Goal: Task Accomplishment & Management: Contribute content

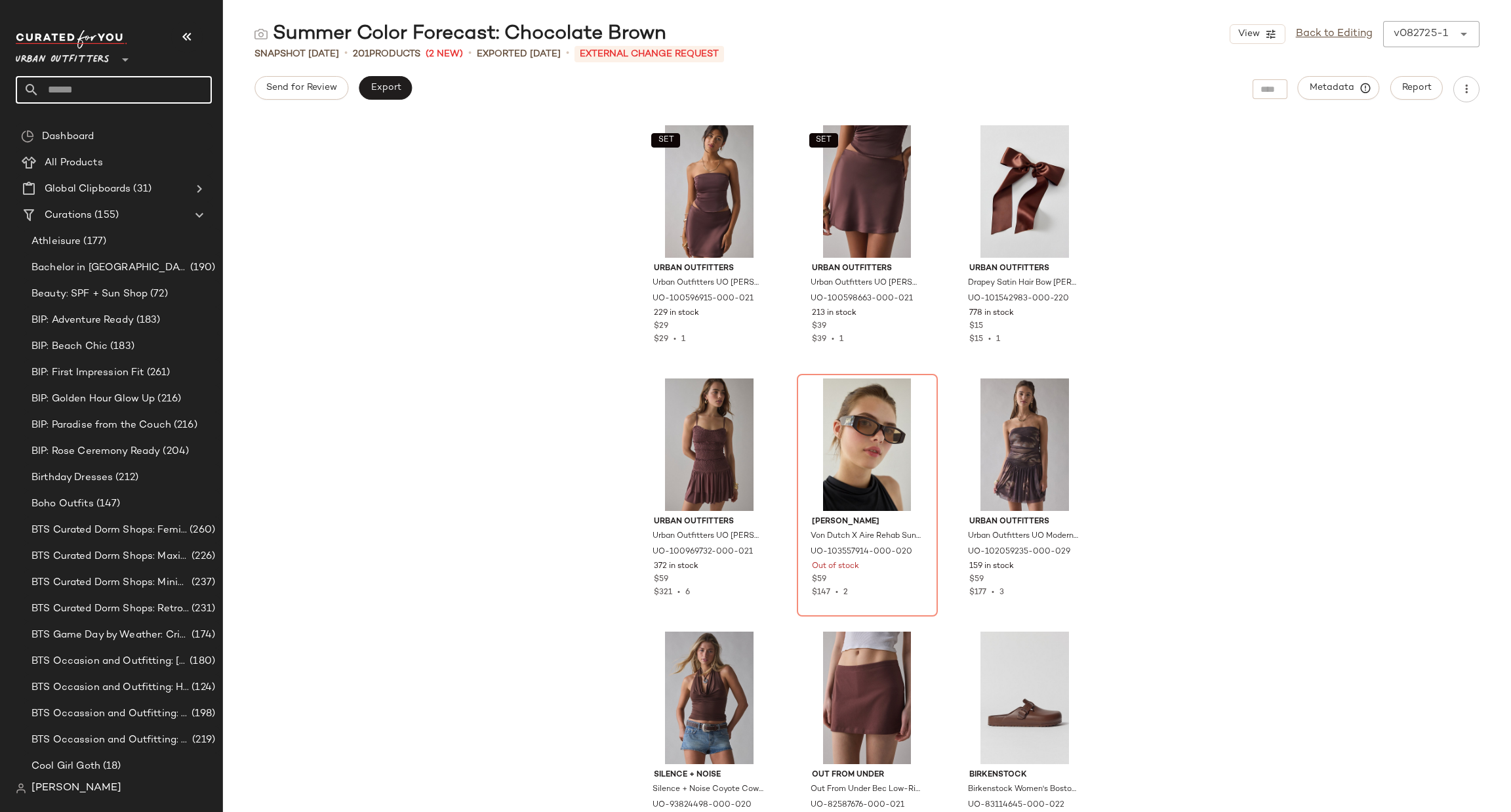
click at [109, 96] on input "text" at bounding box center [125, 90] width 173 height 27
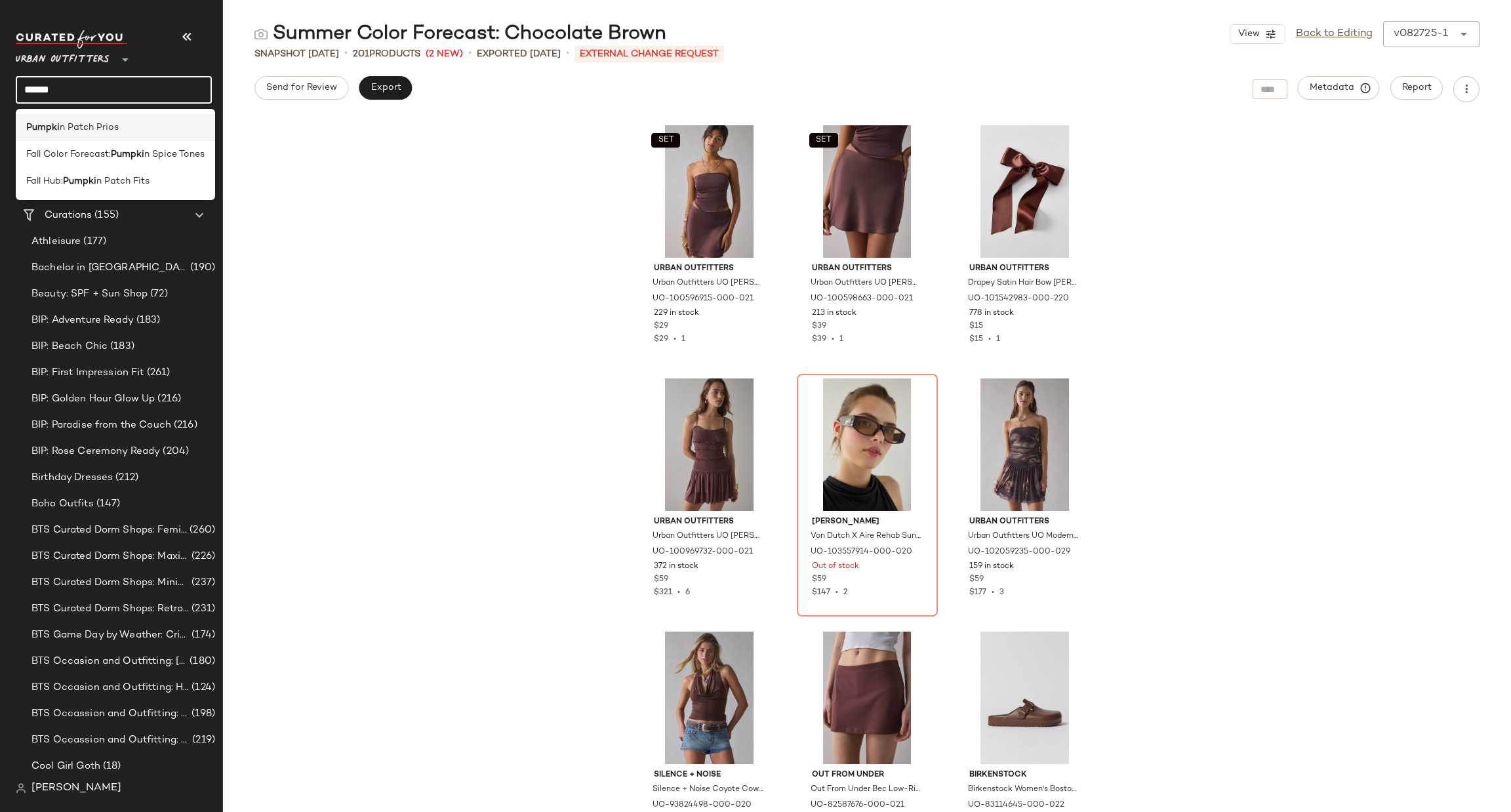
type input "******"
click at [110, 131] on span "n Patch Prios" at bounding box center [89, 127] width 59 height 14
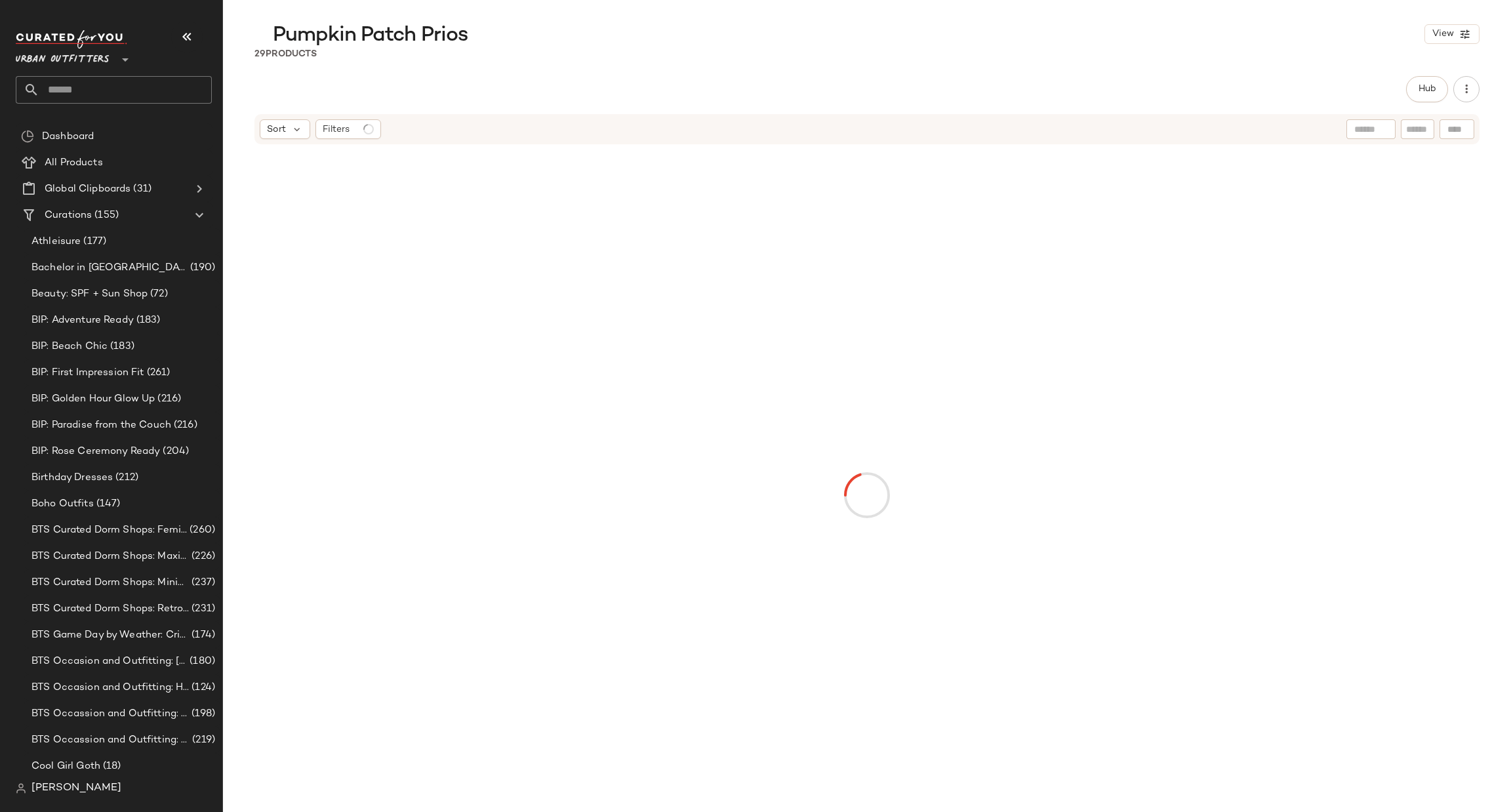
click at [133, 103] on div "Urban Outfitters **" at bounding box center [119, 67] width 206 height 81
click at [143, 92] on input "text" at bounding box center [125, 90] width 173 height 27
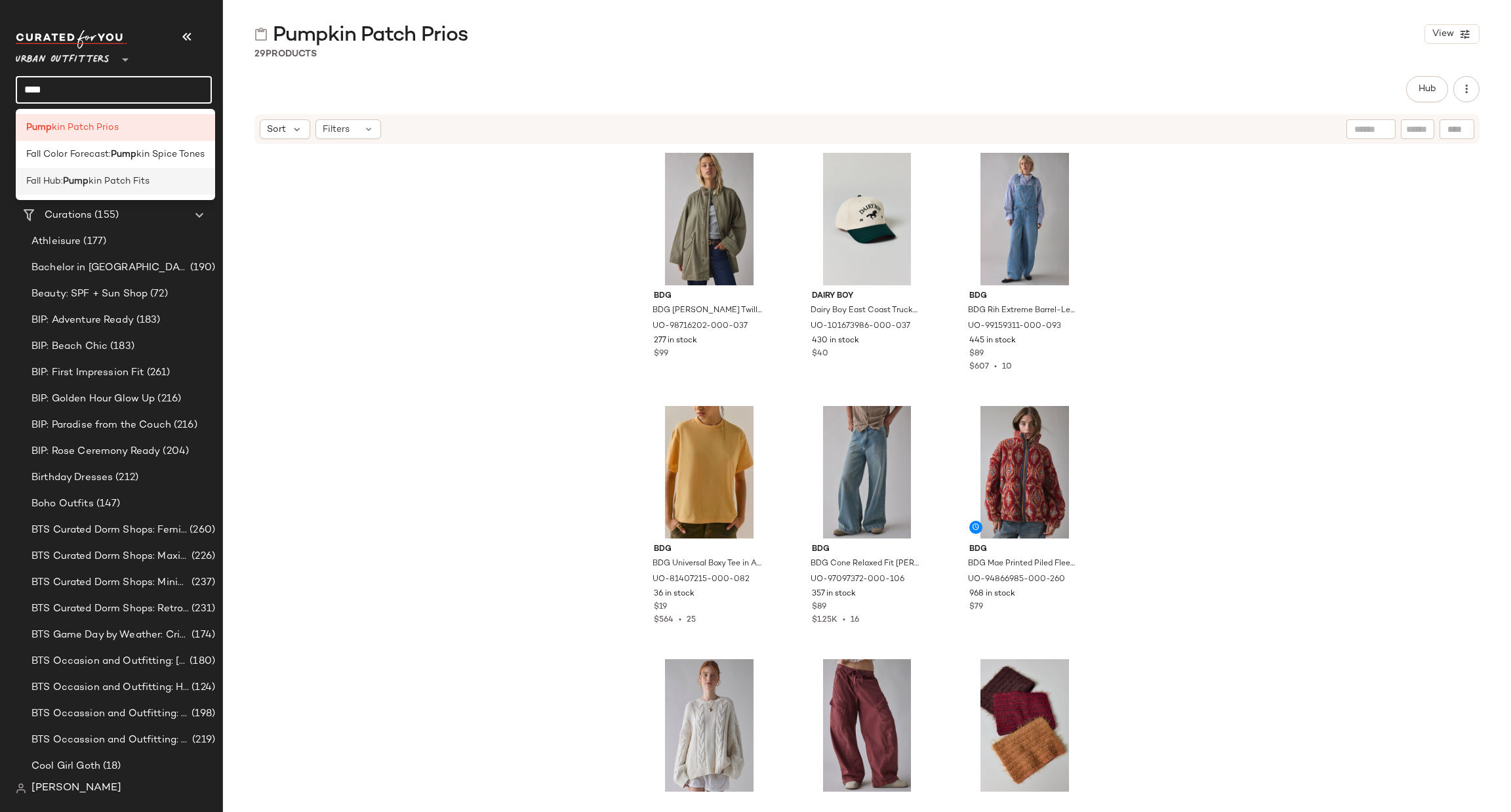
type input "****"
click at [128, 183] on span "kin Patch Fits" at bounding box center [119, 181] width 61 height 14
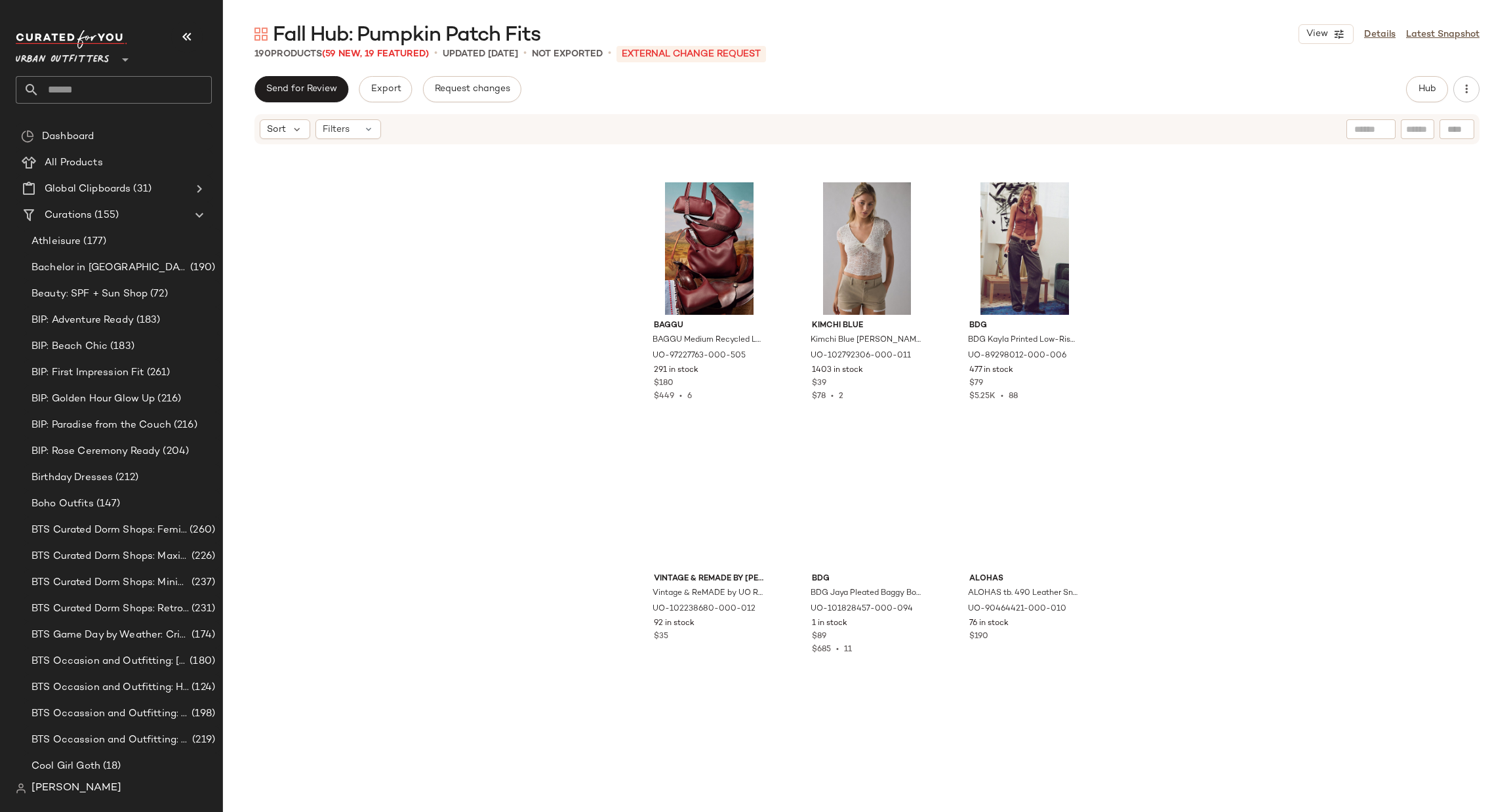
scroll to position [7881, 0]
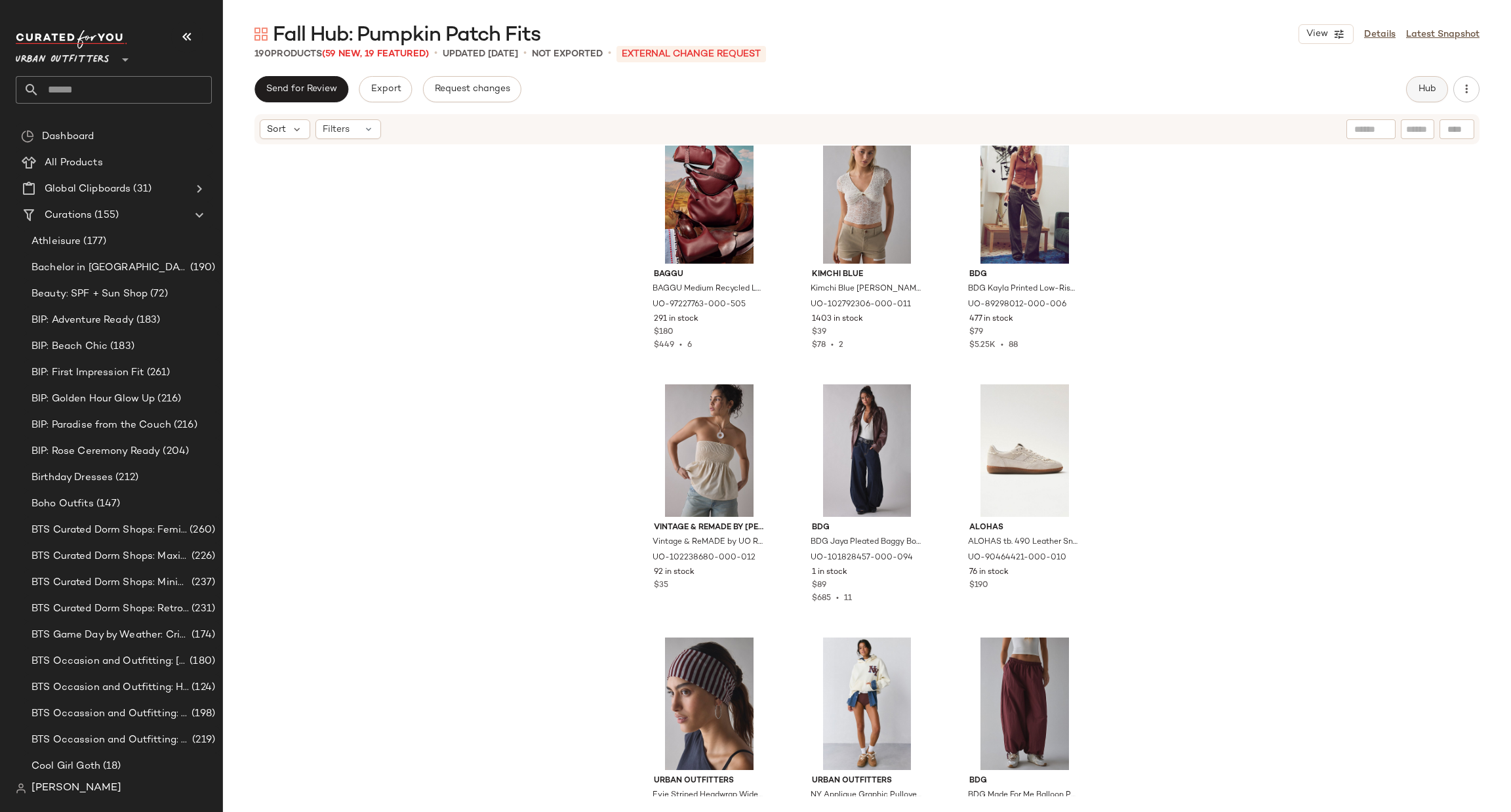
click at [1419, 77] on button "Hub" at bounding box center [1428, 89] width 42 height 26
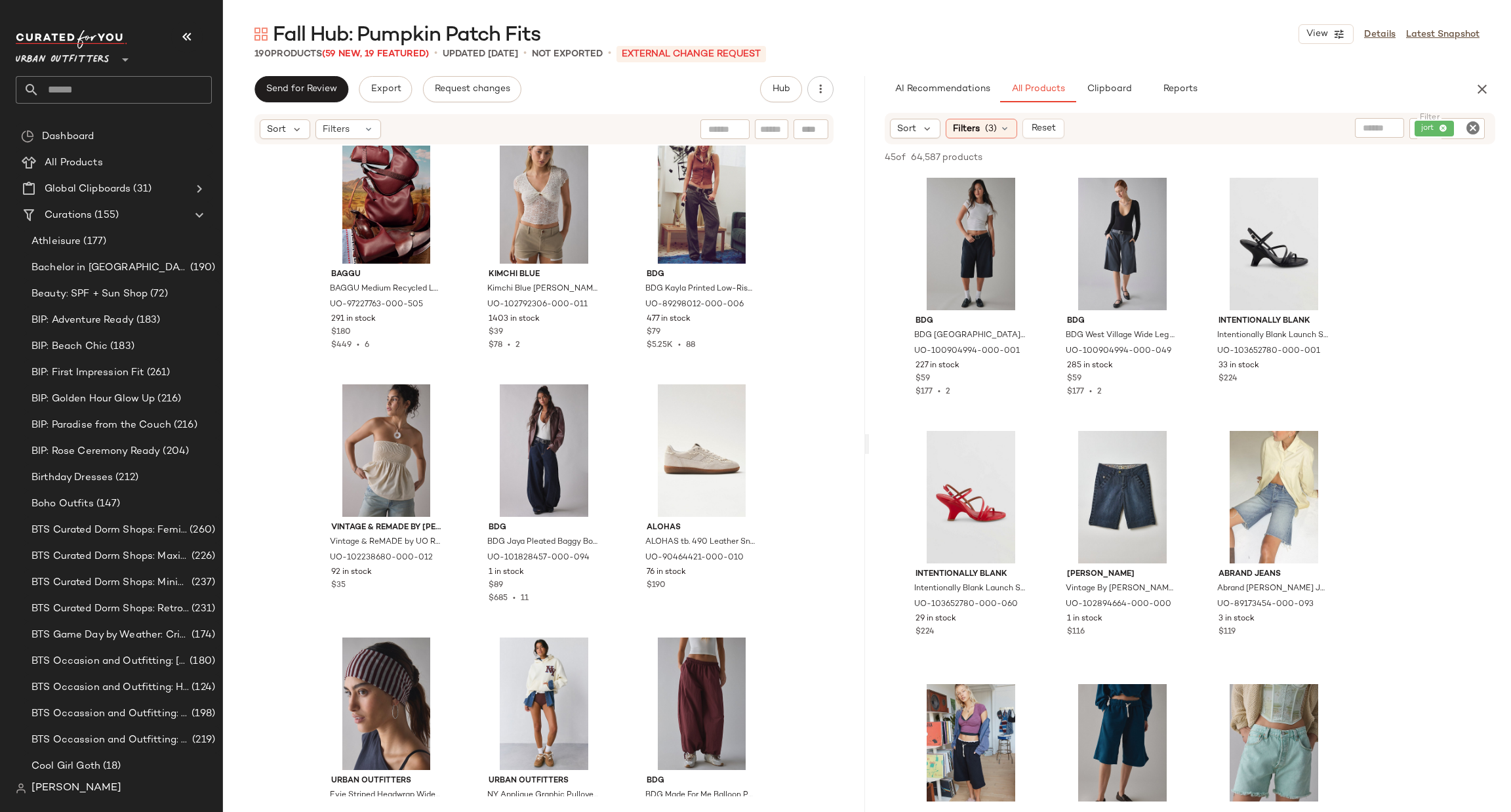
click at [1476, 124] on icon "Clear Filter" at bounding box center [1473, 127] width 16 height 16
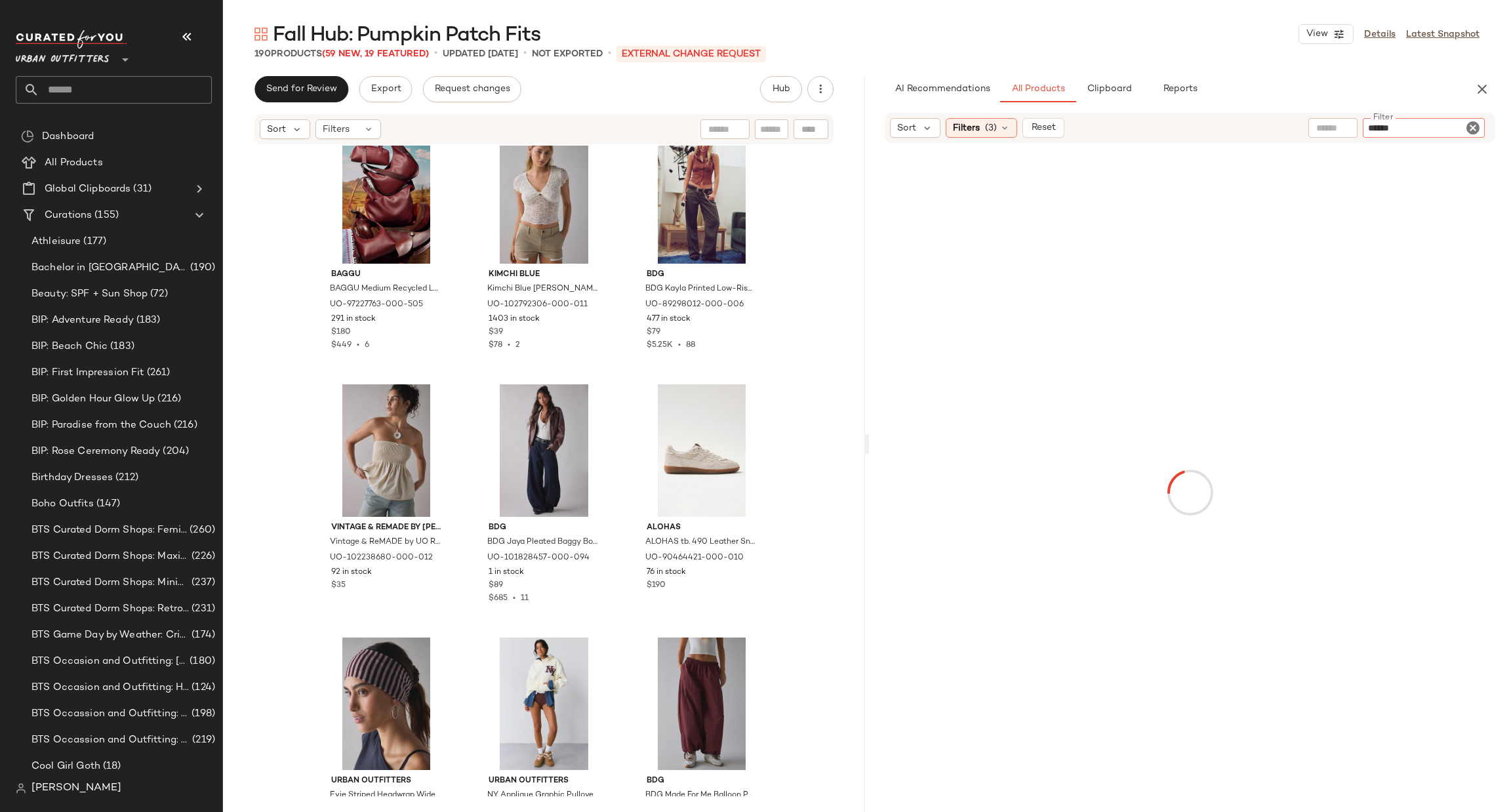
type input "*******"
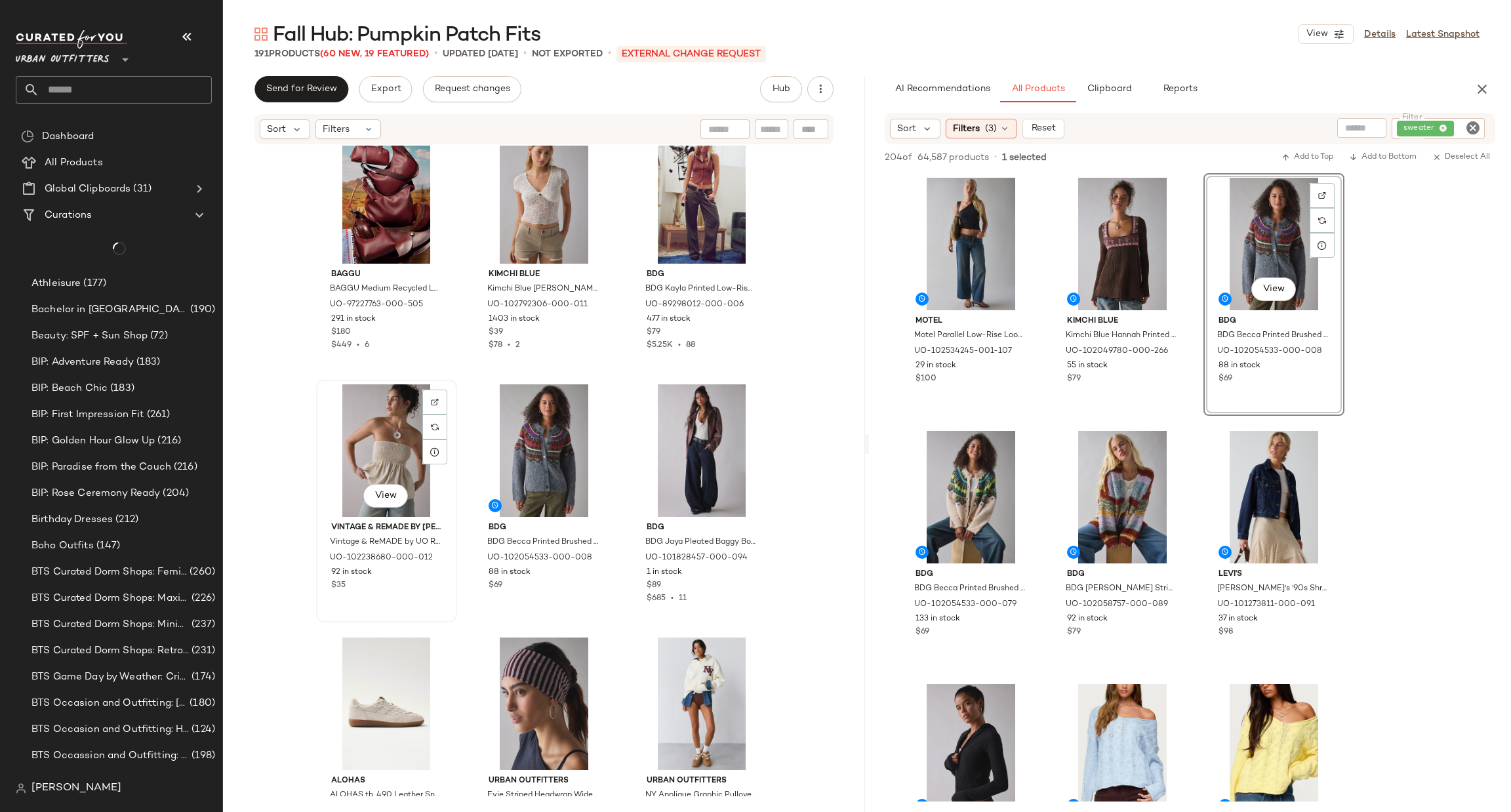
click at [387, 452] on div "View" at bounding box center [386, 450] width 132 height 132
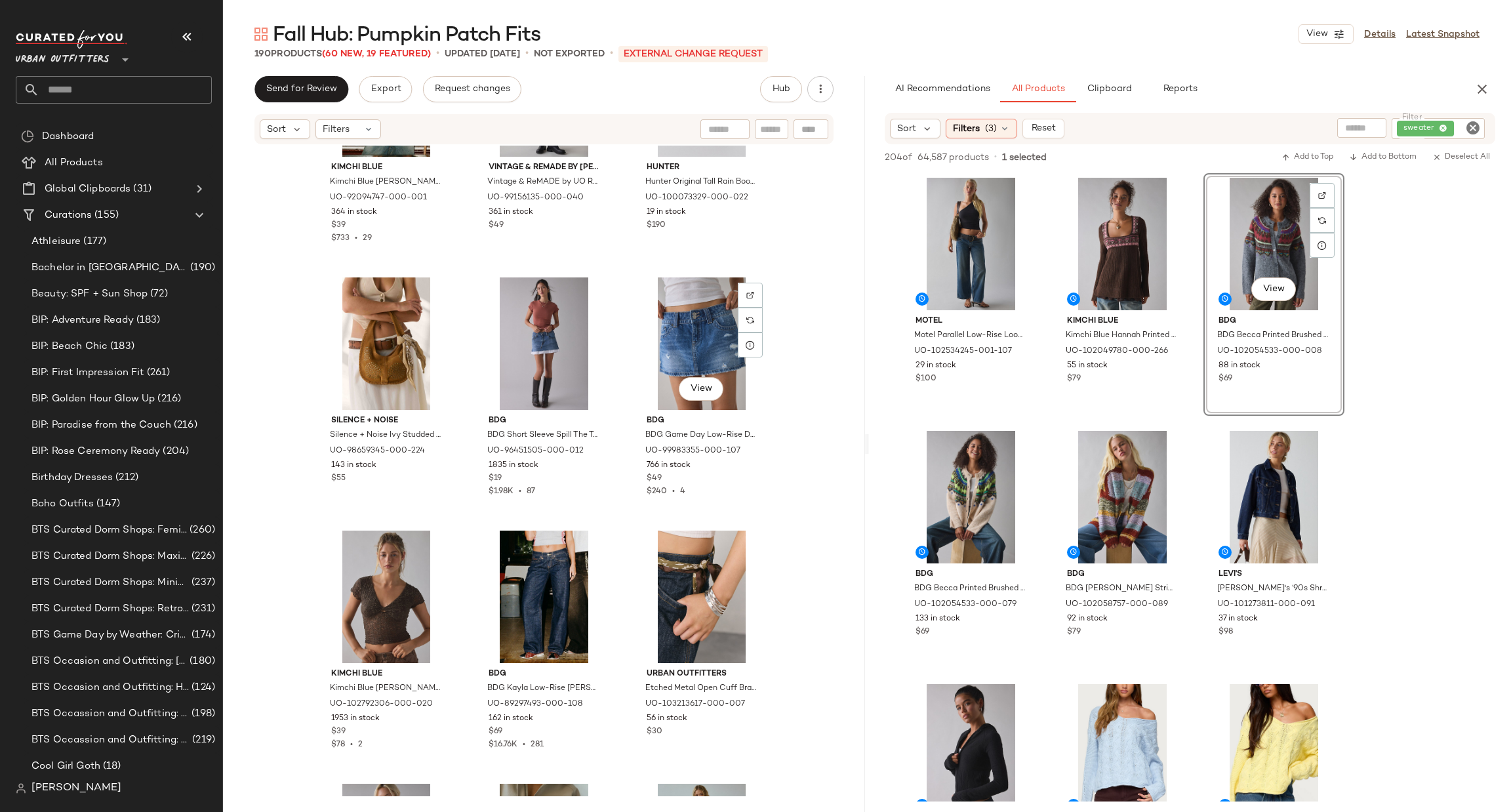
scroll to position [5913, 0]
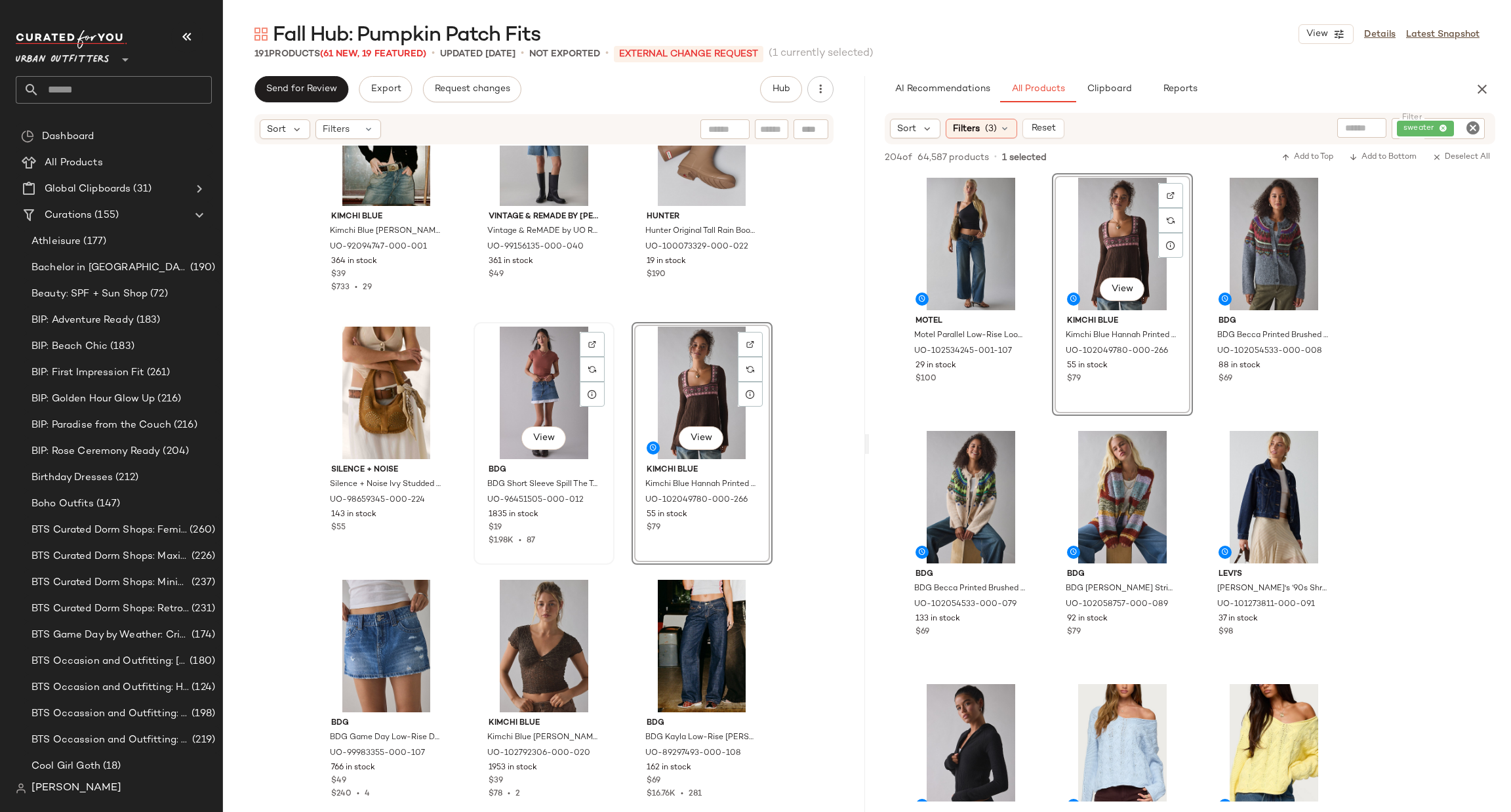
click at [527, 368] on div "View" at bounding box center [544, 393] width 132 height 132
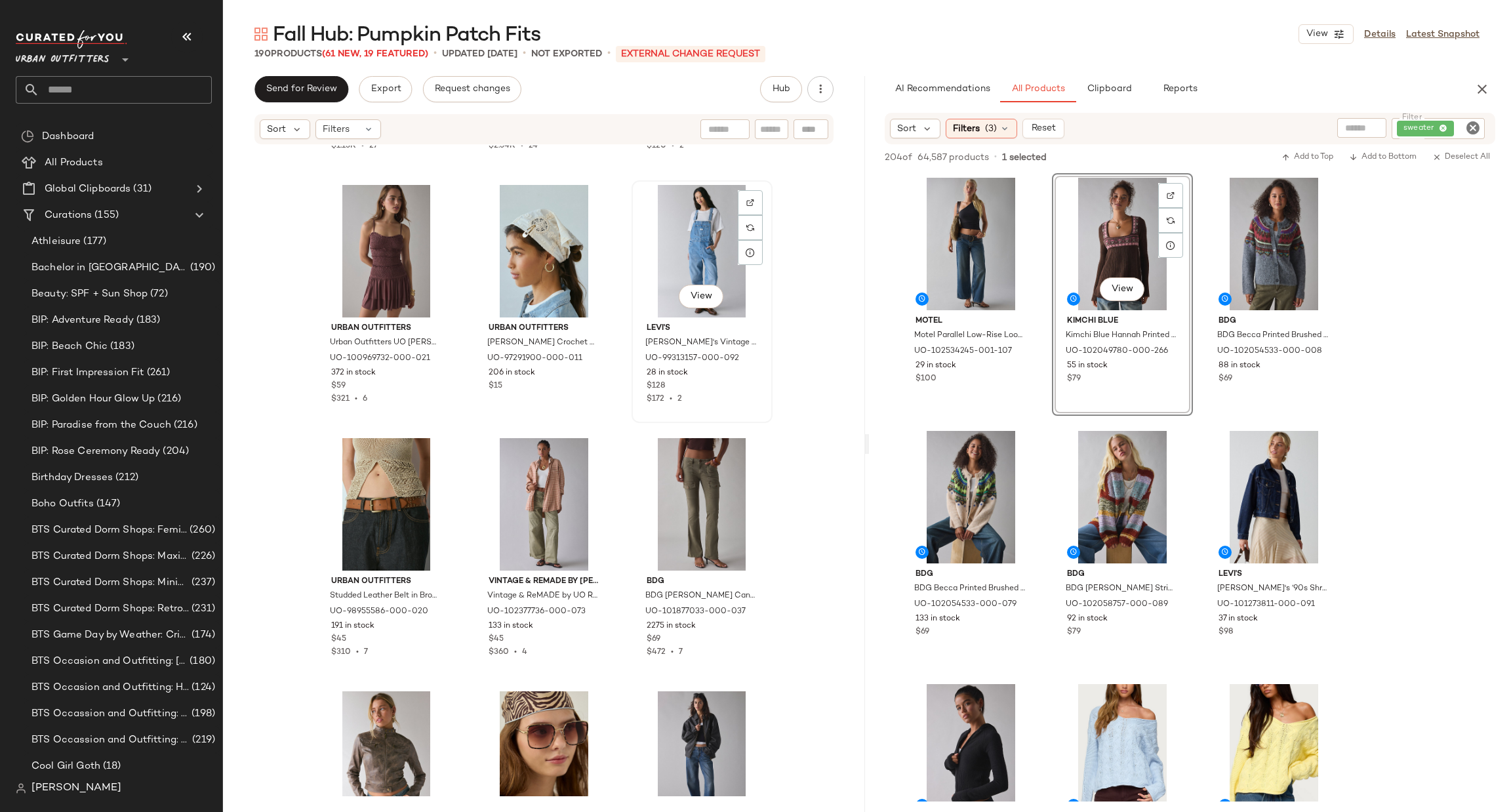
scroll to position [4339, 0]
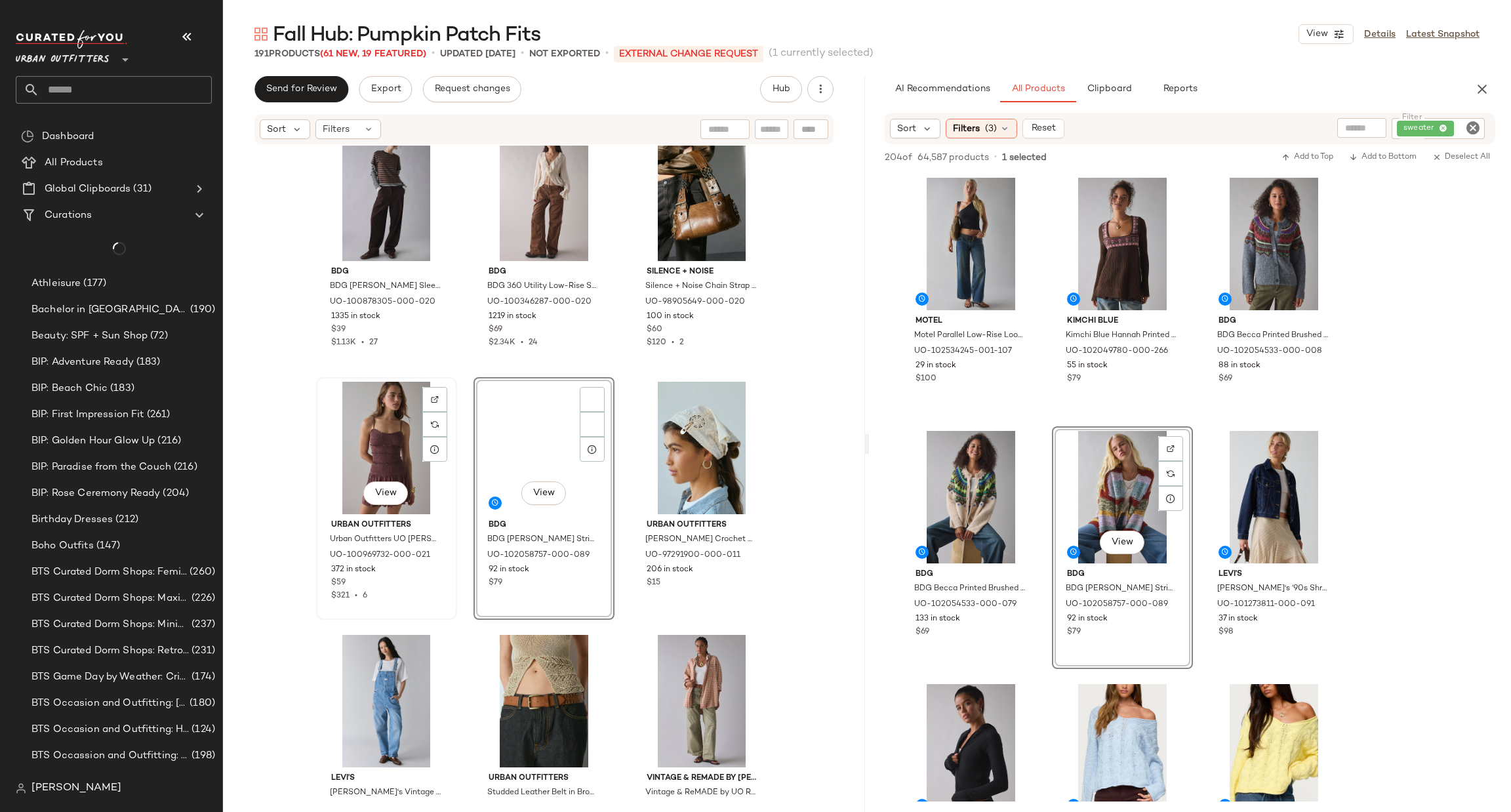
click at [391, 437] on div "View" at bounding box center [386, 448] width 132 height 132
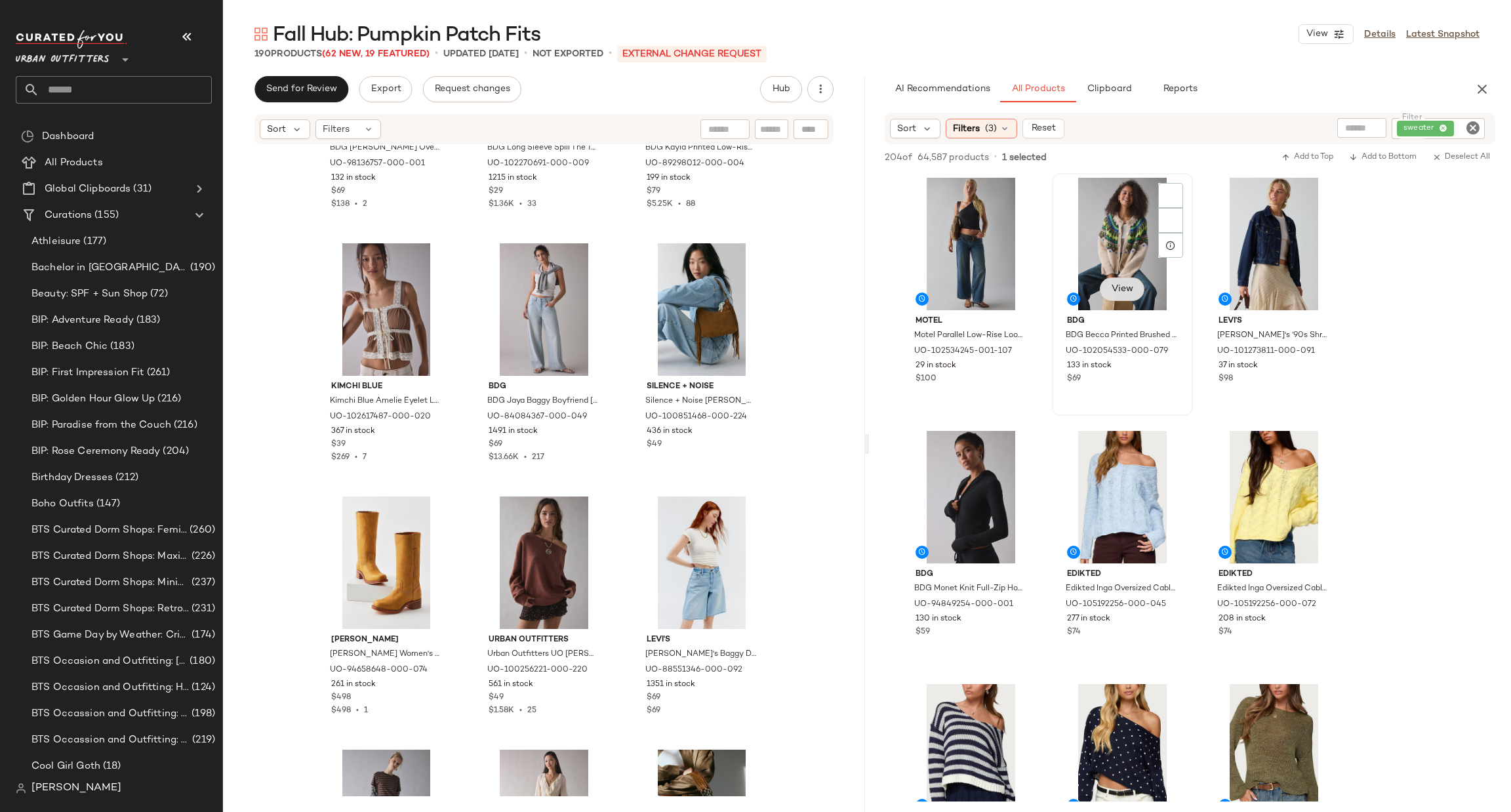
scroll to position [3749, 0]
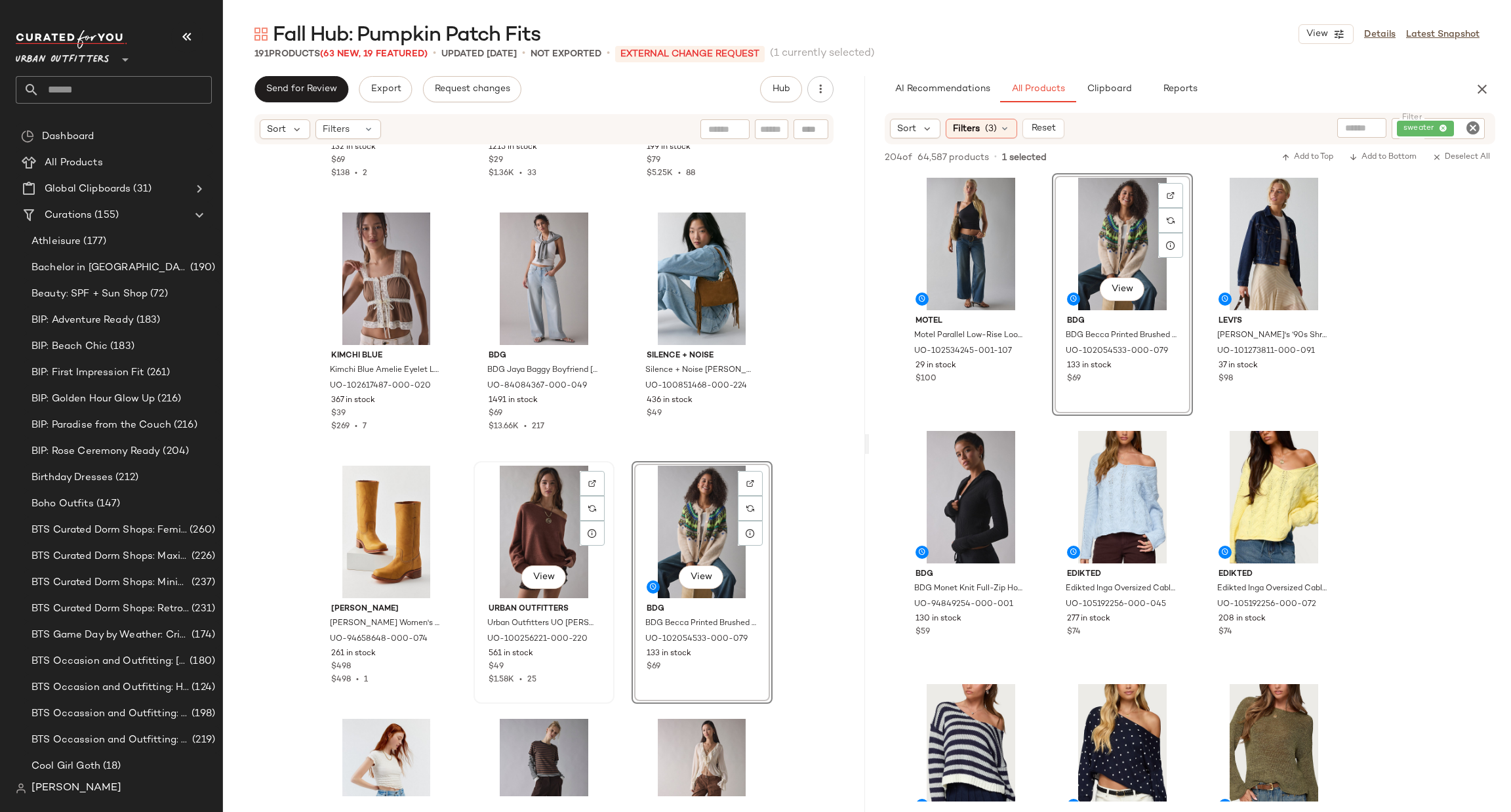
click at [541, 515] on div "View" at bounding box center [544, 532] width 132 height 132
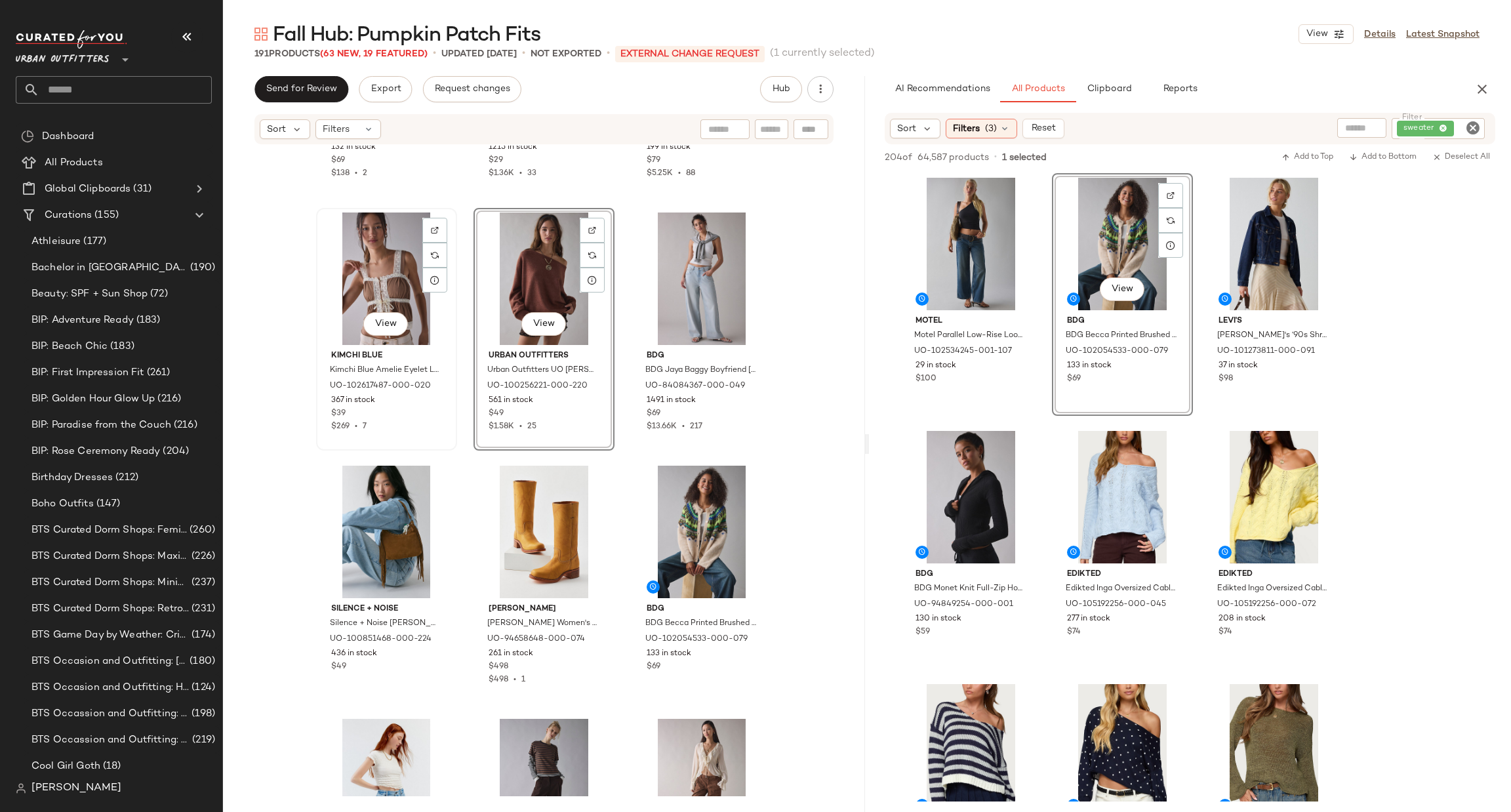
click at [349, 297] on div "View" at bounding box center [386, 279] width 132 height 132
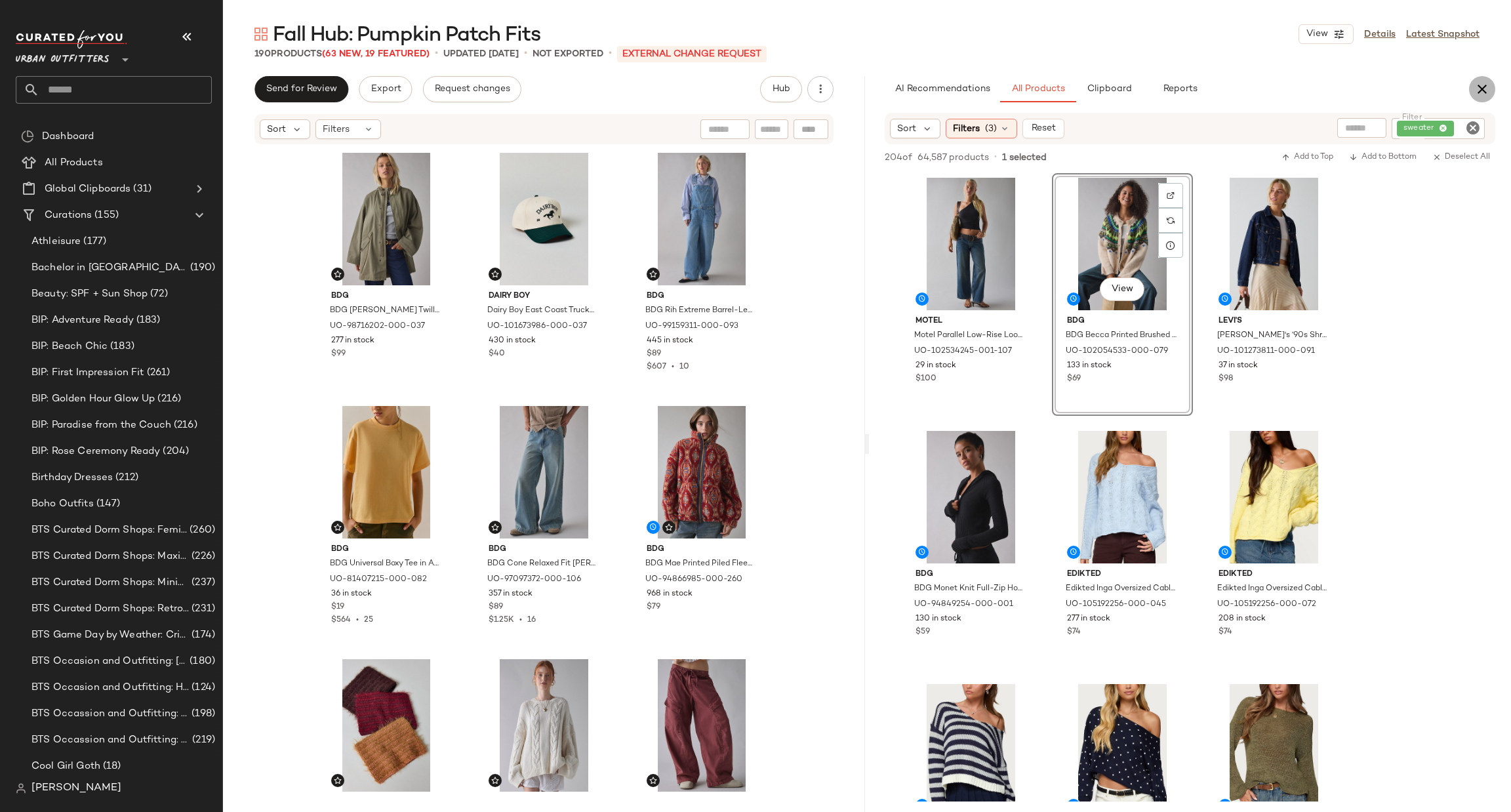
click at [1481, 91] on icon "button" at bounding box center [1482, 89] width 16 height 16
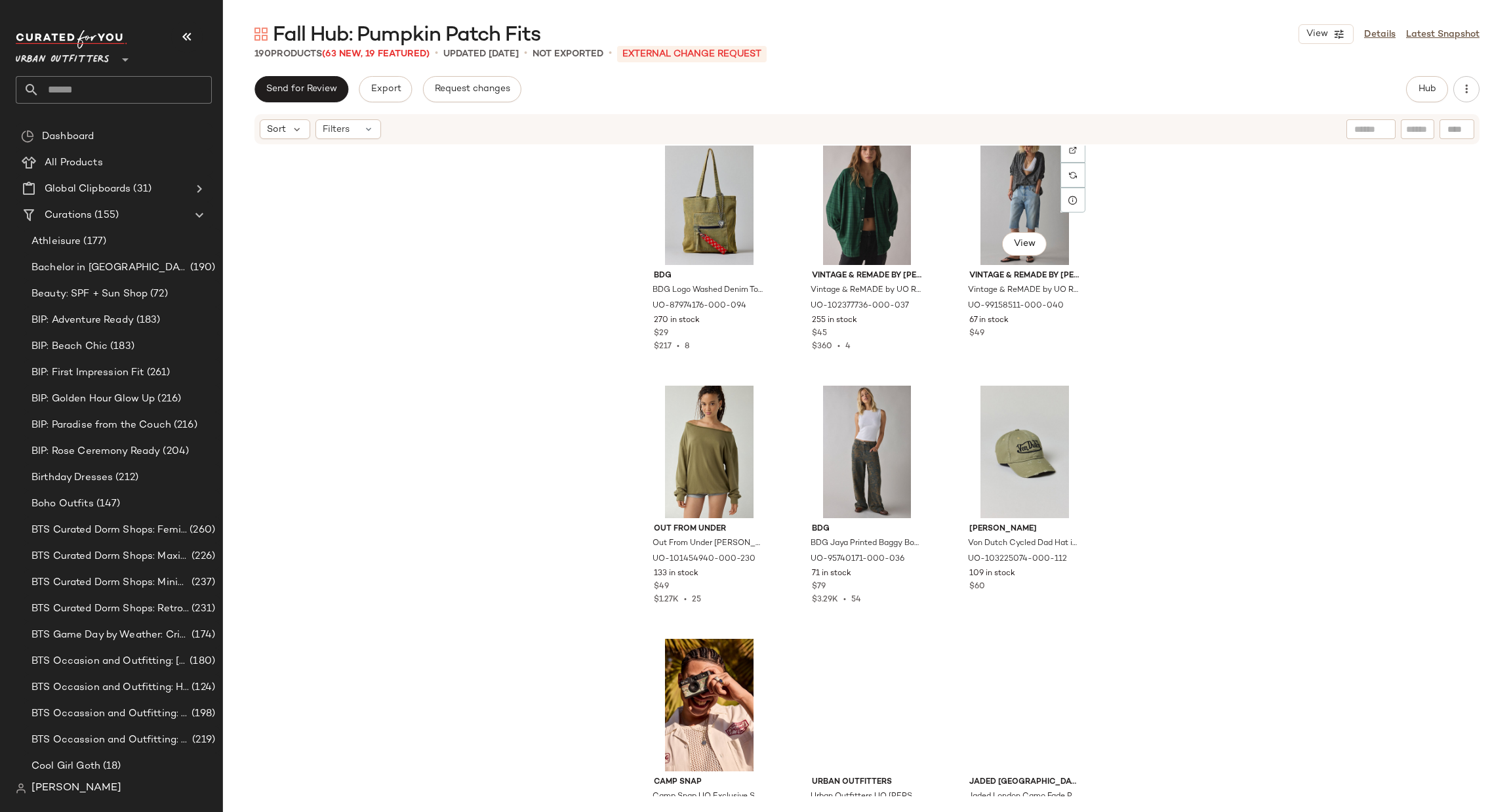
scroll to position [9848, 0]
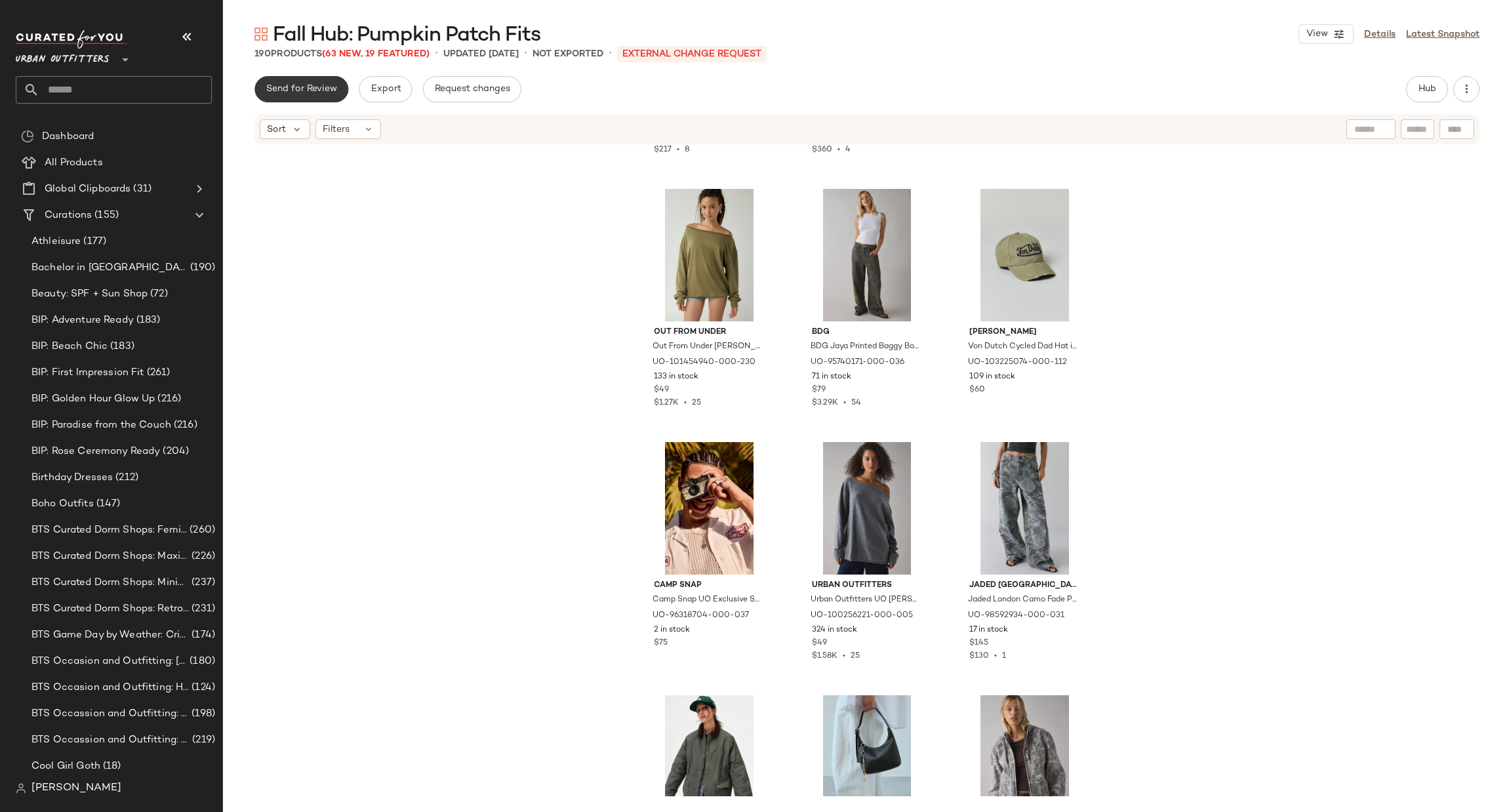
click at [280, 82] on button "Send for Review" at bounding box center [301, 89] width 94 height 26
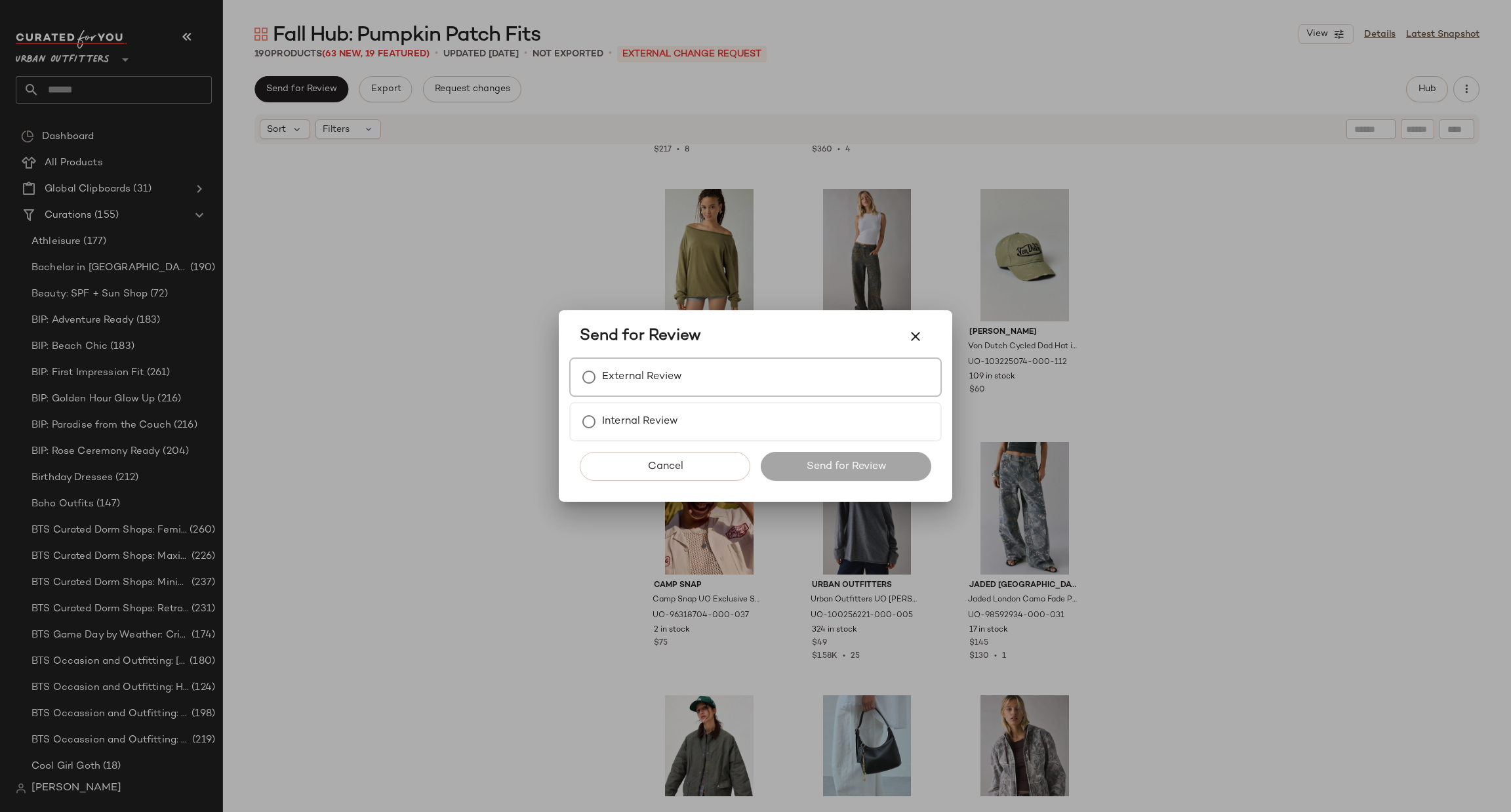
click at [683, 375] on div "External Review" at bounding box center [756, 376] width 373 height 39
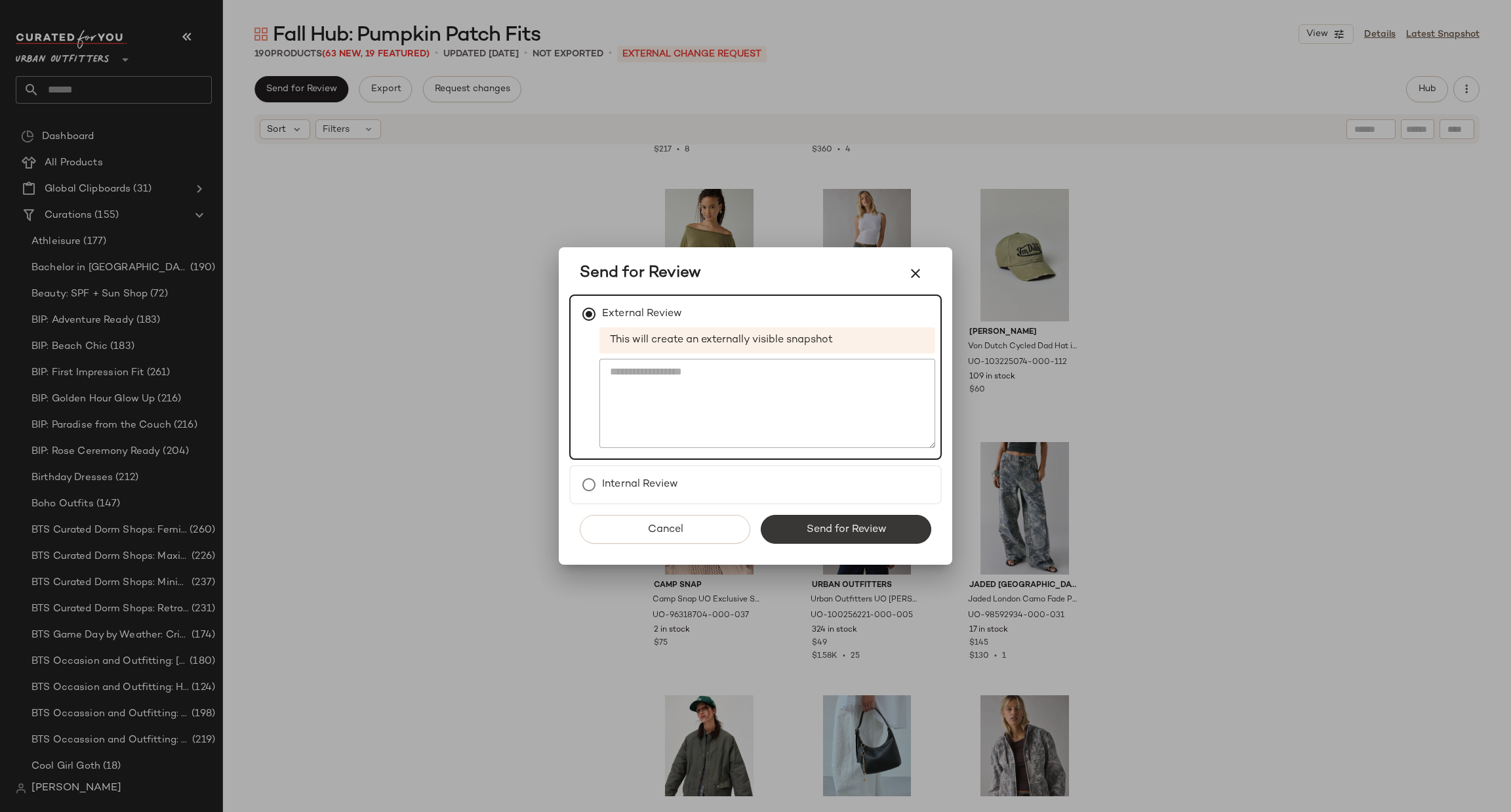
click at [837, 520] on button "Send for Review" at bounding box center [846, 530] width 171 height 29
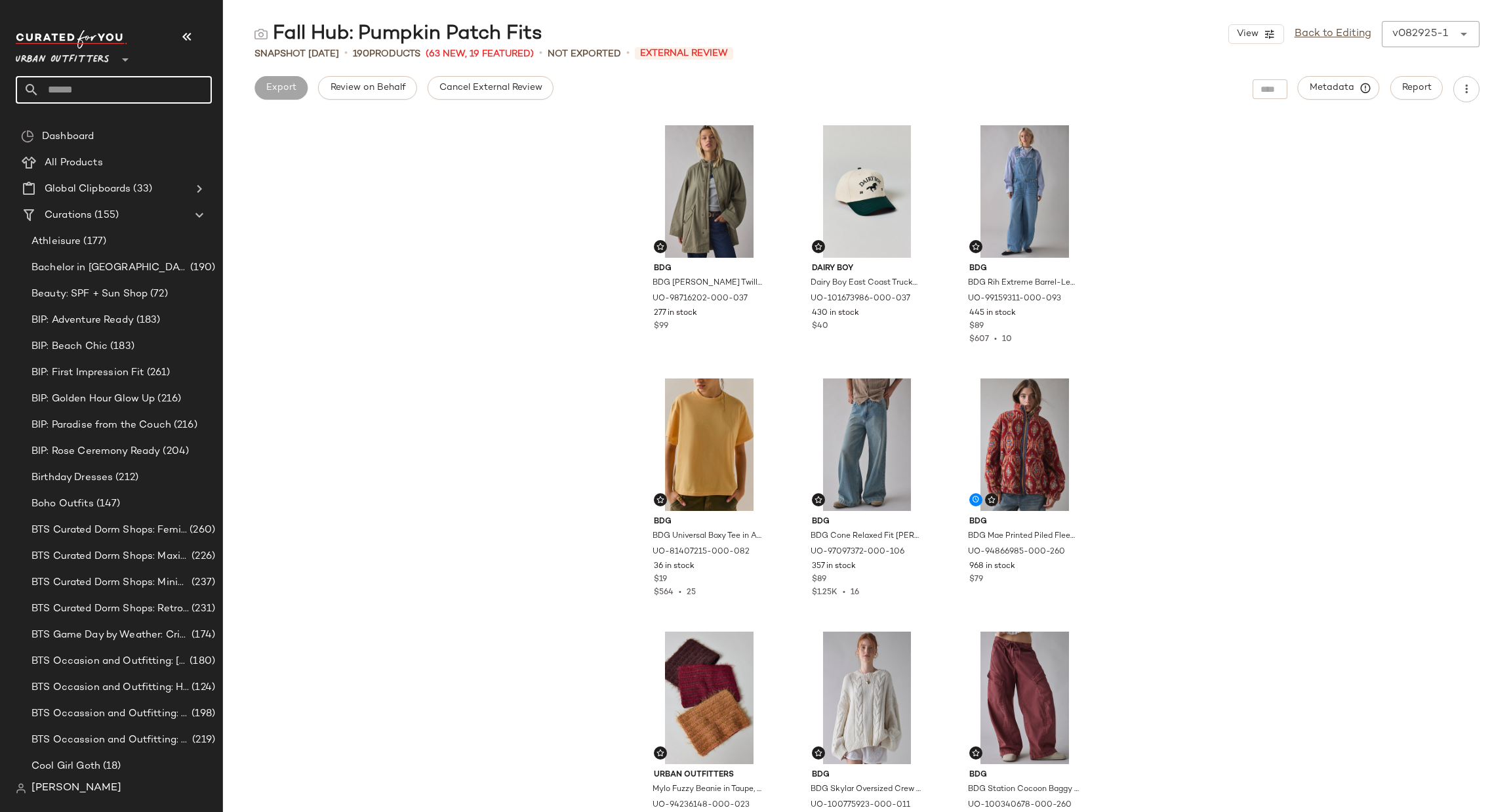
click at [92, 82] on input "text" at bounding box center [125, 90] width 173 height 27
type input "******"
click at [137, 131] on b "[PERSON_NAME]" at bounding box center [150, 127] width 79 height 14
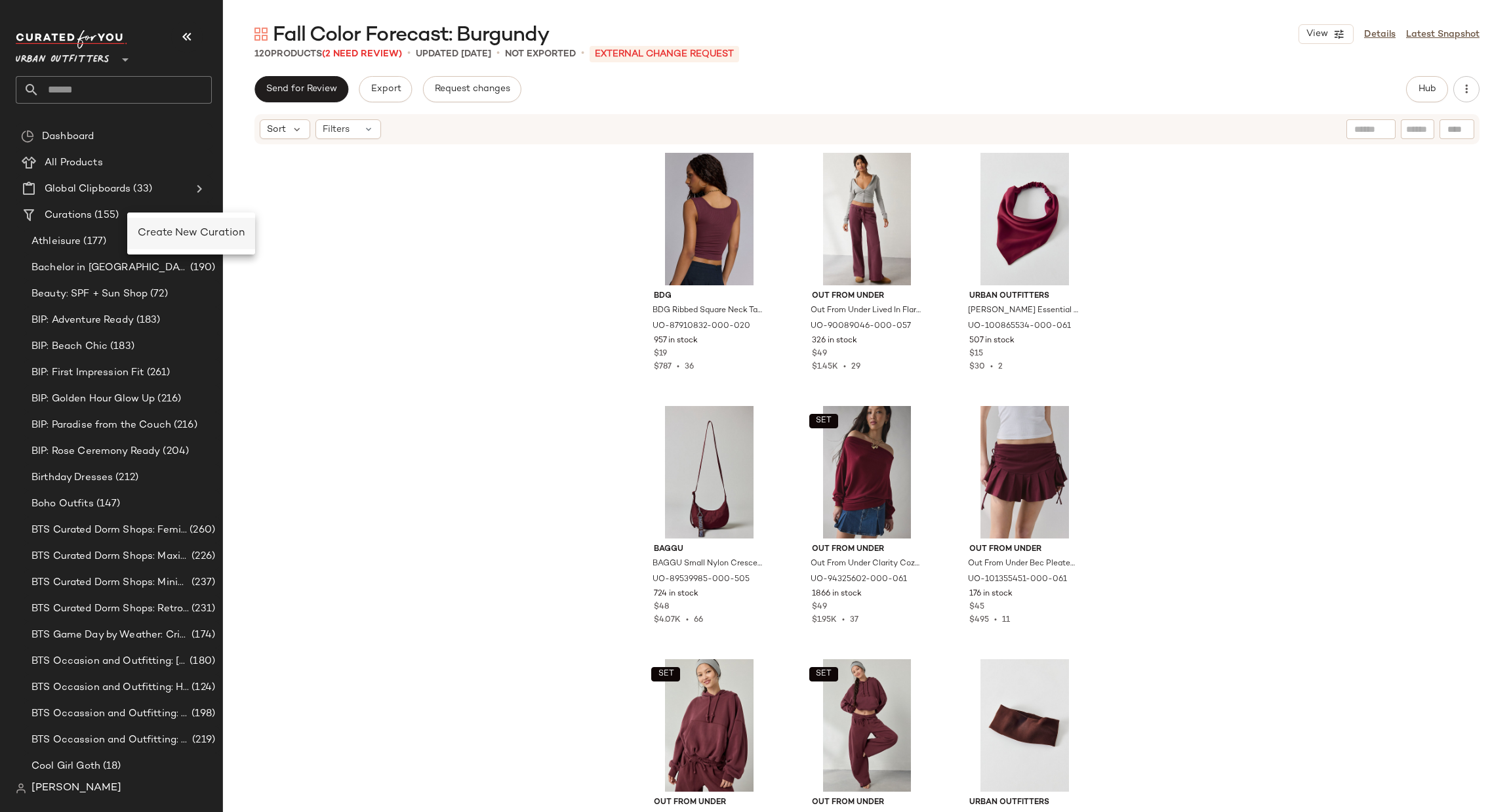
click at [146, 229] on span "Create New Curation" at bounding box center [191, 233] width 107 height 11
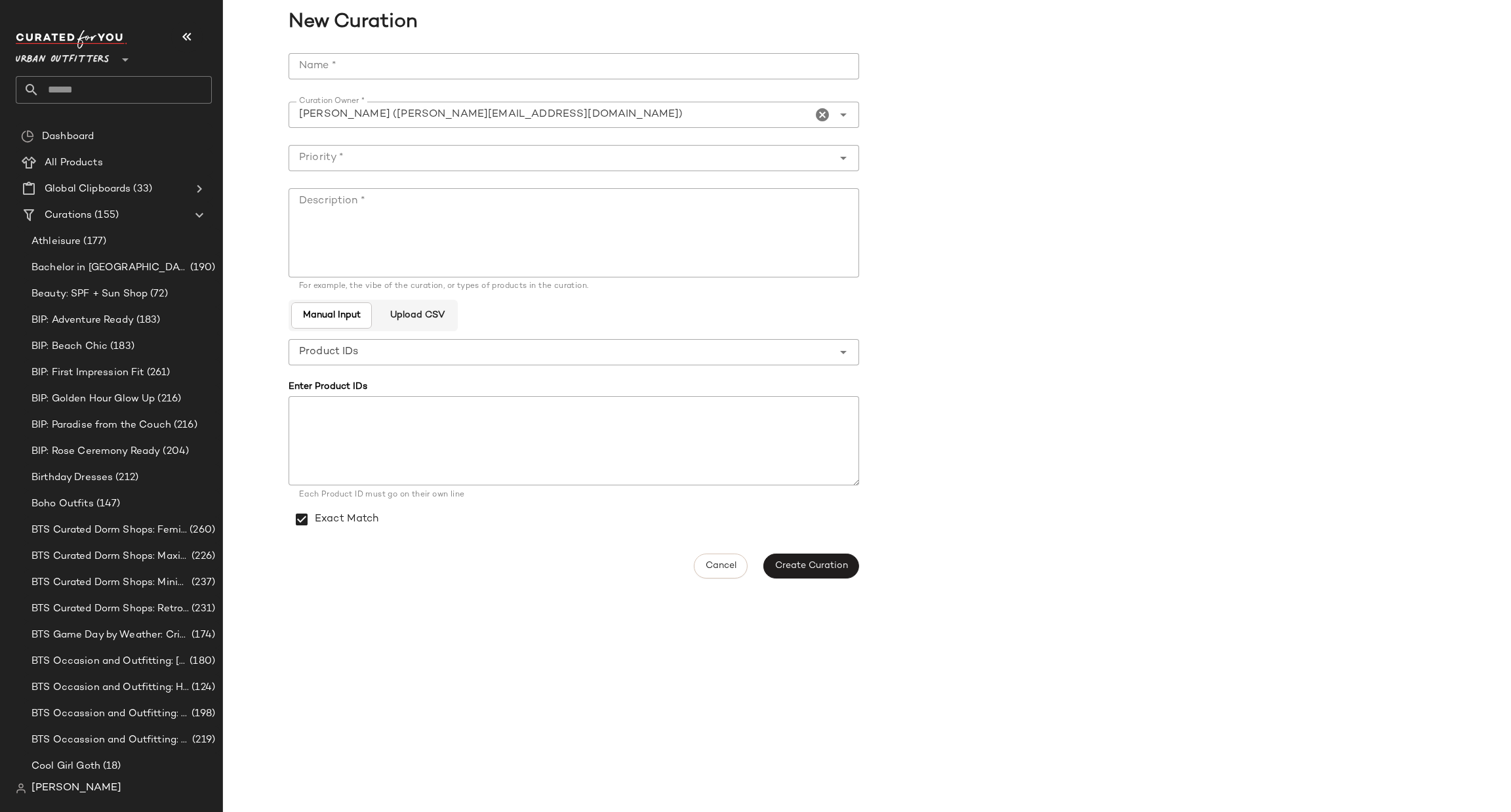
click at [534, 71] on input "Name *" at bounding box center [574, 66] width 571 height 26
type input "*"
type input "**********"
click at [462, 216] on textarea "Description *" at bounding box center [574, 233] width 571 height 90
click at [837, 558] on button "Create Curation" at bounding box center [811, 565] width 96 height 25
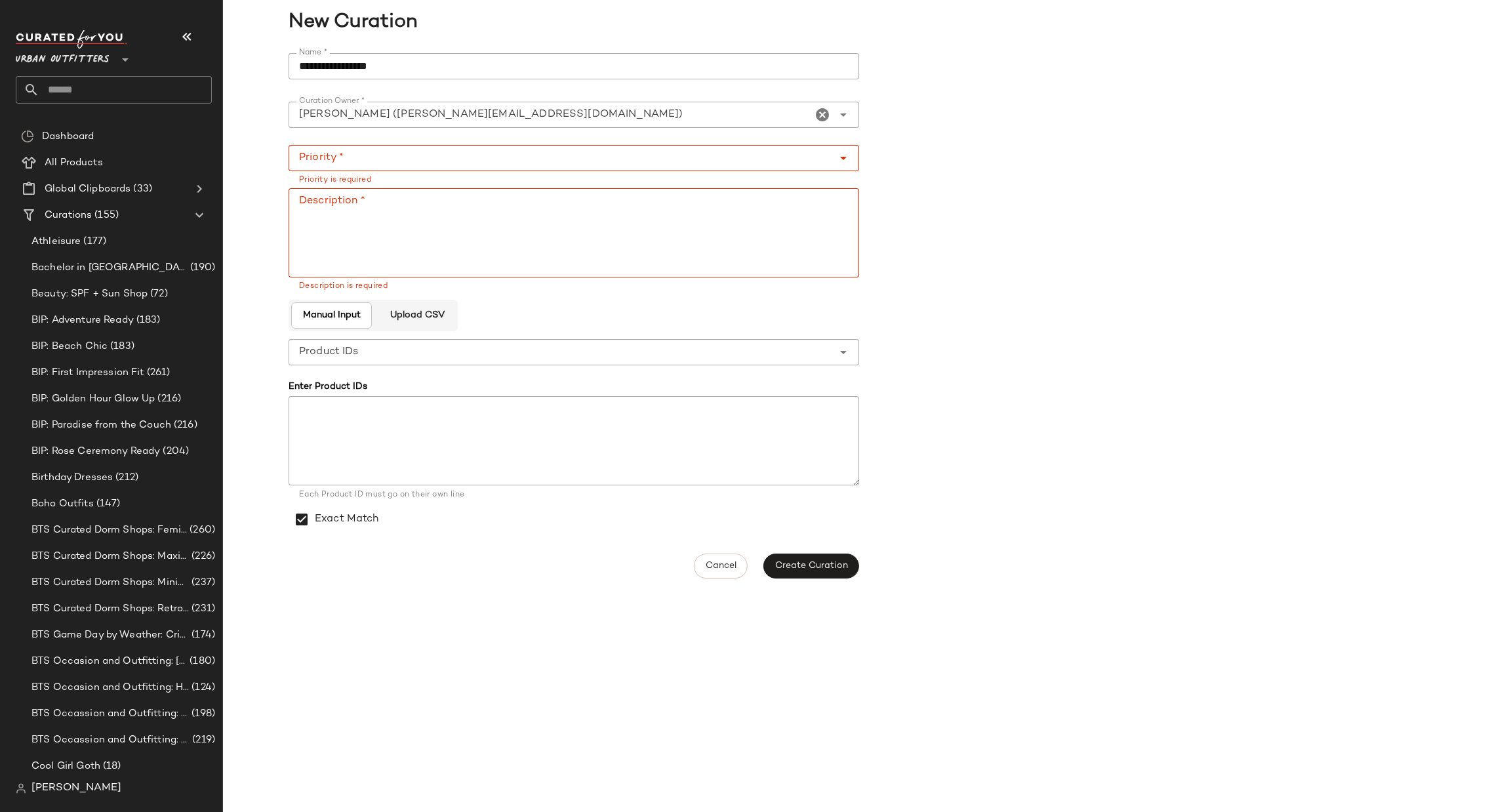
click at [365, 211] on textarea "Description *" at bounding box center [574, 233] width 571 height 90
type textarea "**********"
click at [452, 150] on input "Priority *" at bounding box center [561, 157] width 544 height 16
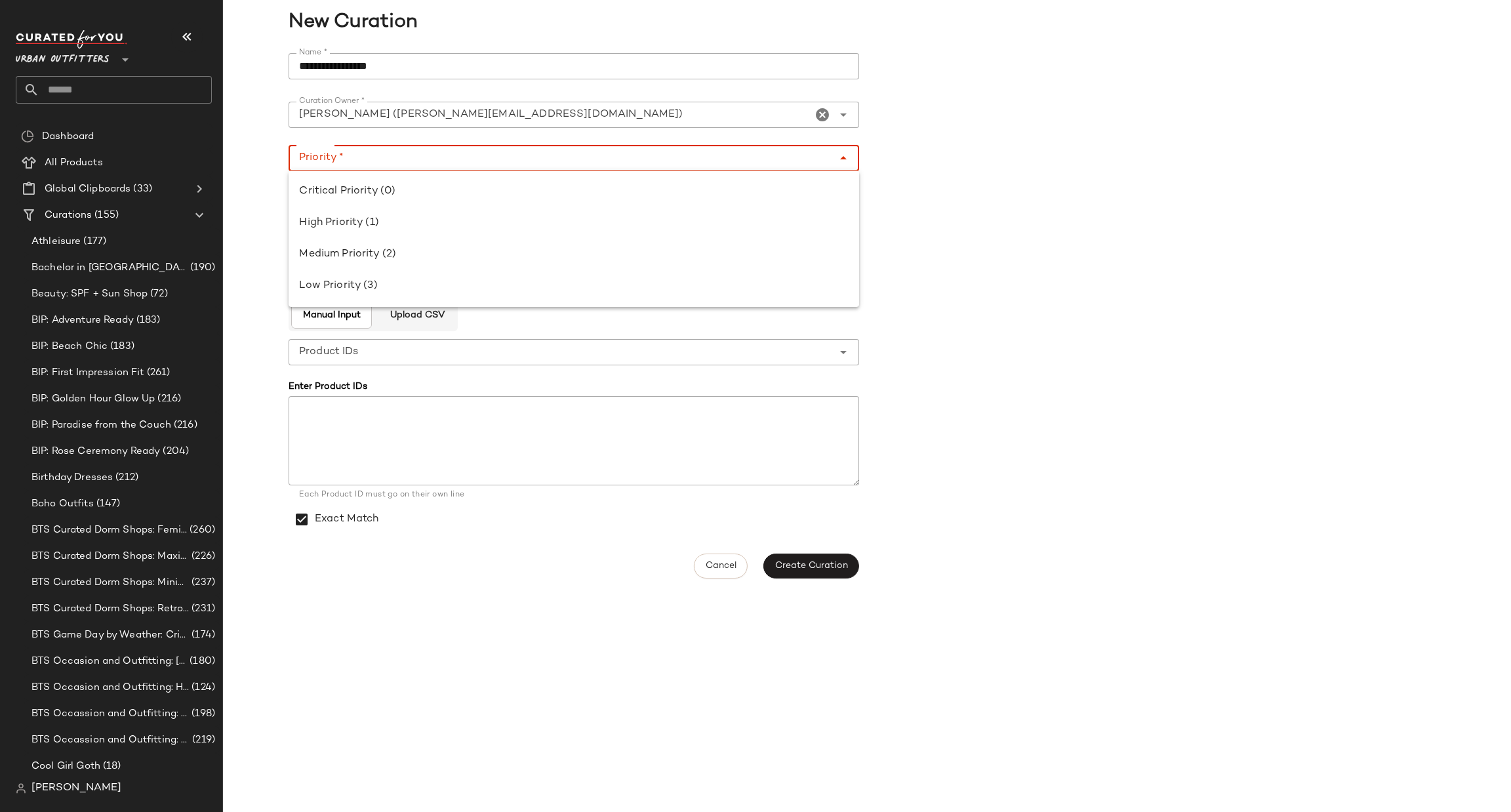
click at [448, 153] on input "Priority *" at bounding box center [561, 157] width 544 height 16
click at [553, 279] on div "Low Priority (3)" at bounding box center [574, 285] width 550 height 16
type input "**********"
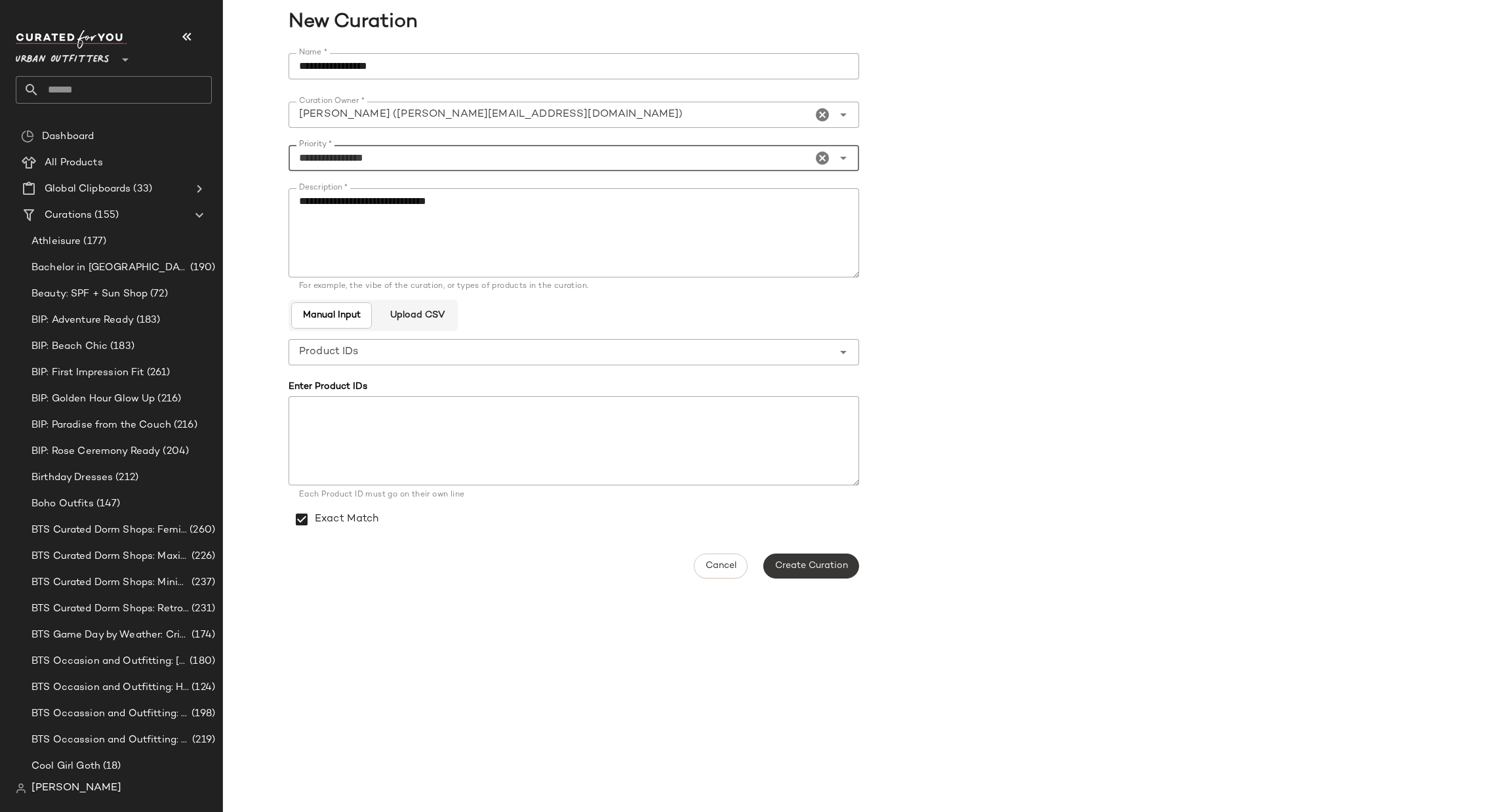
click at [778, 569] on span "Create Curation" at bounding box center [811, 565] width 73 height 10
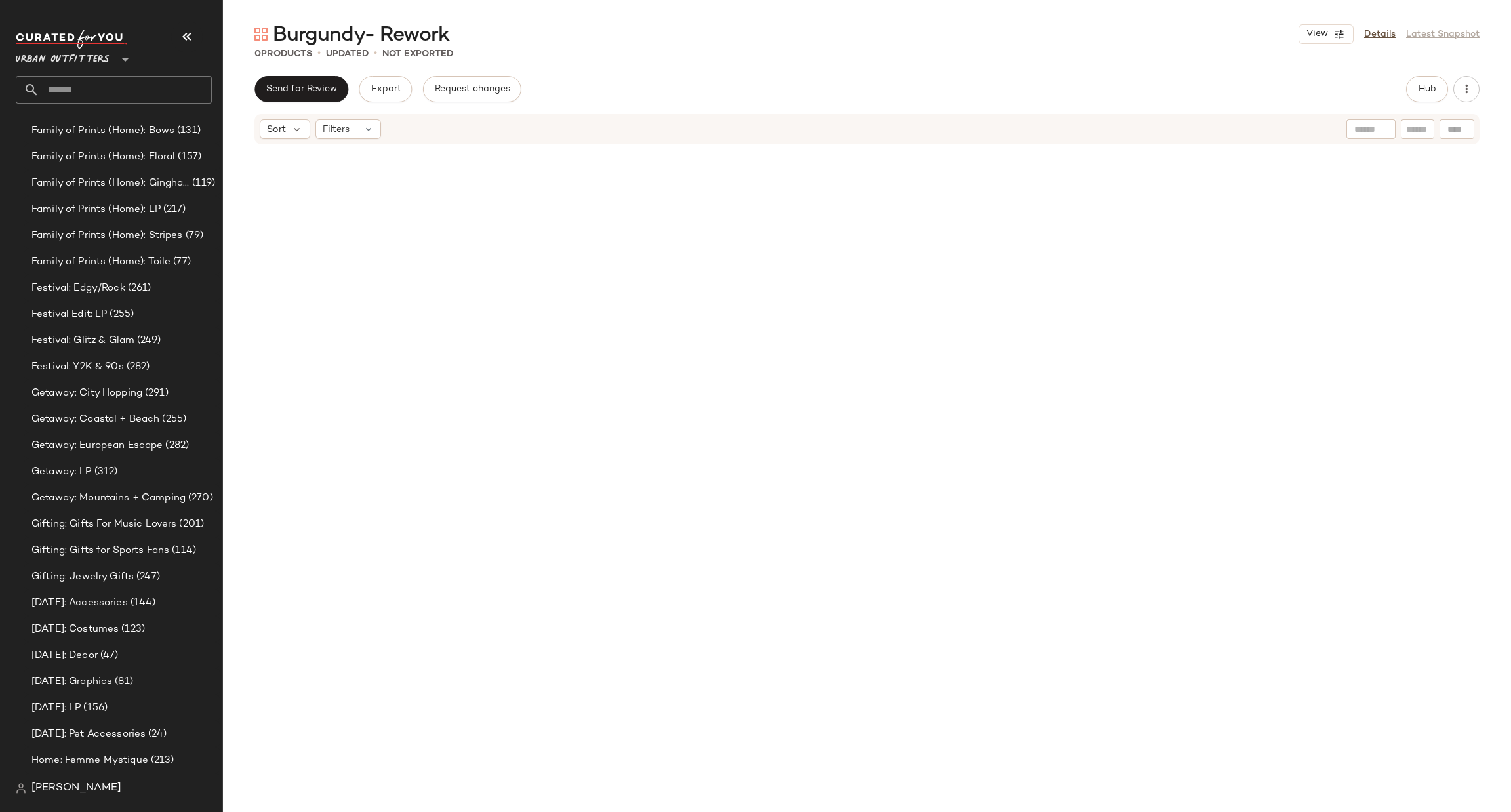
scroll to position [4052, 0]
click at [145, 103] on div "Urban Outfitters **" at bounding box center [119, 67] width 206 height 81
click at [146, 94] on input "text" at bounding box center [125, 90] width 173 height 27
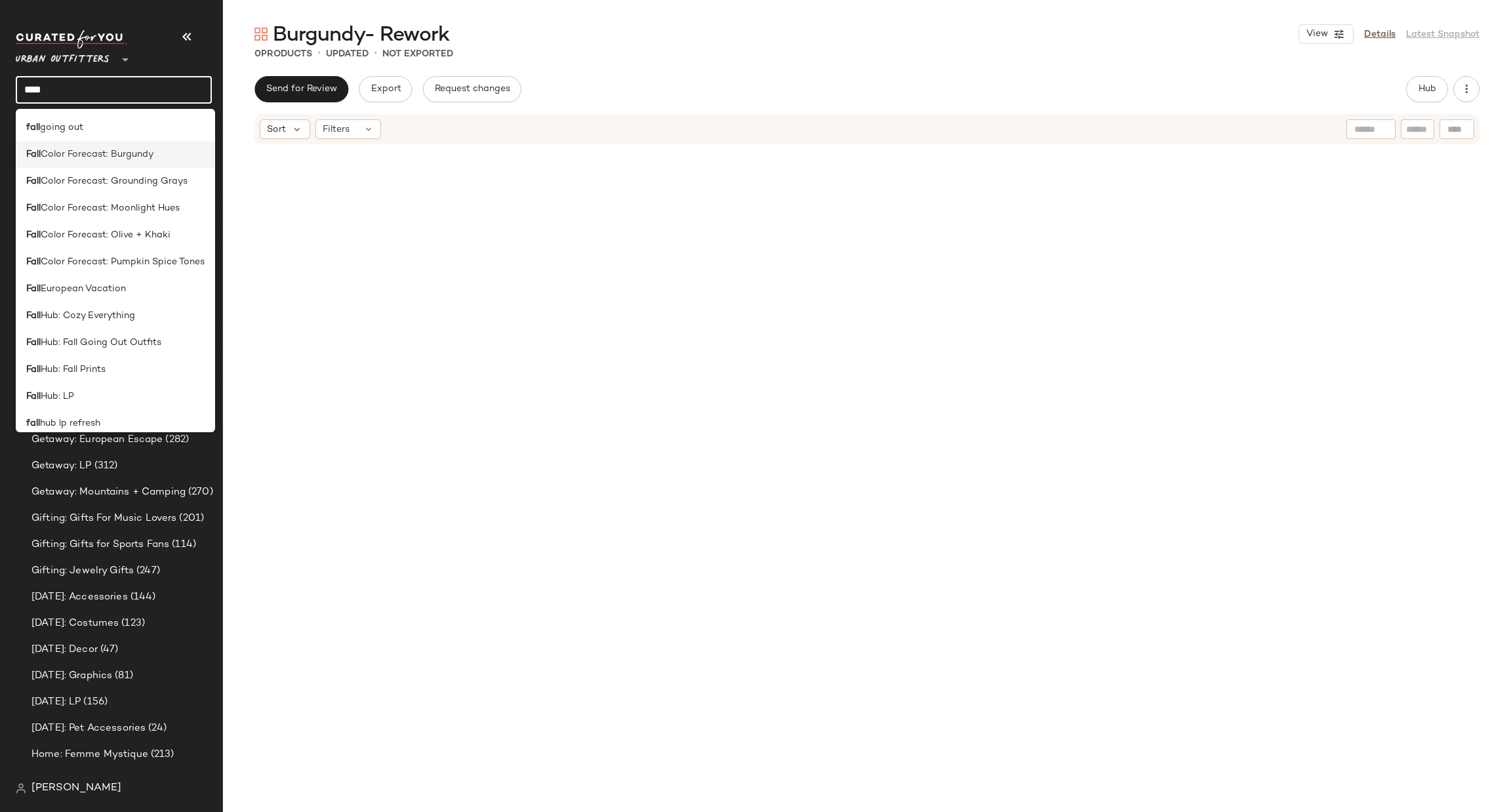
type input "****"
click at [206, 185] on div "Open in [GEOGRAPHIC_DATA]" at bounding box center [265, 183] width 154 height 16
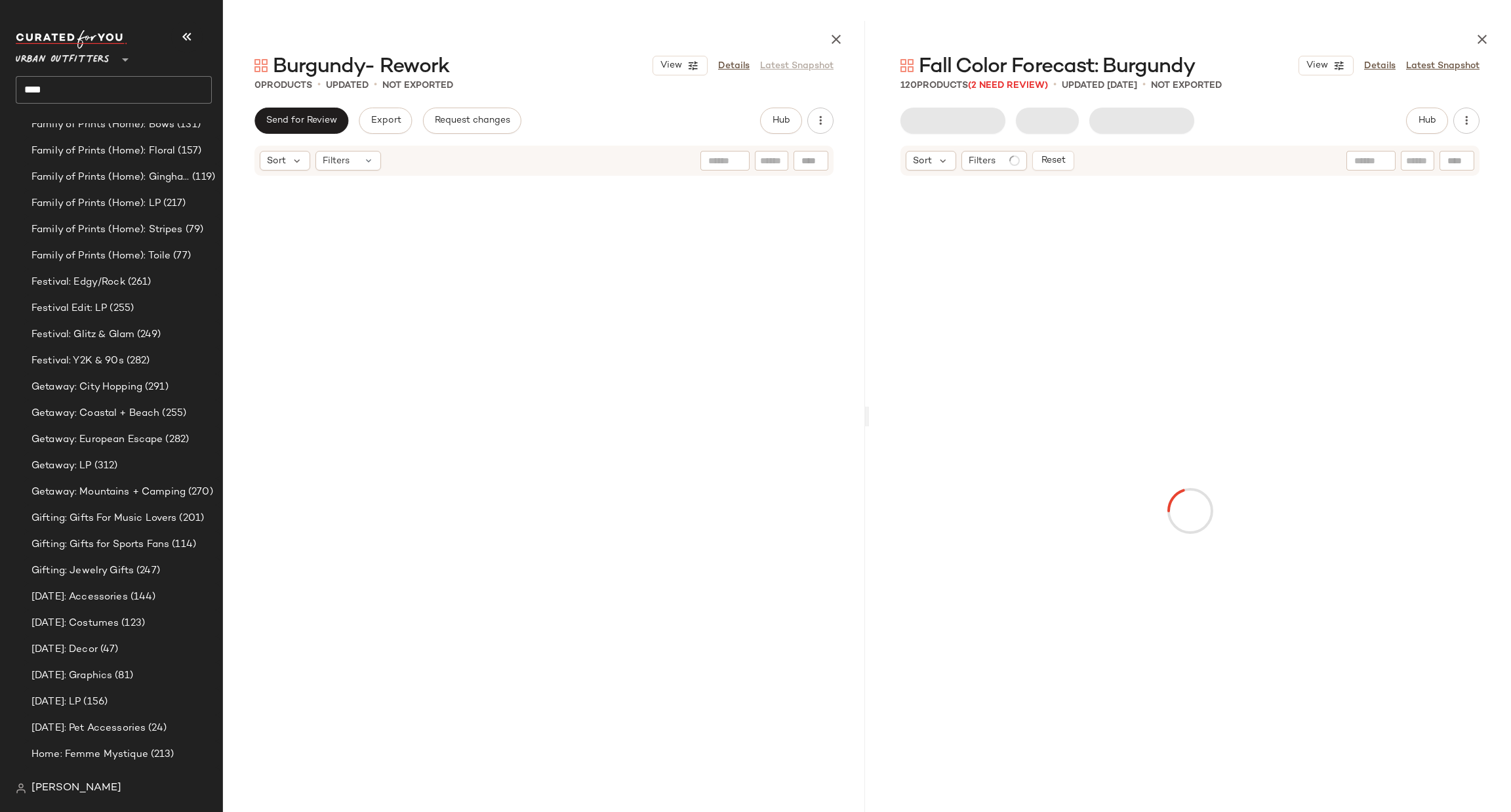
click at [206, 185] on div "Family of Prints (Home): Gingham & Plaid (119)" at bounding box center [122, 177] width 196 height 26
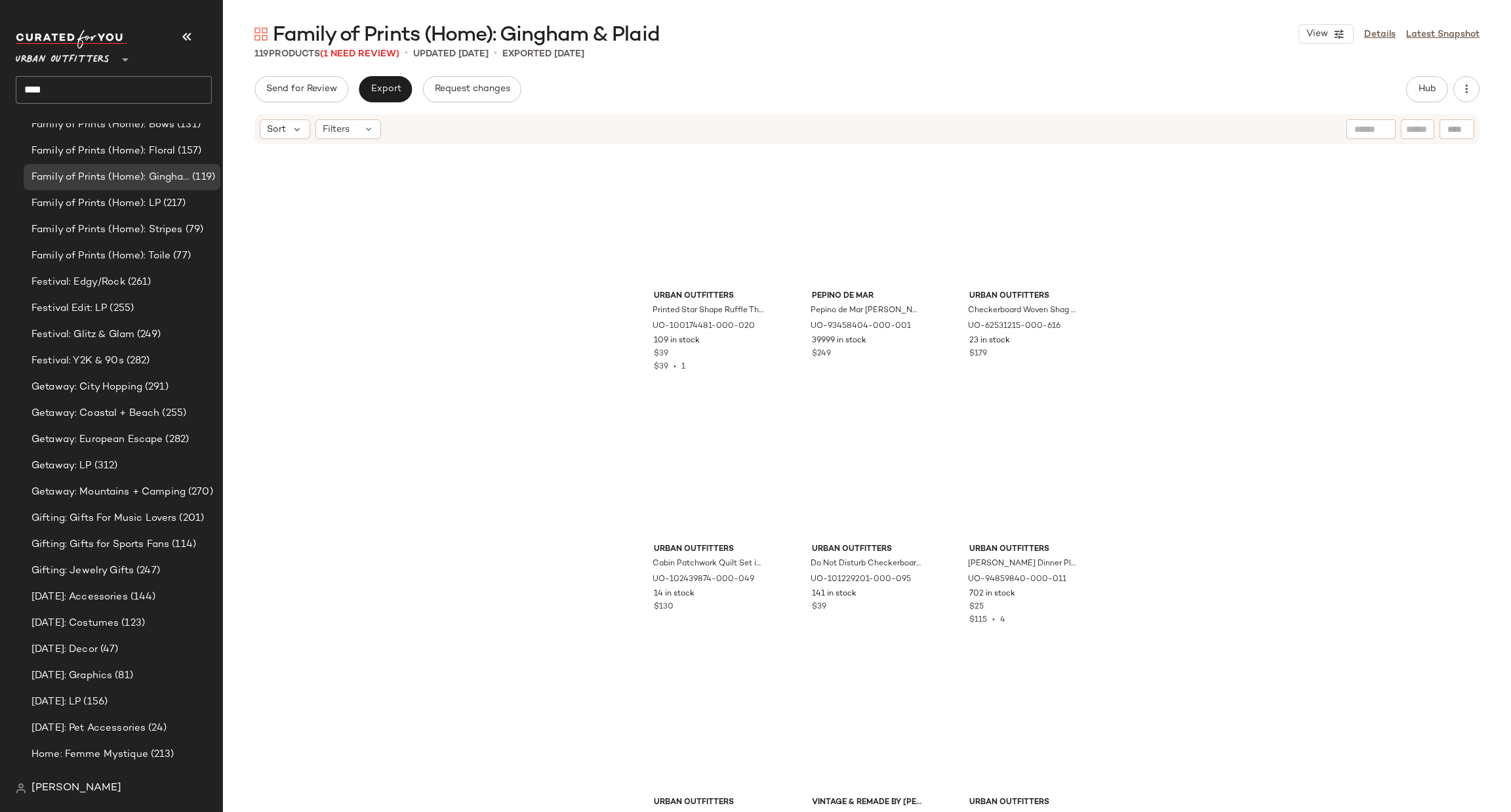
click at [153, 88] on input "****" at bounding box center [113, 90] width 196 height 27
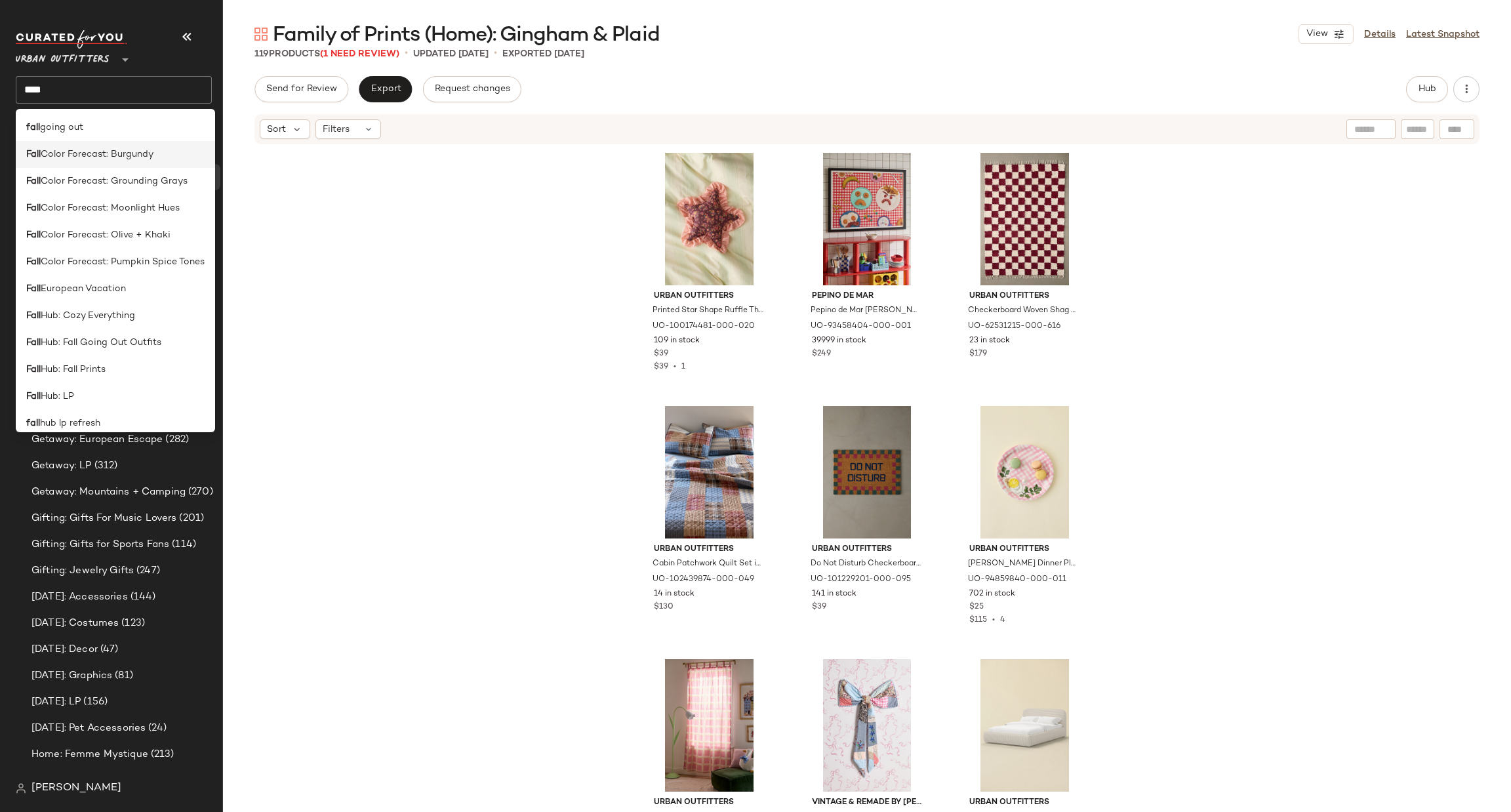
click at [160, 157] on div "Fall Color Forecast: Burgundy" at bounding box center [115, 154] width 178 height 14
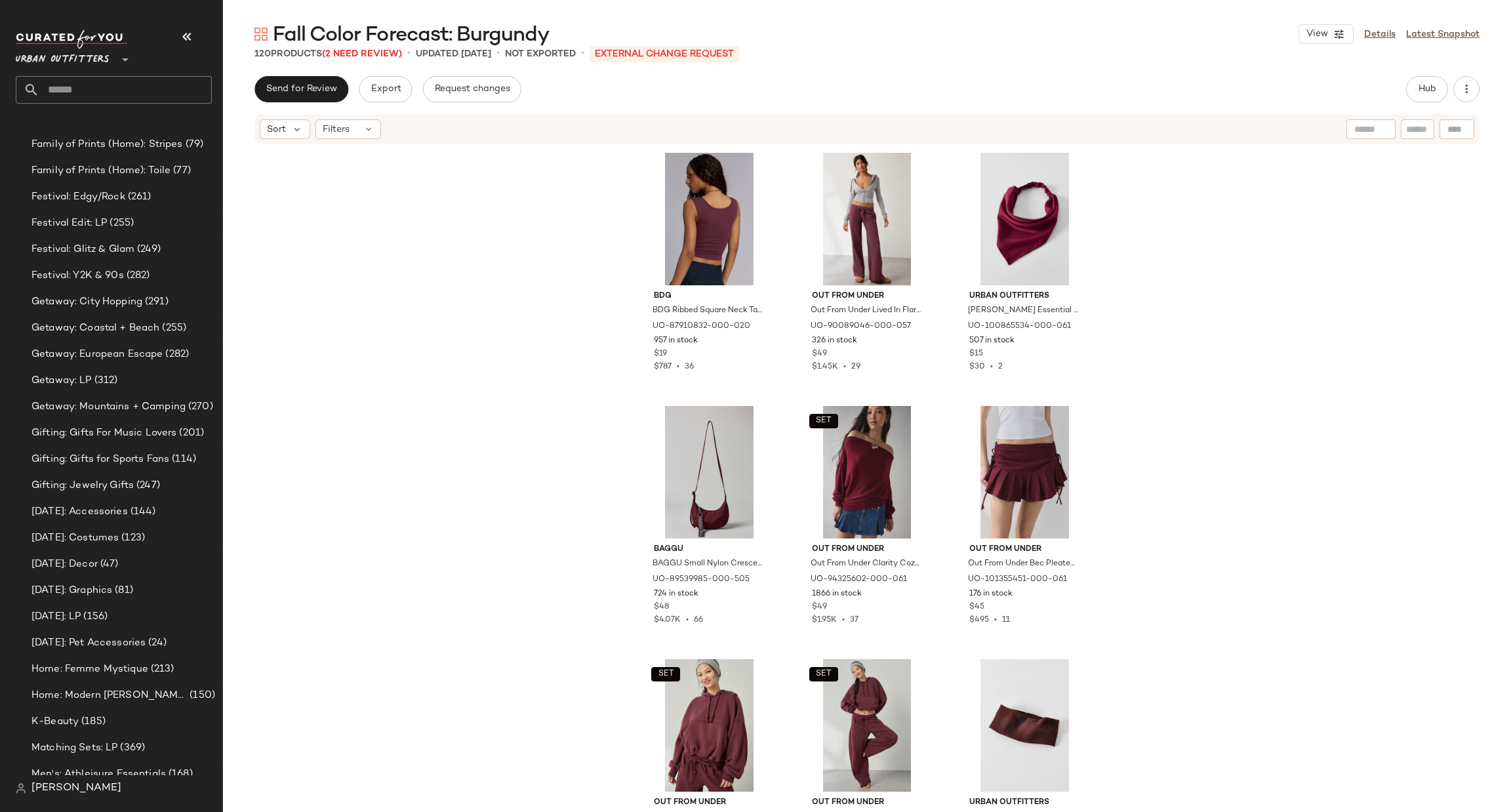
scroll to position [1494, 0]
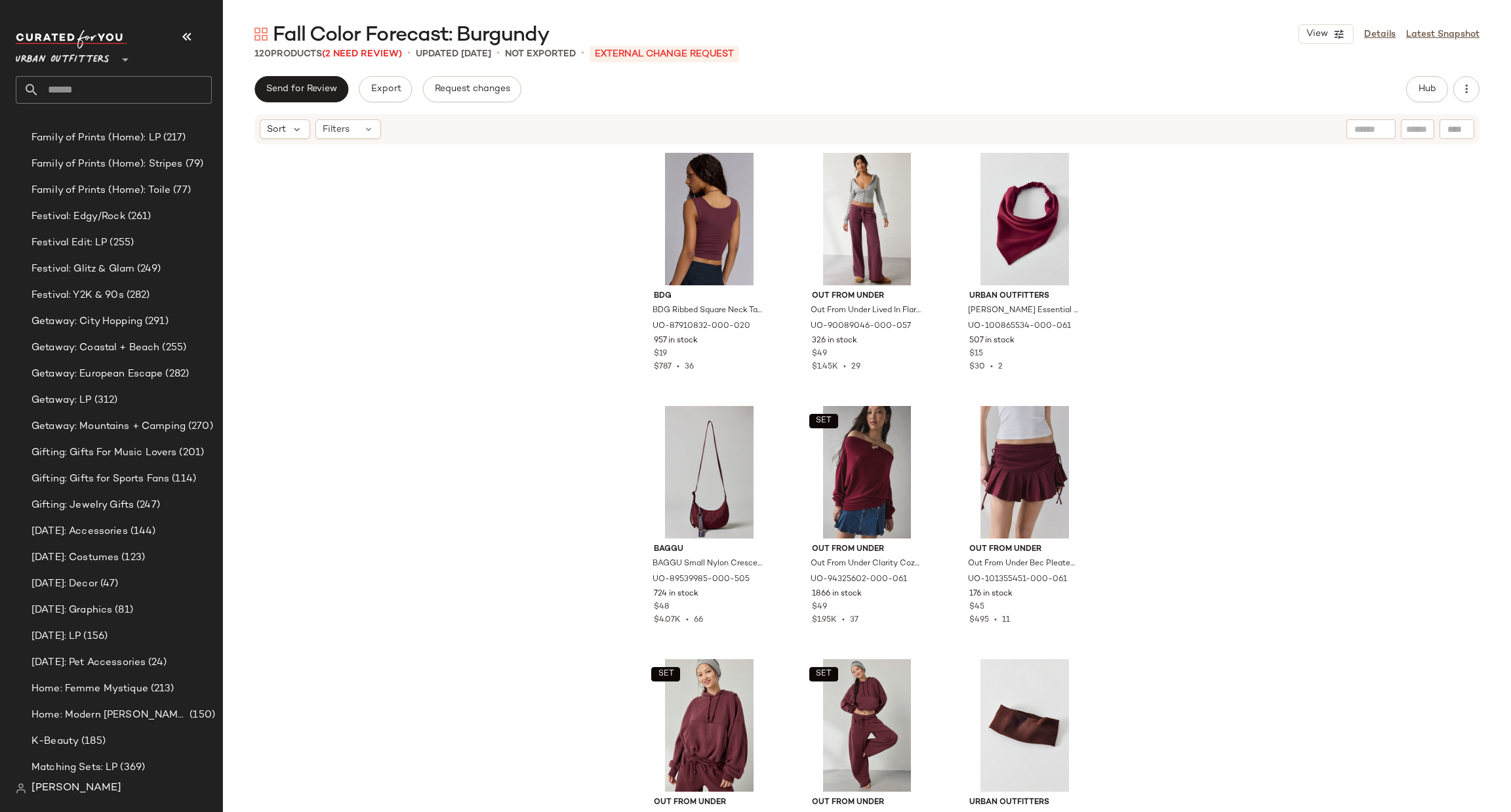
click at [139, 88] on input "text" at bounding box center [125, 90] width 173 height 27
type input "***"
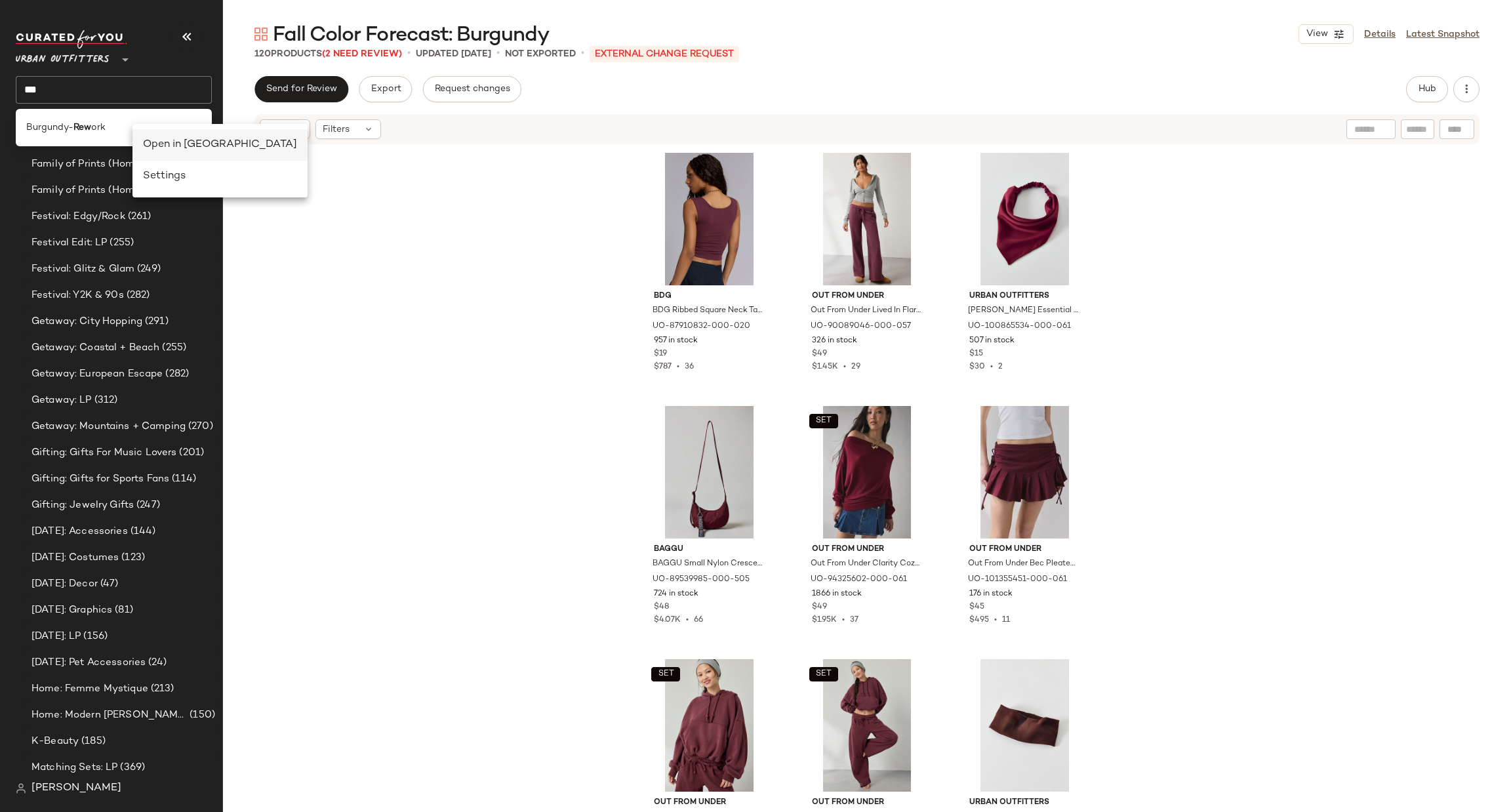
click at [164, 146] on div "Open in [GEOGRAPHIC_DATA]" at bounding box center [220, 144] width 154 height 16
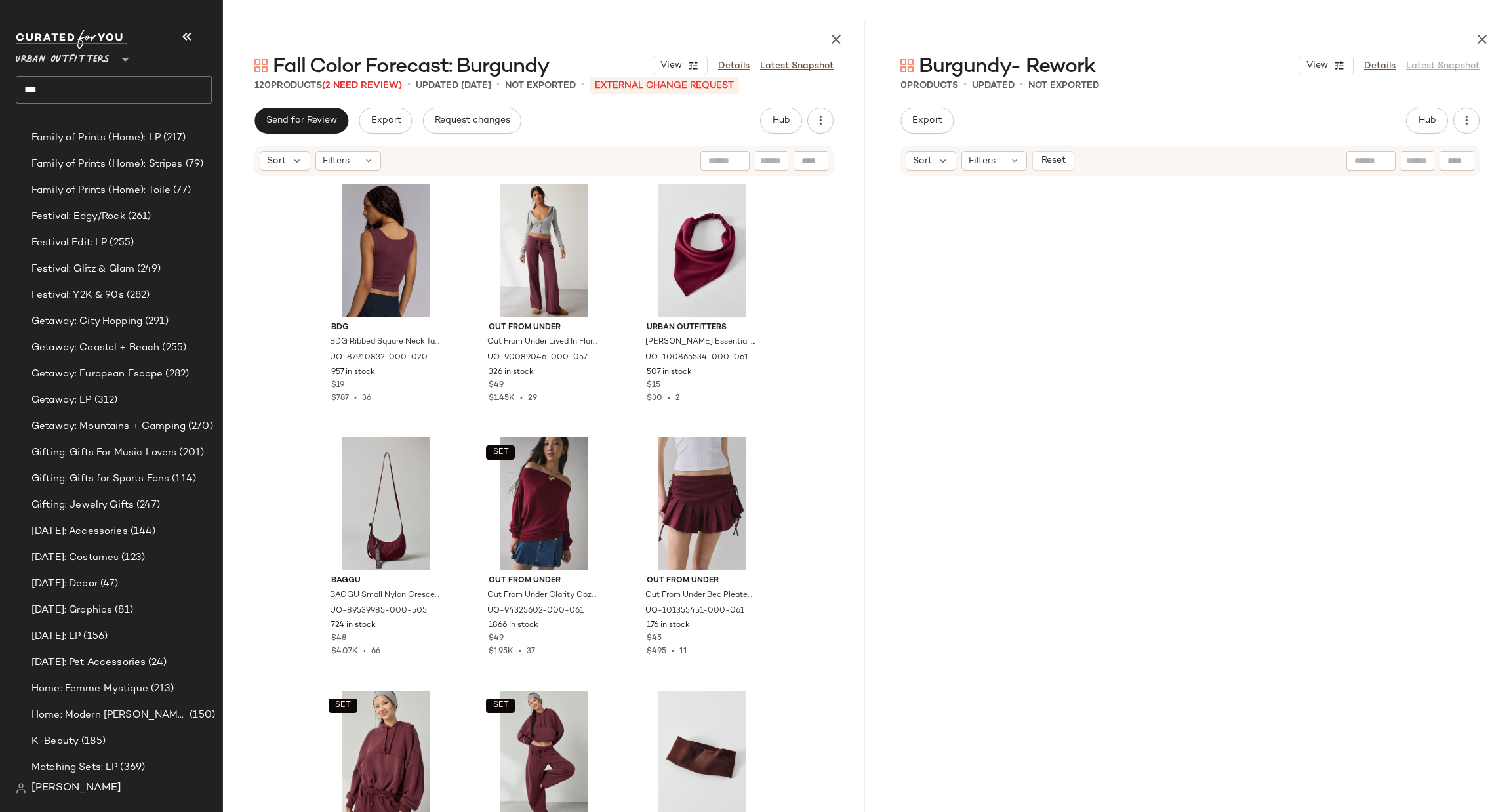
drag, startPoint x: 1067, startPoint y: 229, endPoint x: 1051, endPoint y: 226, distance: 16.3
click at [1064, 228] on div at bounding box center [1190, 488] width 457 height 617
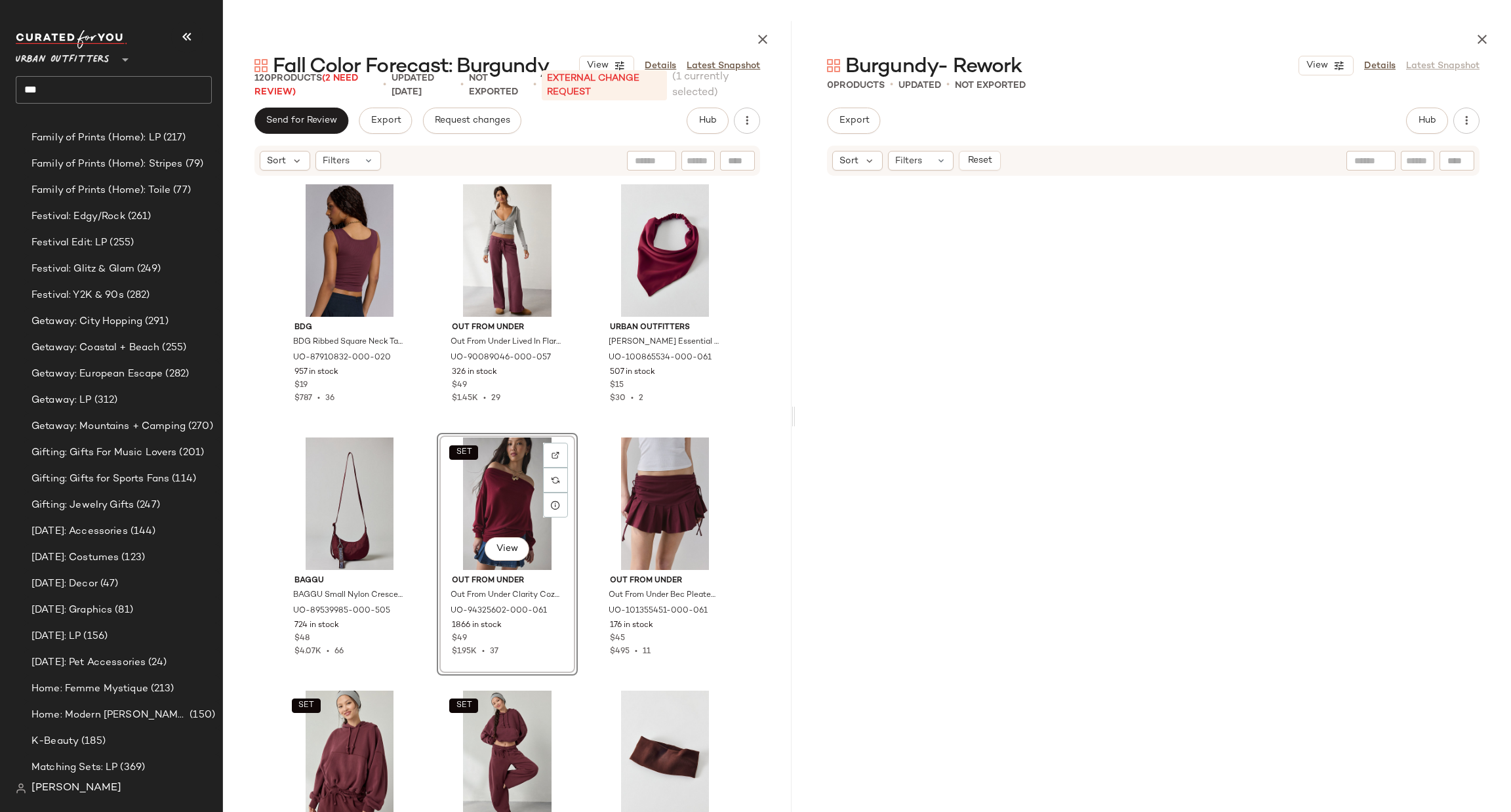
drag, startPoint x: 867, startPoint y: 413, endPoint x: 797, endPoint y: 410, distance: 70.1
click at [797, 410] on div "Fall Color Forecast: Burgundy View Details Latest Snapshot 120 Products (2 Need…" at bounding box center [867, 417] width 1288 height 791
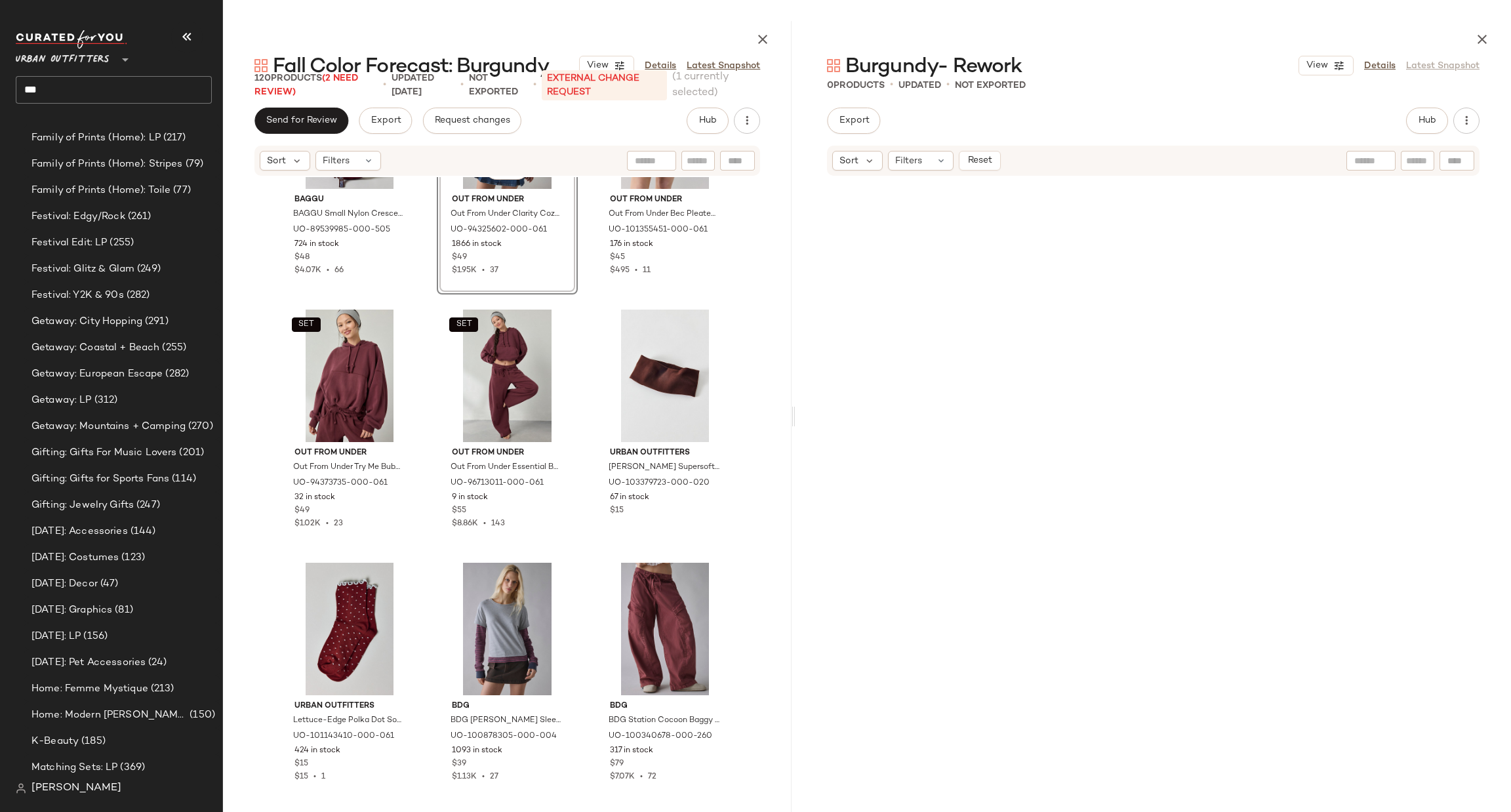
scroll to position [404, 0]
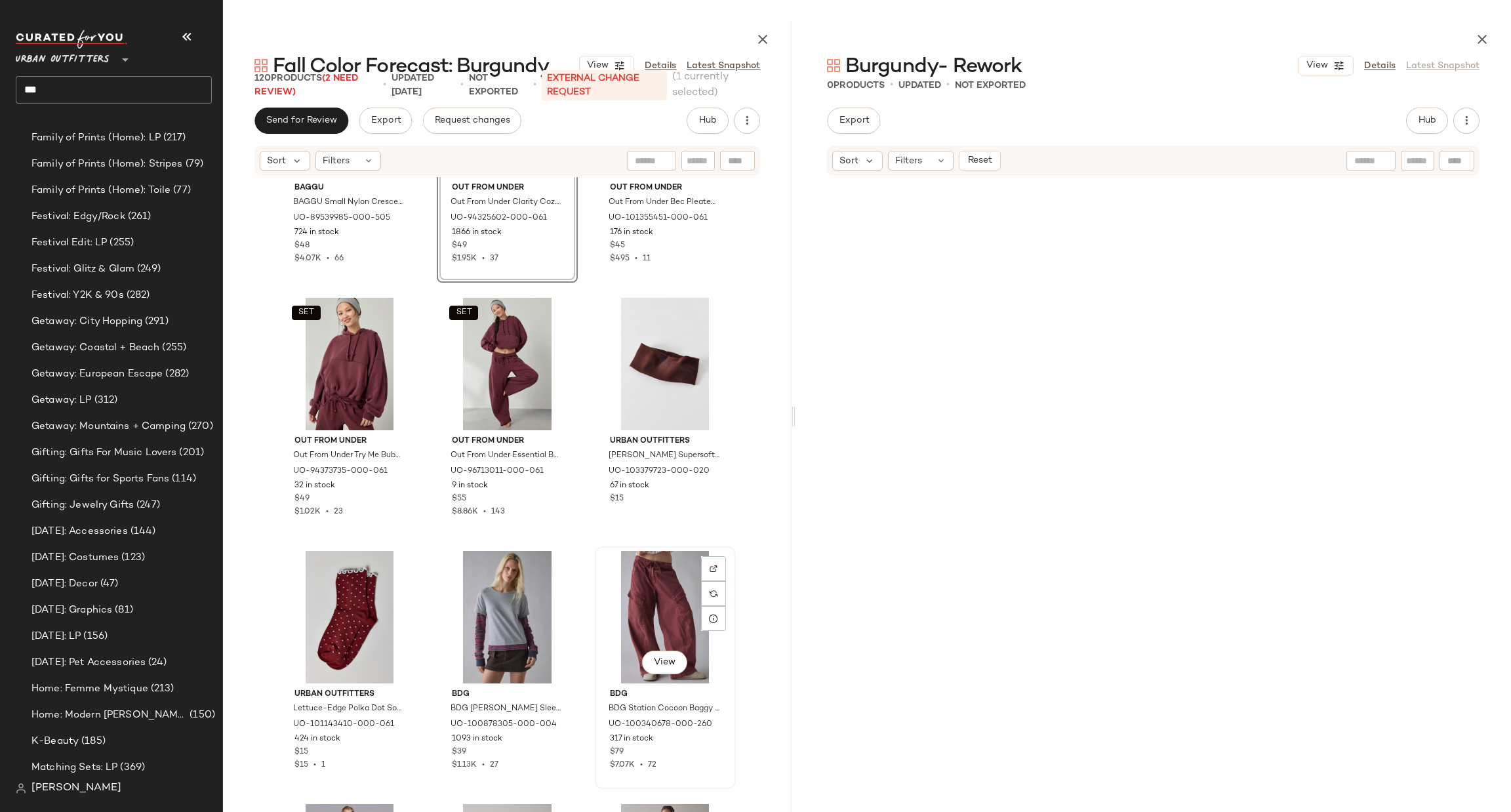
click at [644, 592] on div "View" at bounding box center [665, 617] width 132 height 132
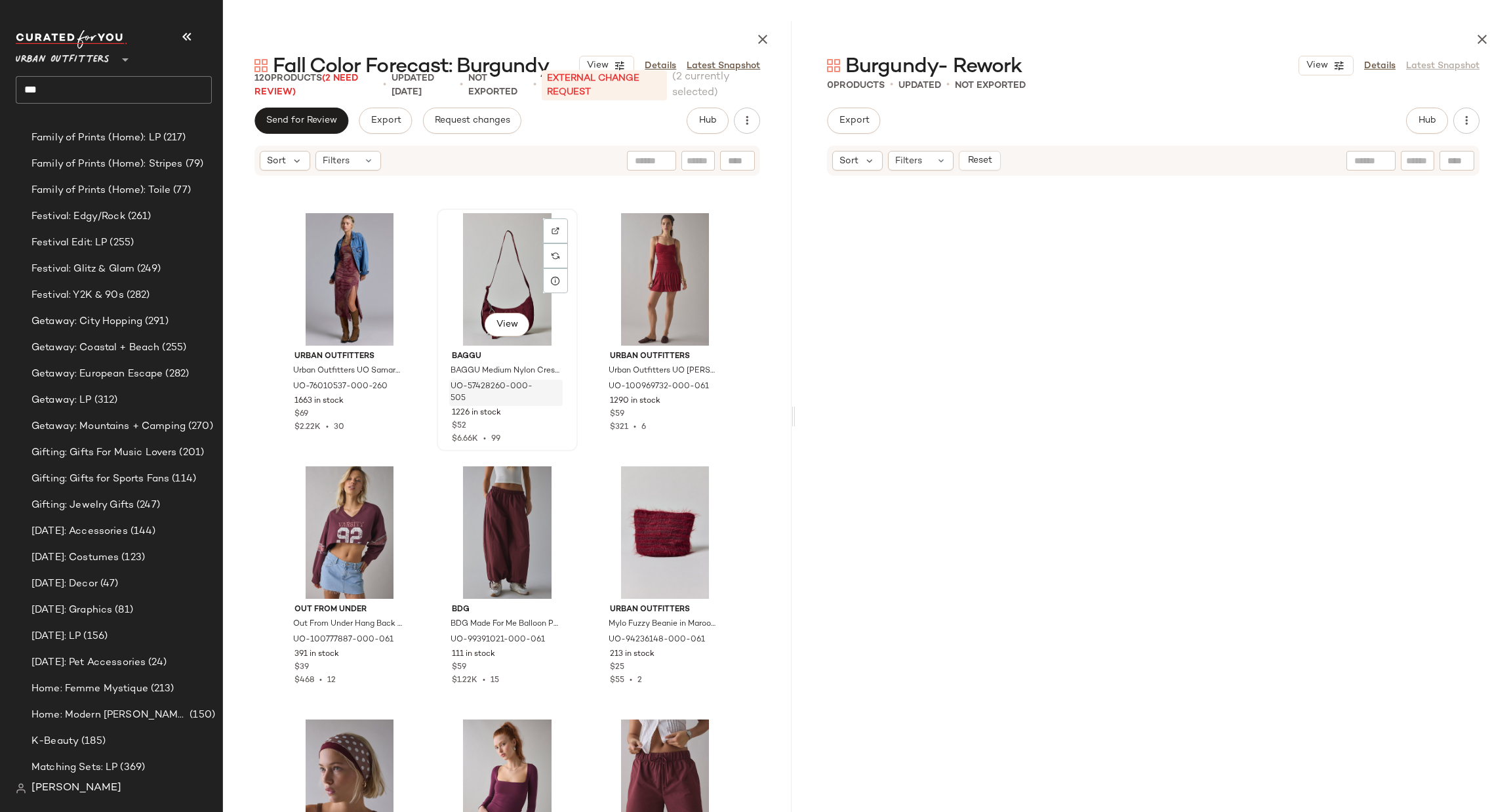
scroll to position [1191, 0]
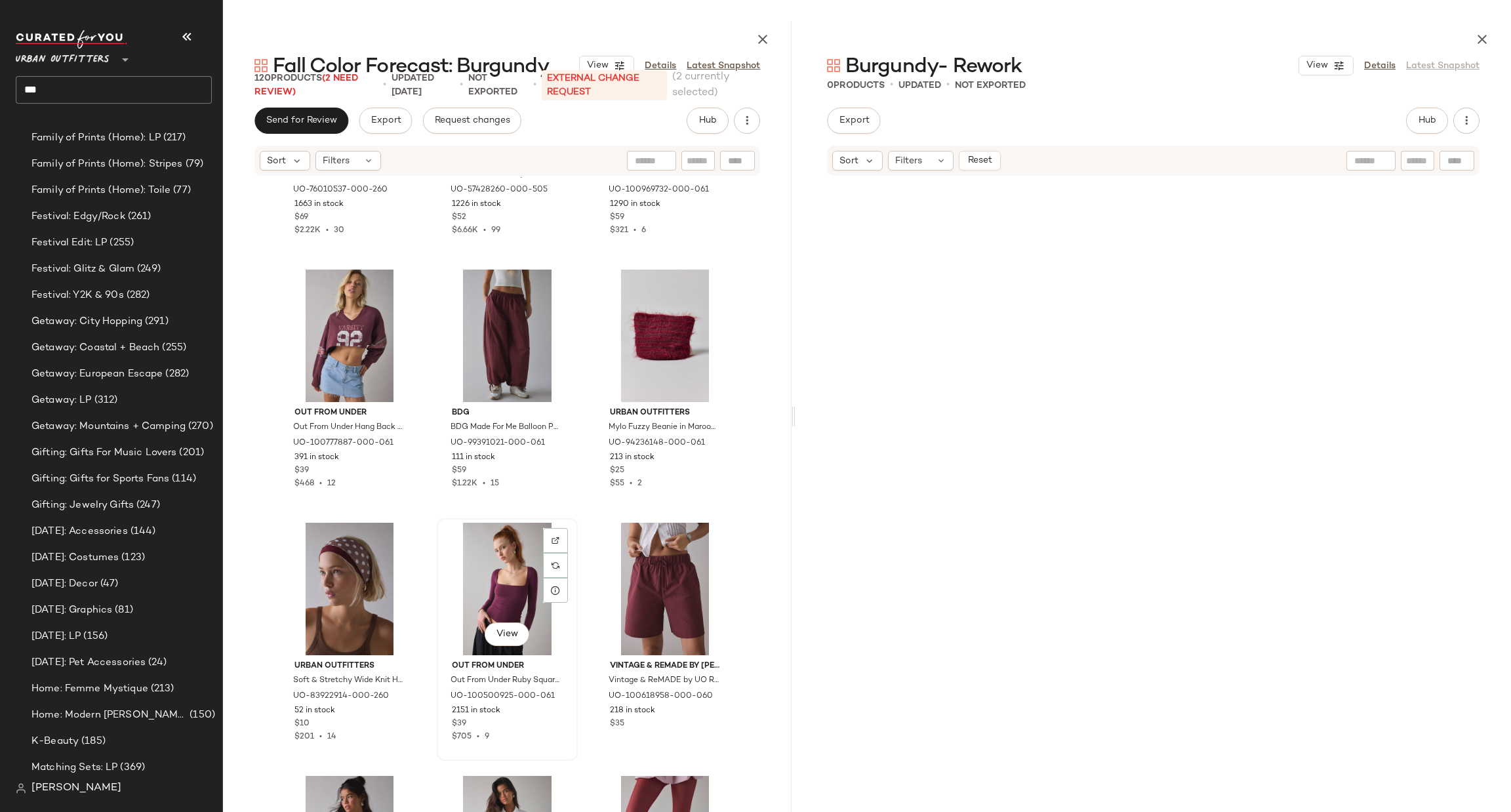
click at [512, 588] on div "View" at bounding box center [507, 588] width 132 height 132
click at [503, 338] on div "View" at bounding box center [507, 335] width 132 height 132
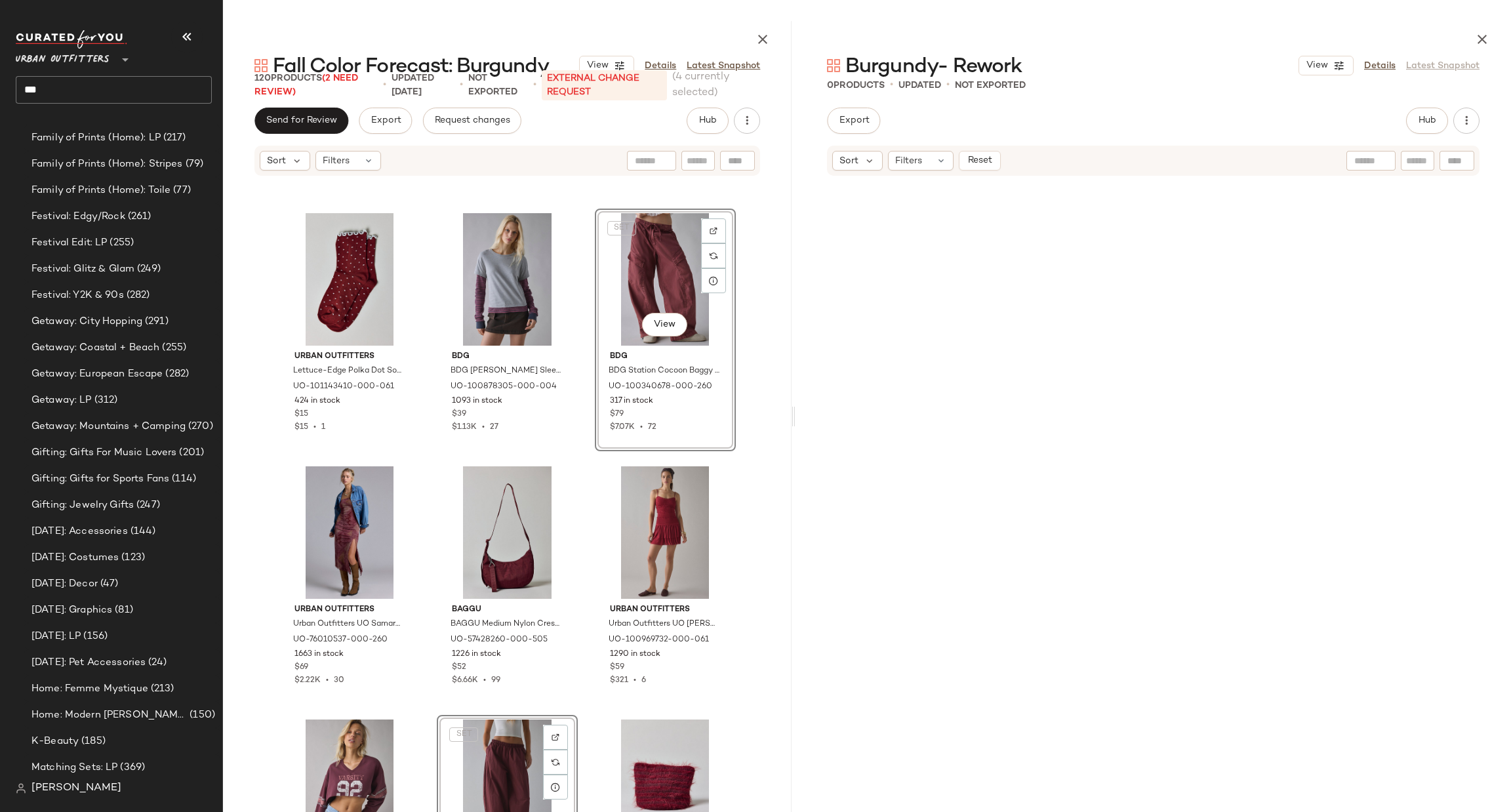
scroll to position [796, 0]
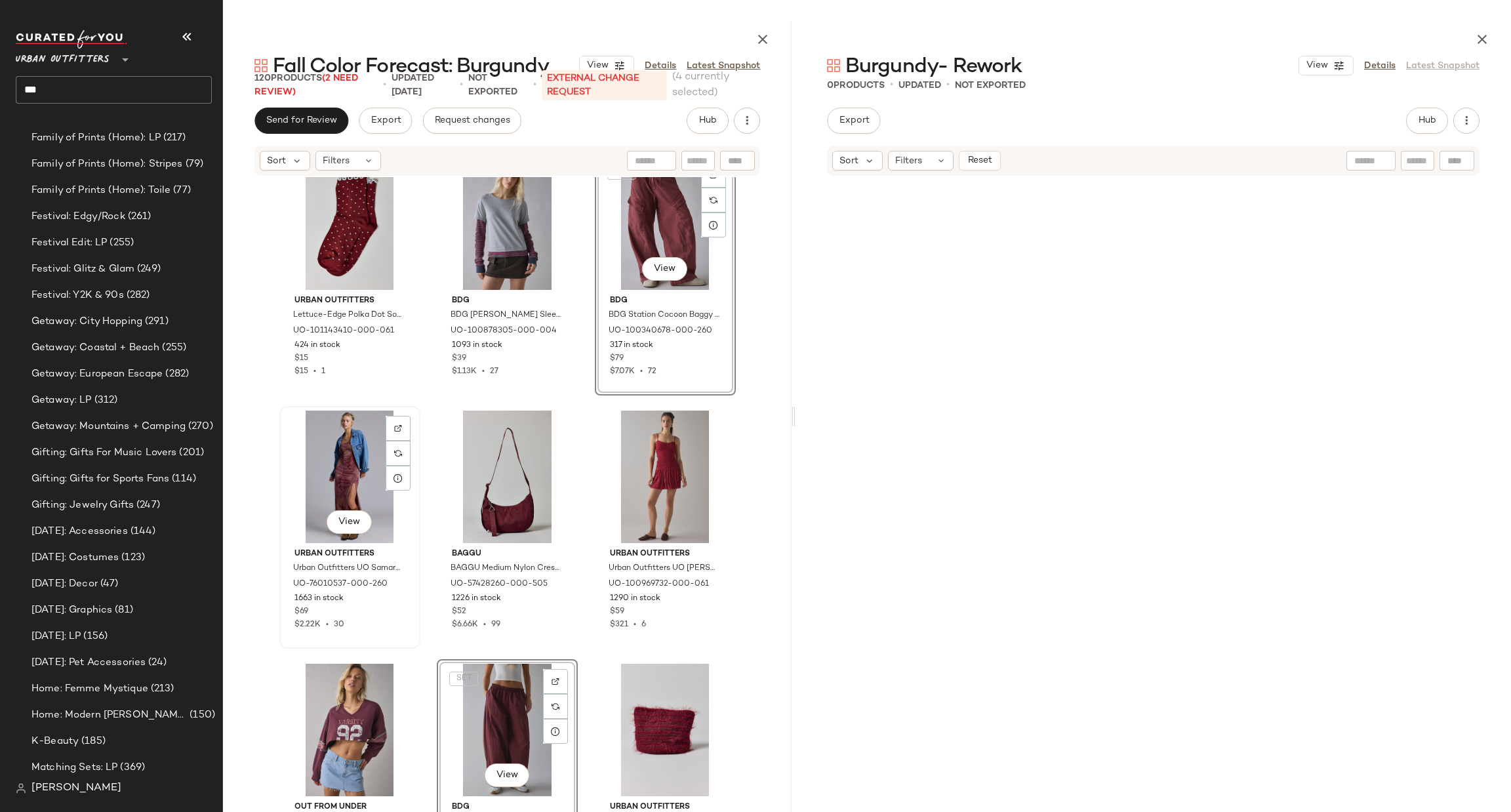
click at [345, 438] on div "View" at bounding box center [350, 477] width 132 height 132
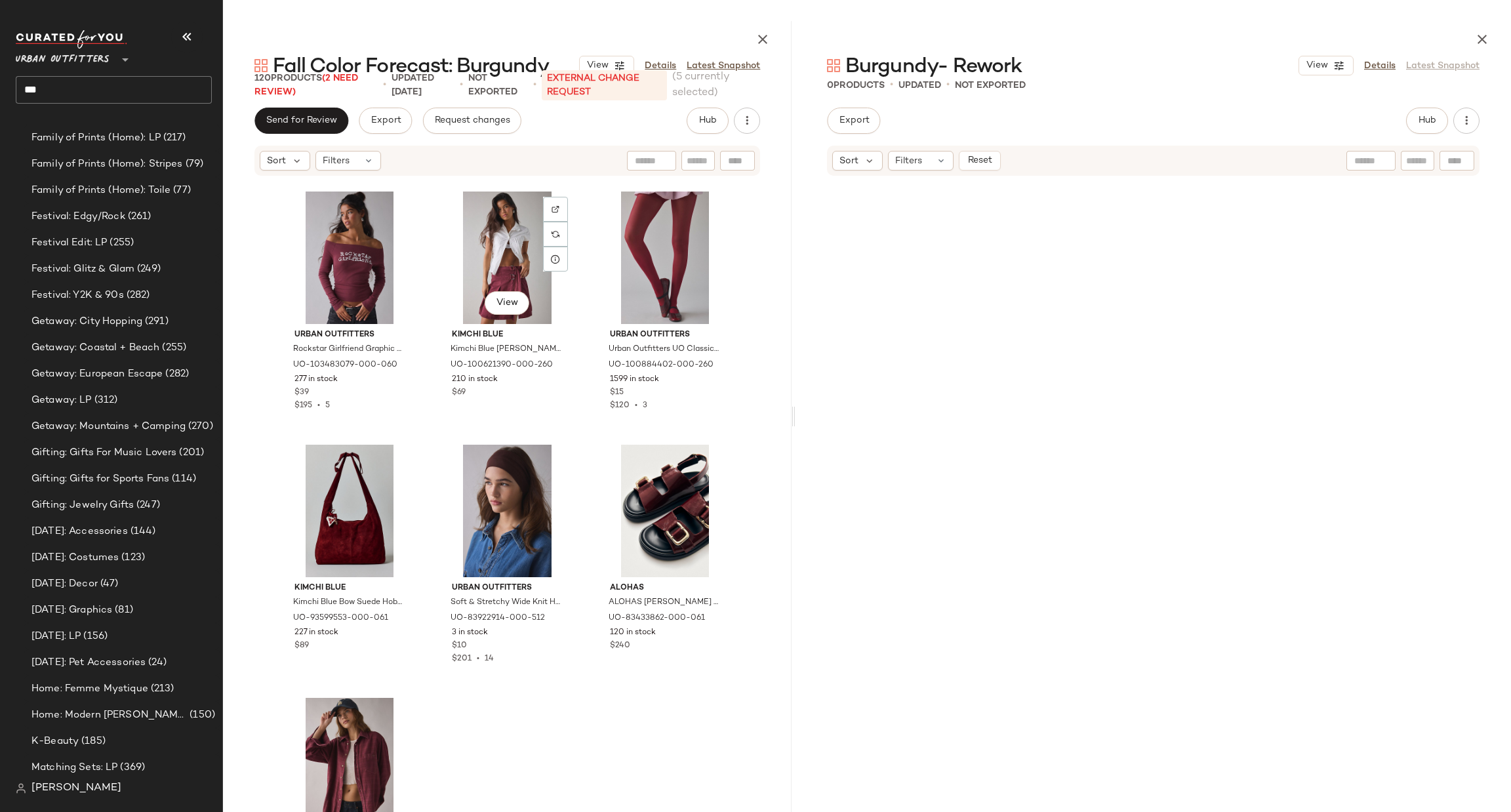
scroll to position [1781, 0]
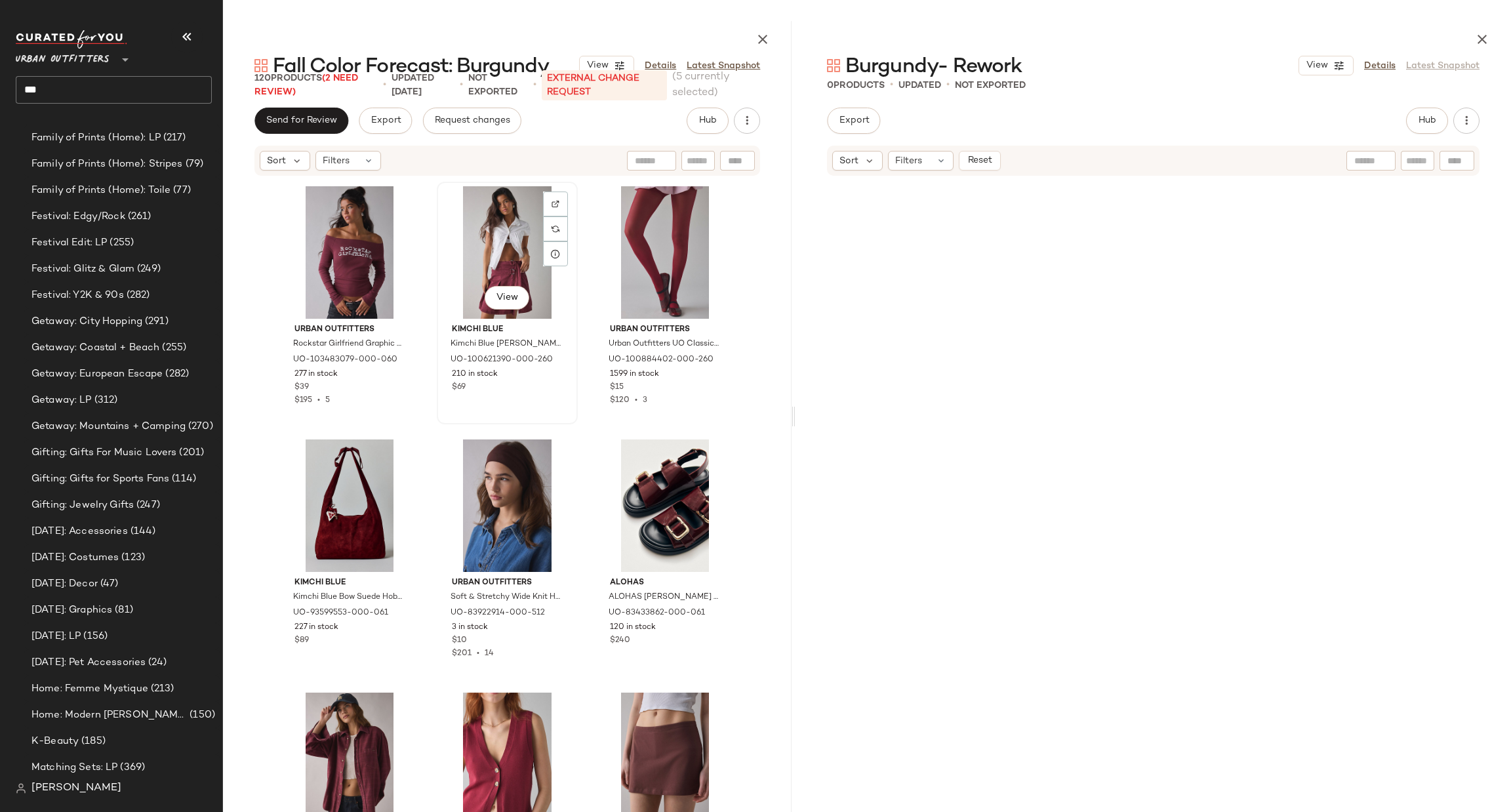
click at [473, 249] on div "View" at bounding box center [507, 252] width 132 height 132
click at [321, 501] on div "View" at bounding box center [350, 505] width 132 height 132
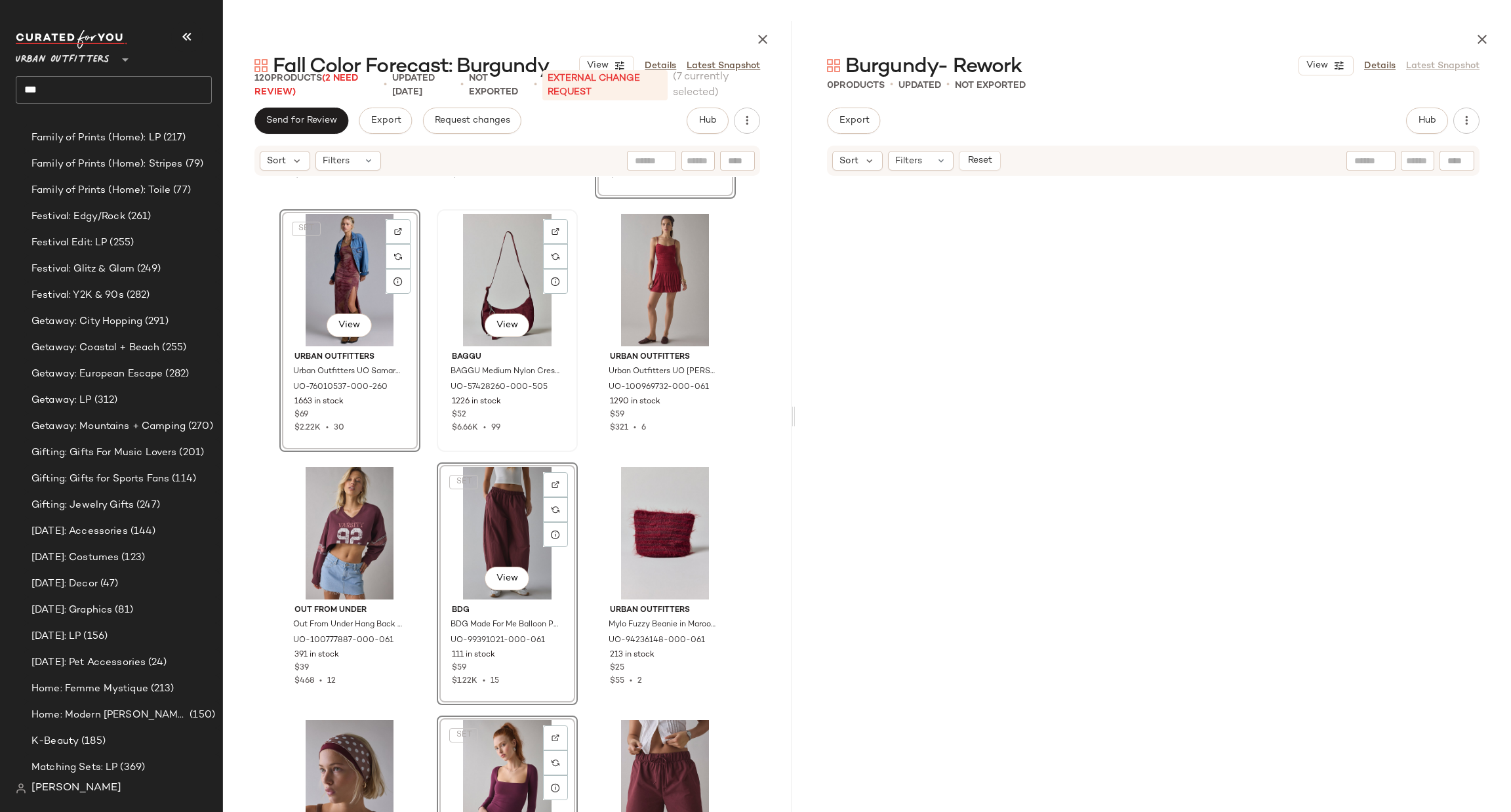
scroll to position [796, 0]
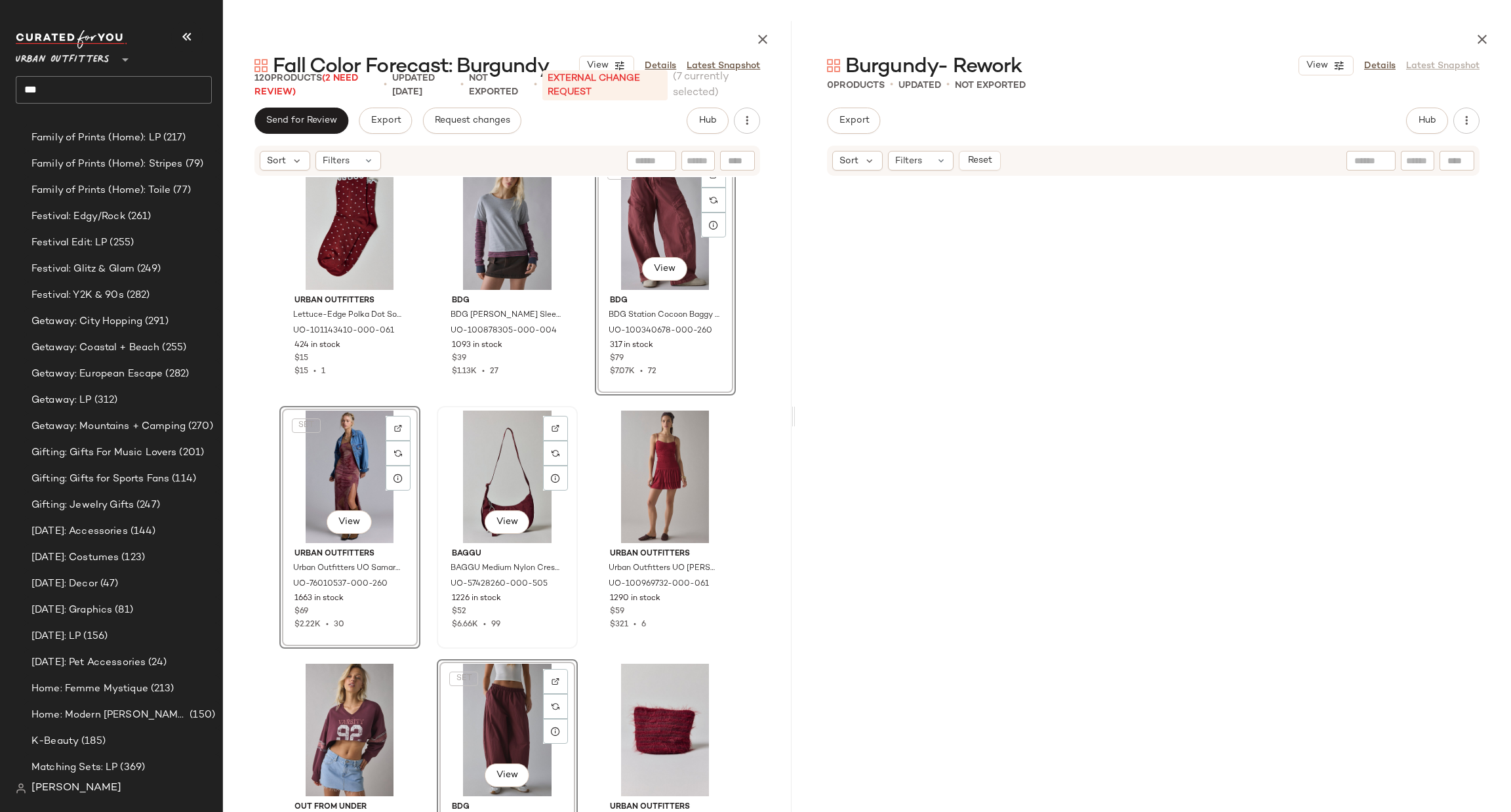
click at [513, 446] on div "View" at bounding box center [507, 477] width 132 height 132
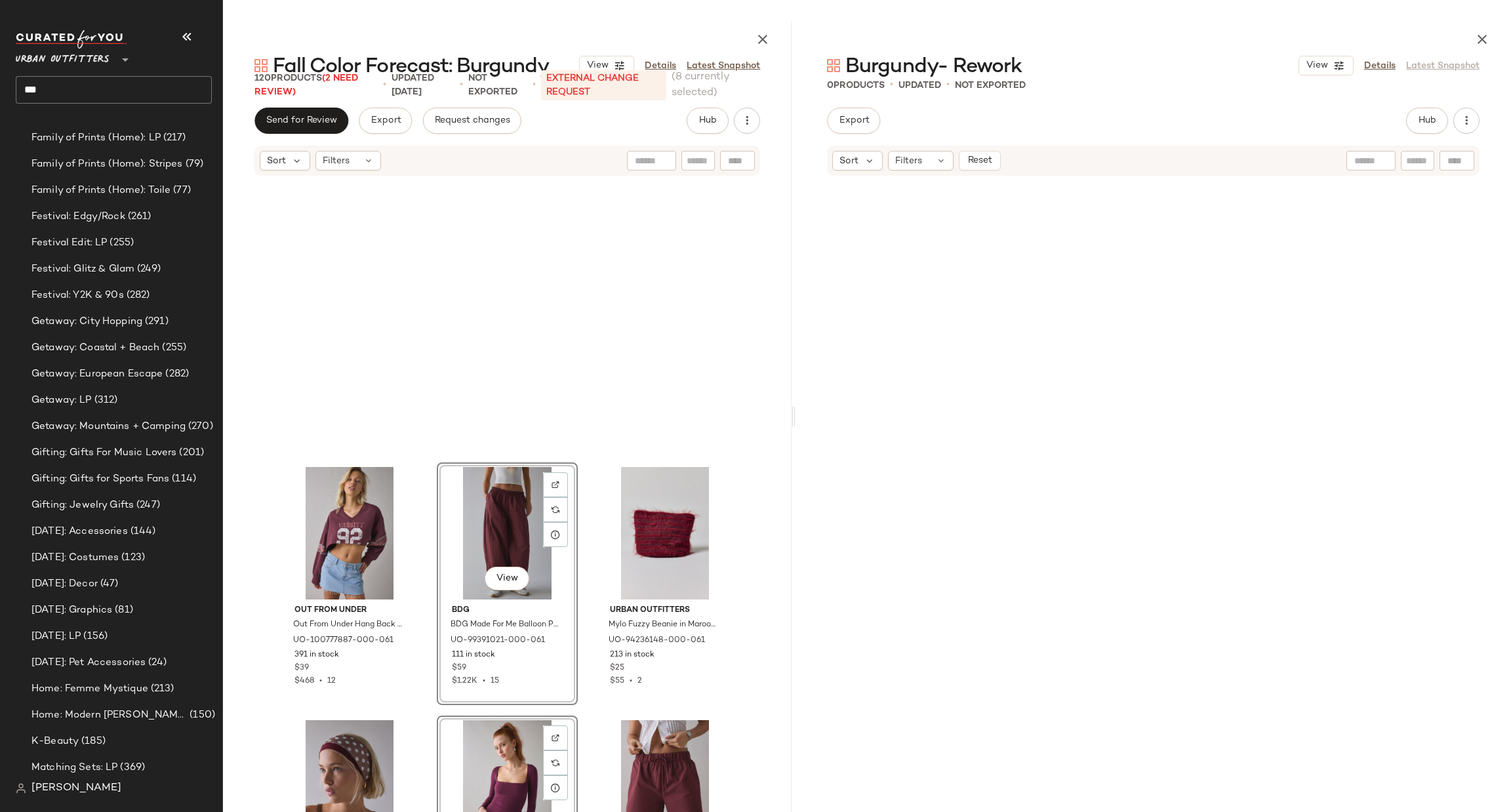
scroll to position [1584, 0]
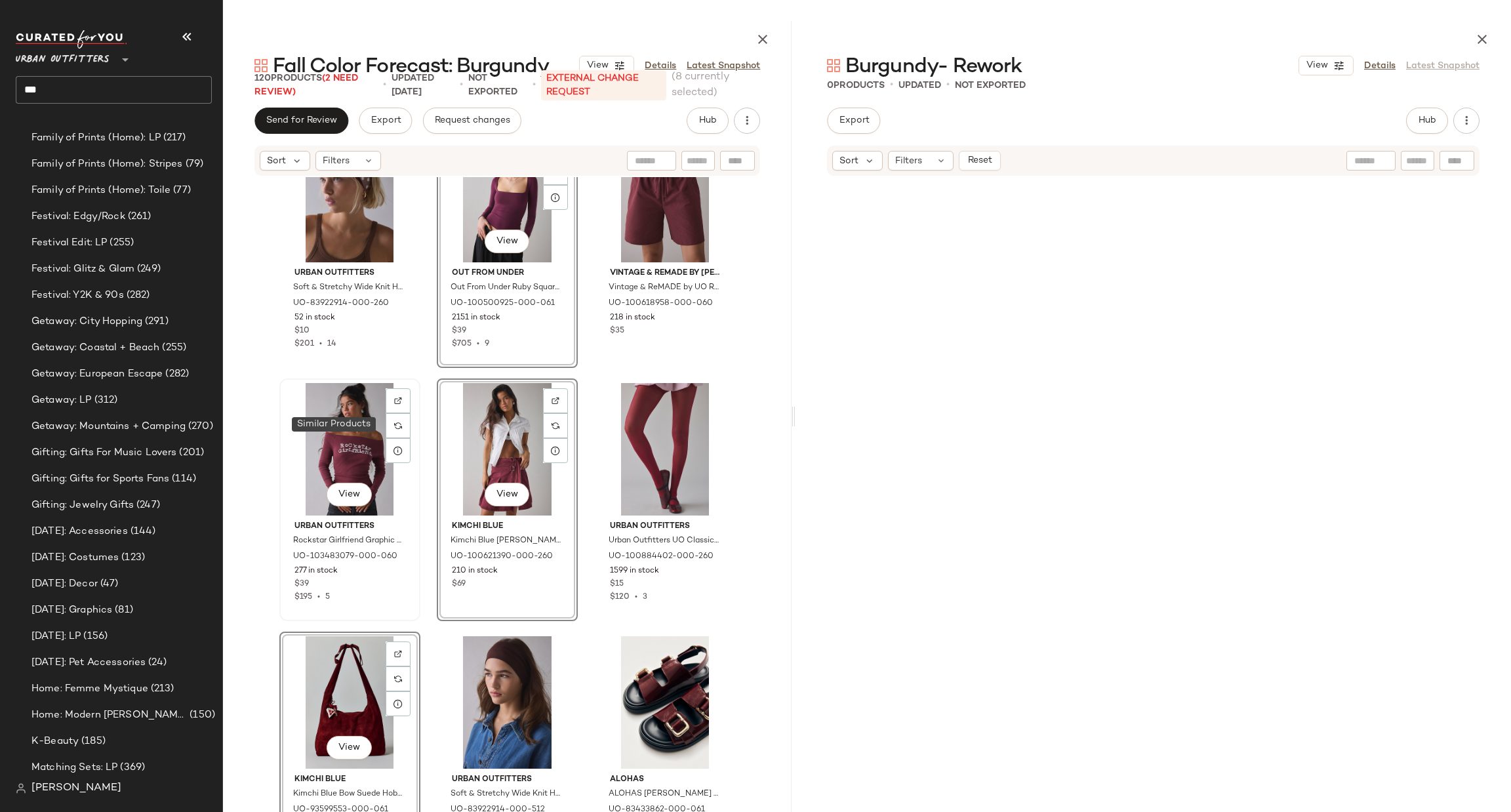
click at [337, 449] on div "View" at bounding box center [350, 448] width 132 height 132
click at [357, 425] on div "View" at bounding box center [350, 448] width 132 height 132
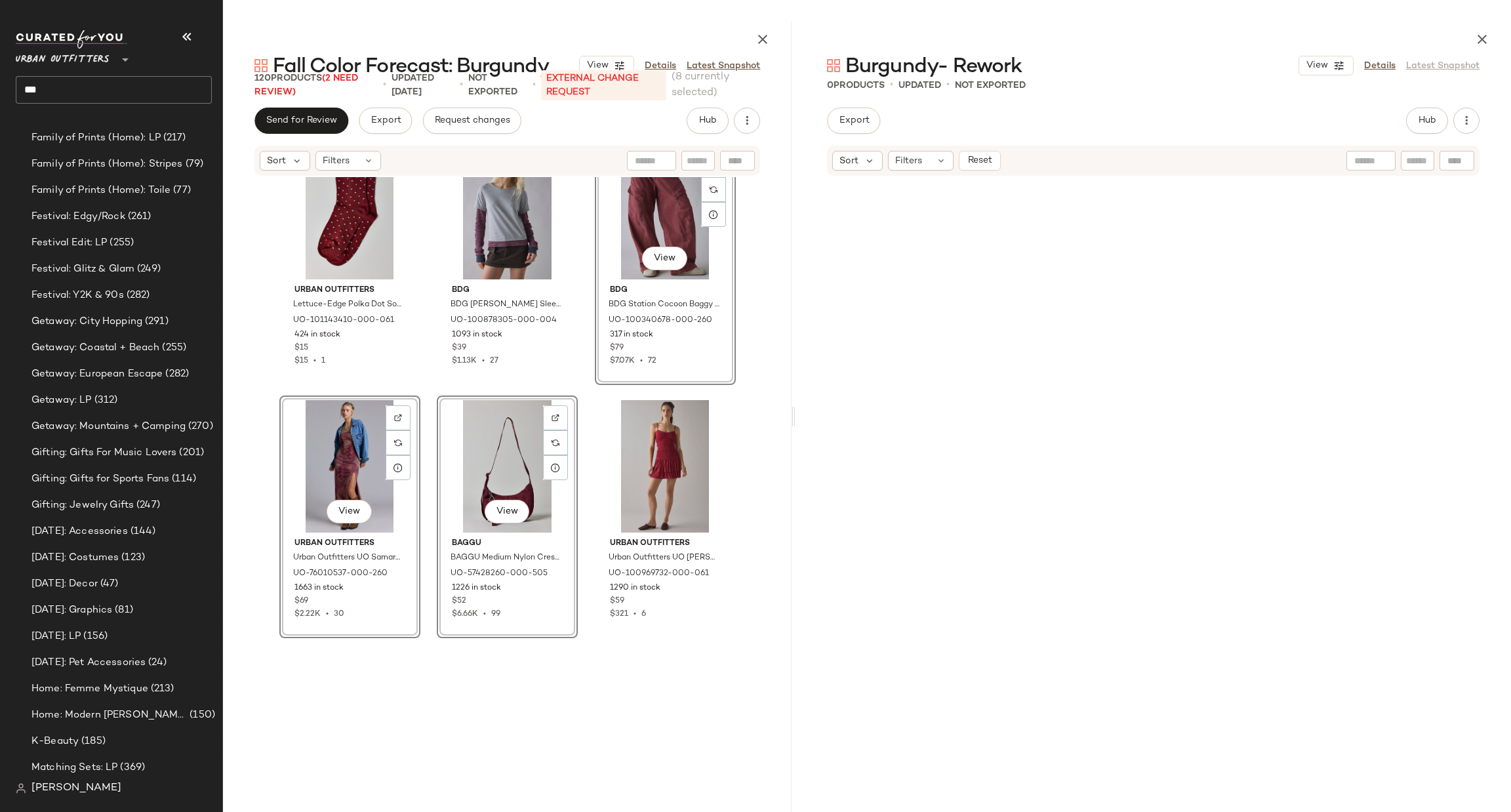
scroll to position [196, 0]
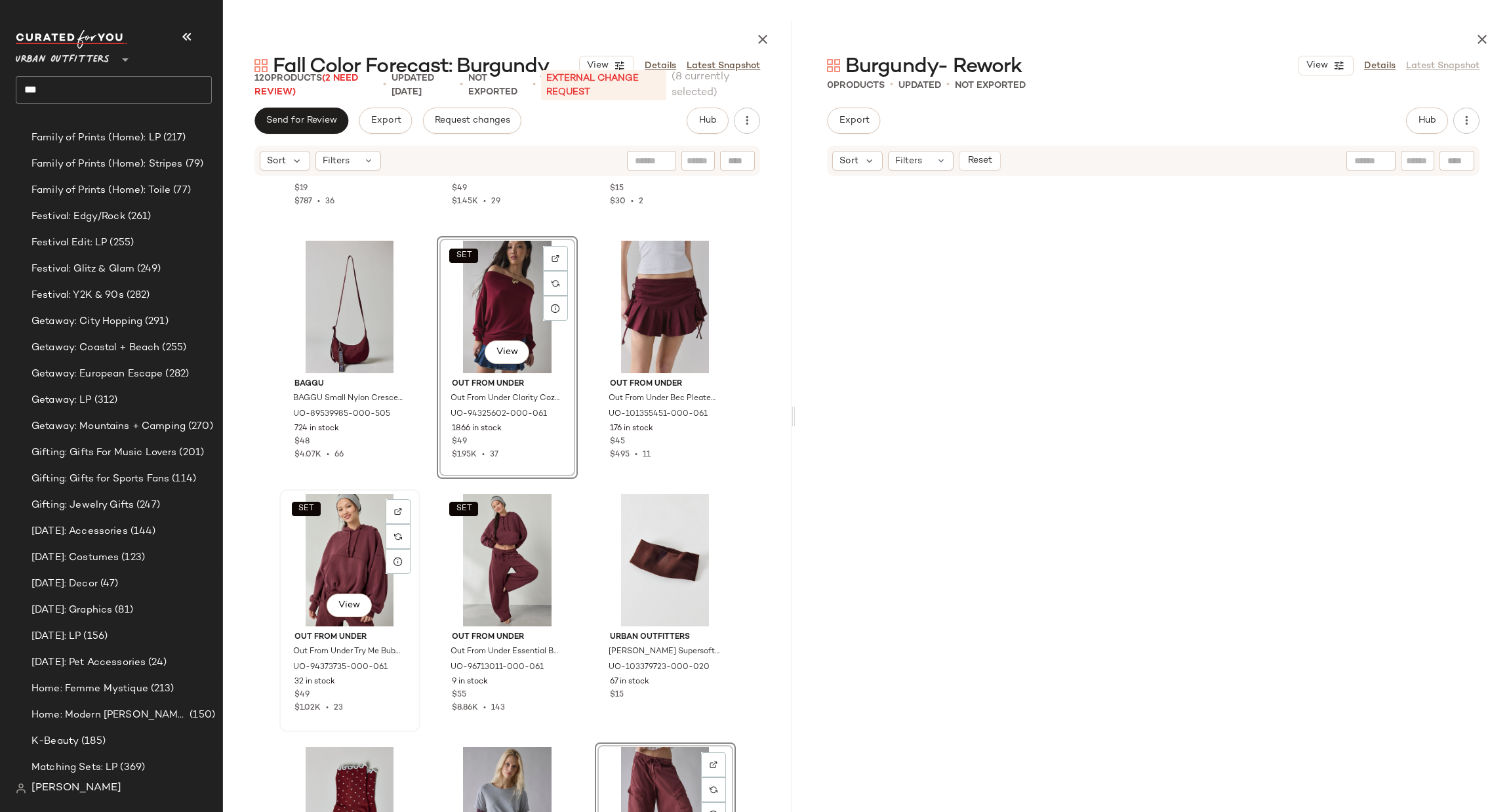
click at [343, 536] on div "SET View" at bounding box center [350, 560] width 132 height 132
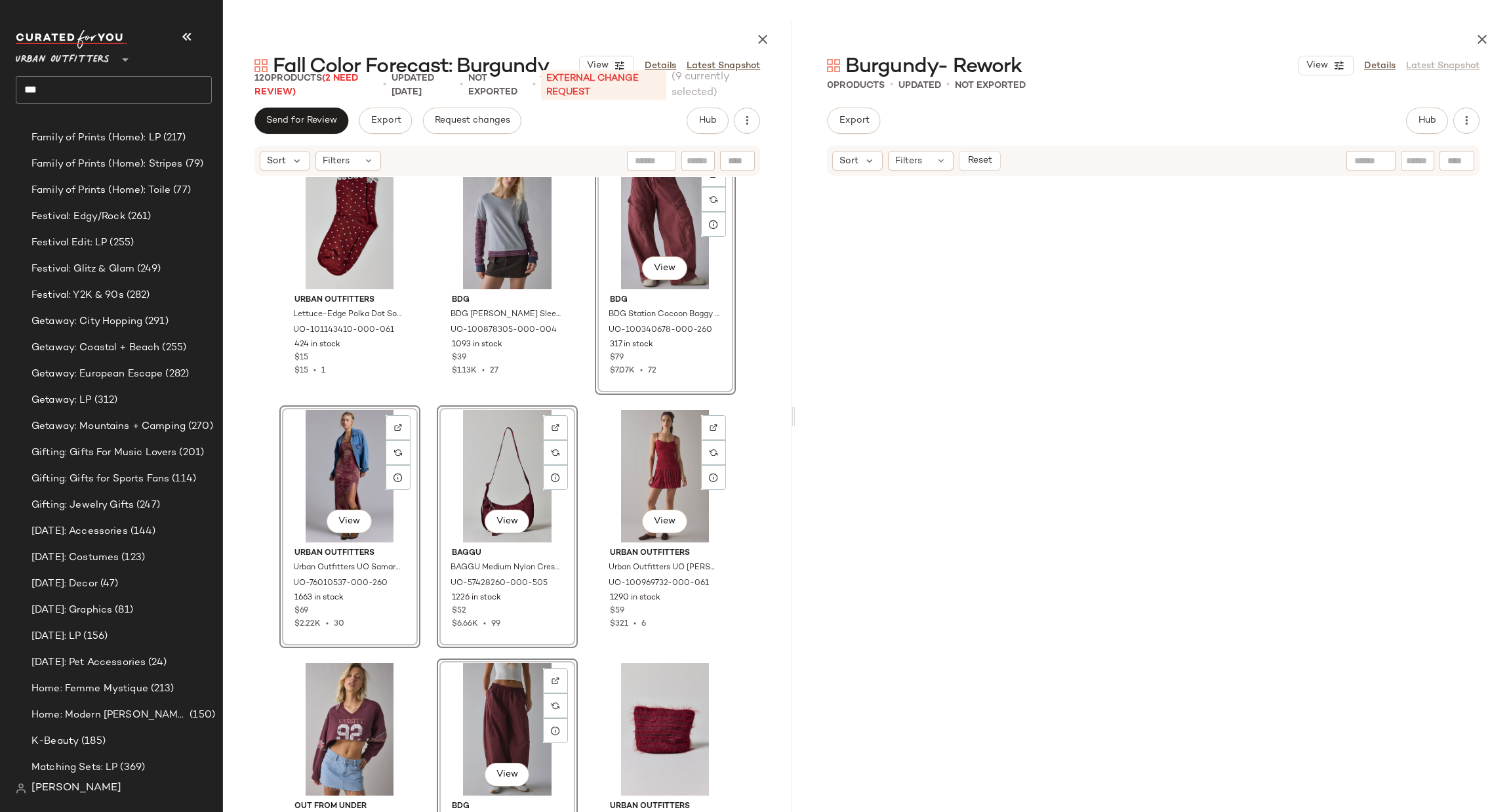
scroll to position [1191, 0]
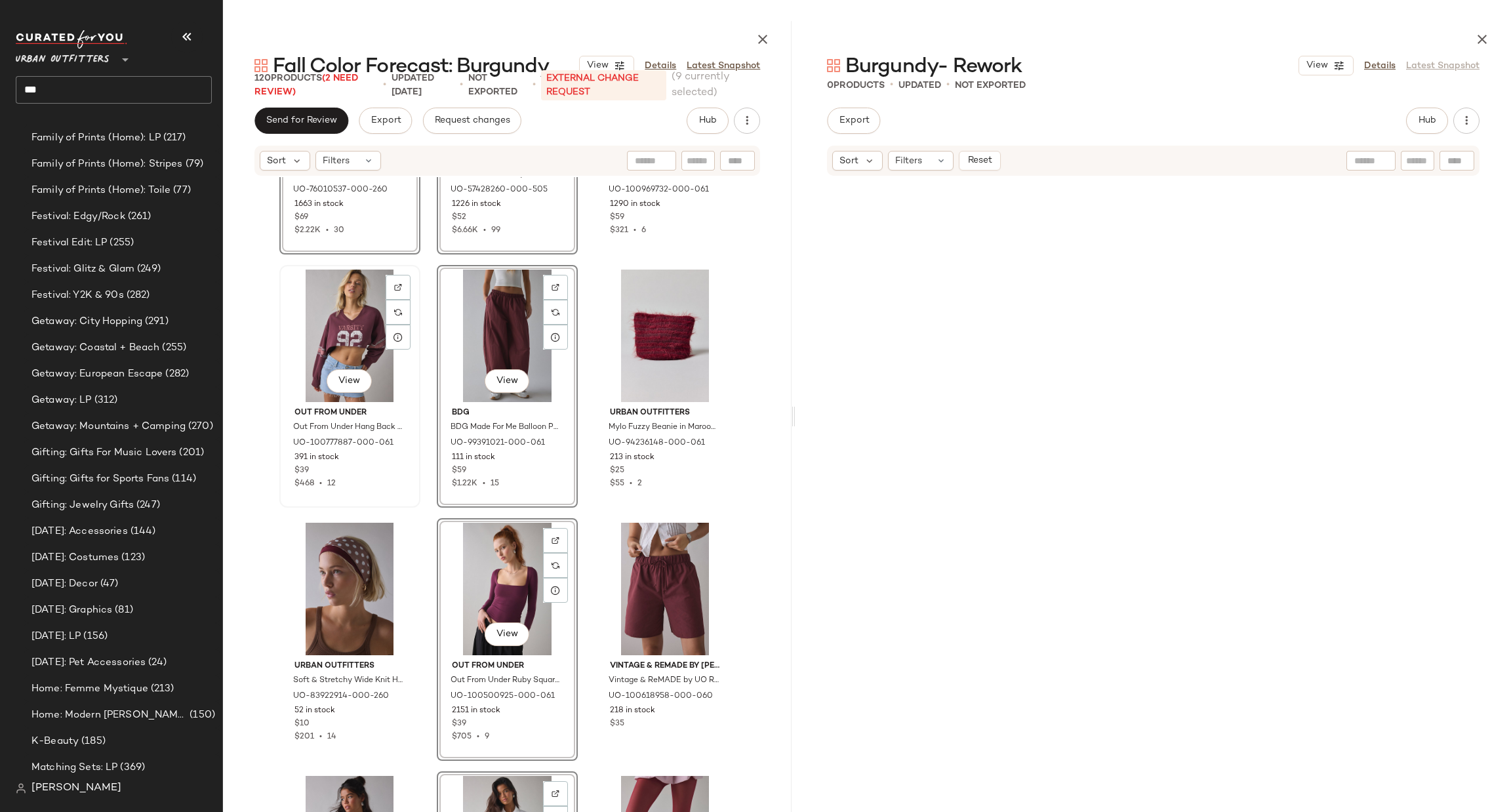
click at [353, 332] on div "View" at bounding box center [350, 335] width 132 height 132
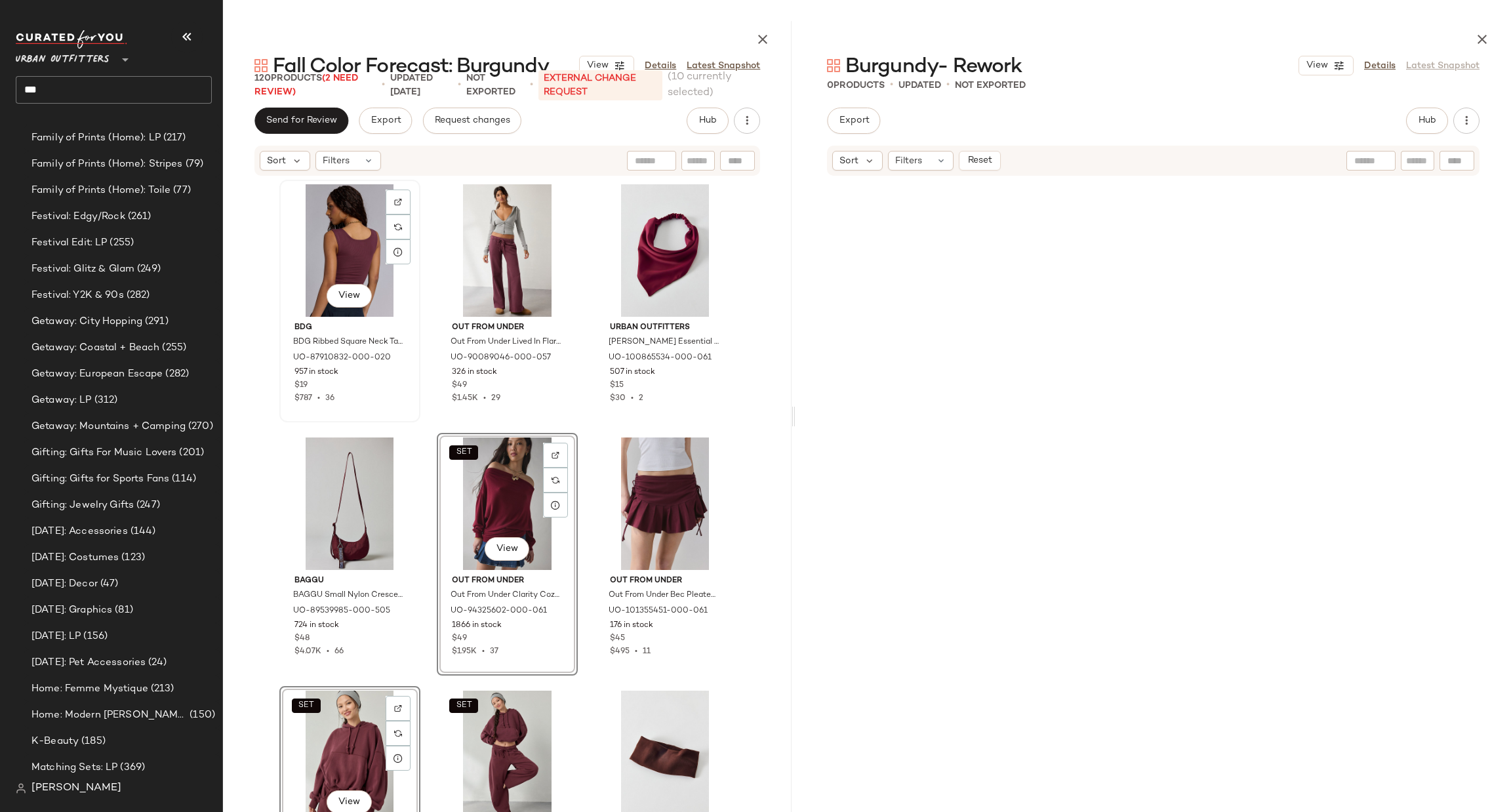
click at [348, 265] on div "View" at bounding box center [350, 250] width 132 height 132
click at [503, 201] on div "View" at bounding box center [507, 250] width 132 height 132
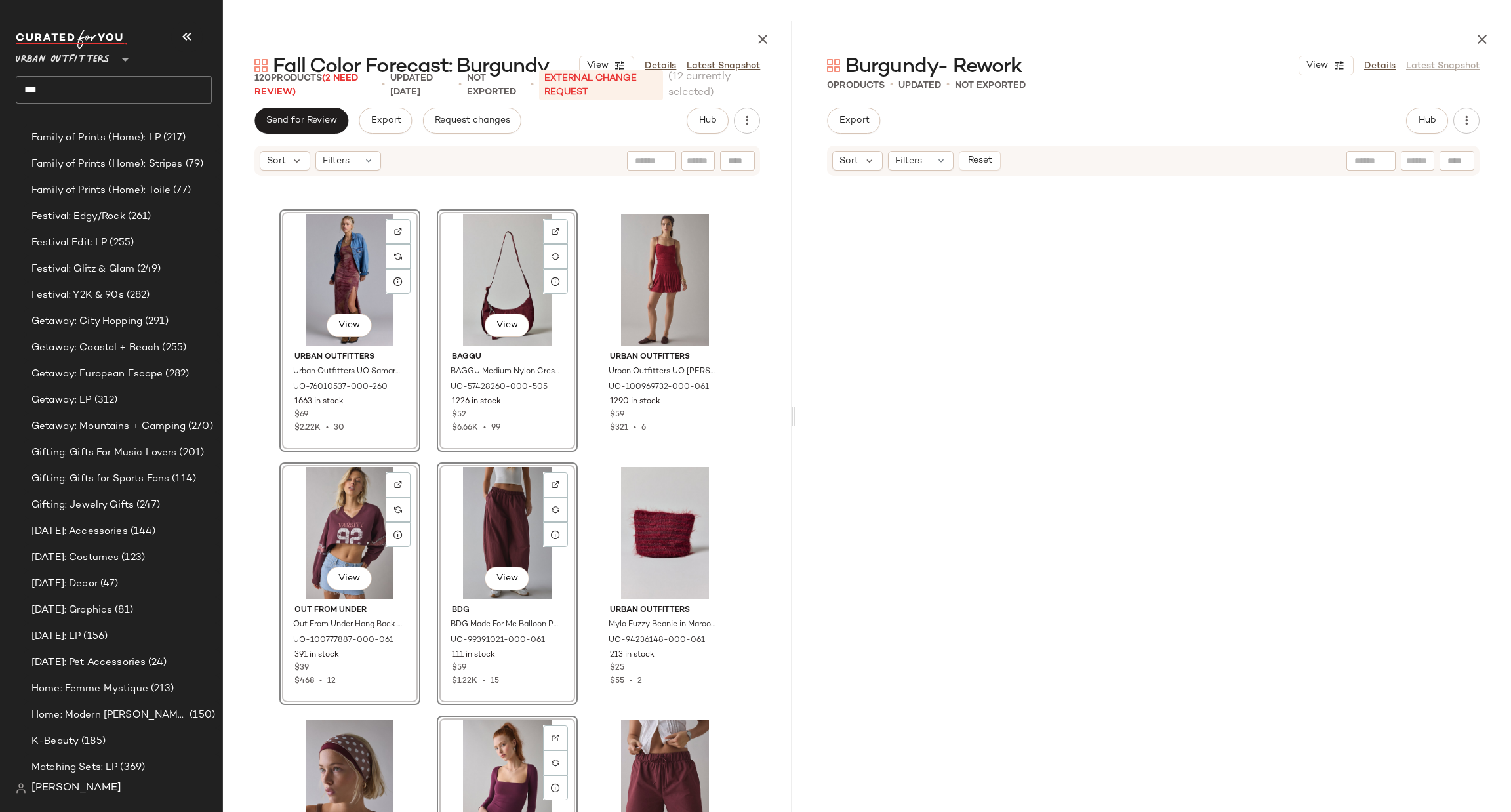
scroll to position [1190, 0]
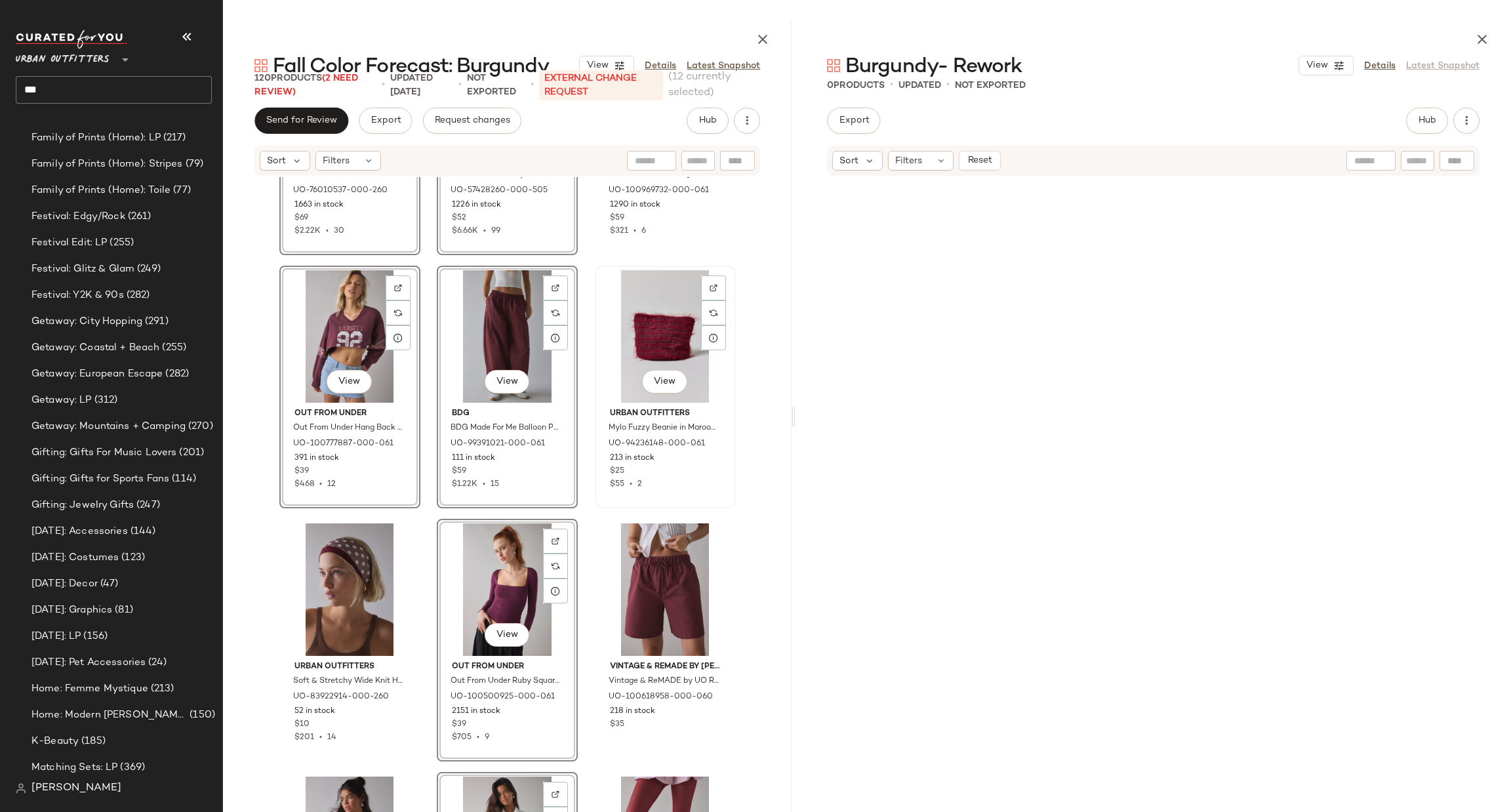
click at [659, 297] on div "View" at bounding box center [665, 336] width 132 height 132
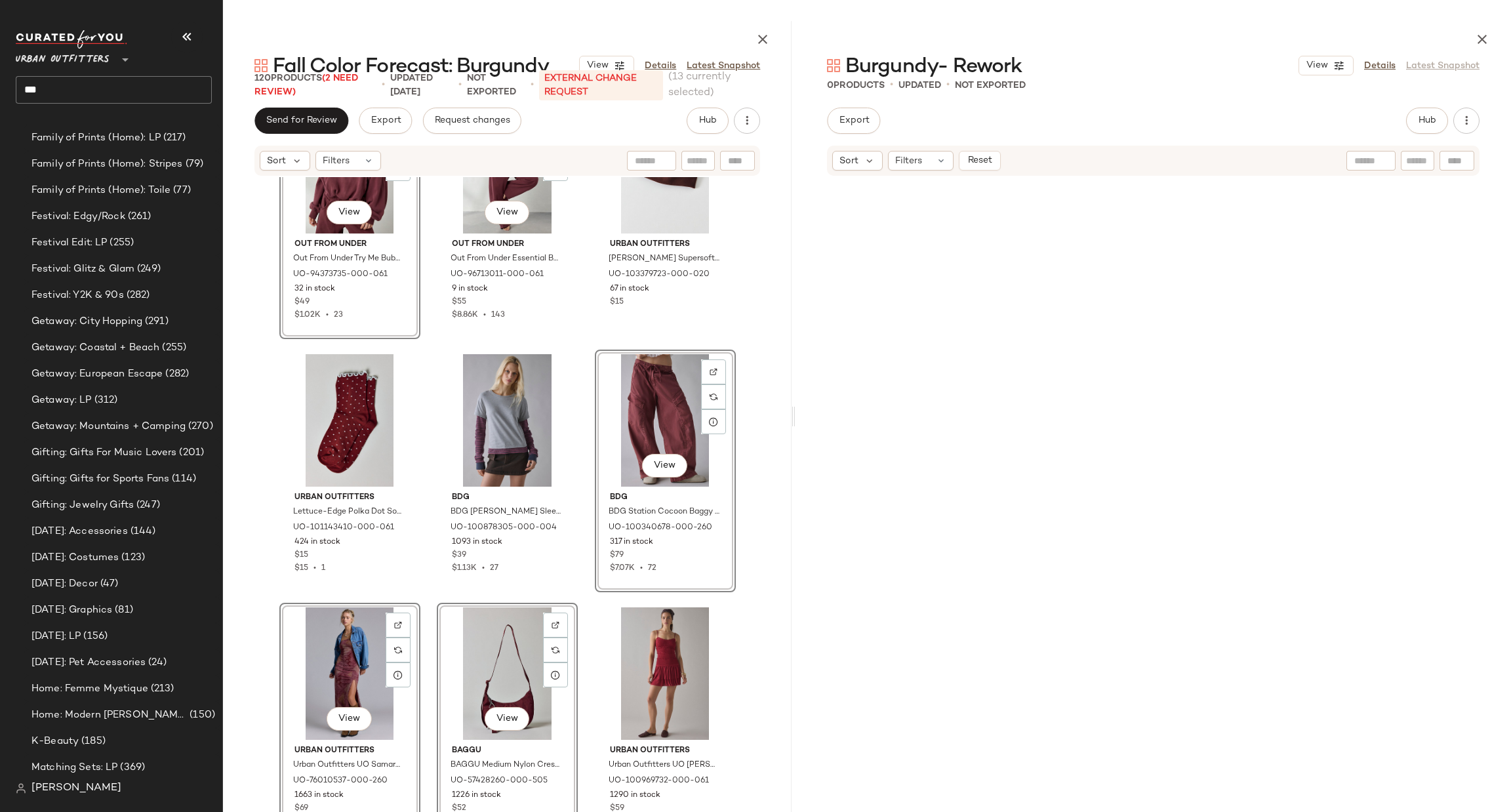
scroll to position [404, 0]
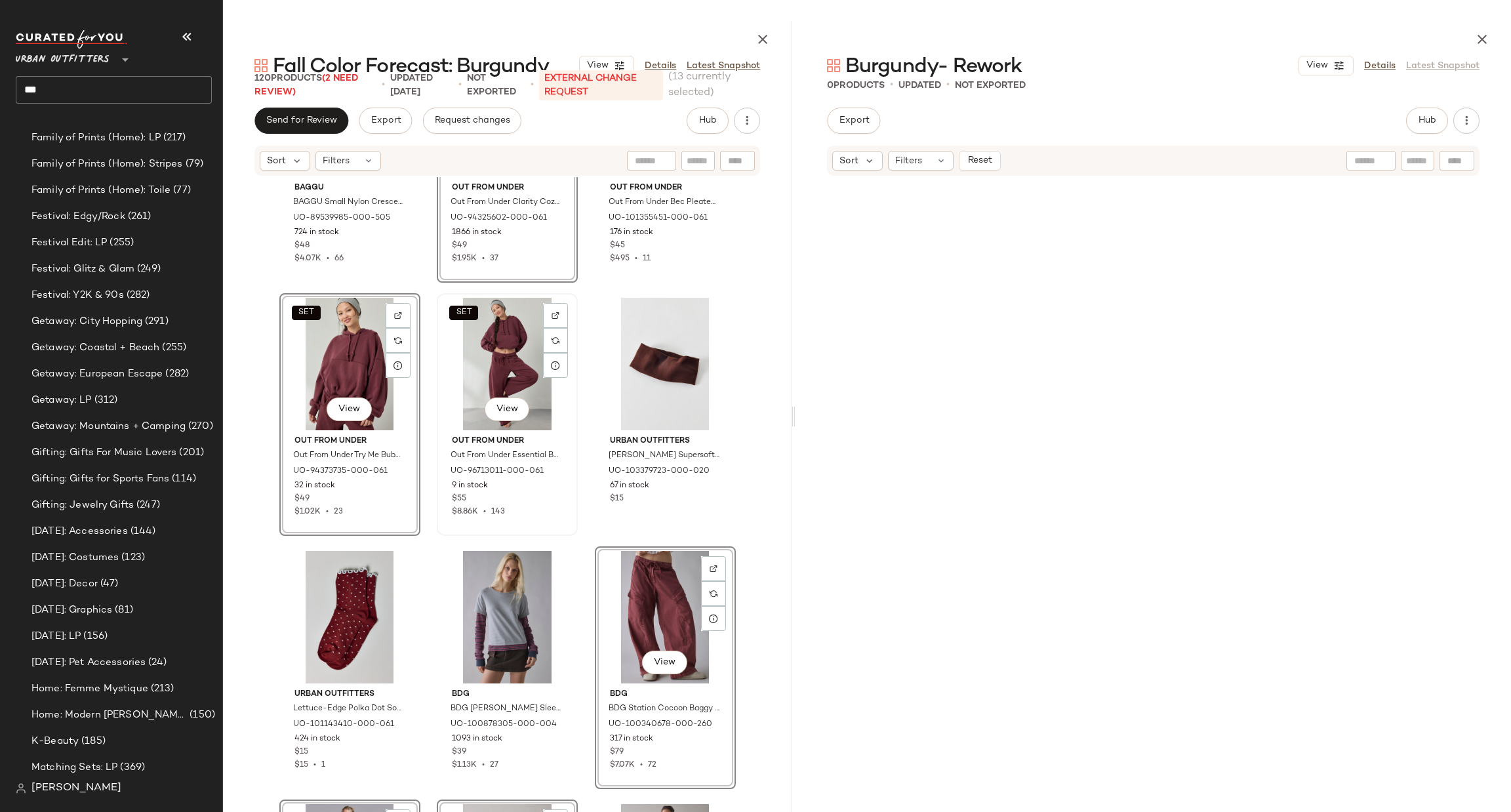
click at [509, 363] on div "SET View" at bounding box center [507, 364] width 132 height 132
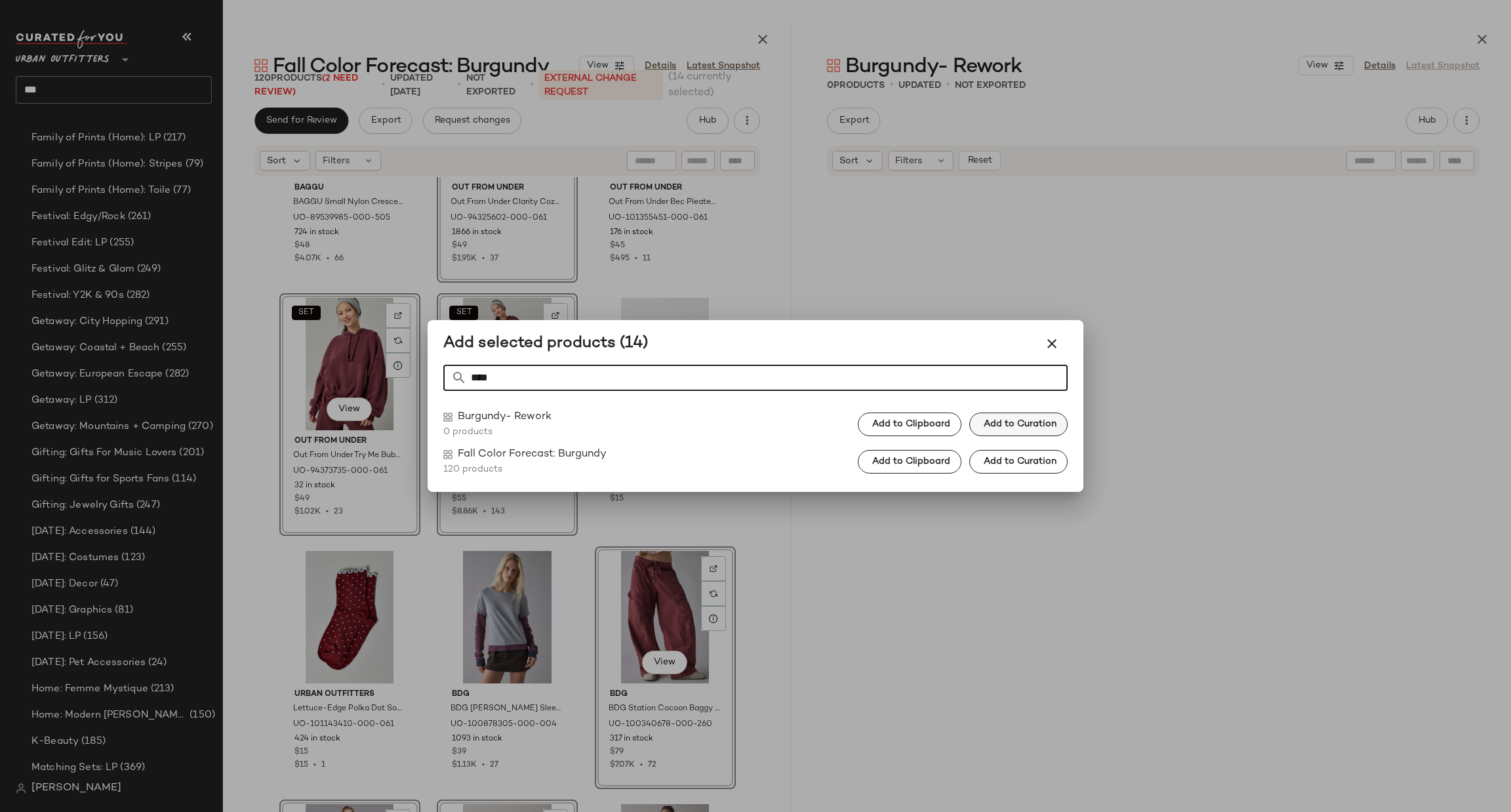
type input "****"
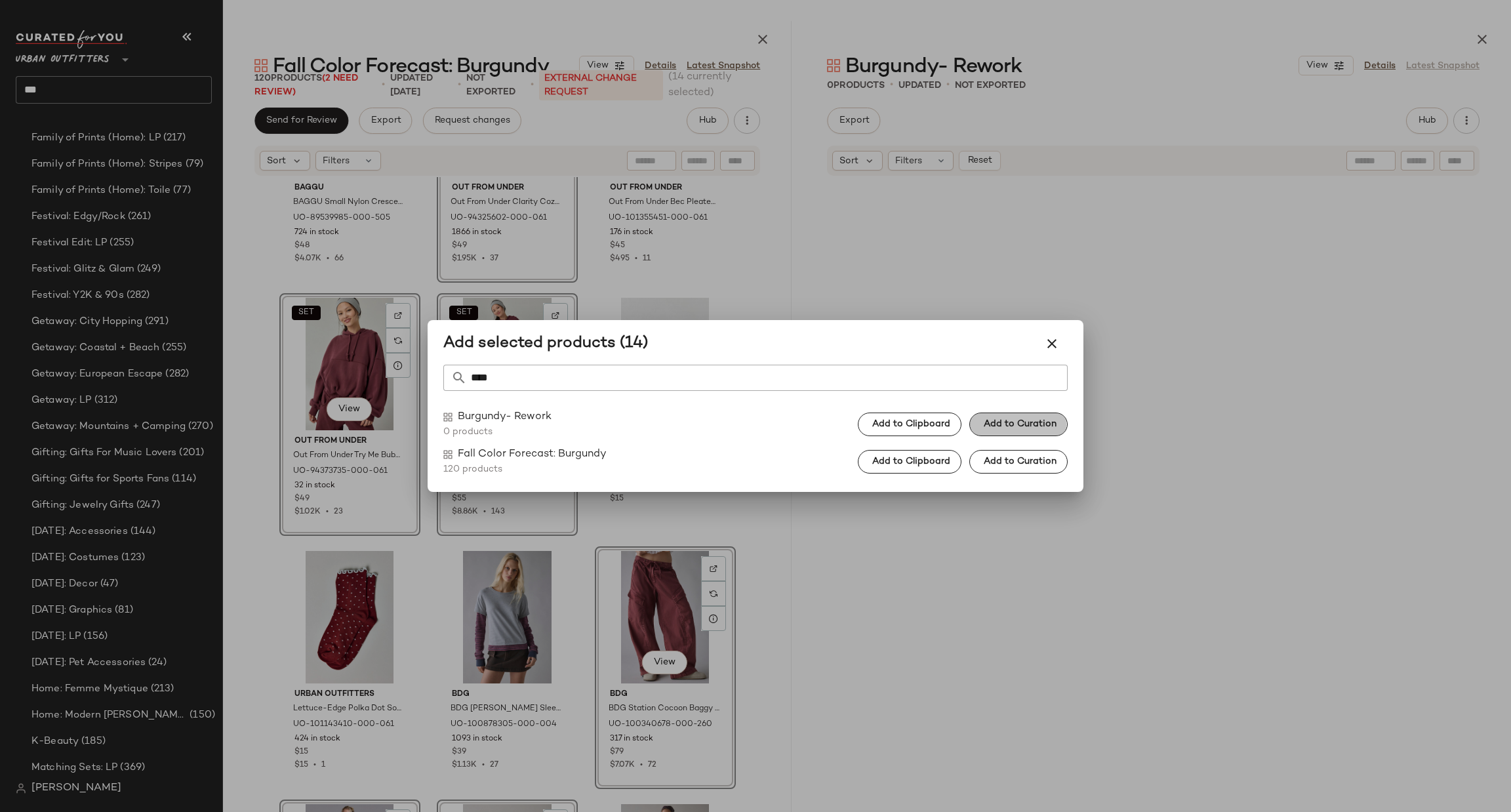
click at [1032, 427] on span "Add to Curation" at bounding box center [1020, 424] width 73 height 10
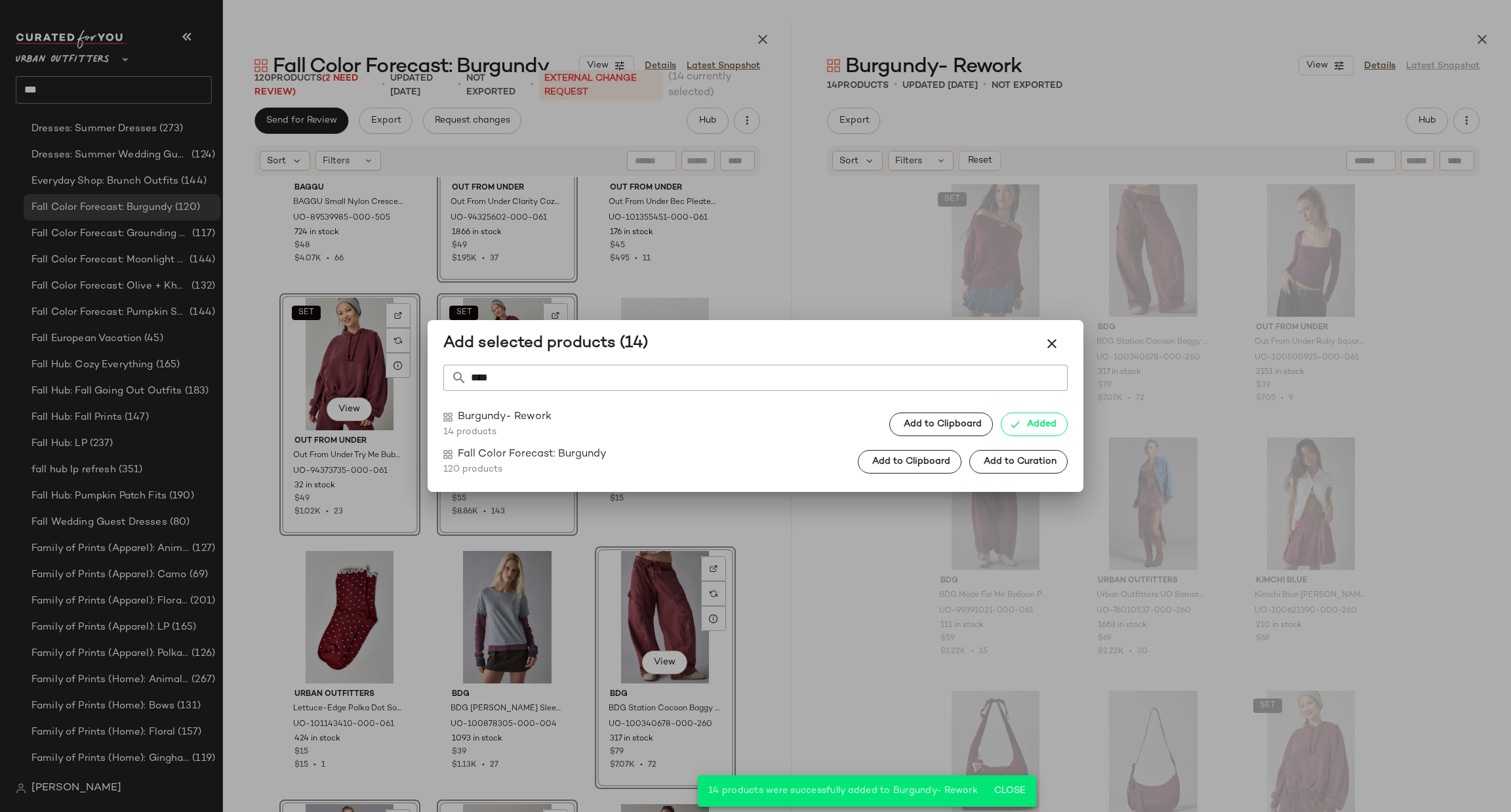
scroll to position [1536, 0]
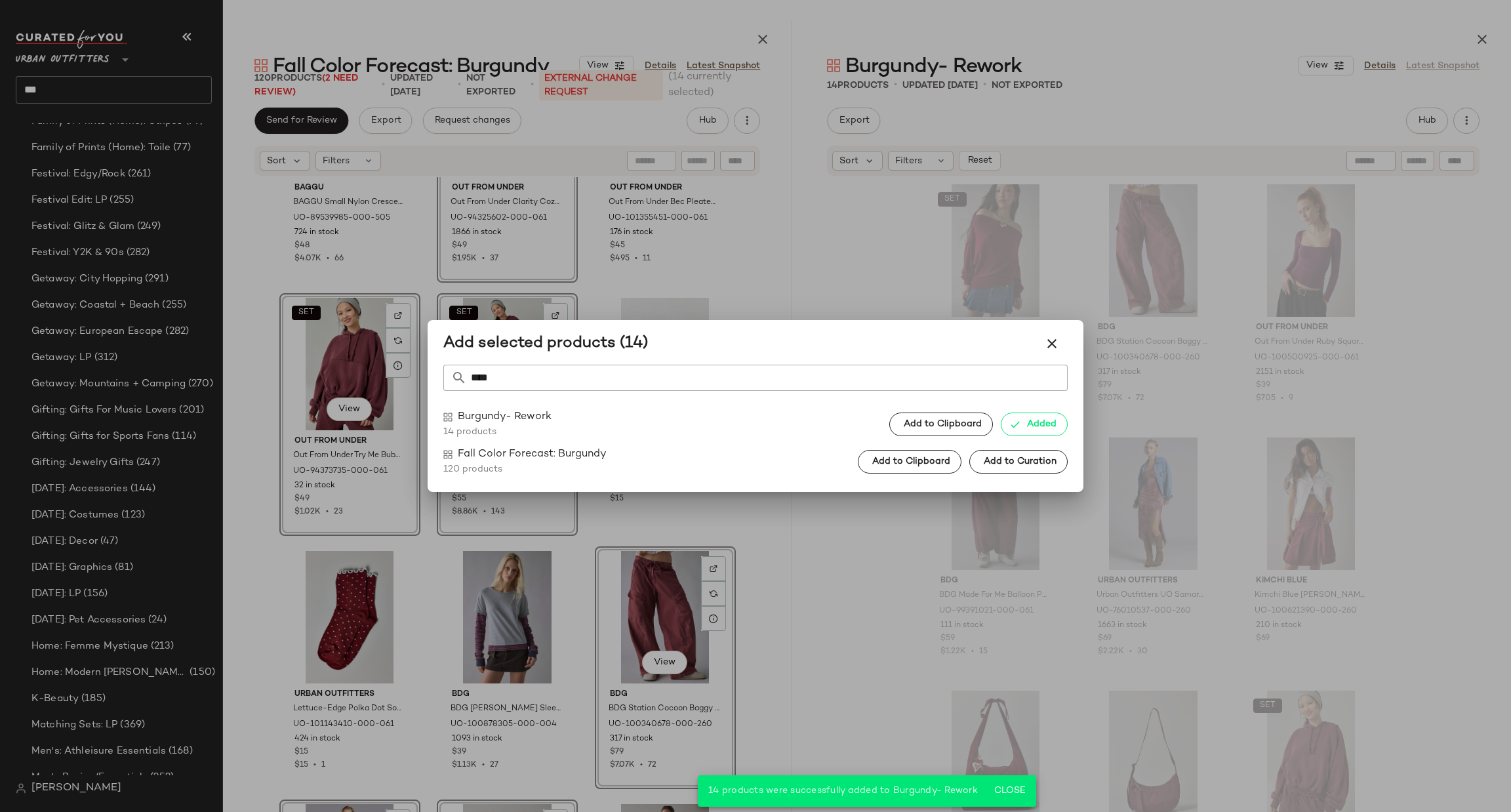
click at [1191, 374] on div at bounding box center [756, 406] width 1511 height 812
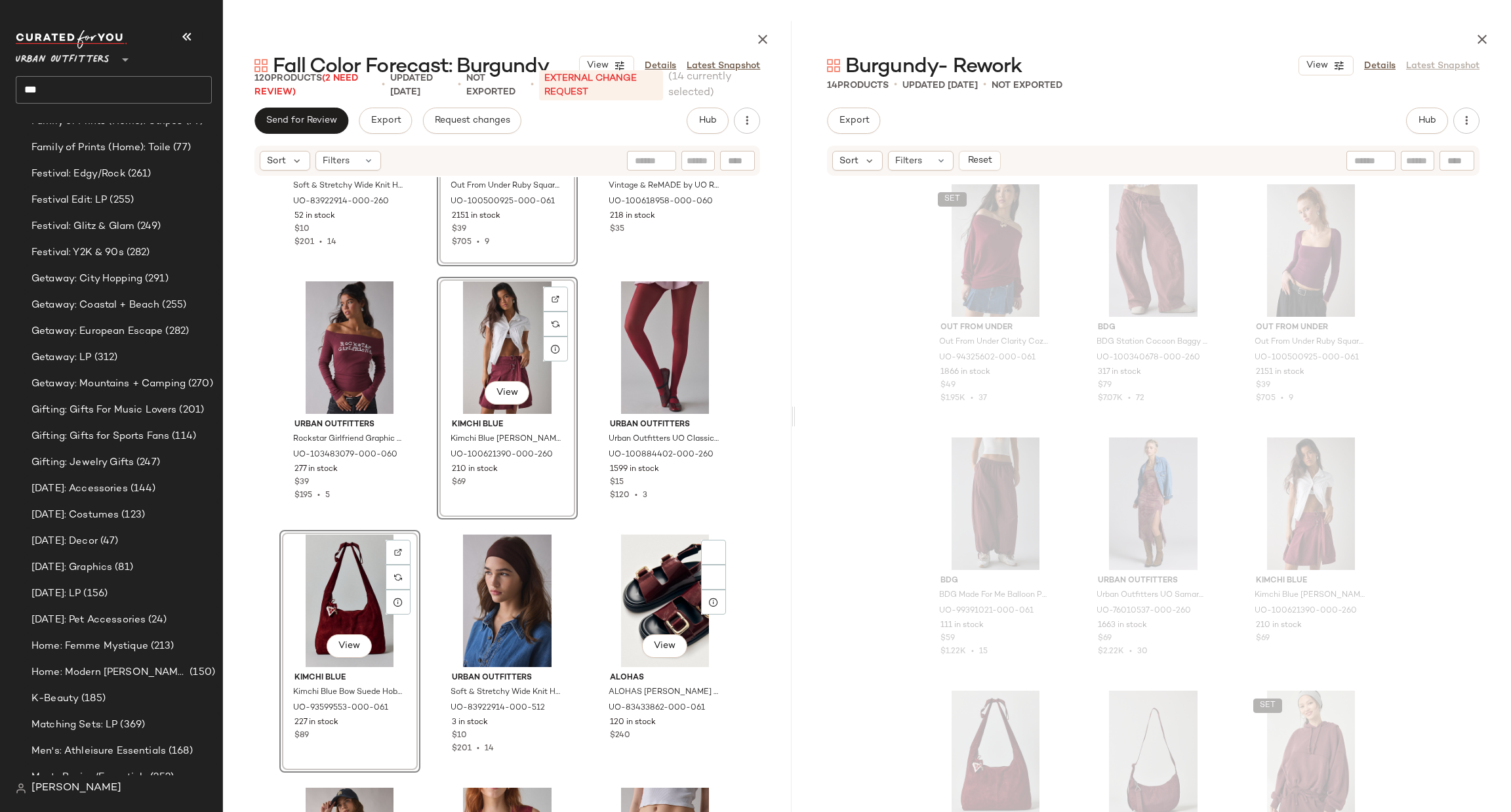
scroll to position [1781, 0]
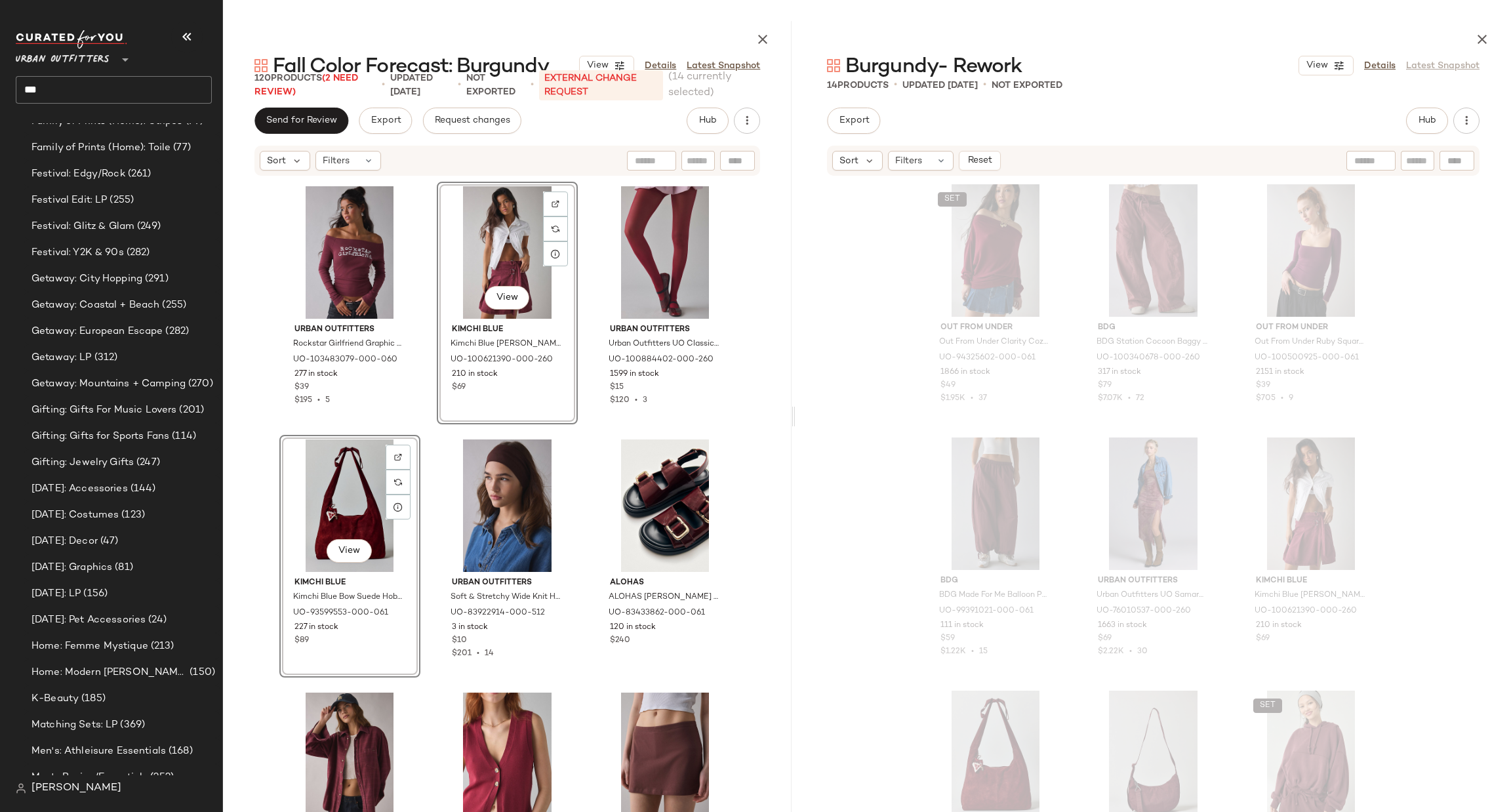
click at [809, 410] on div "SET Out From Under Out From Under Clarity Cozy Knit Off-The-Shoulder Top in Mar…" at bounding box center [1153, 530] width 715 height 706
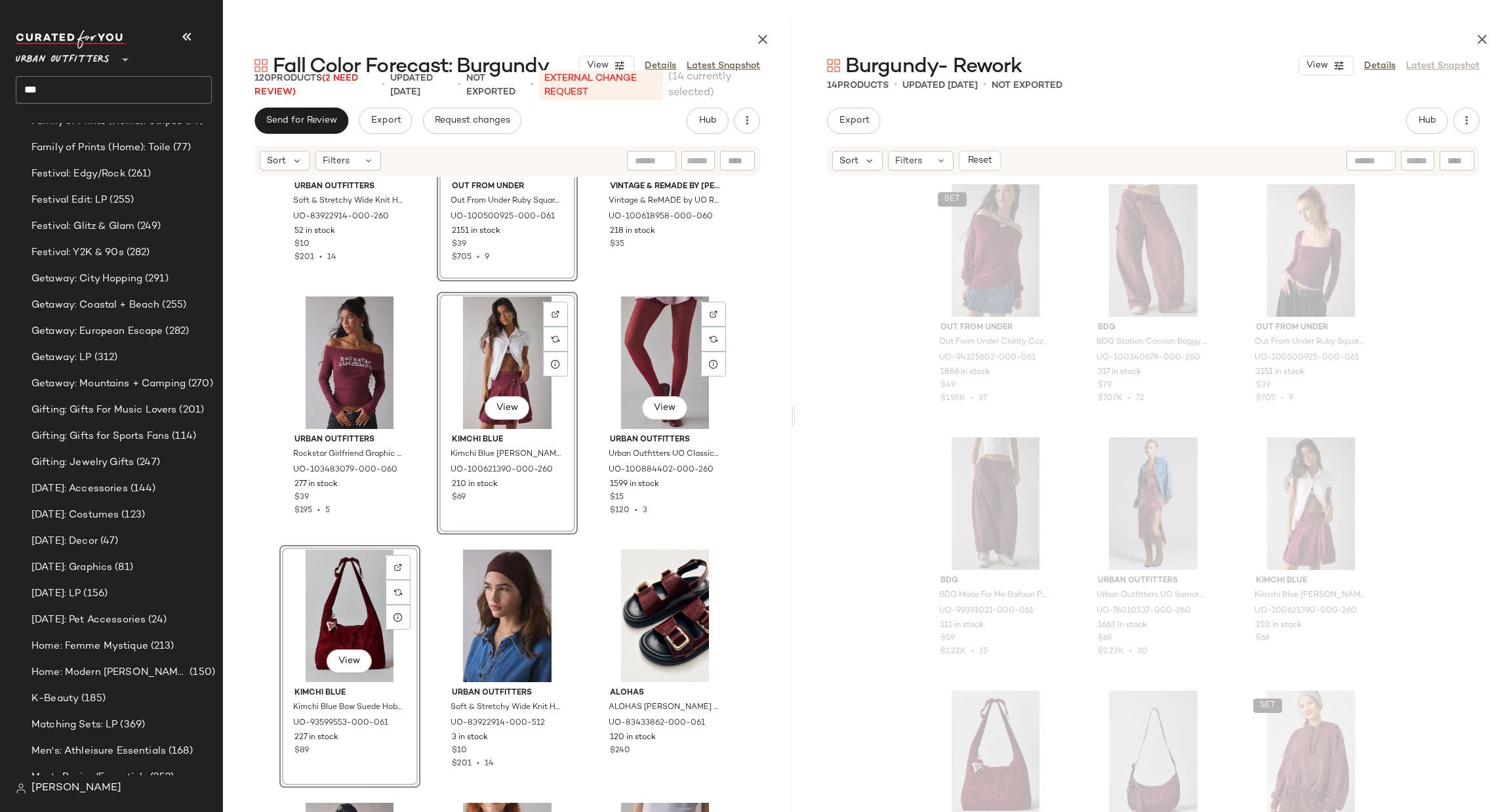
scroll to position [1611, 0]
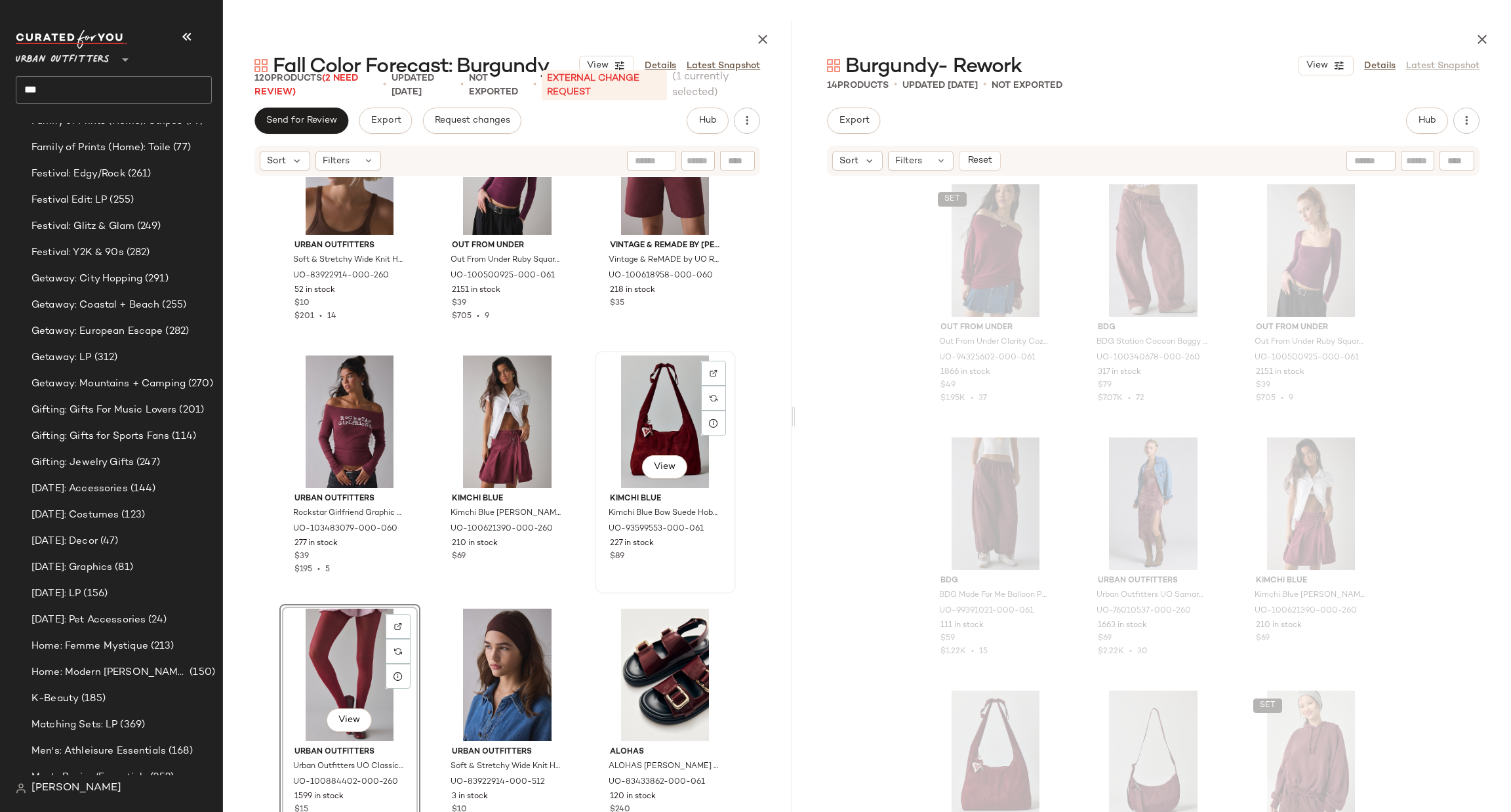
scroll to position [1415, 0]
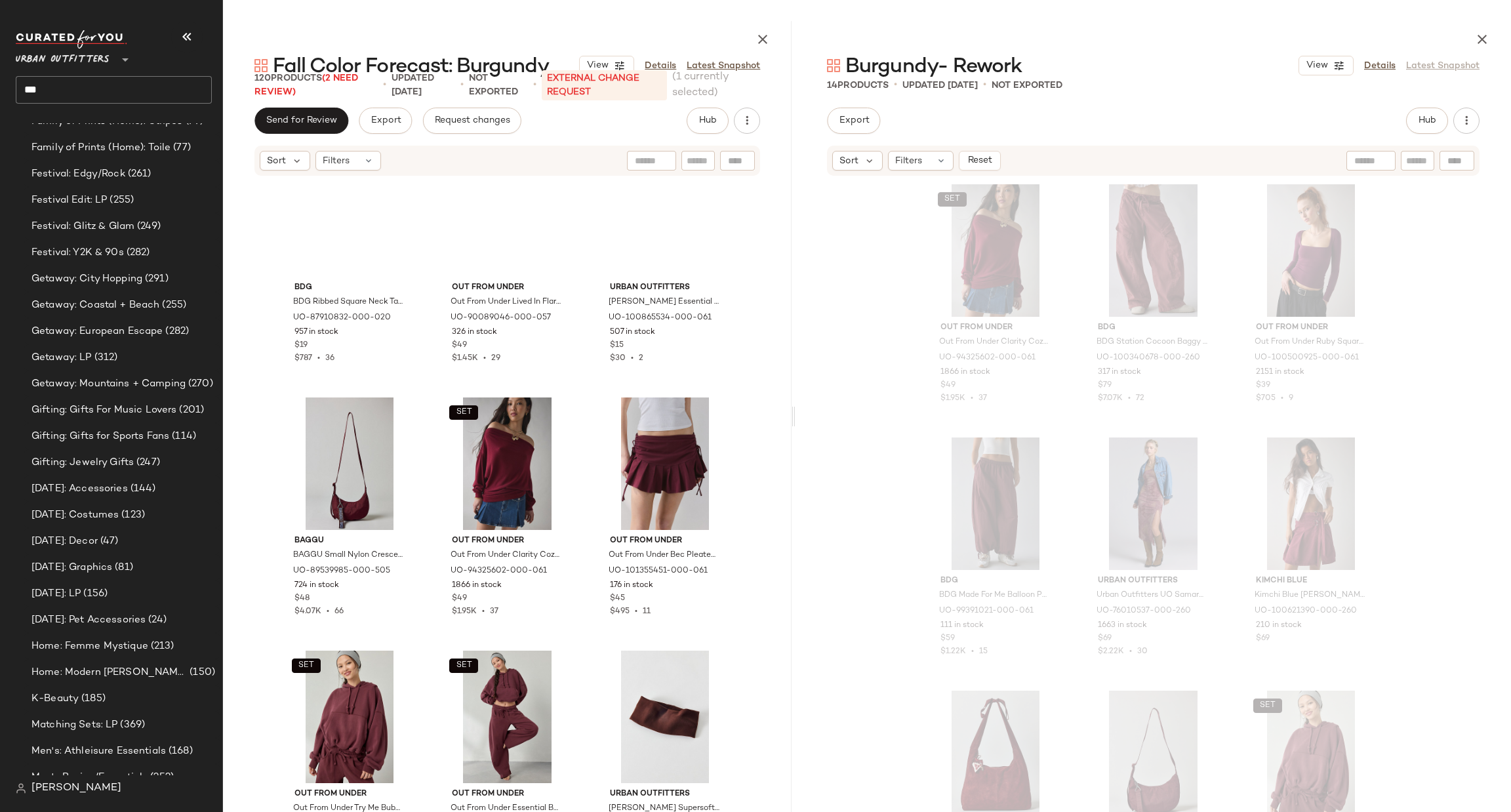
scroll to position [26, 0]
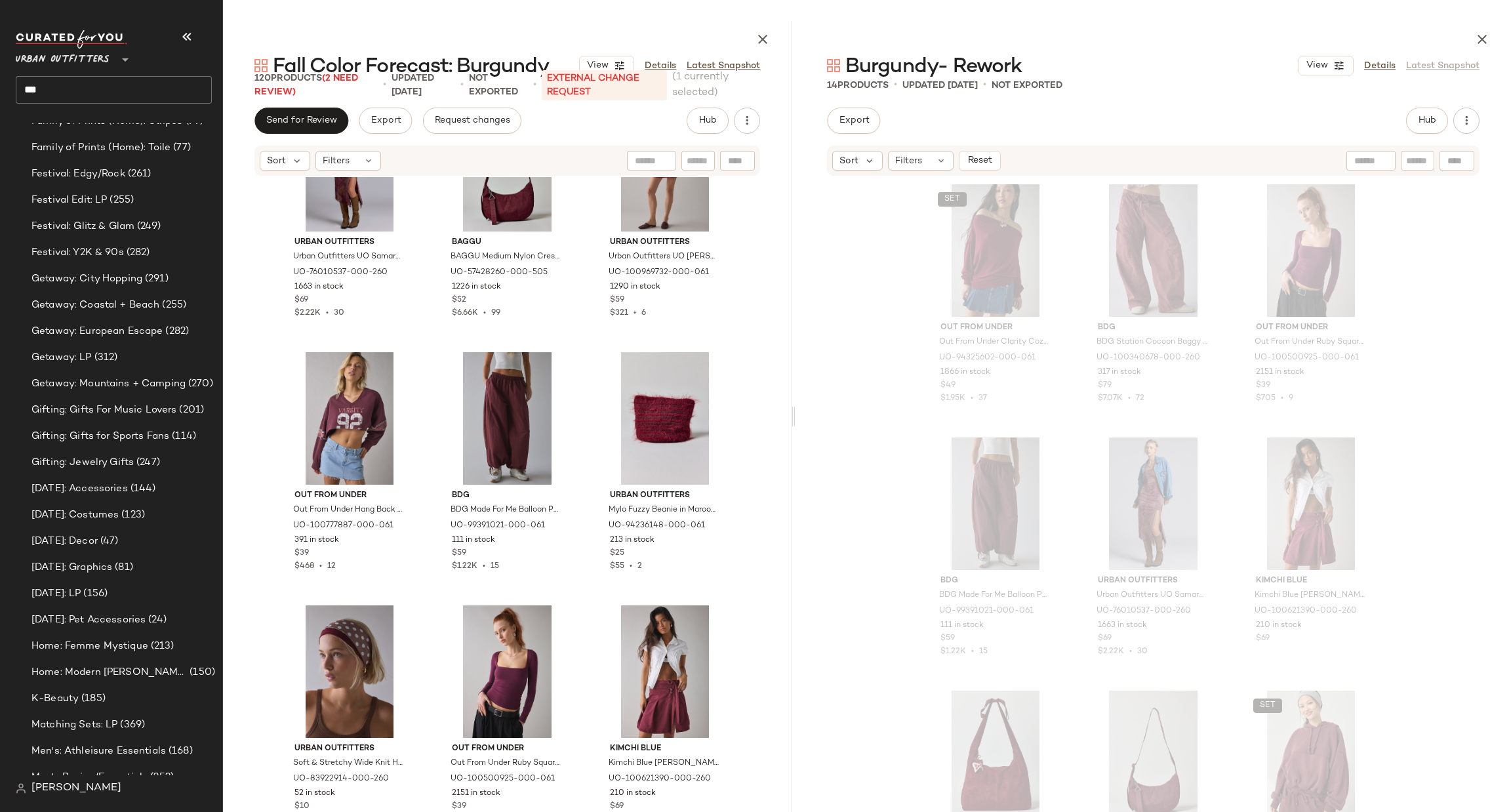
scroll to position [1186, 0]
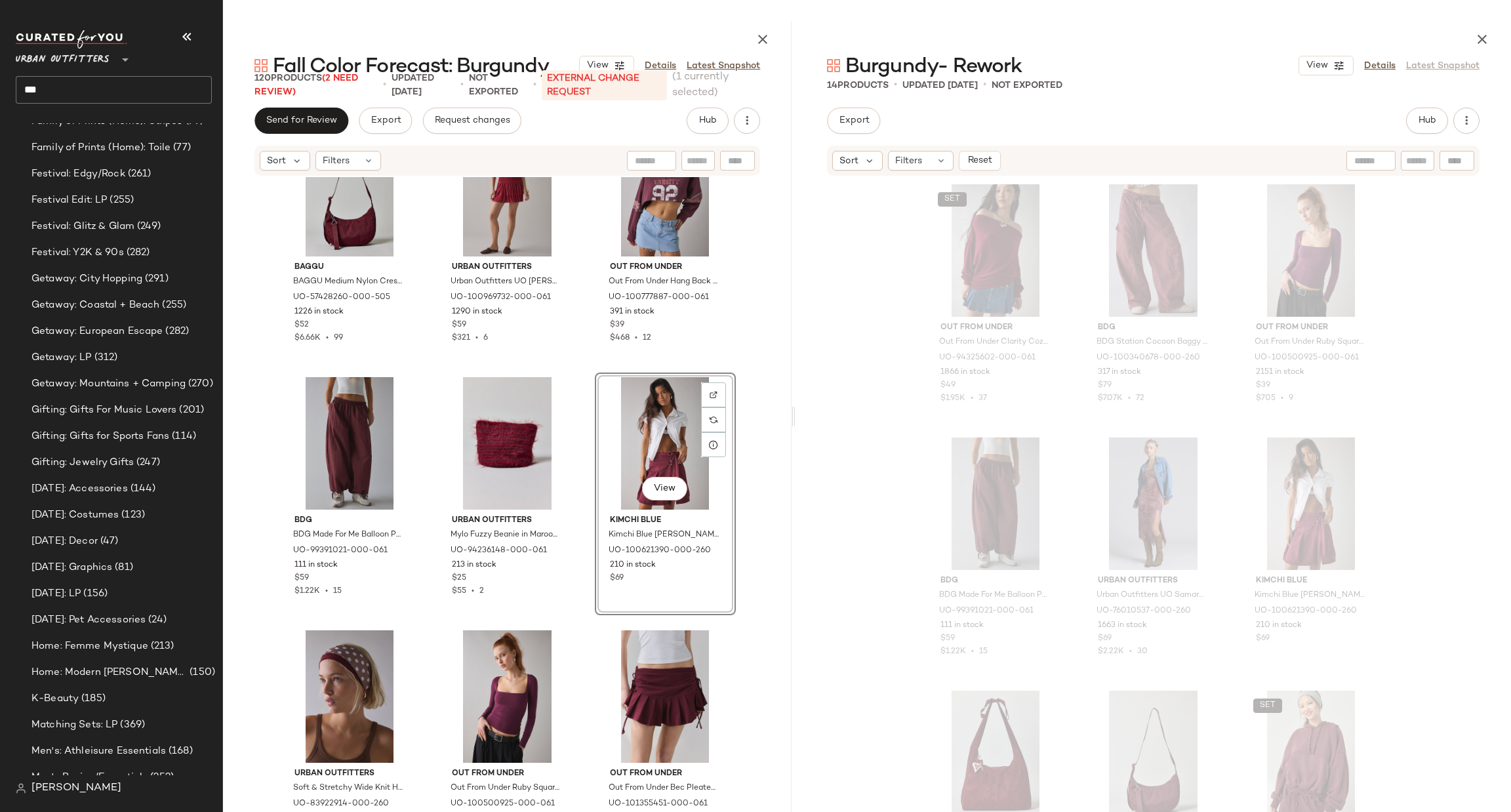
scroll to position [1190, 0]
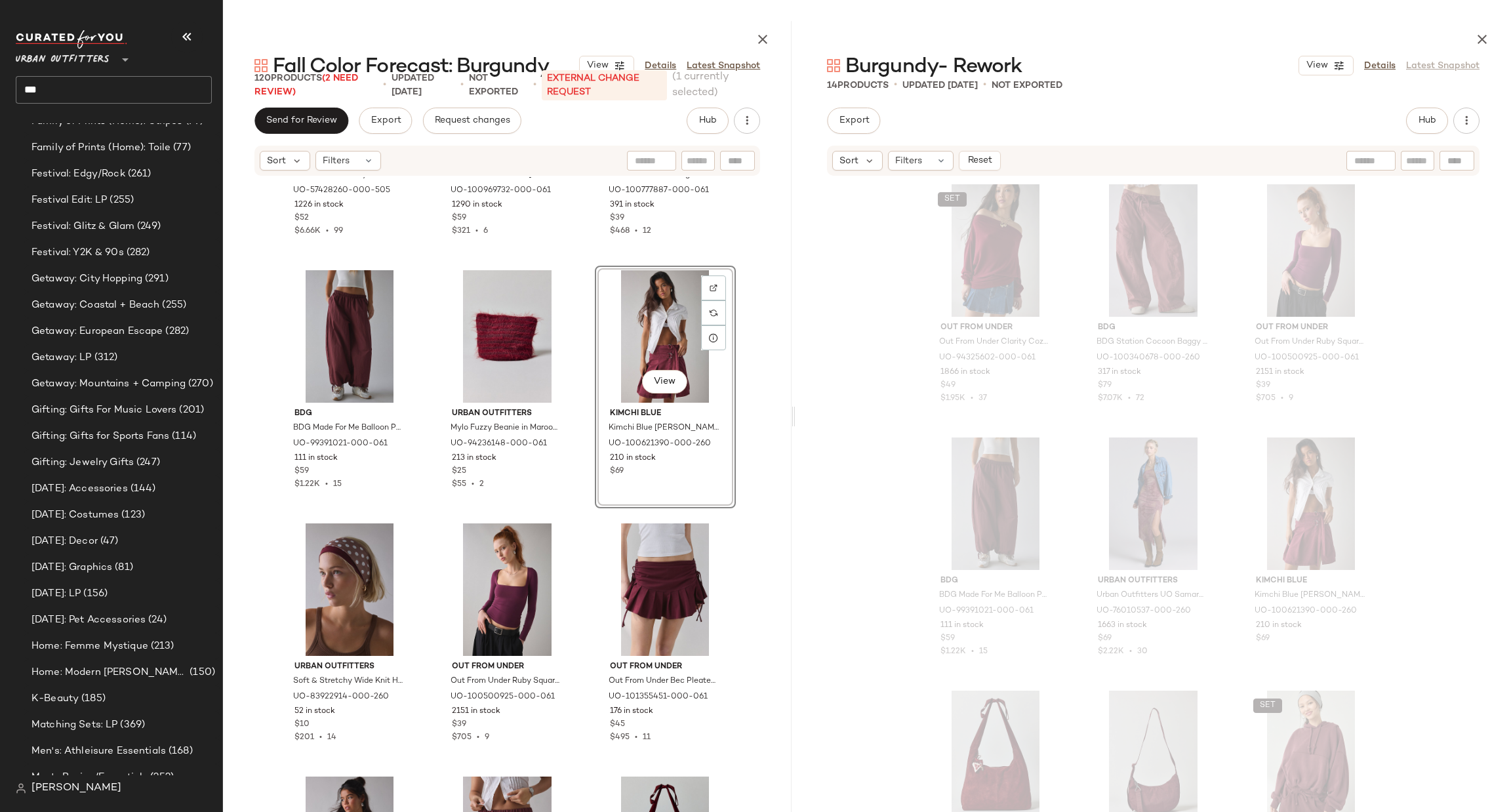
click at [831, 434] on div "SET Out From Under Out From Under Clarity Cozy Knit Off-The-Shoulder Top in Mar…" at bounding box center [1153, 530] width 715 height 706
click at [686, 334] on div "View" at bounding box center [665, 336] width 132 height 132
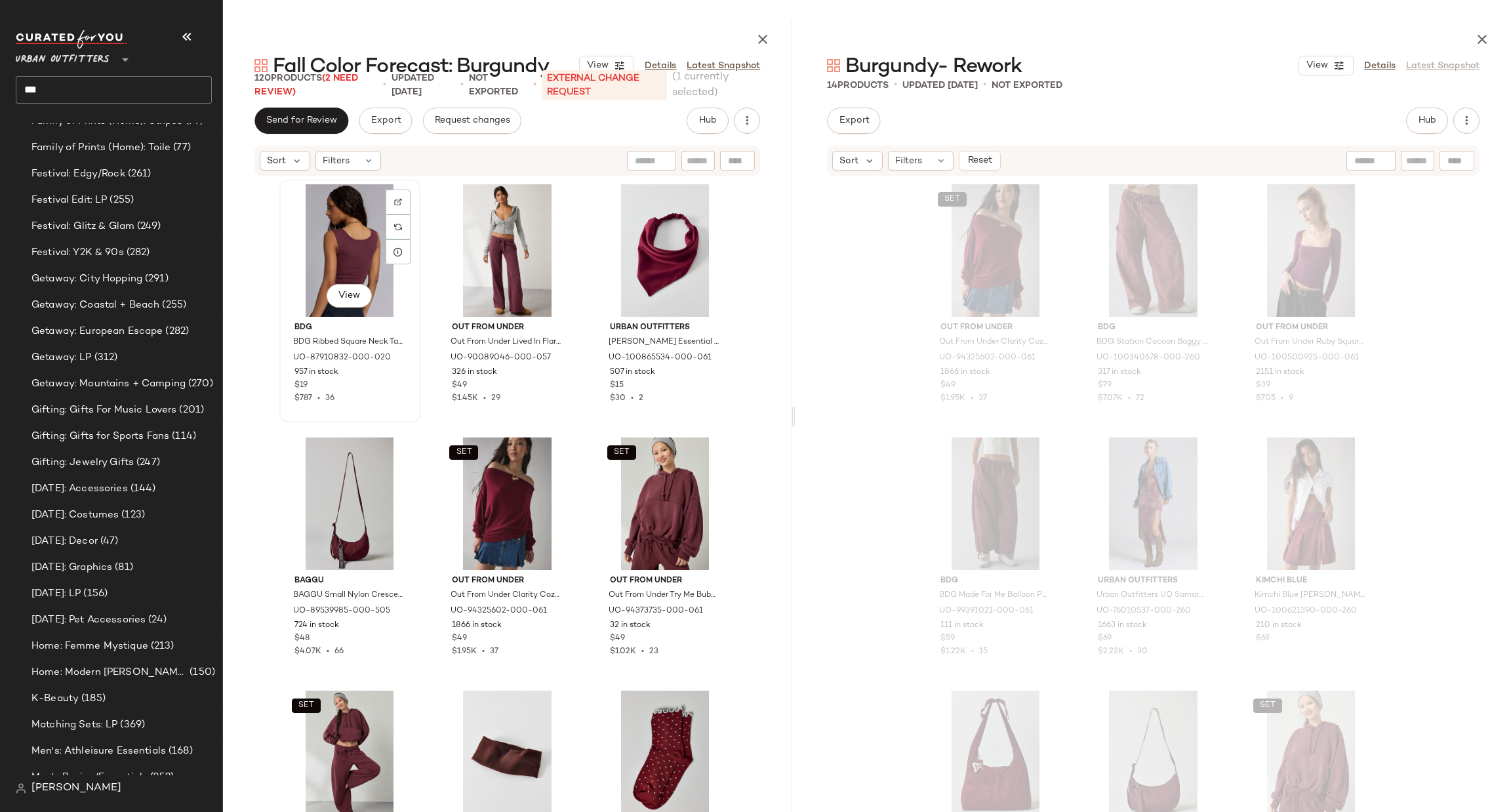
click at [353, 230] on div "View" at bounding box center [350, 250] width 132 height 132
click at [485, 224] on div "View" at bounding box center [507, 250] width 132 height 132
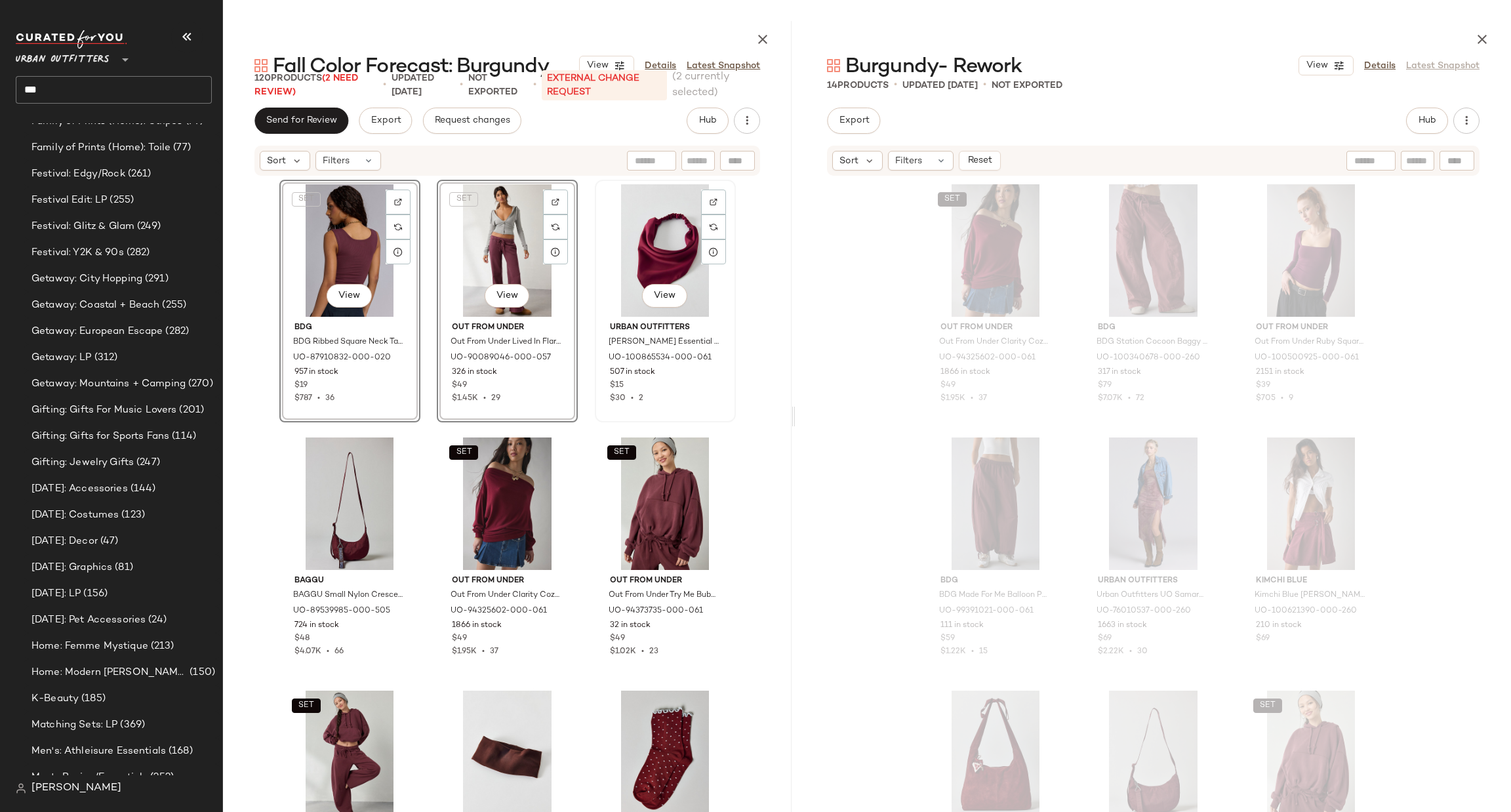
click at [658, 233] on div "View" at bounding box center [665, 250] width 132 height 132
click at [645, 450] on div "SET View" at bounding box center [665, 503] width 132 height 132
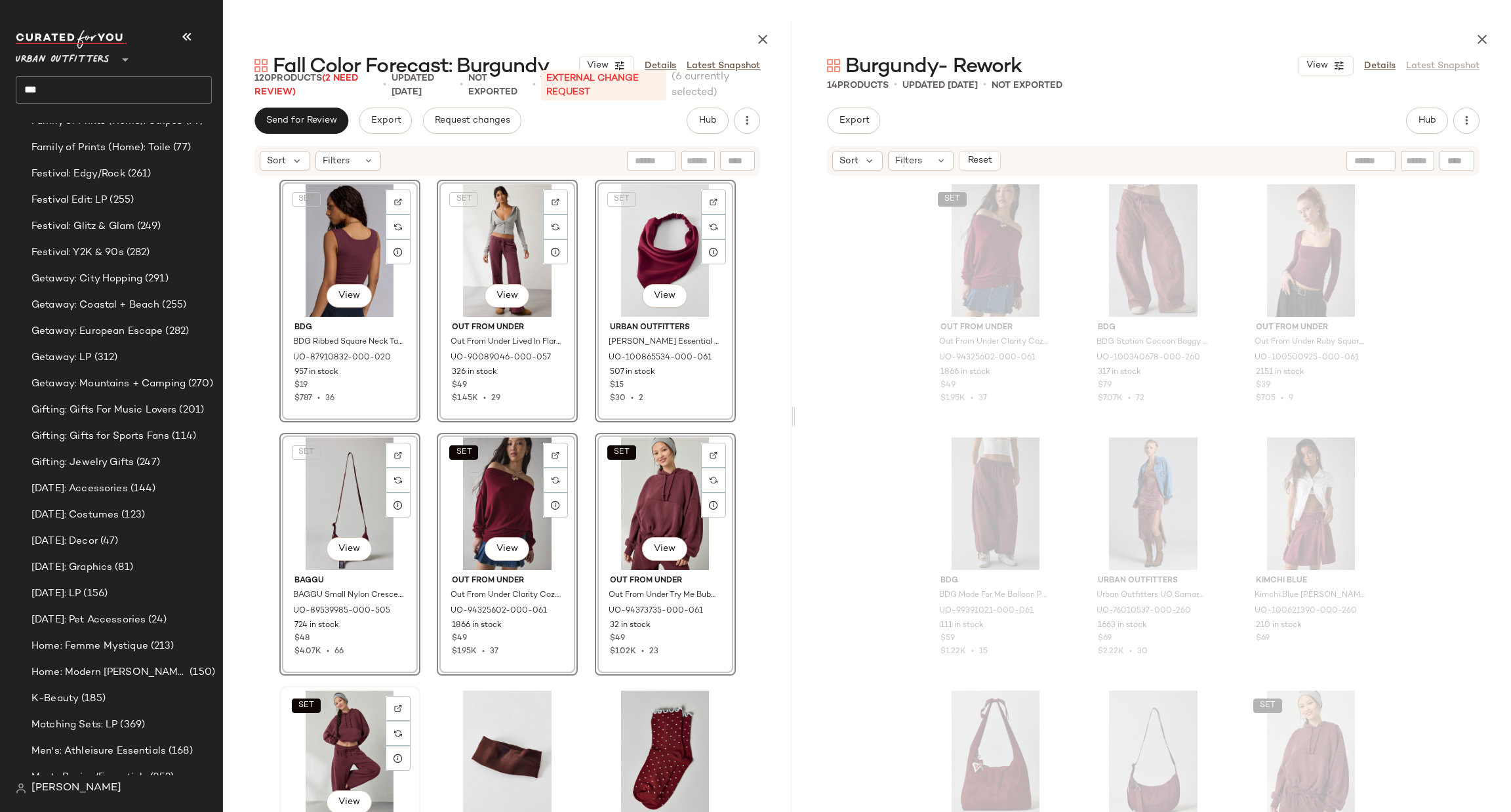
click at [336, 711] on div "SET View" at bounding box center [350, 756] width 132 height 132
click at [502, 701] on div "View" at bounding box center [507, 756] width 132 height 132
click at [625, 716] on div "View" at bounding box center [665, 756] width 132 height 132
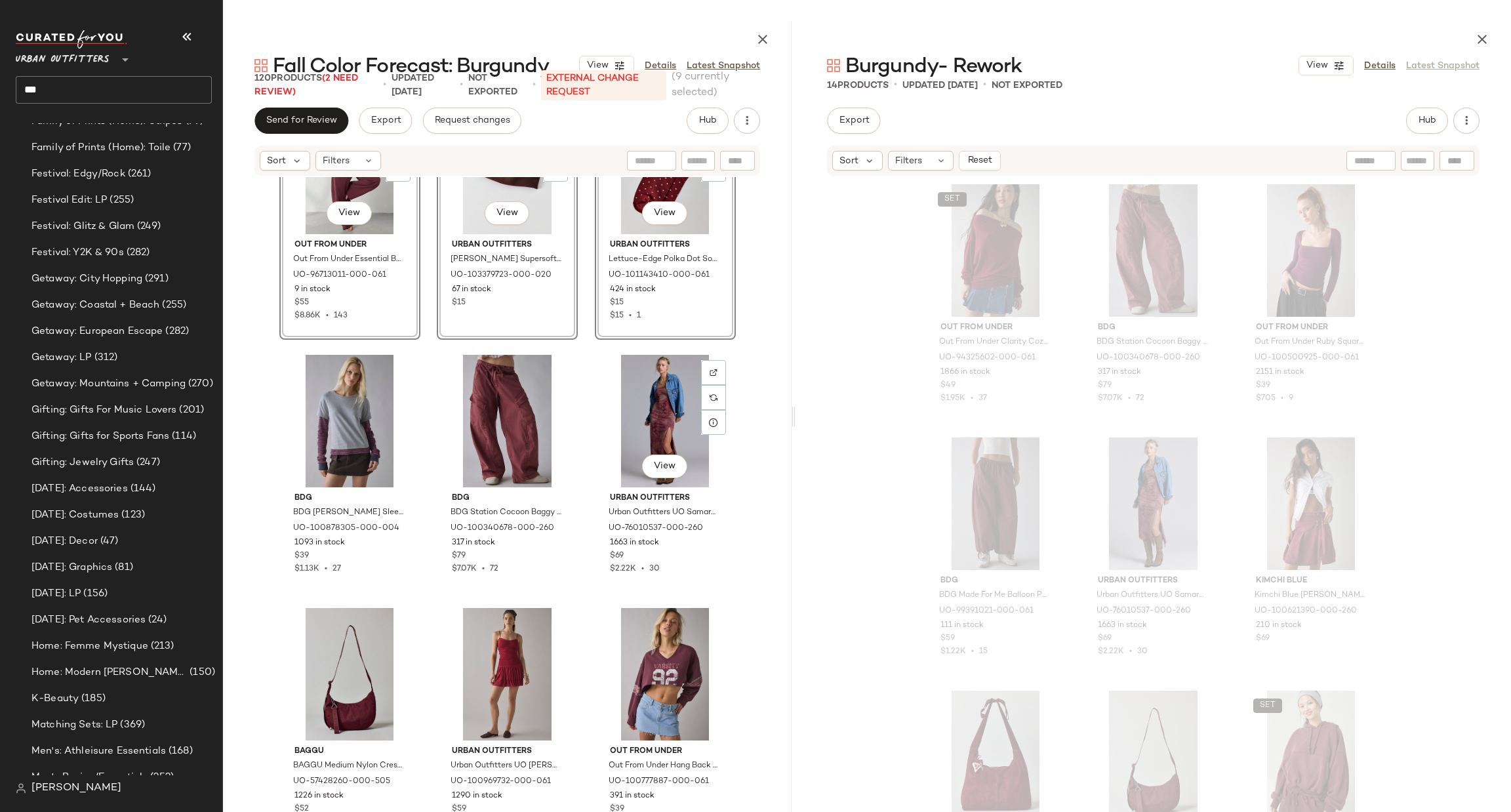
scroll to position [600, 0]
click at [648, 383] on div "View" at bounding box center [665, 420] width 132 height 132
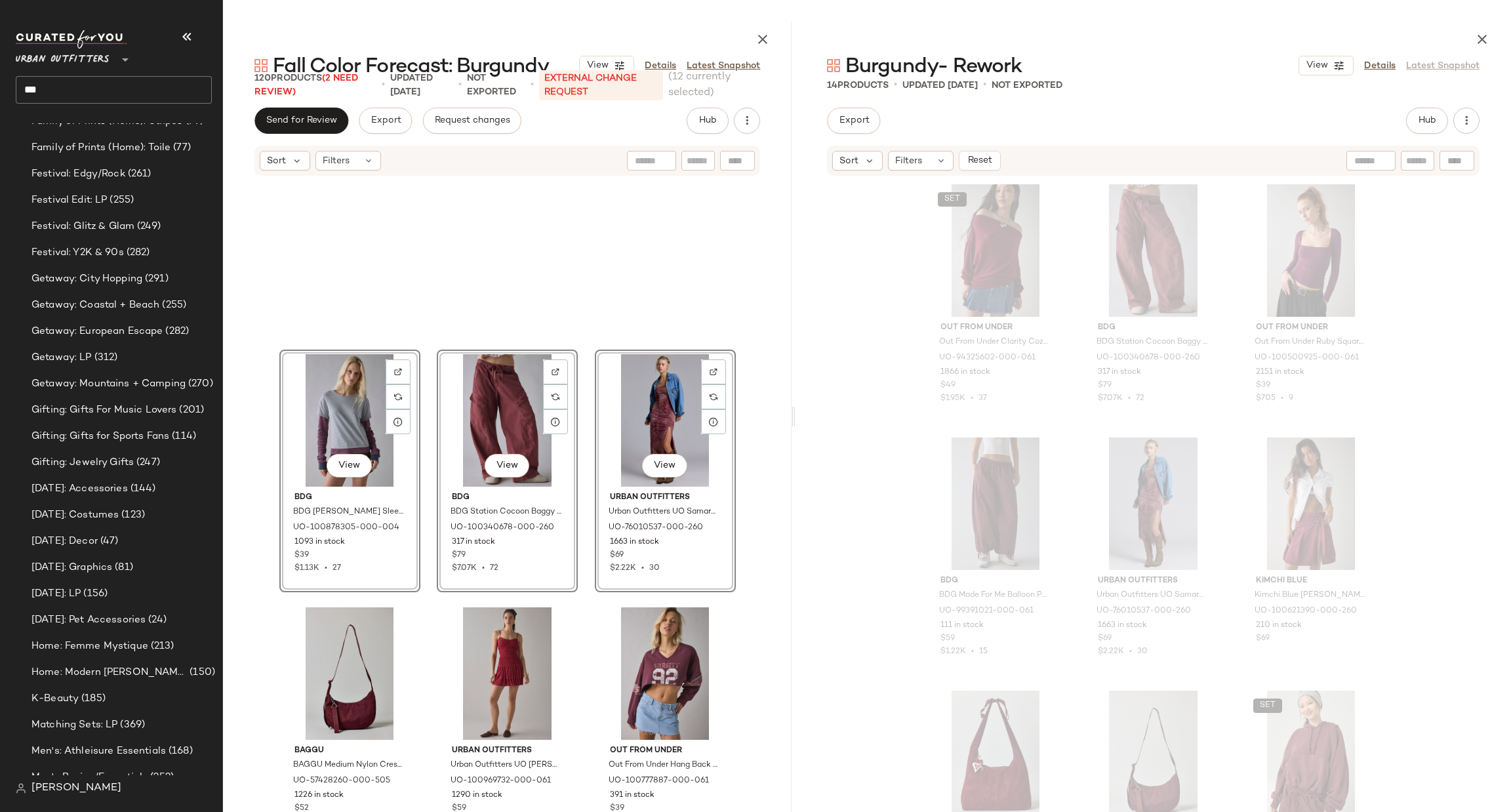
scroll to position [796, 0]
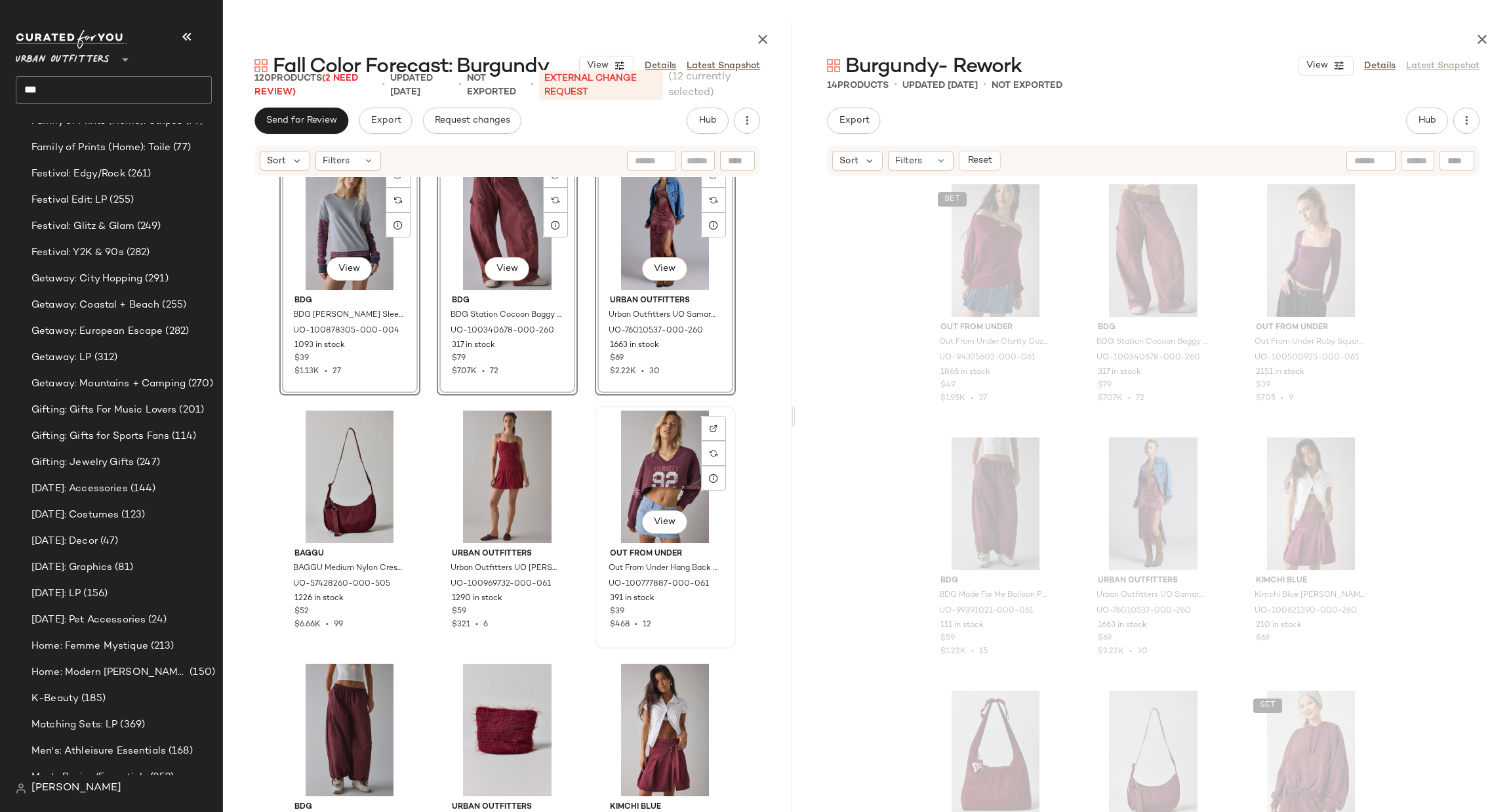
click at [658, 431] on div "View" at bounding box center [665, 477] width 132 height 132
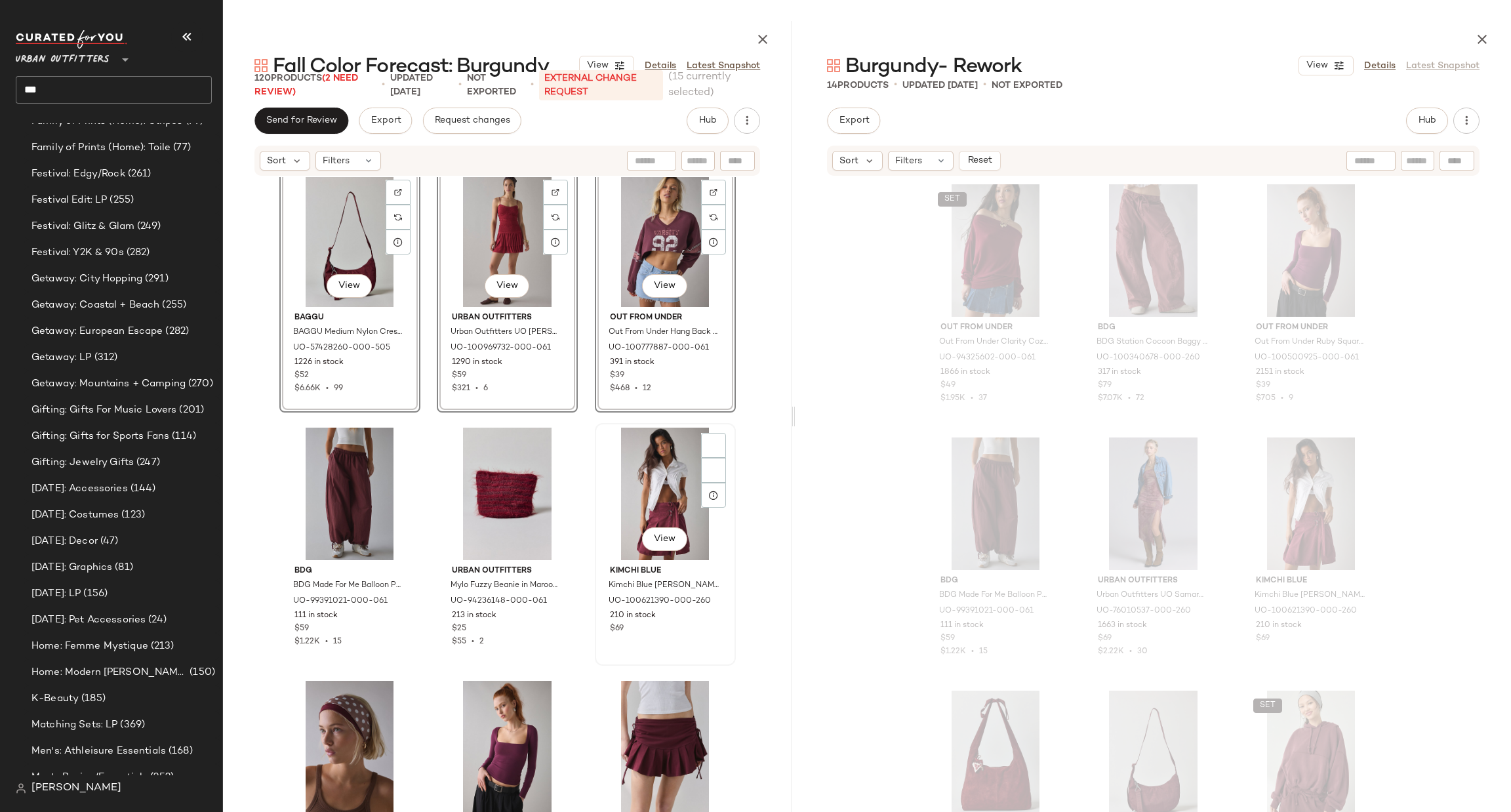
scroll to position [1190, 0]
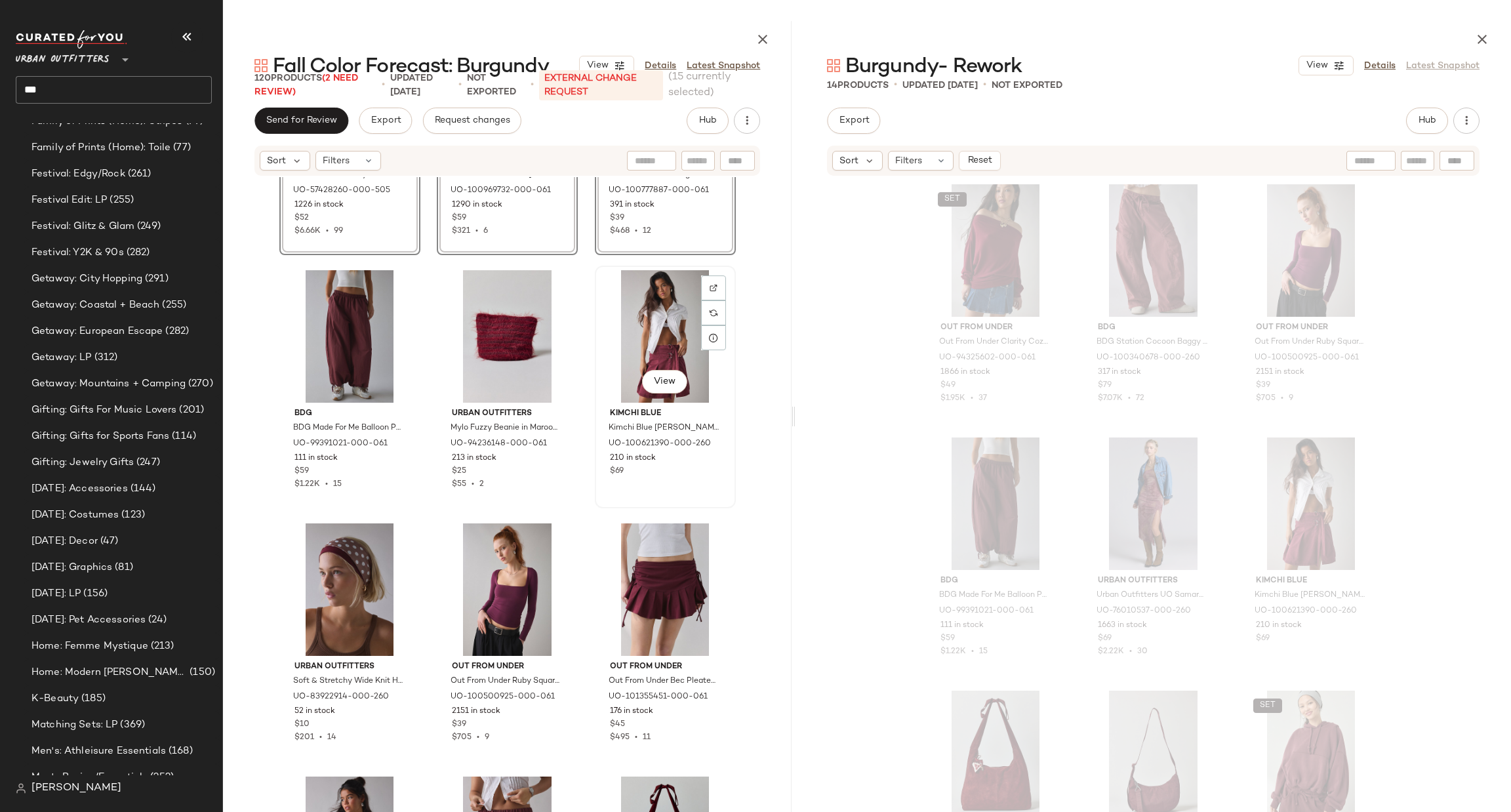
click at [650, 284] on div "View" at bounding box center [665, 336] width 132 height 132
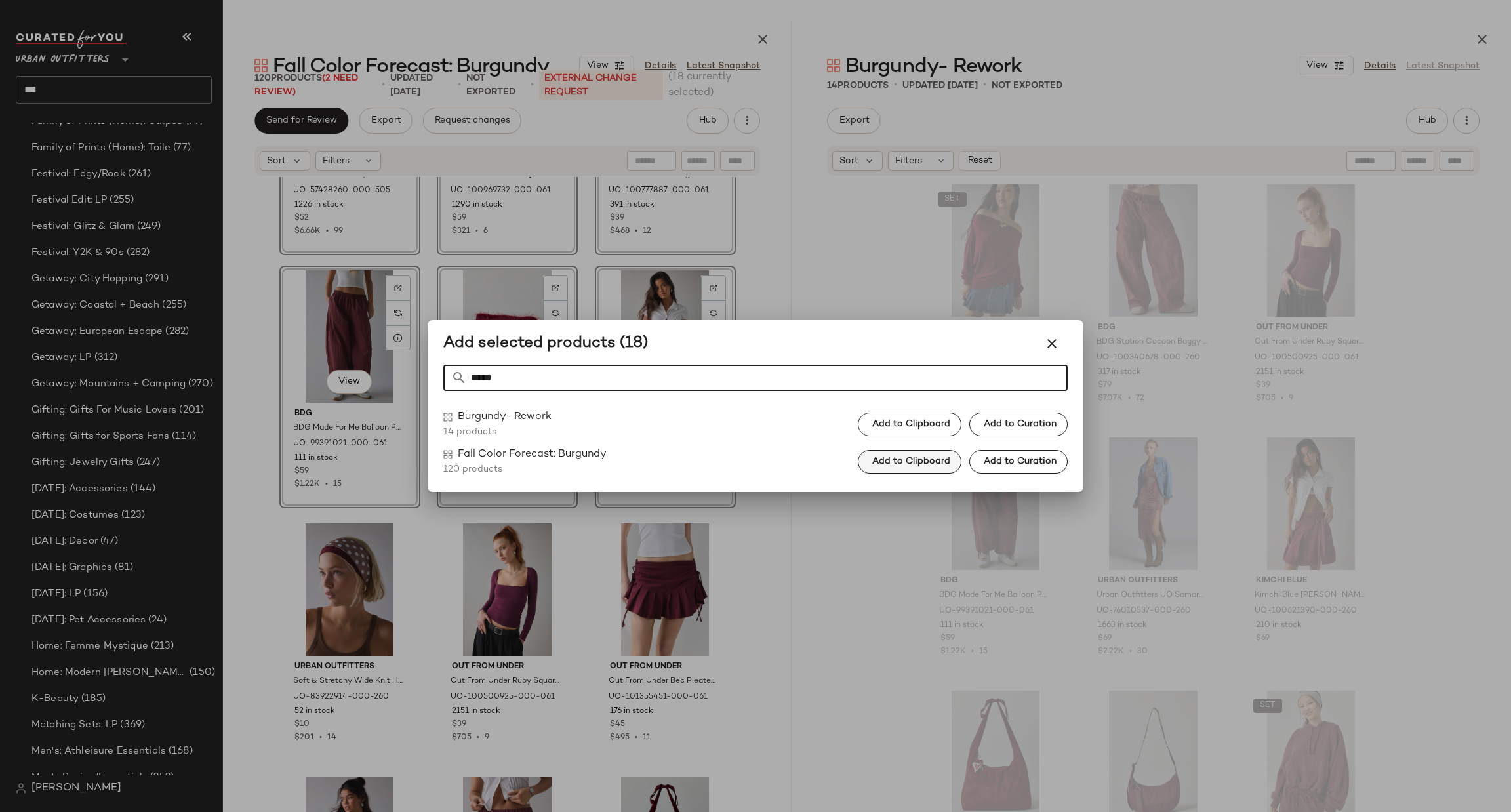
type input "*****"
click at [904, 464] on span "Add to Clipboard" at bounding box center [911, 461] width 79 height 10
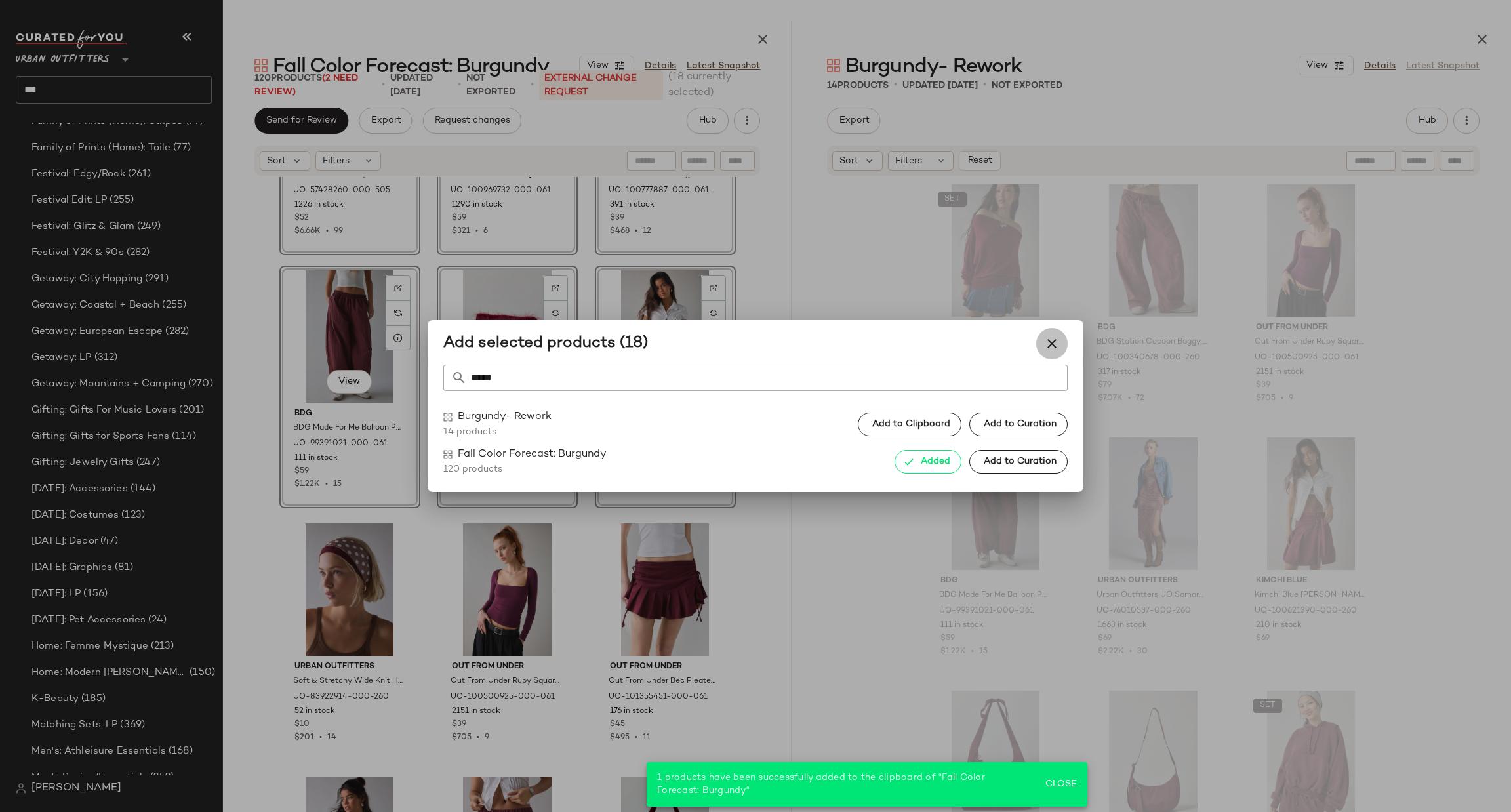
click at [1048, 348] on icon "button" at bounding box center [1051, 343] width 16 height 16
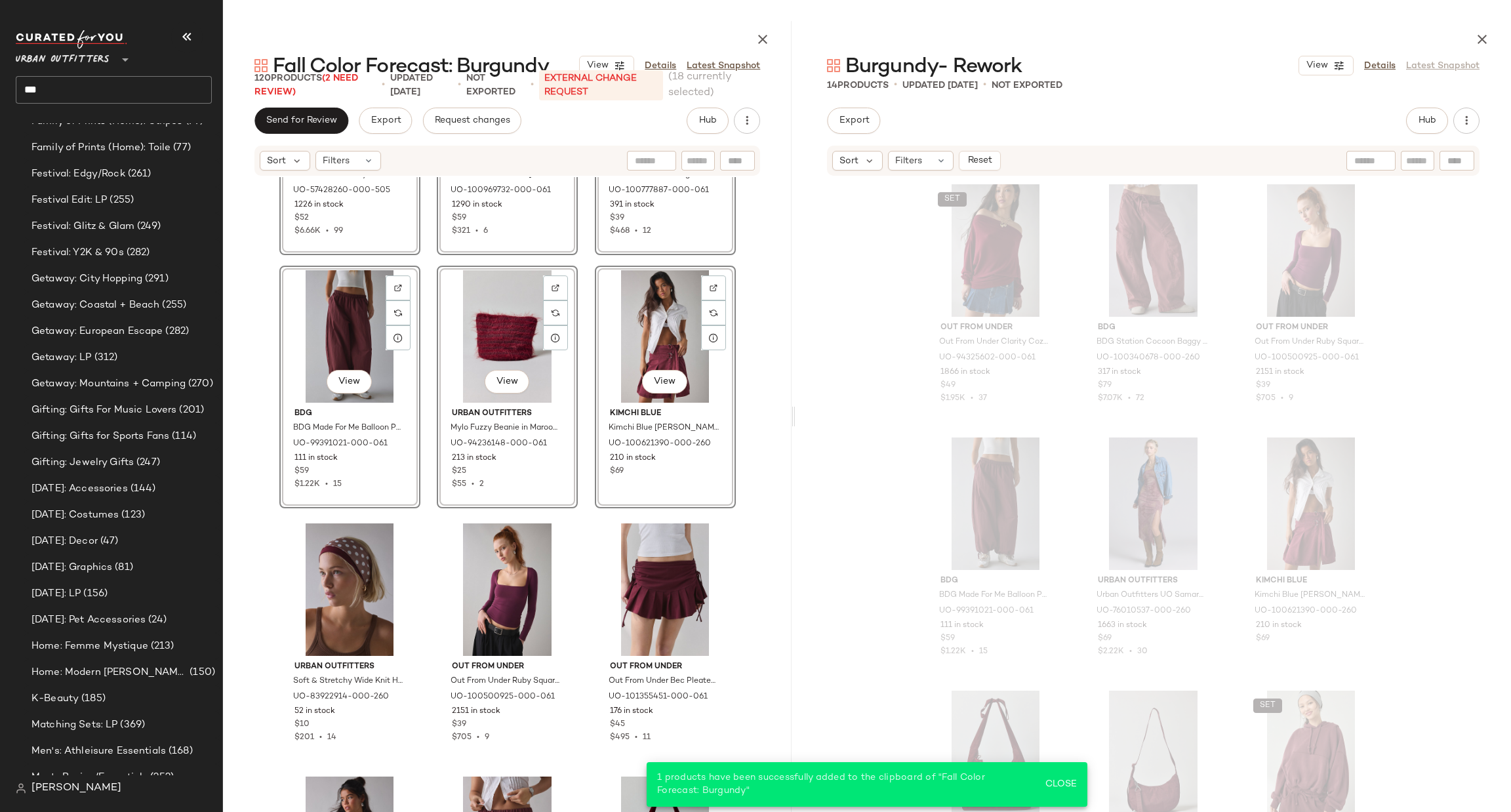
click at [671, 340] on div "View" at bounding box center [665, 336] width 132 height 132
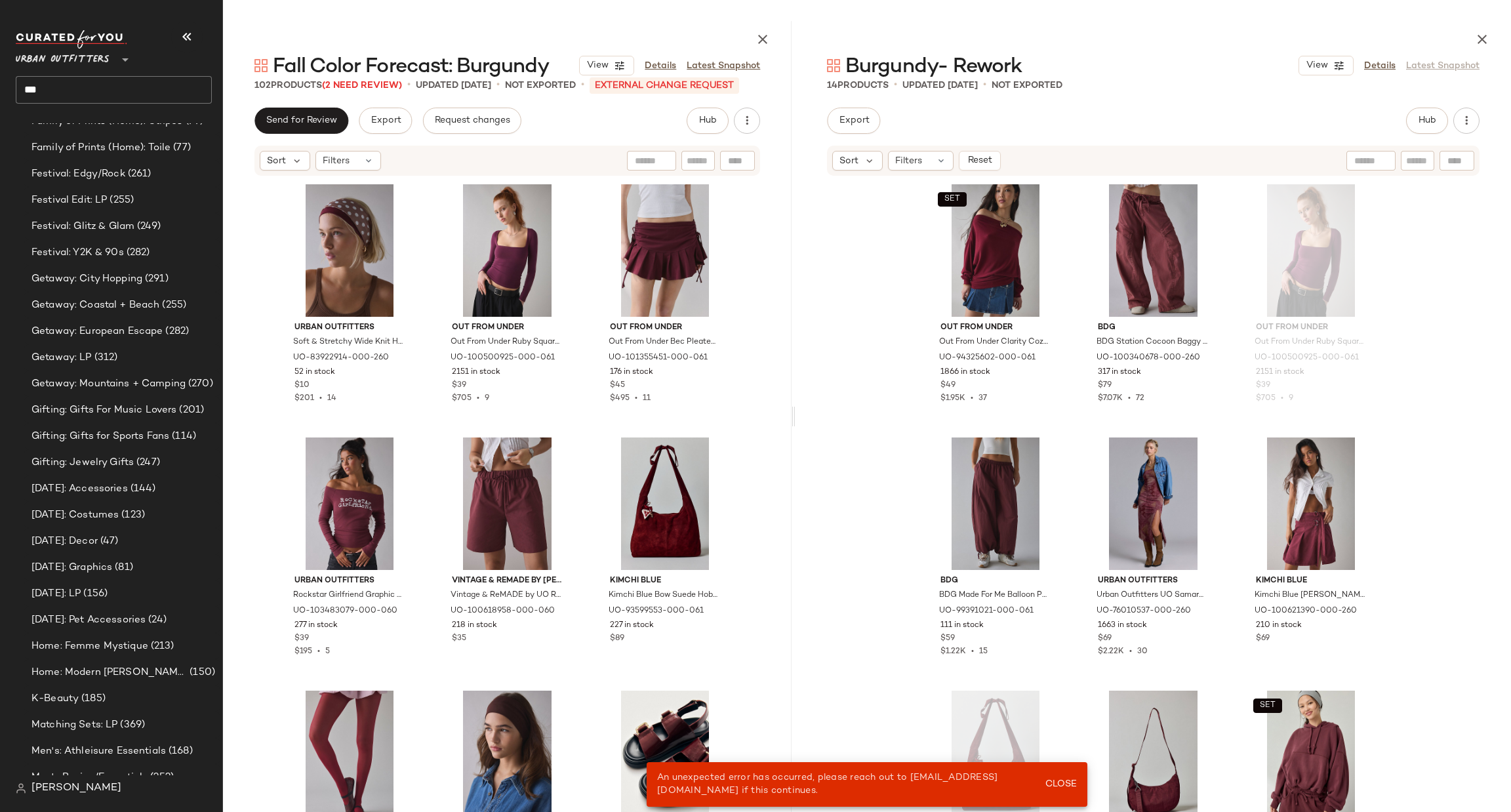
click at [848, 301] on div "SET Out From Under Out From Under Clarity Cozy Knit Off-The-Shoulder Top in Mar…" at bounding box center [1153, 530] width 715 height 706
click at [978, 243] on div "SET View" at bounding box center [996, 250] width 132 height 132
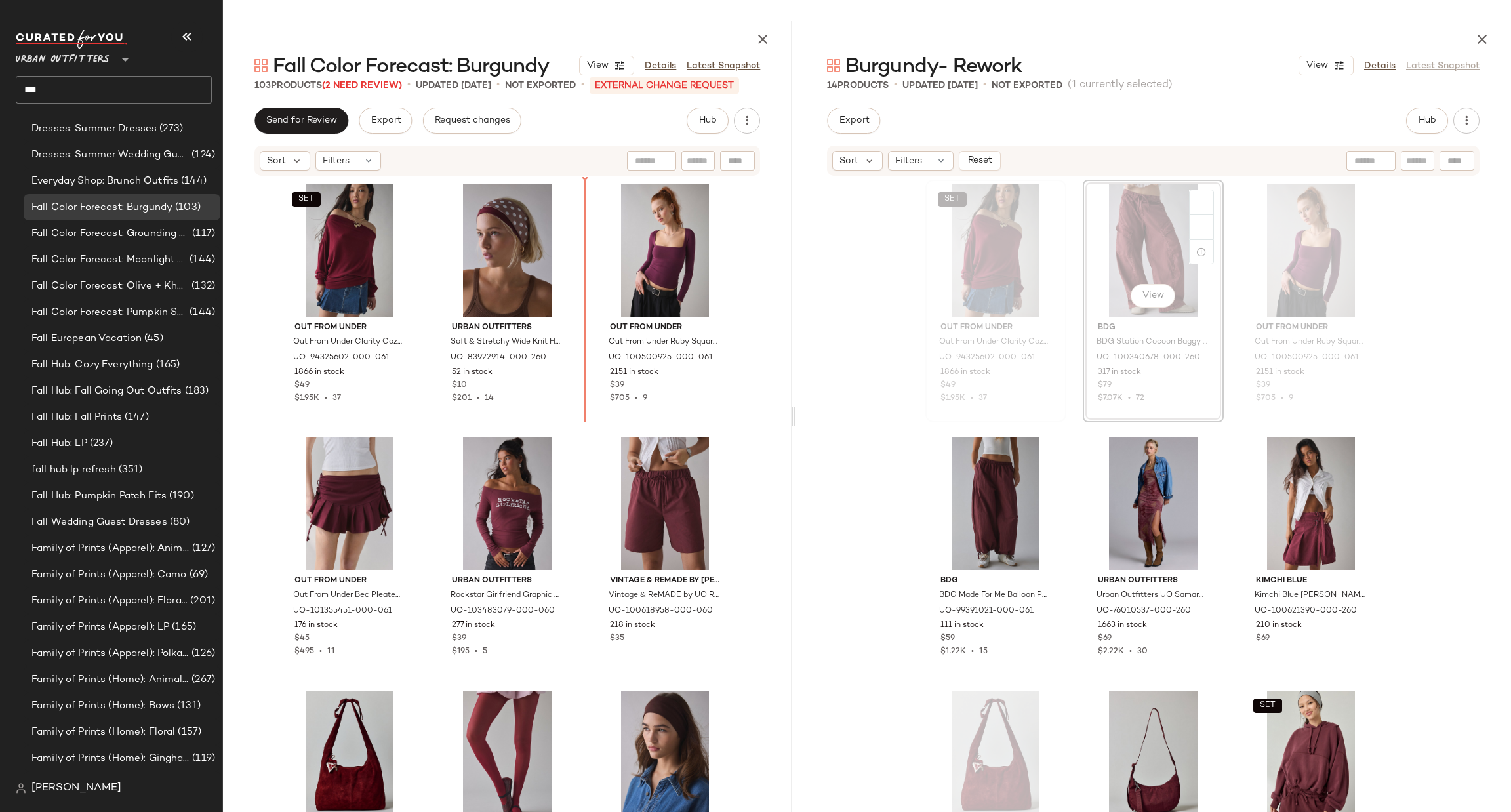
scroll to position [1536, 0]
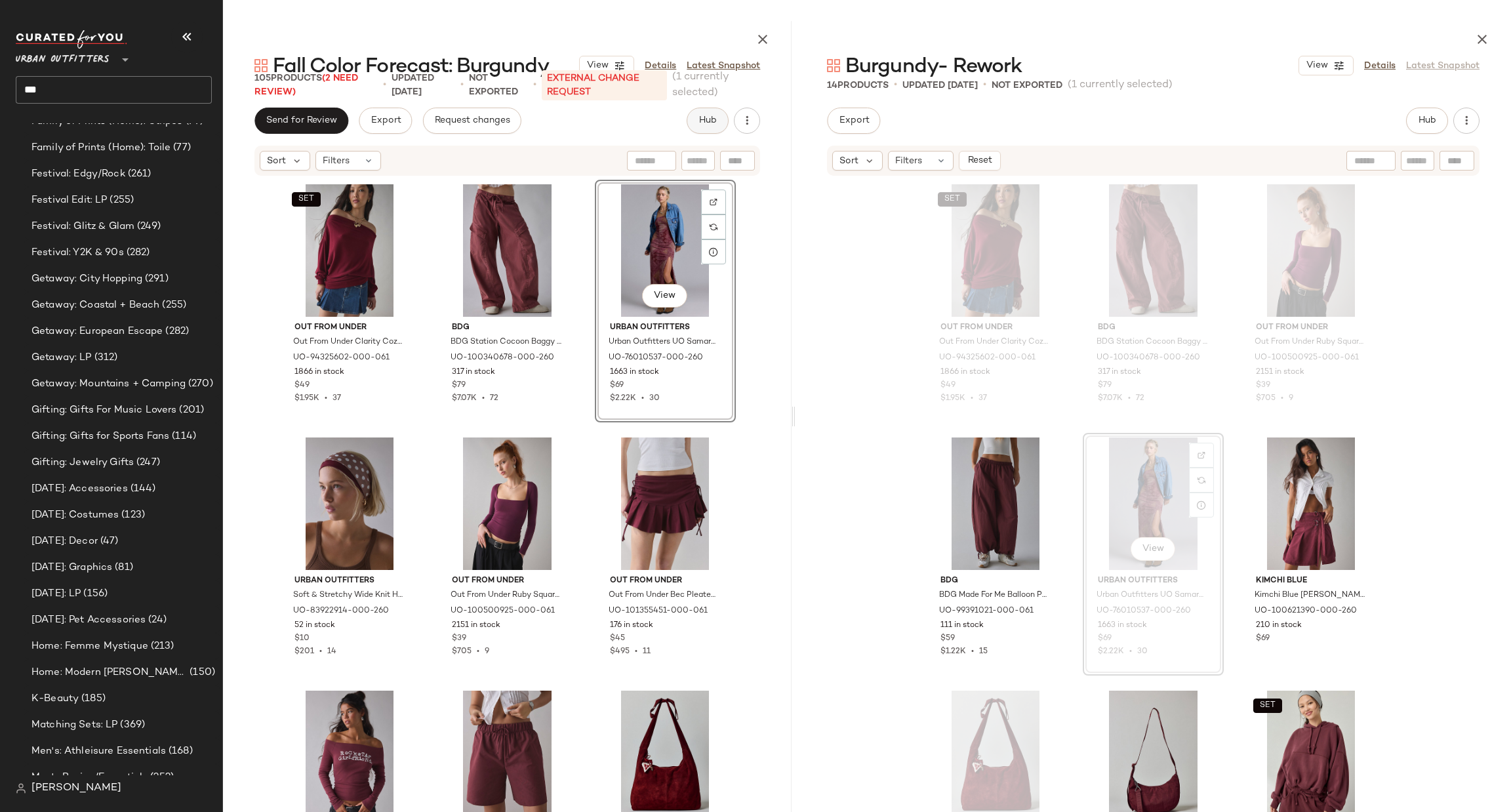
click at [711, 128] on button "Hub" at bounding box center [708, 121] width 42 height 26
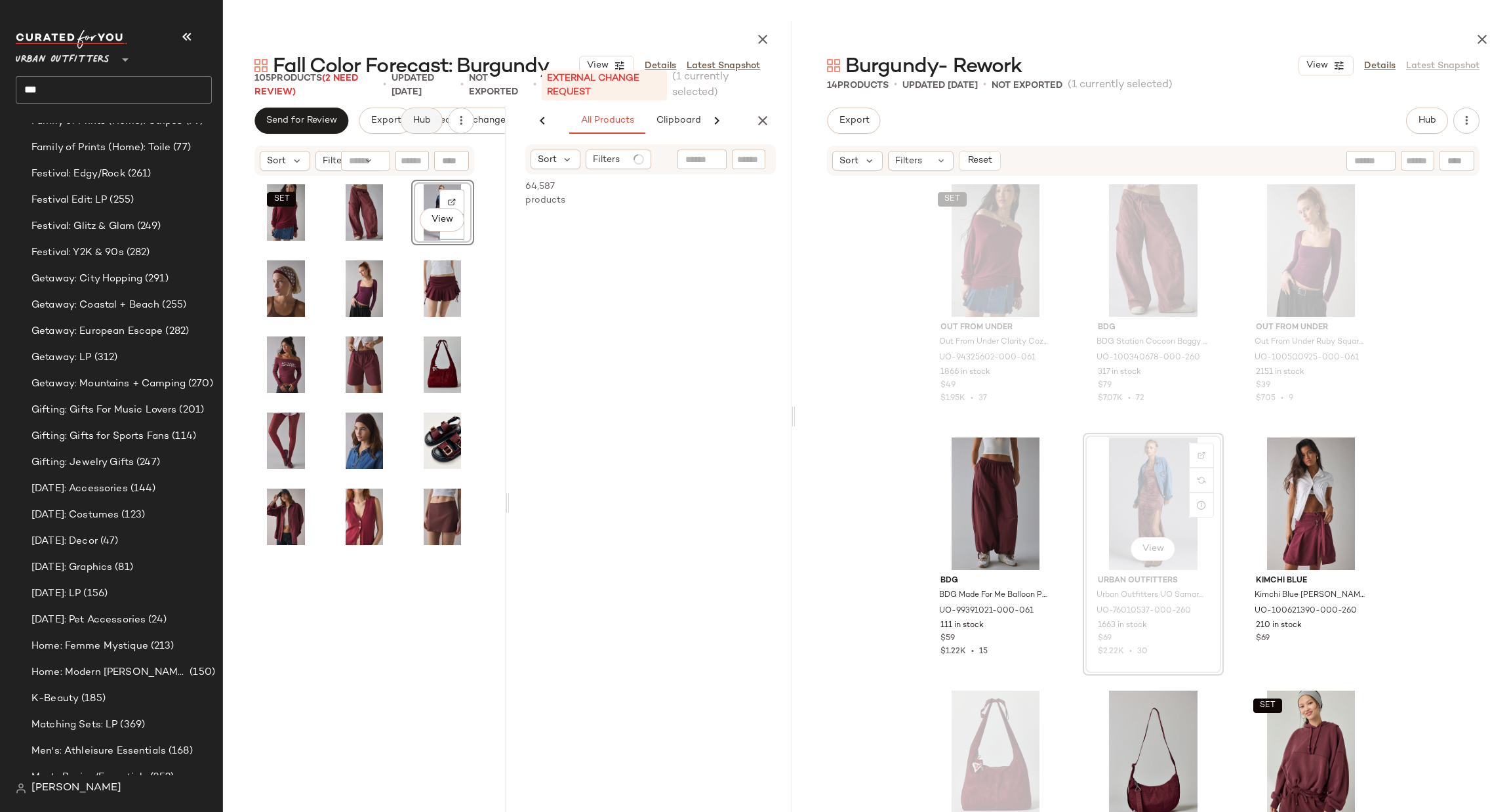
scroll to position [0, 110]
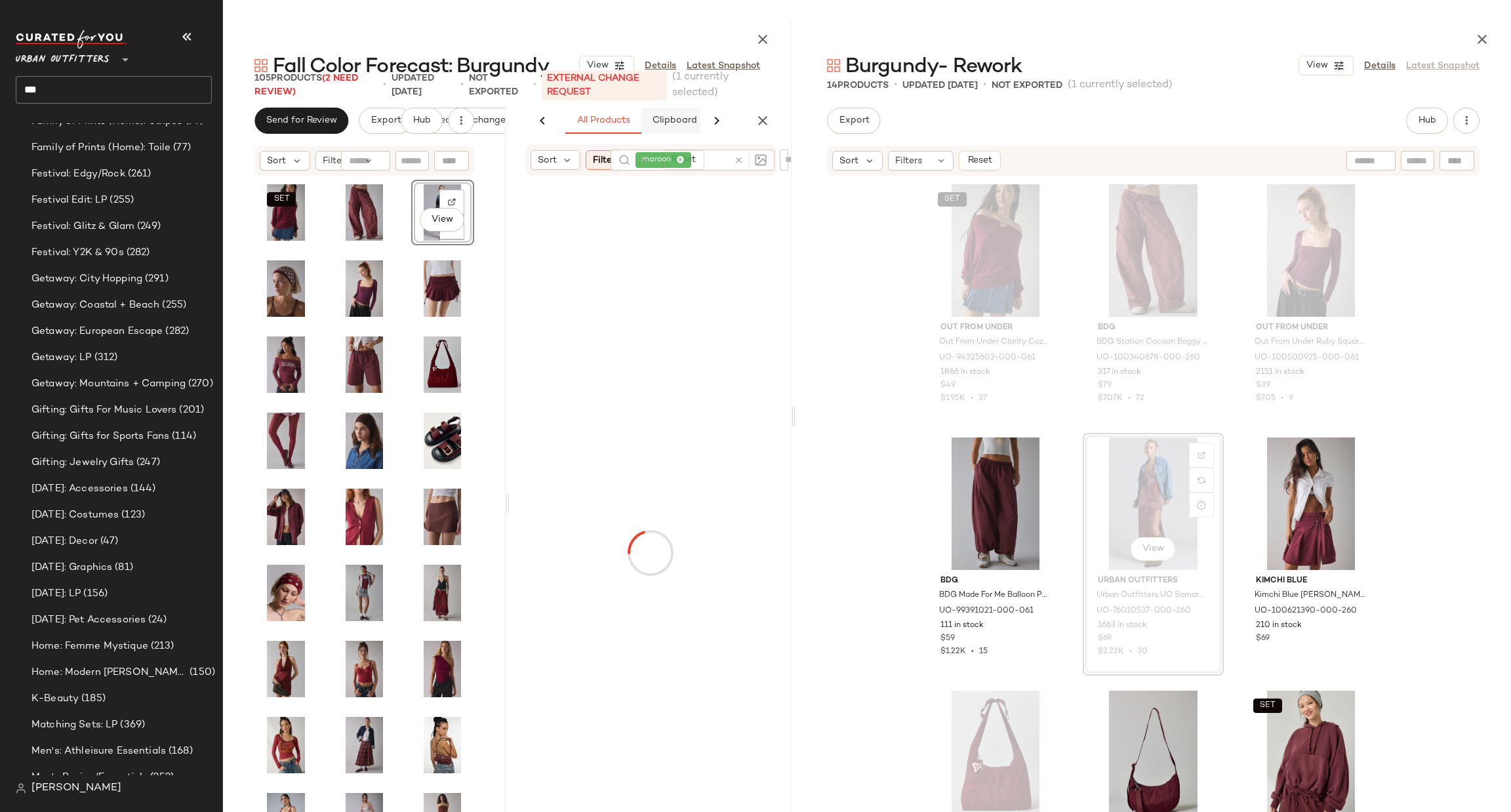
click at [673, 122] on button "Clipboard" at bounding box center [674, 121] width 66 height 26
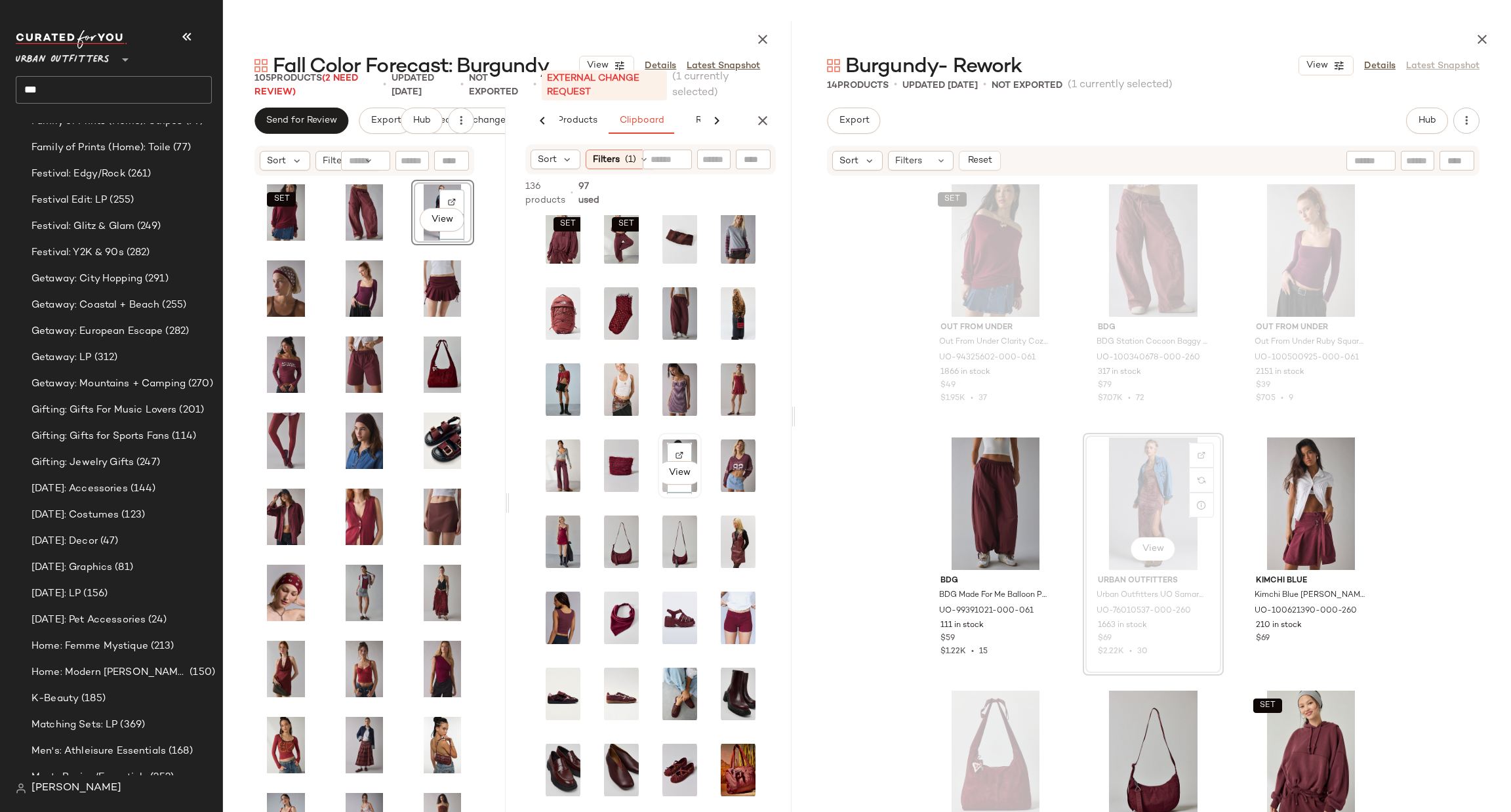
scroll to position [0, 0]
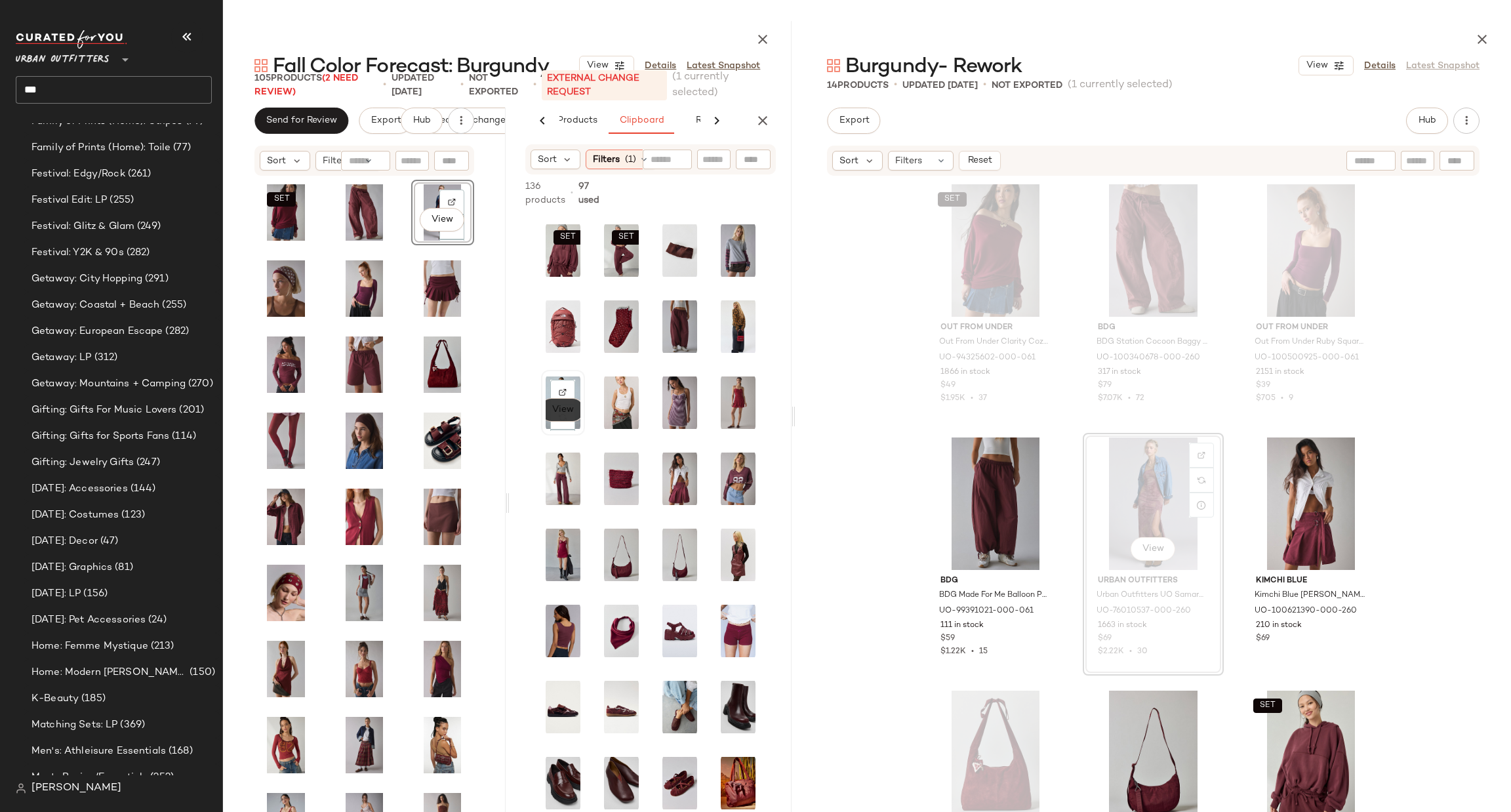
click at [565, 417] on button "View" at bounding box center [562, 410] width 45 height 24
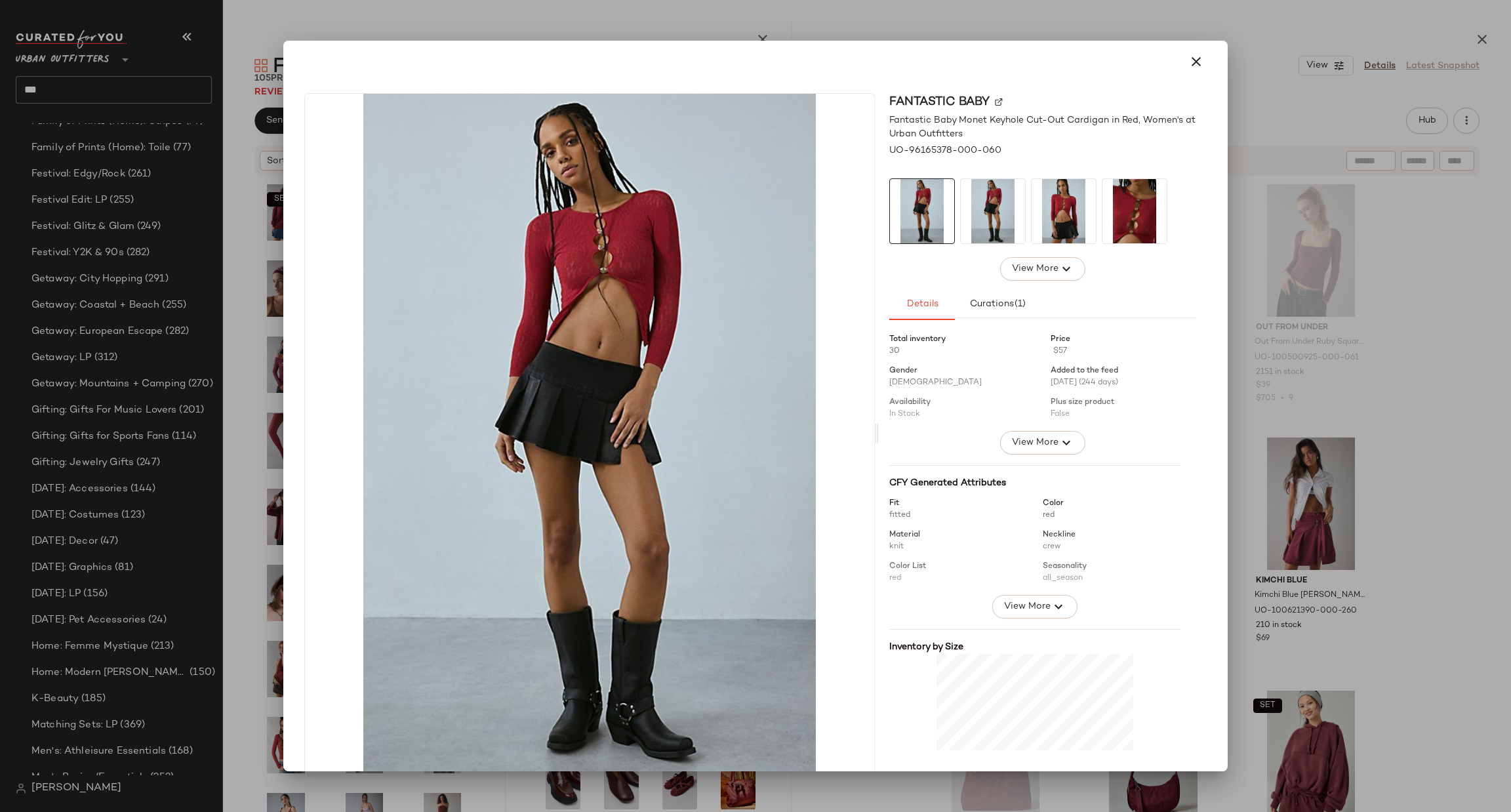
click at [1281, 152] on div at bounding box center [756, 406] width 1511 height 812
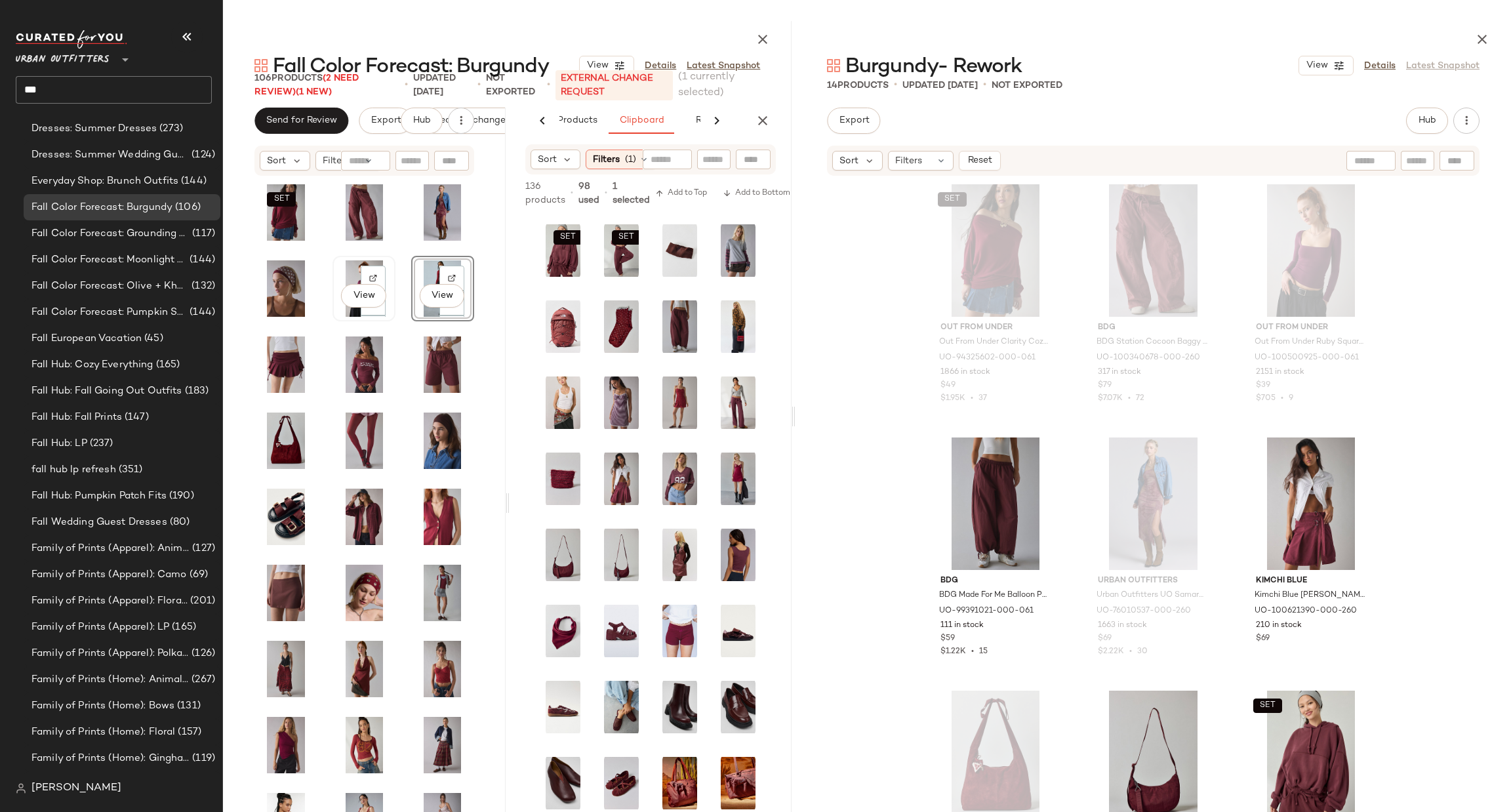
scroll to position [1536, 0]
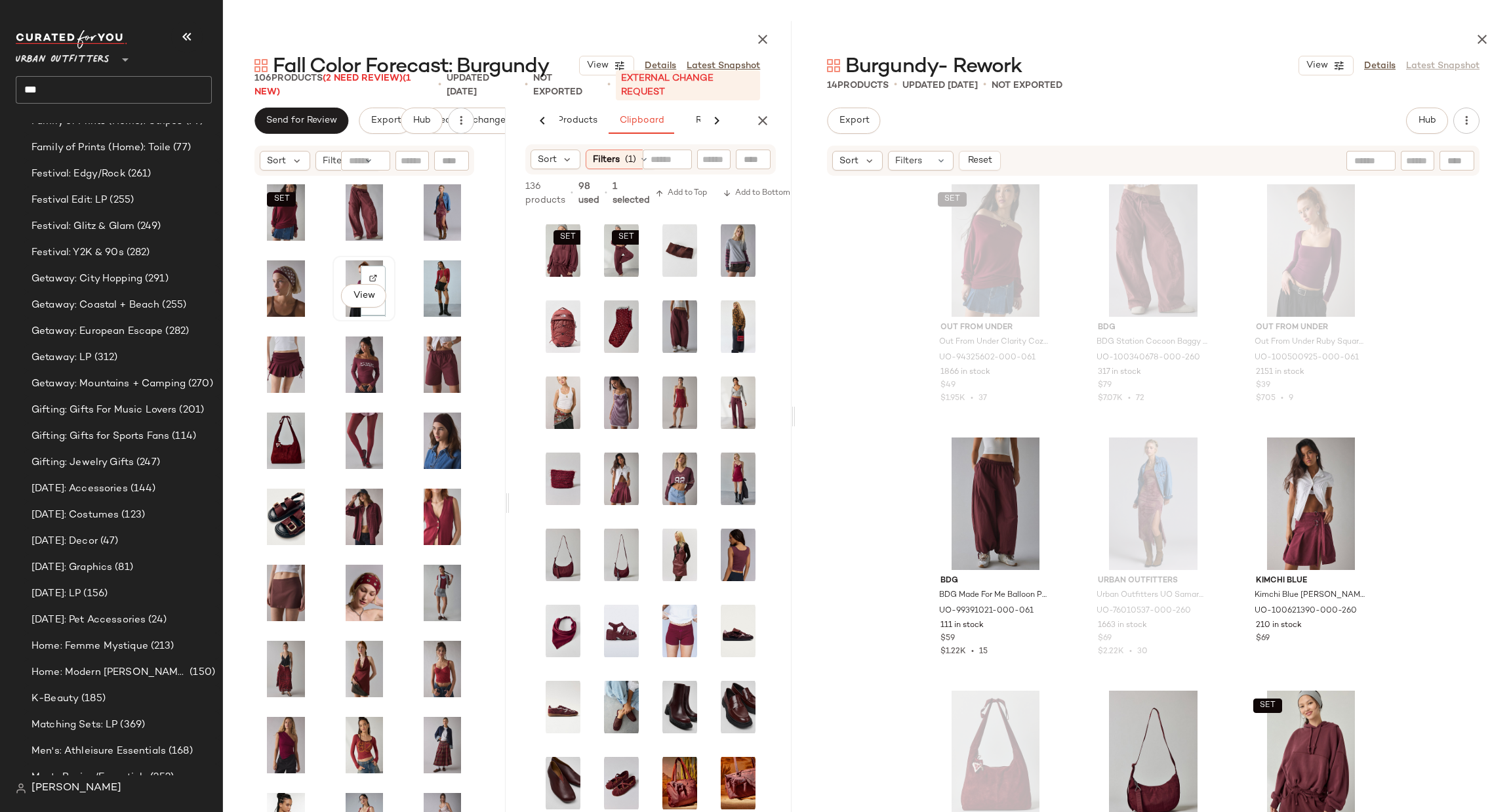
click at [350, 279] on div "View" at bounding box center [364, 289] width 54 height 57
click at [351, 279] on div "View" at bounding box center [364, 289] width 54 height 57
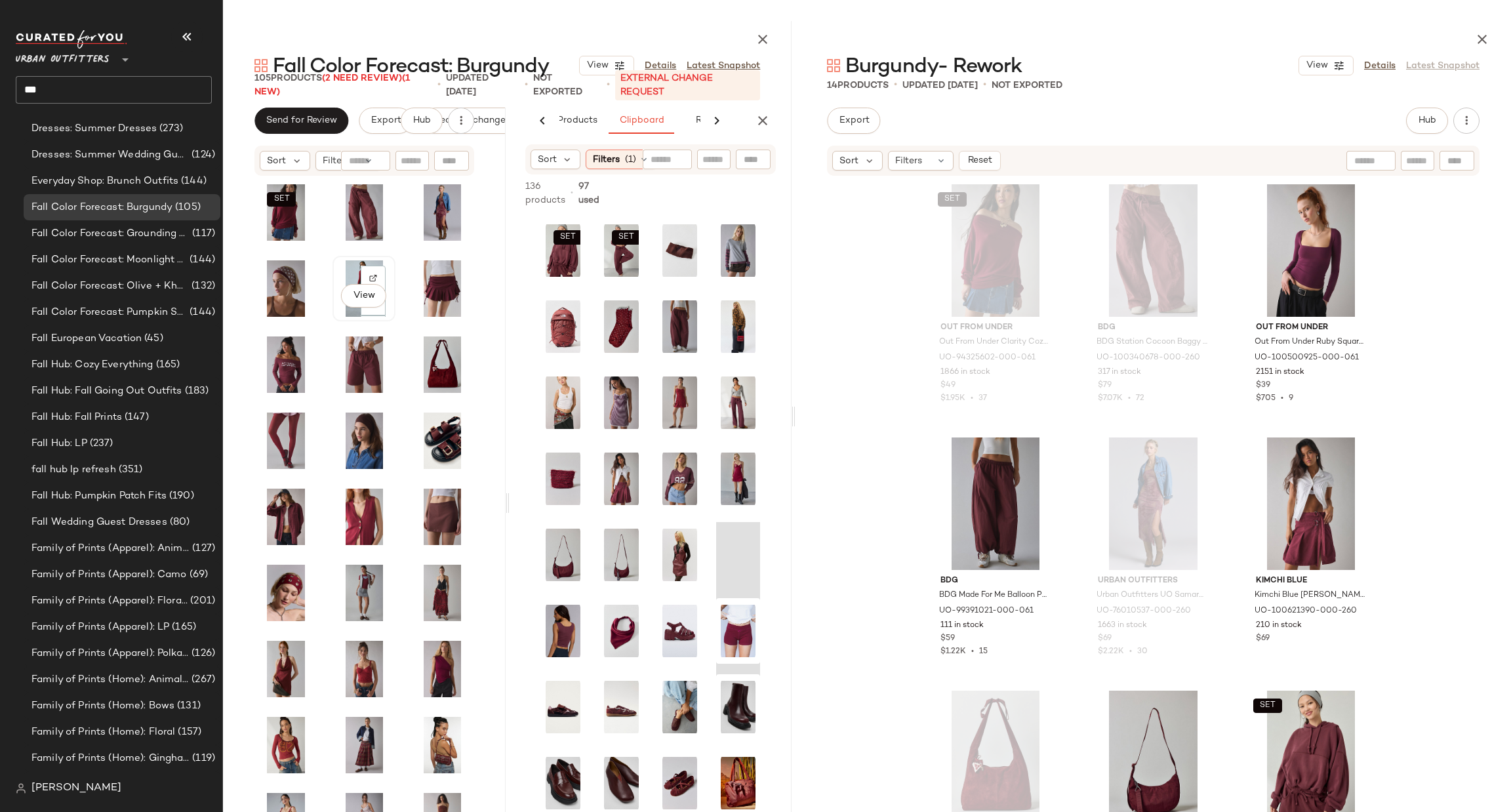
scroll to position [1536, 0]
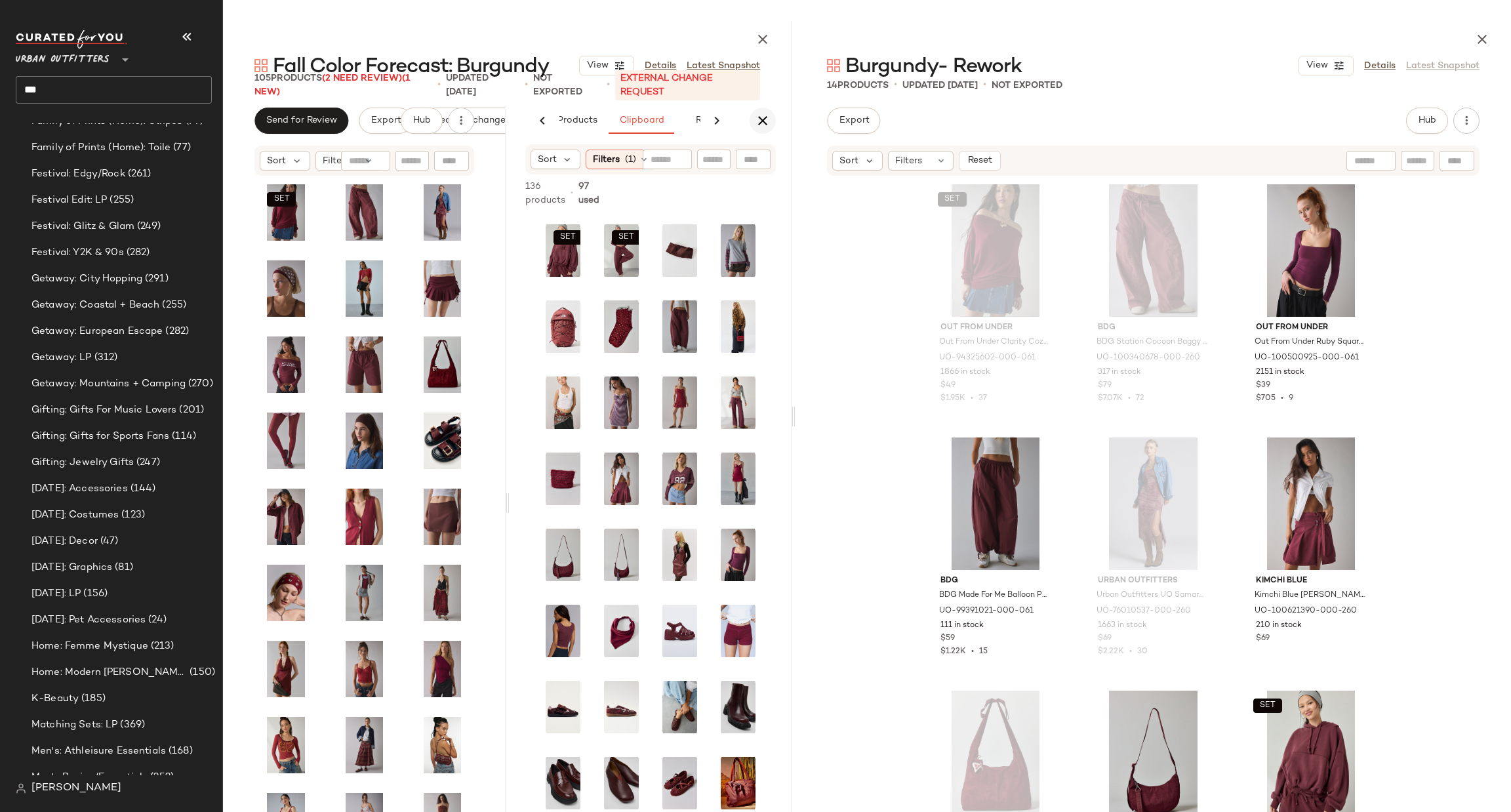
click at [769, 118] on icon "button" at bounding box center [763, 121] width 16 height 16
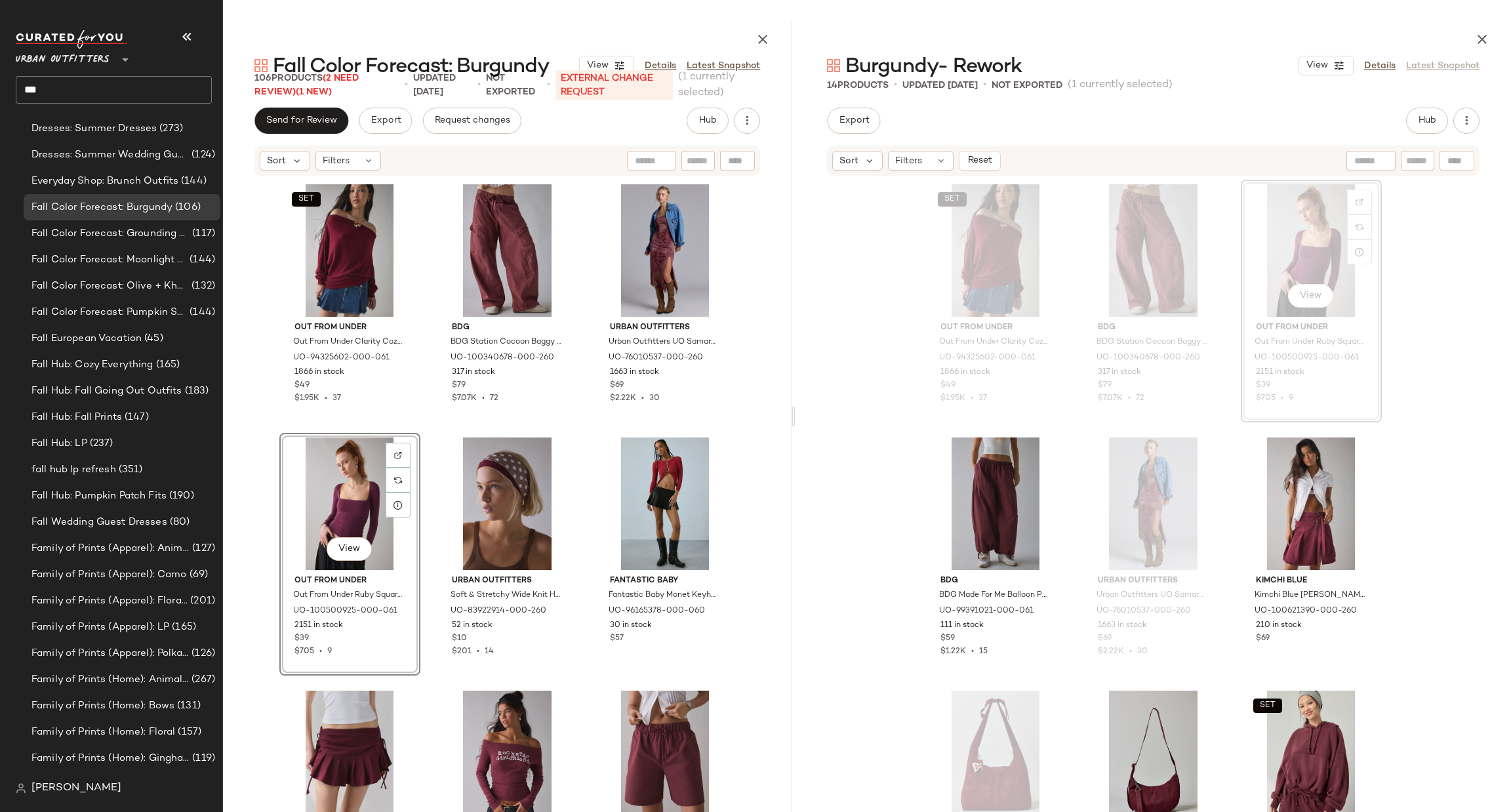
scroll to position [1536, 0]
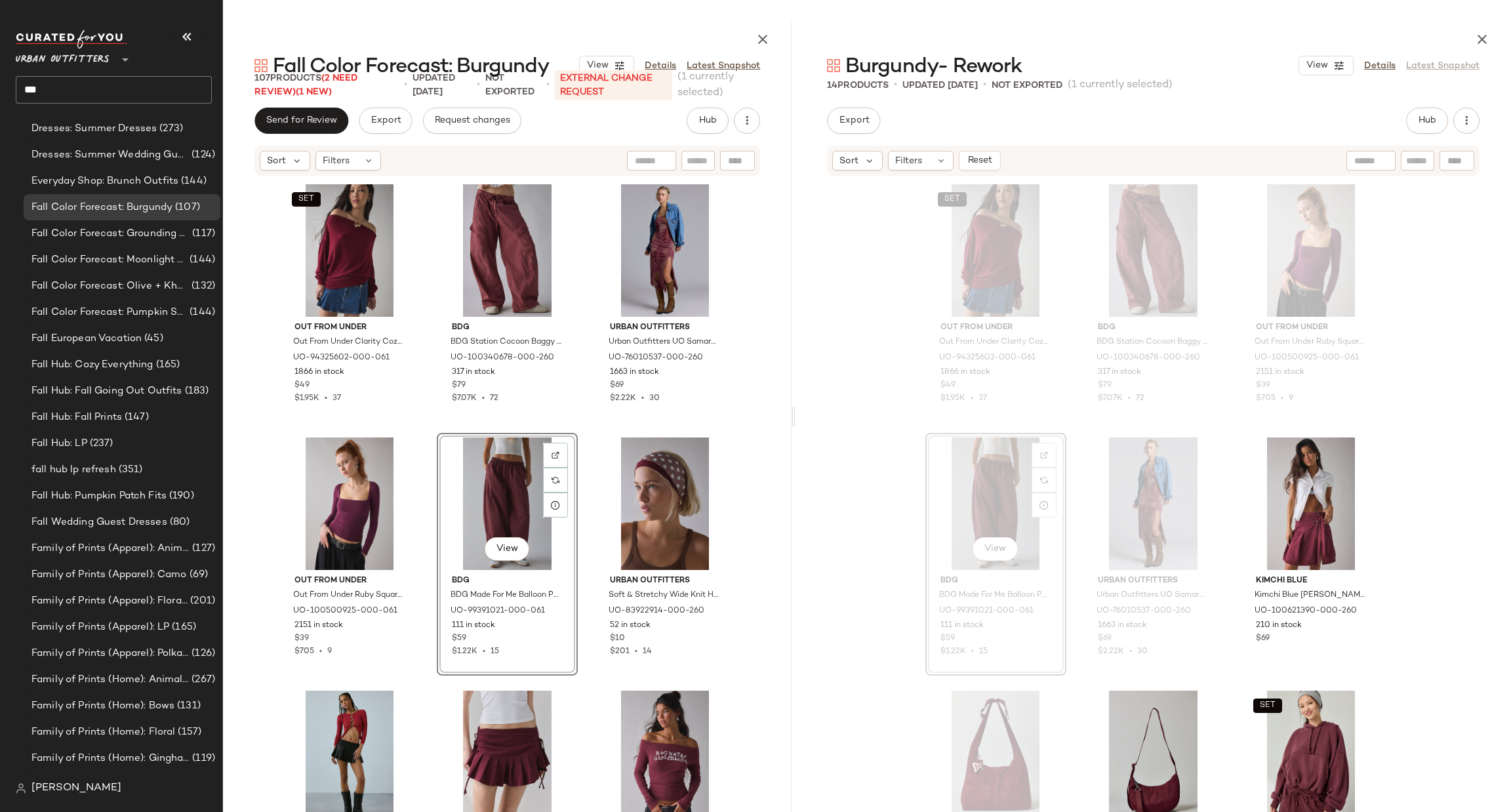
scroll to position [1536, 0]
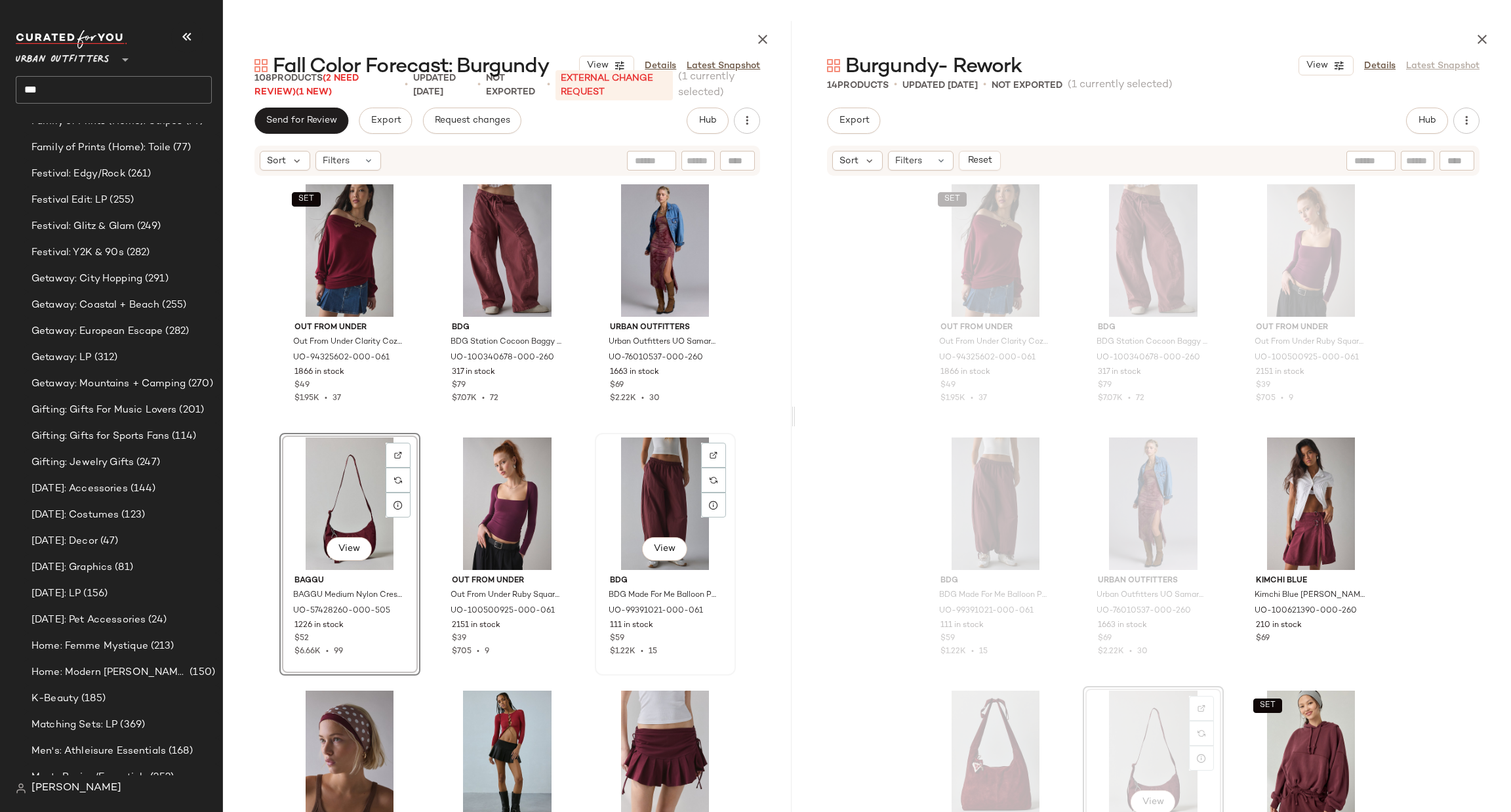
scroll to position [196, 0]
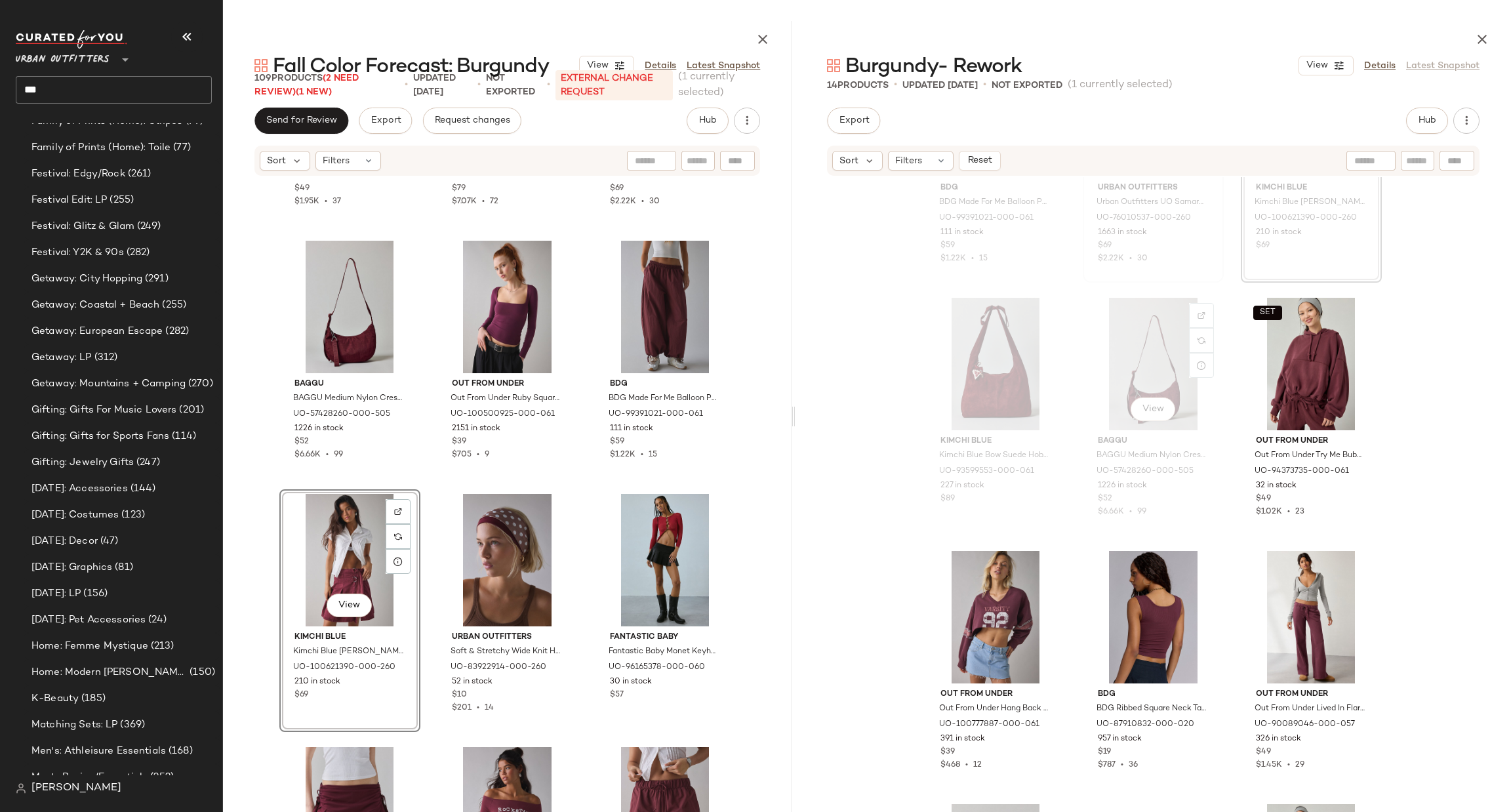
scroll to position [562, 0]
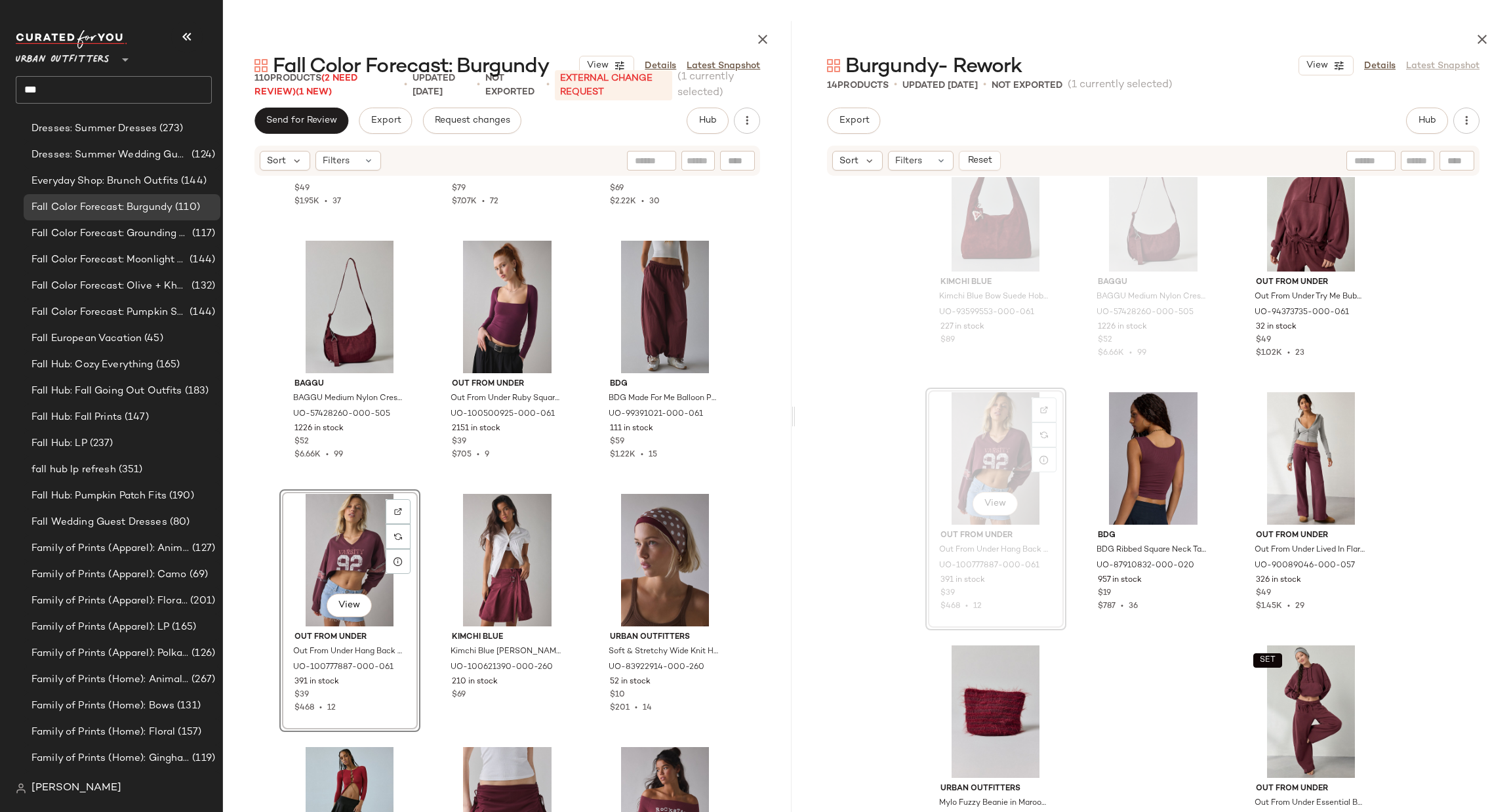
scroll to position [1536, 0]
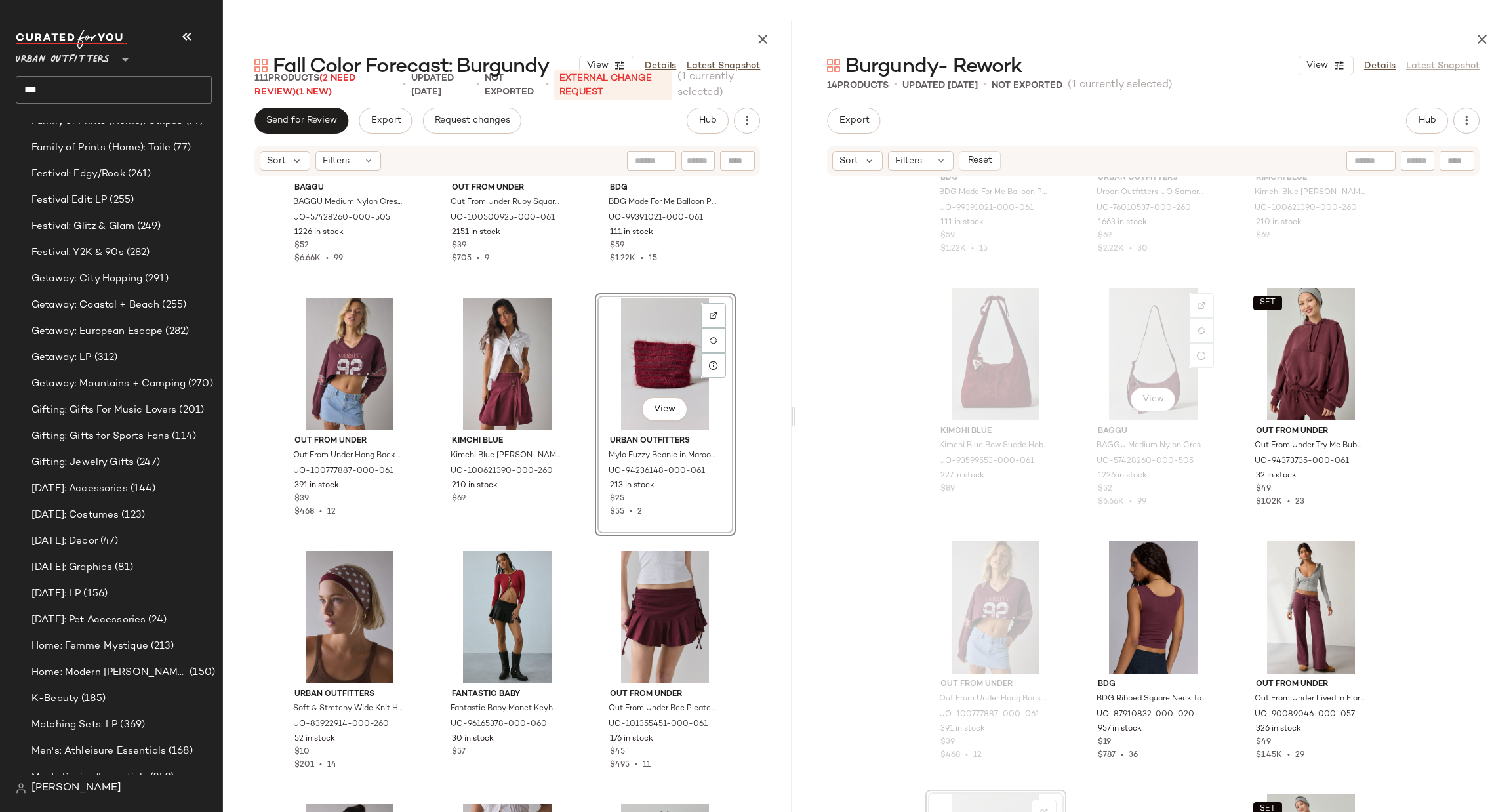
scroll to position [366, 0]
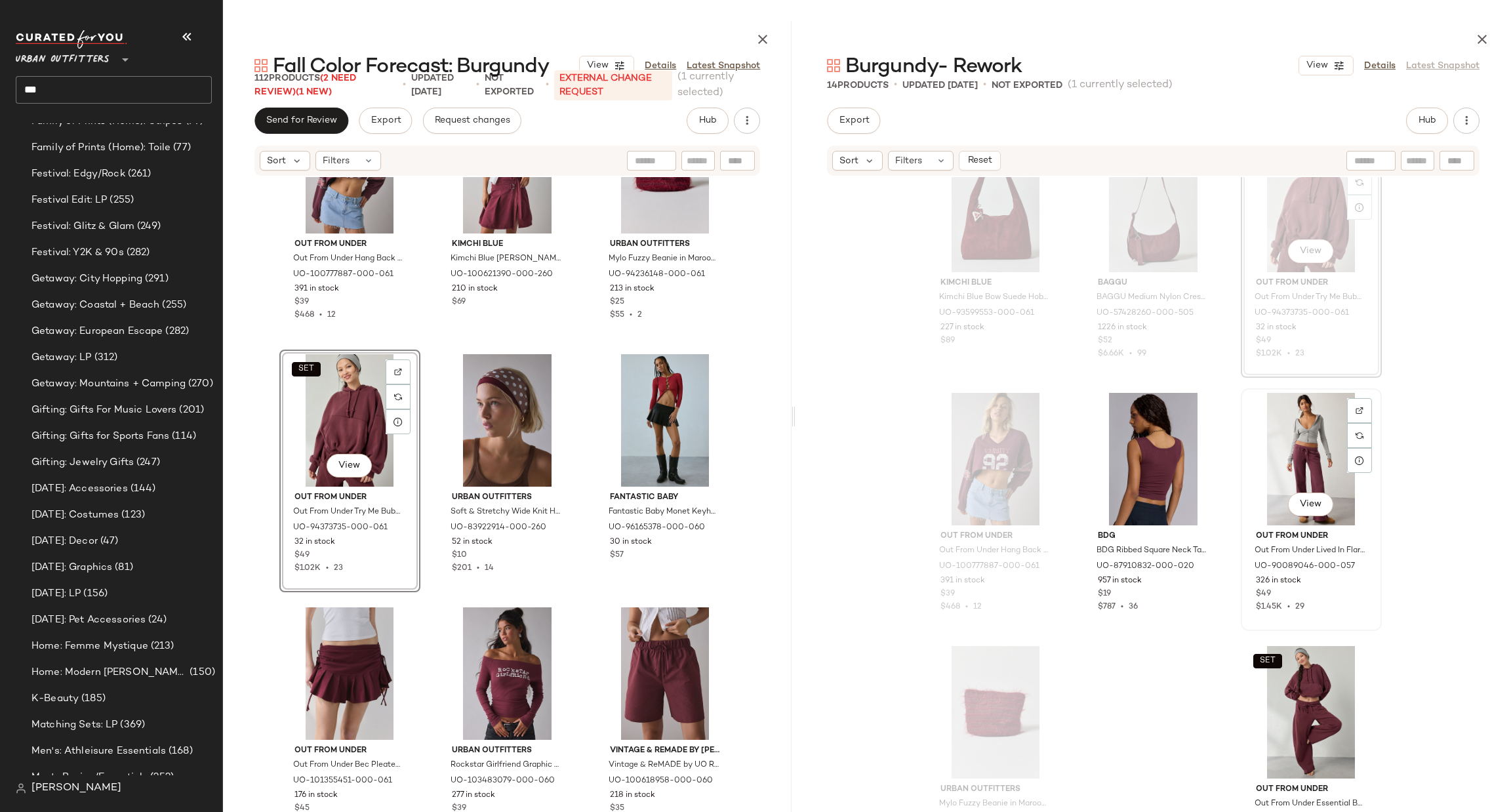
scroll to position [562, 0]
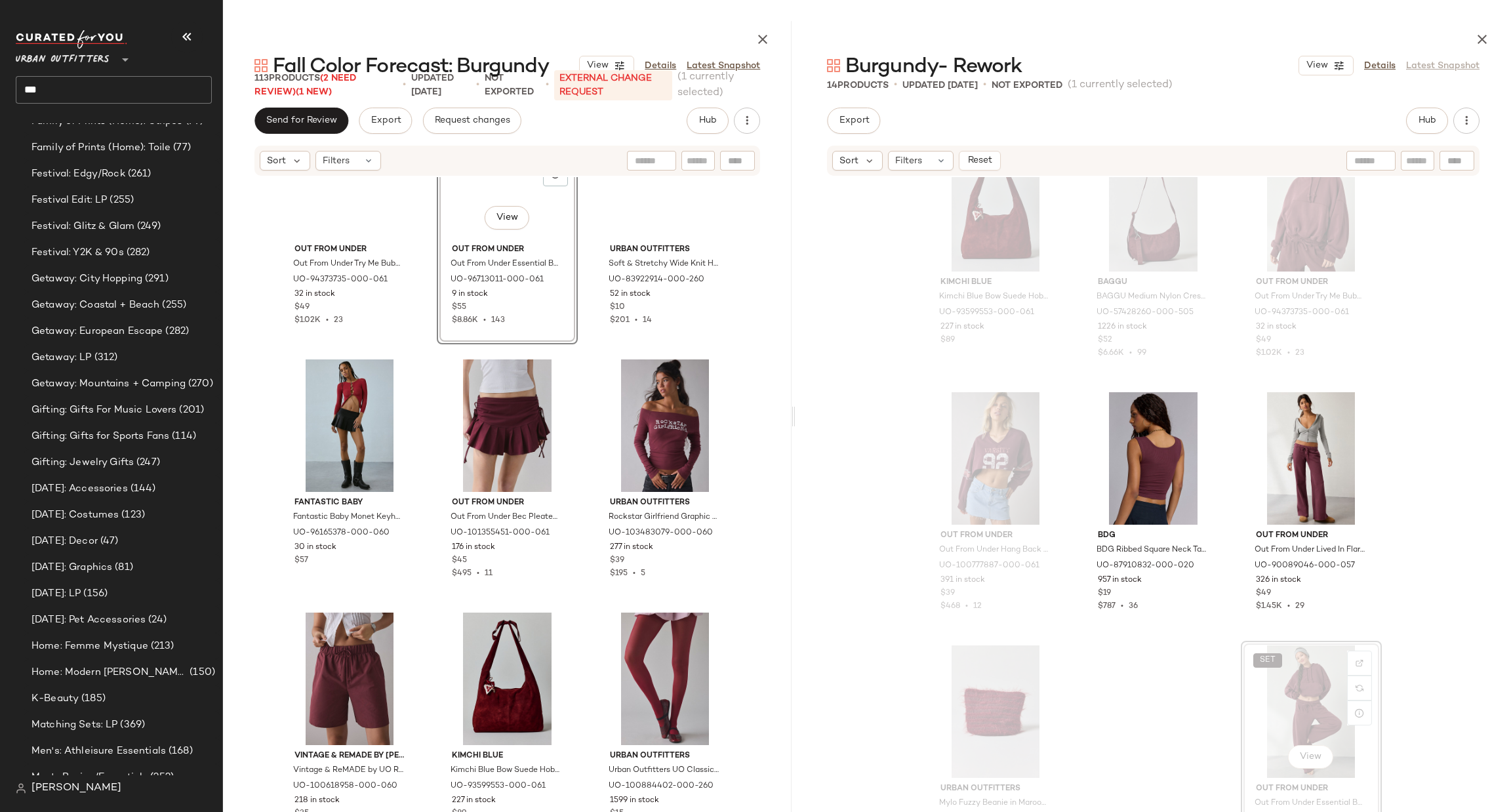
scroll to position [796, 0]
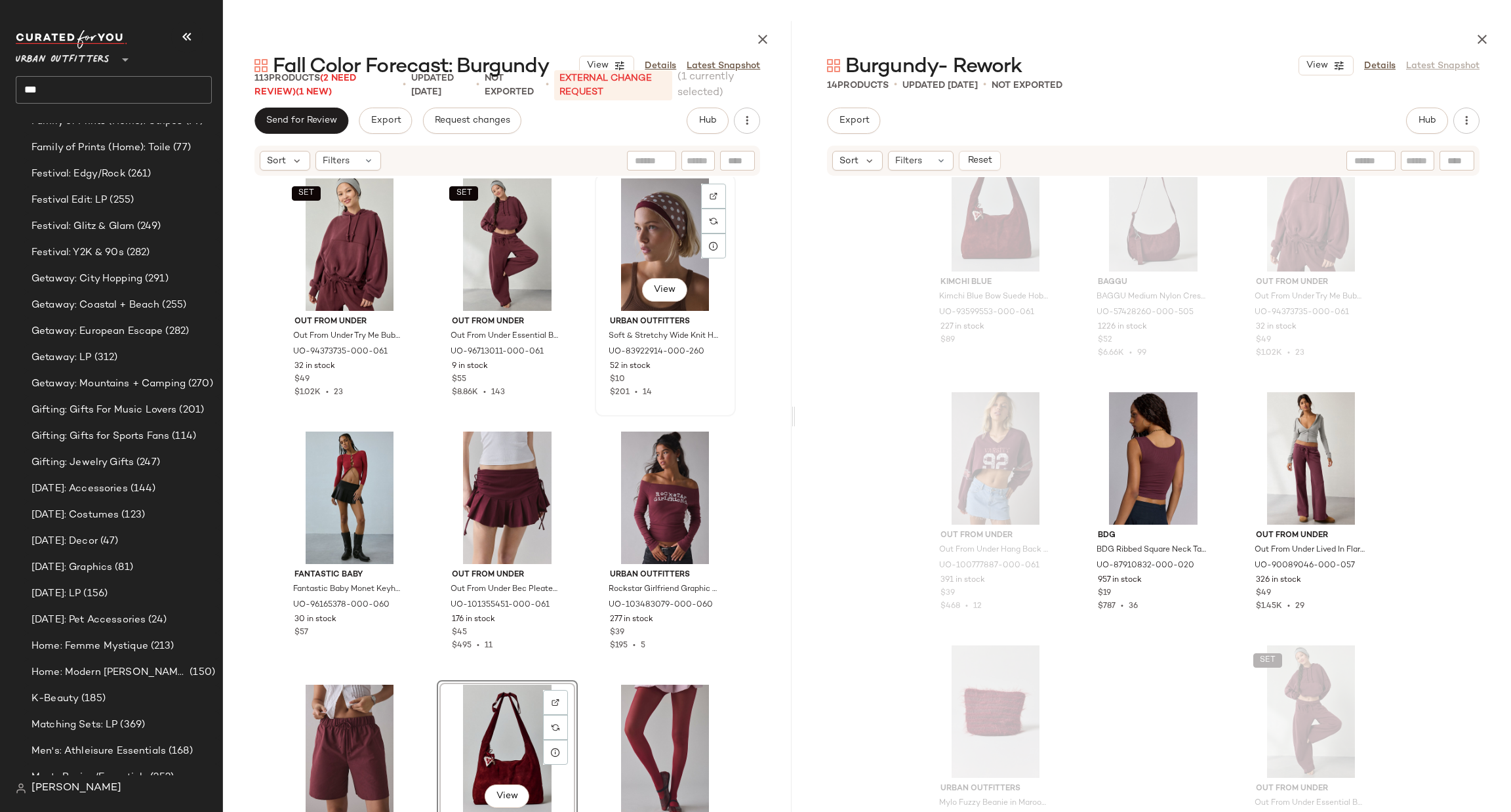
scroll to position [774, 0]
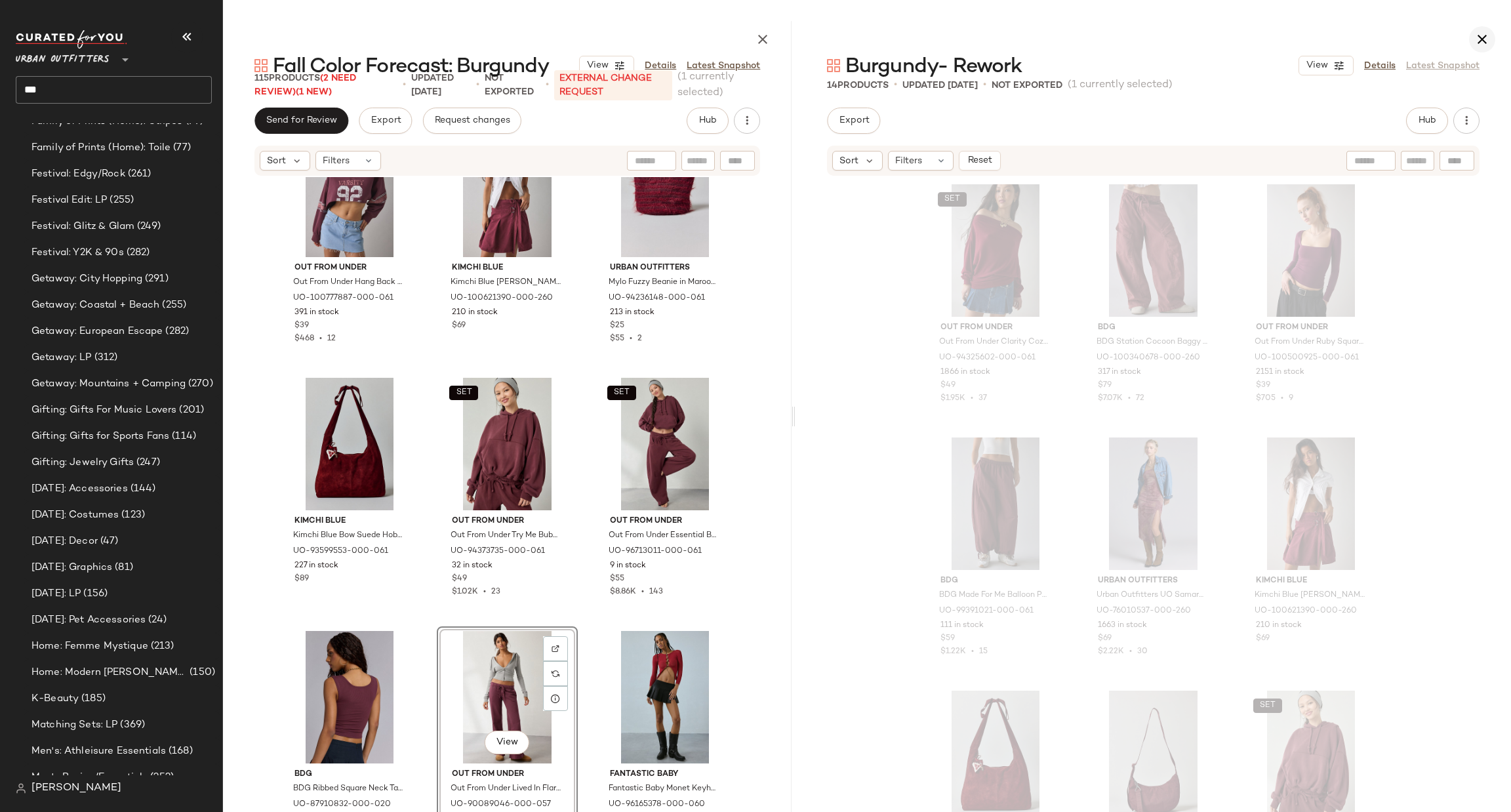
click at [1475, 37] on icon "button" at bounding box center [1482, 38] width 16 height 16
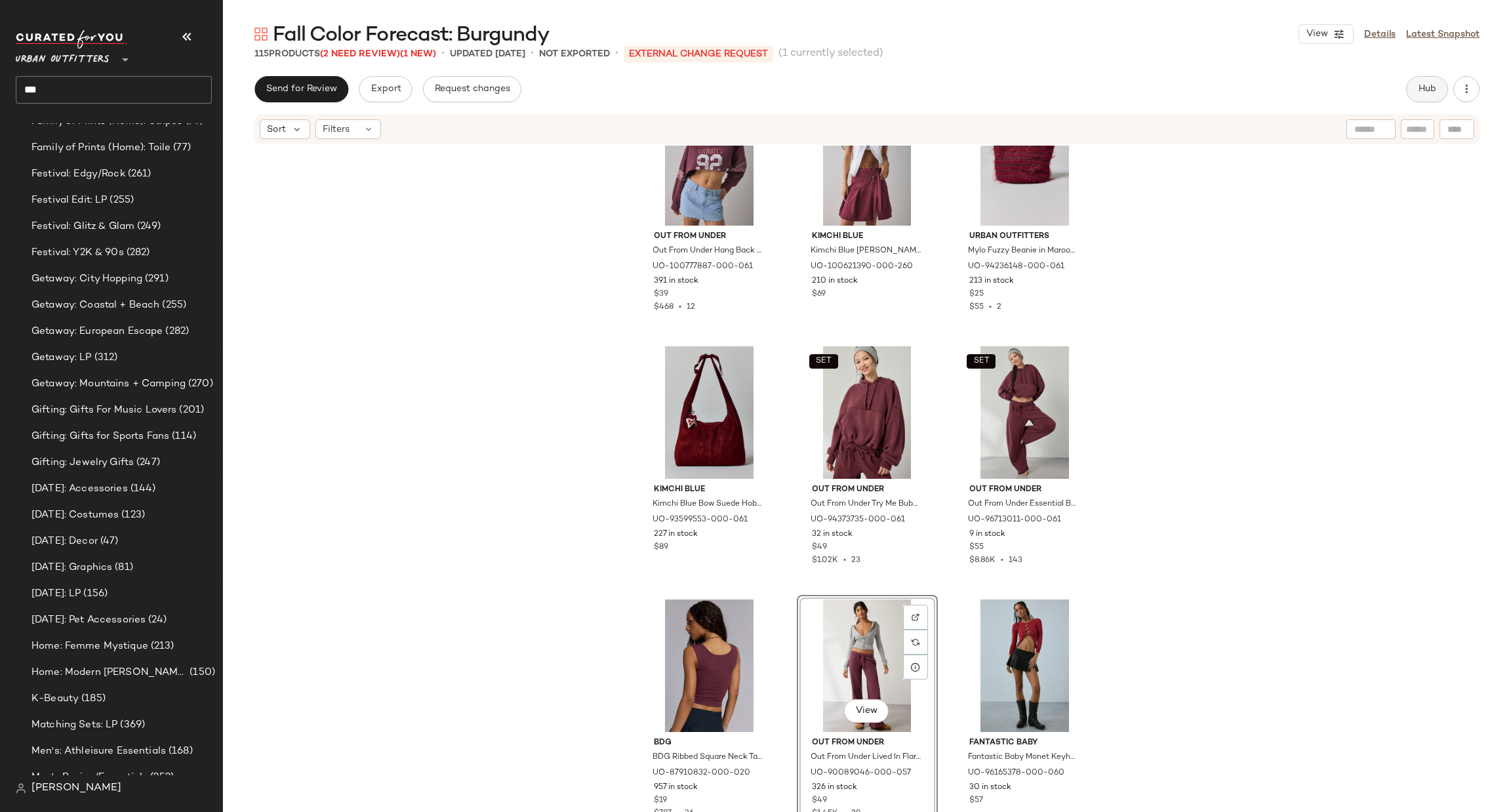
click at [1416, 86] on button "Hub" at bounding box center [1428, 89] width 42 height 26
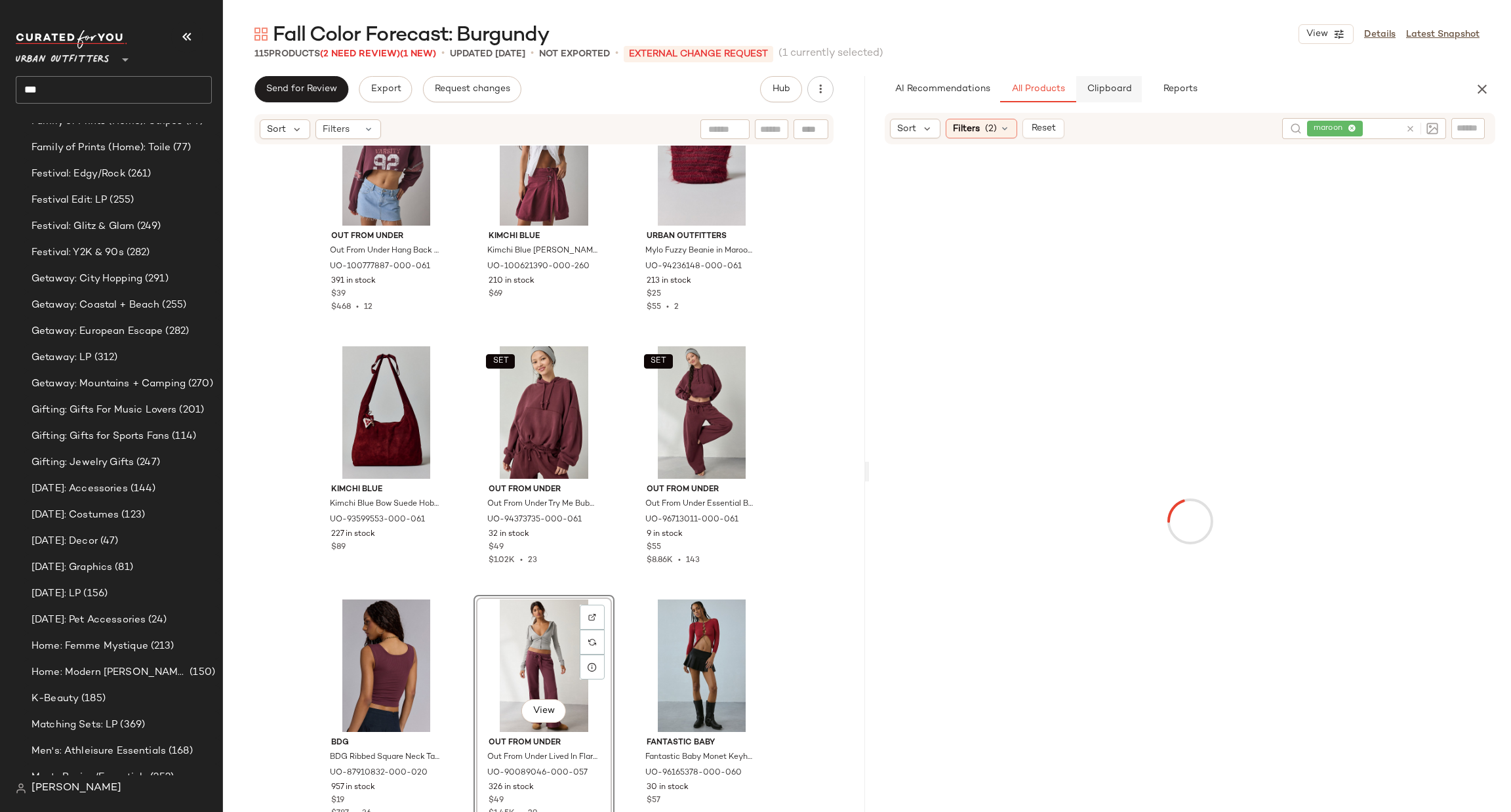
click at [1099, 92] on span "Clipboard" at bounding box center [1109, 89] width 46 height 10
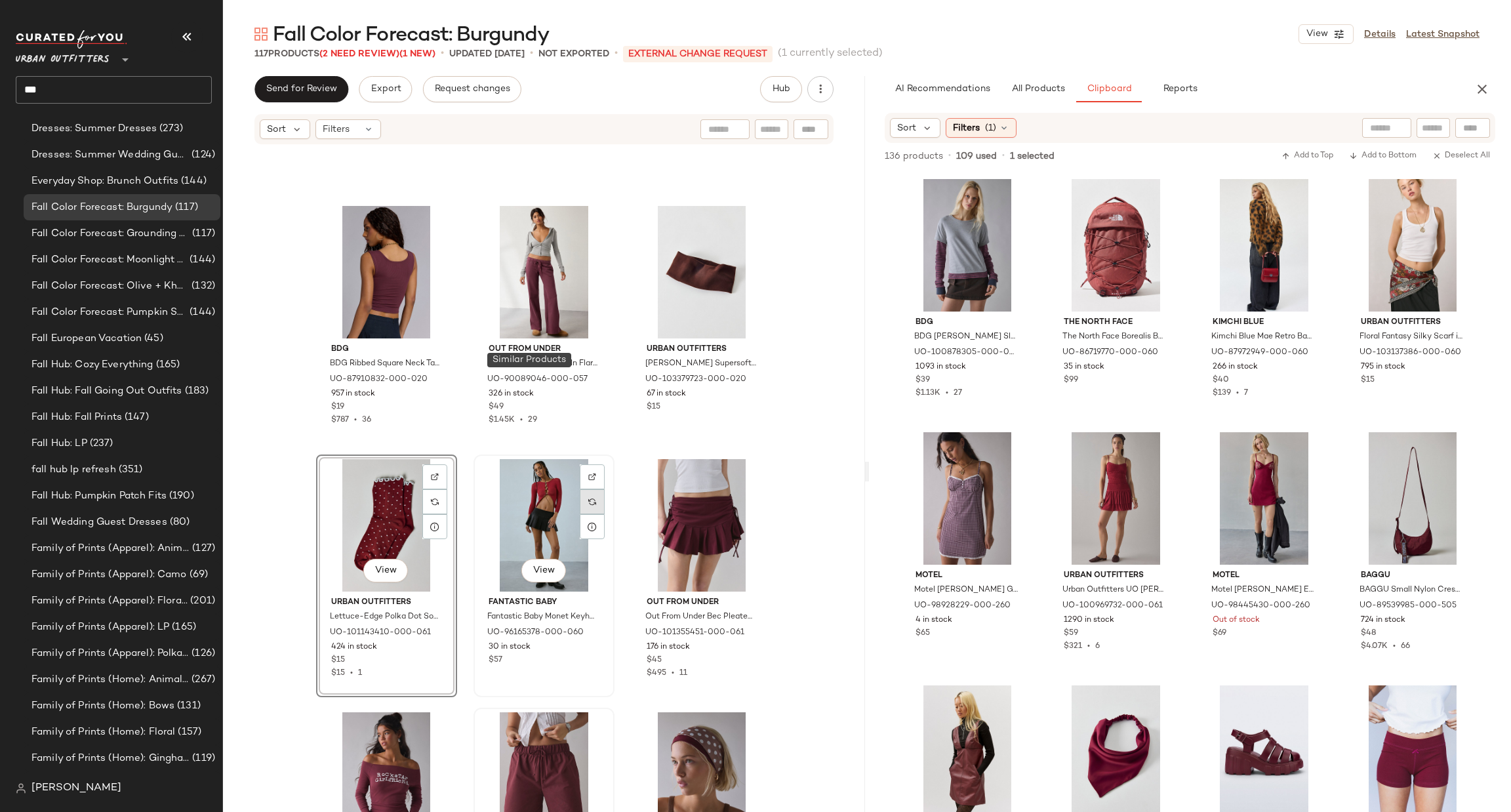
scroll to position [1364, 0]
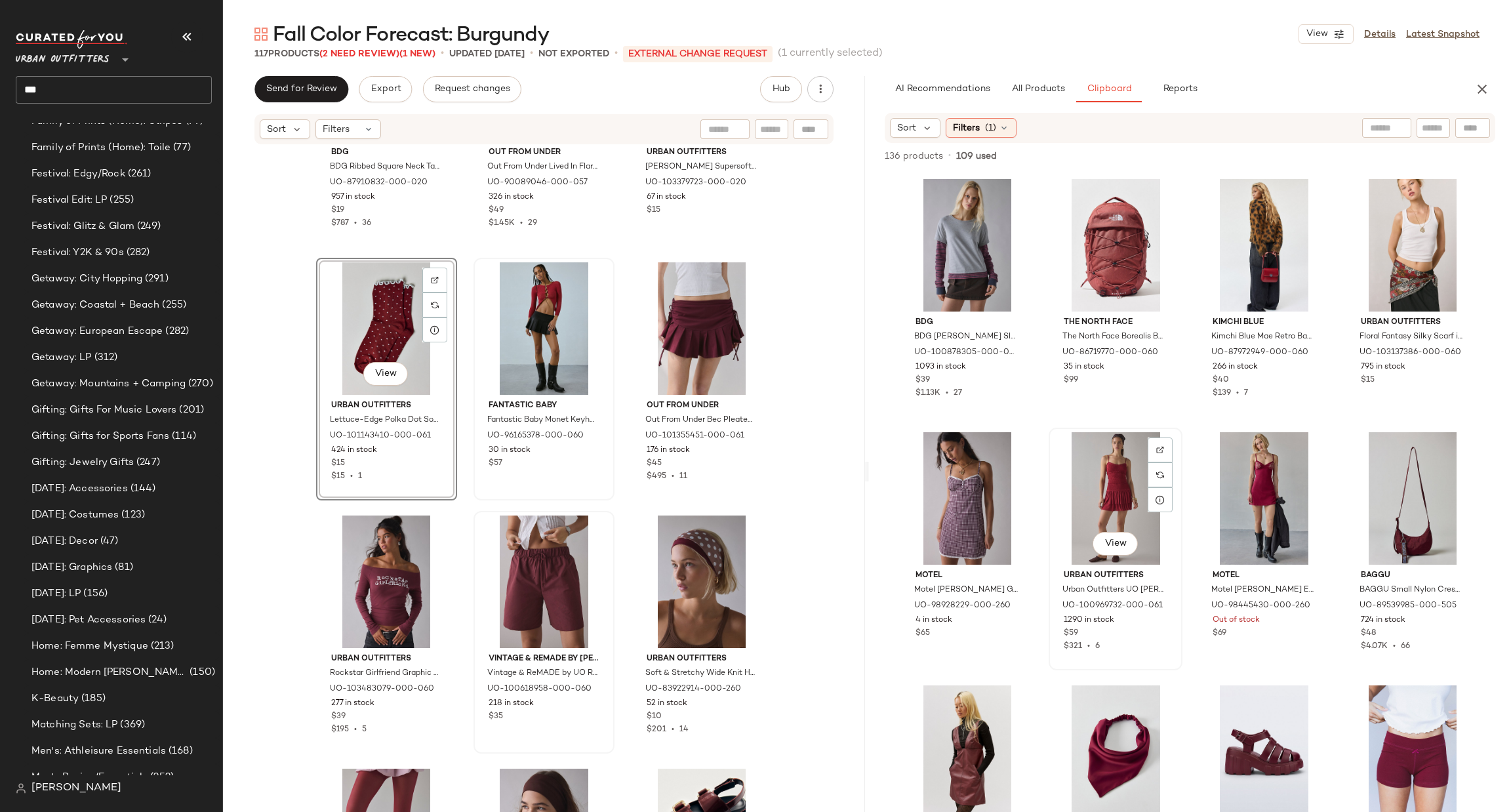
click at [1125, 467] on div "View" at bounding box center [1115, 498] width 124 height 132
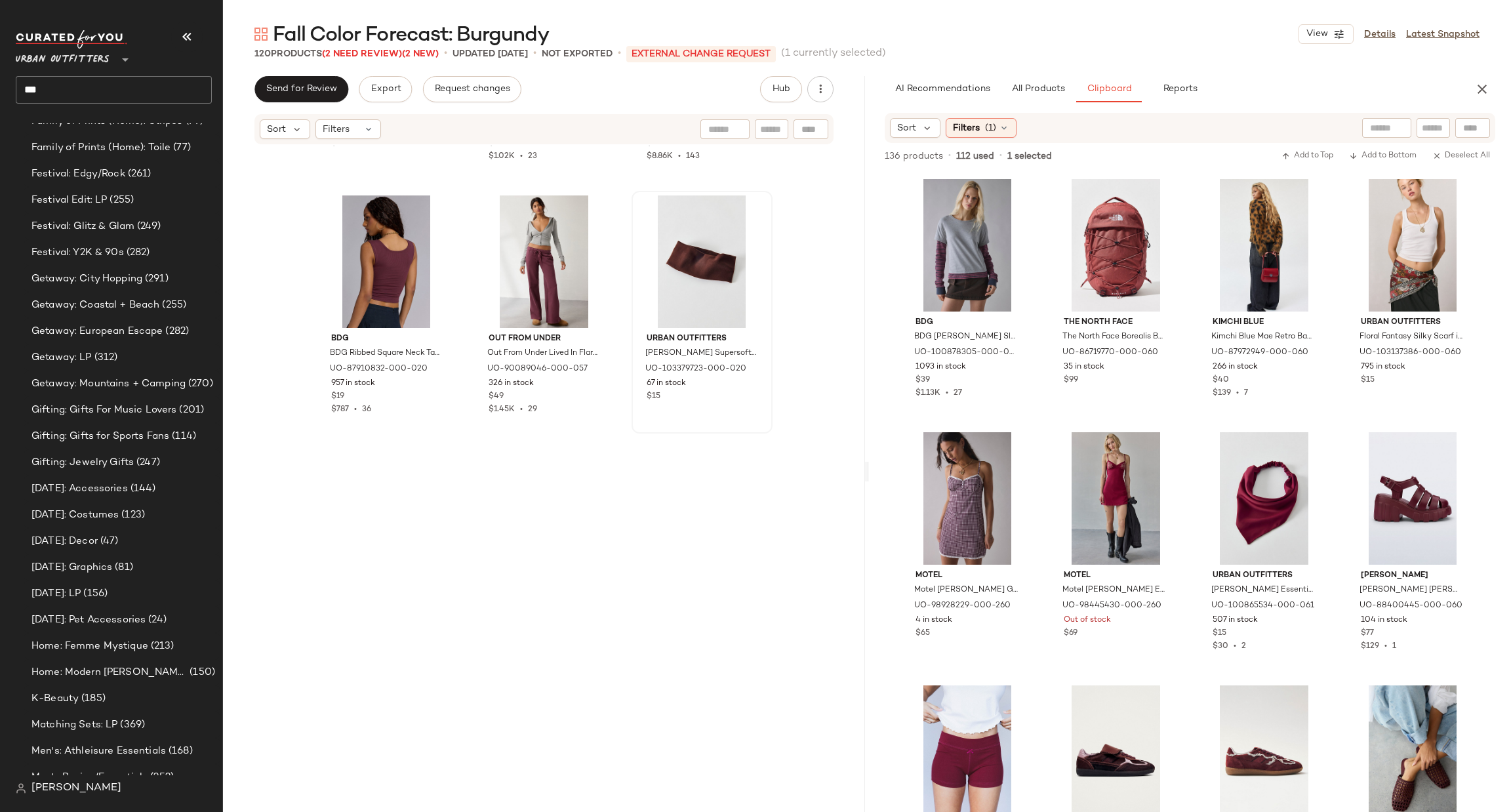
scroll to position [55, 0]
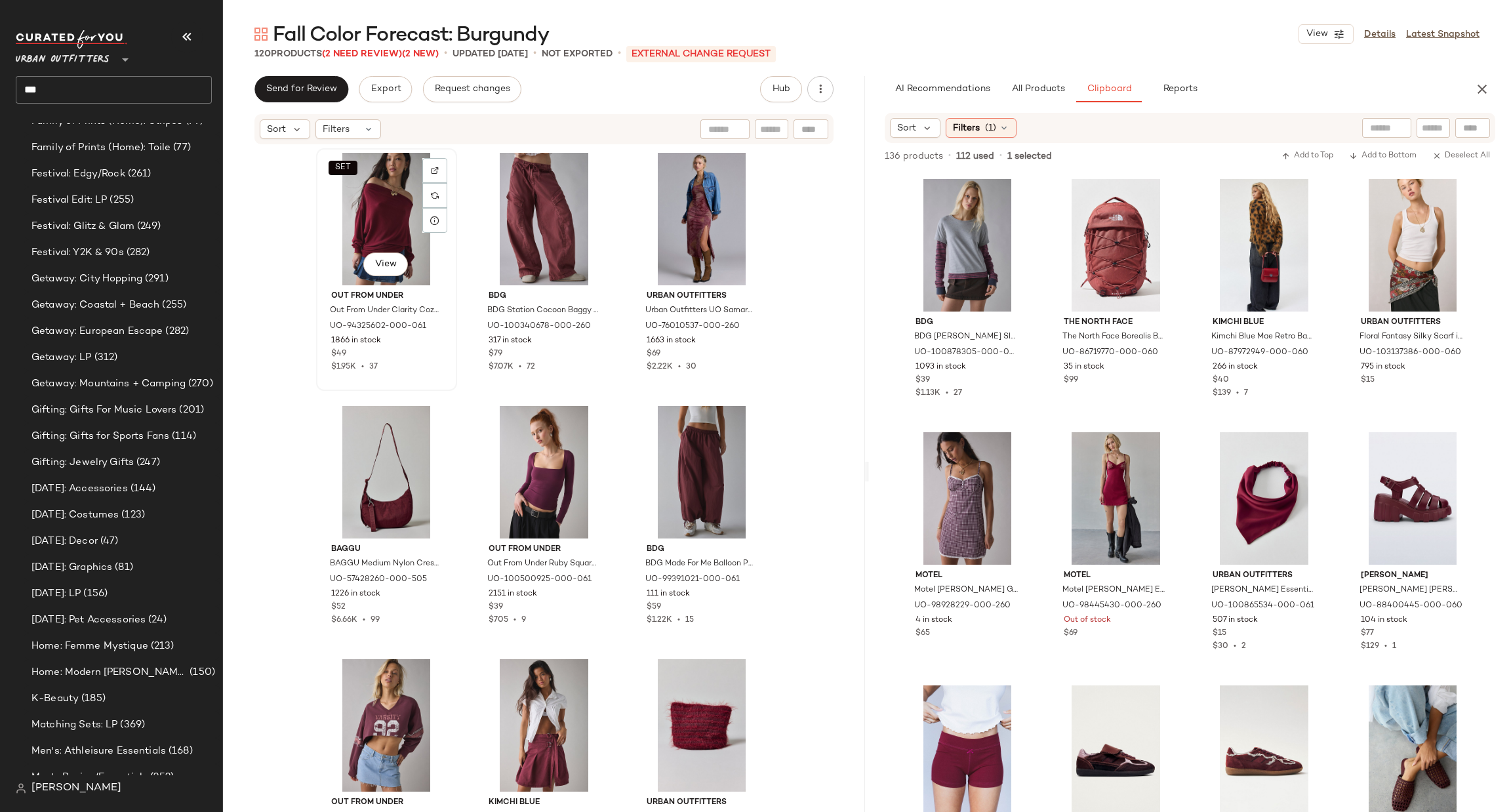
click at [360, 222] on div "SET View" at bounding box center [386, 218] width 132 height 132
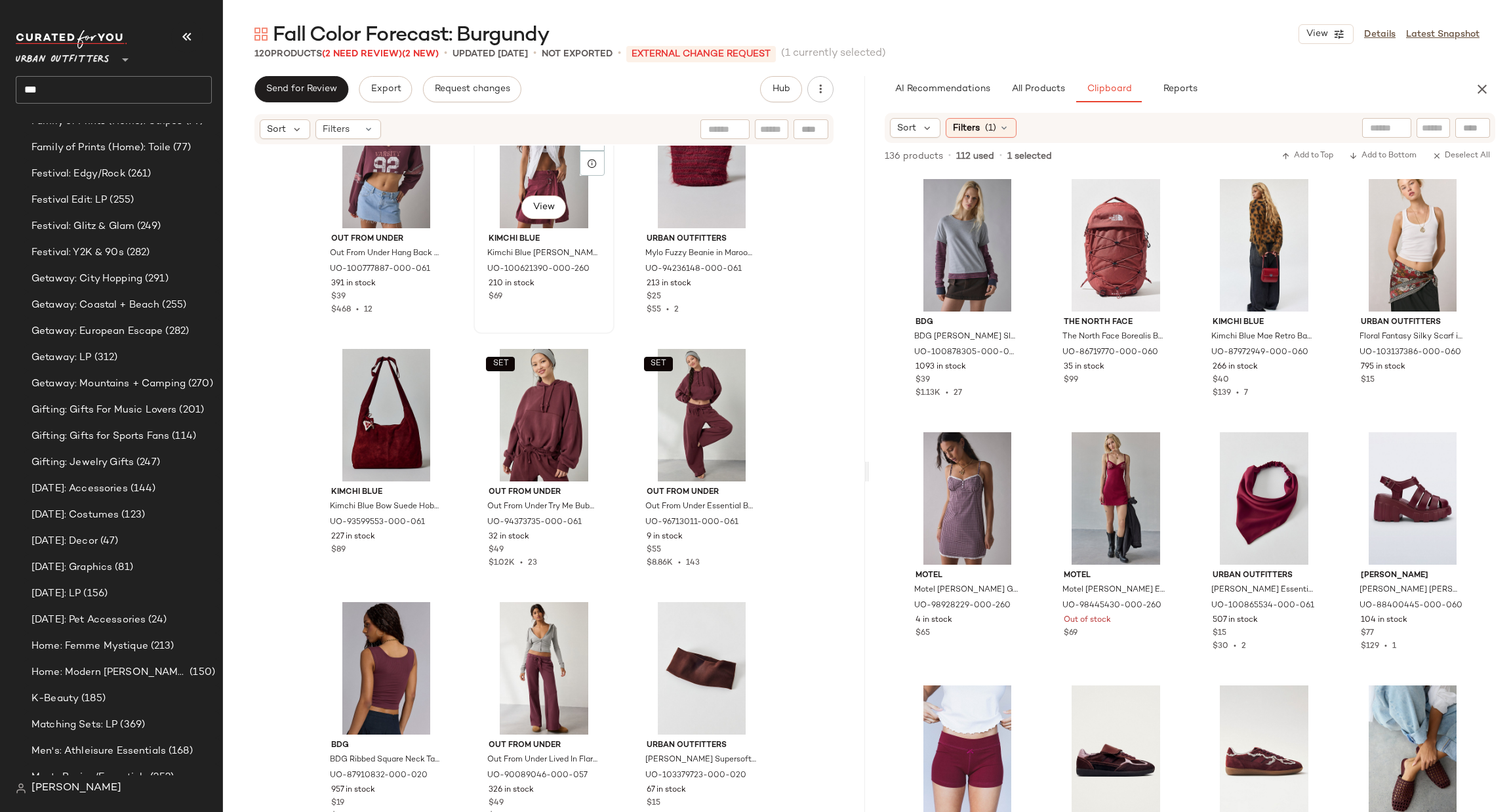
scroll to position [600, 0]
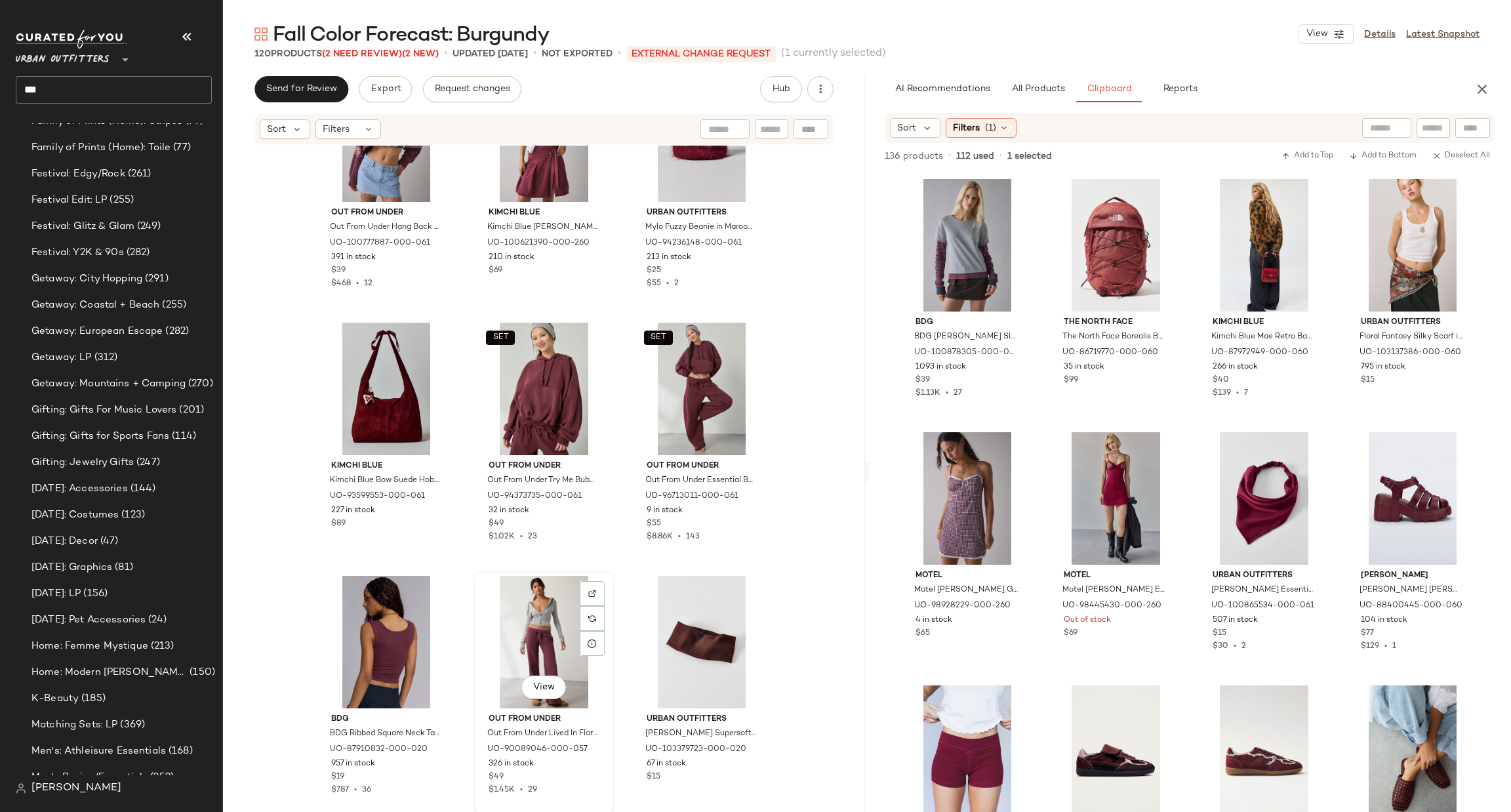
click at [532, 649] on div "View" at bounding box center [544, 641] width 132 height 132
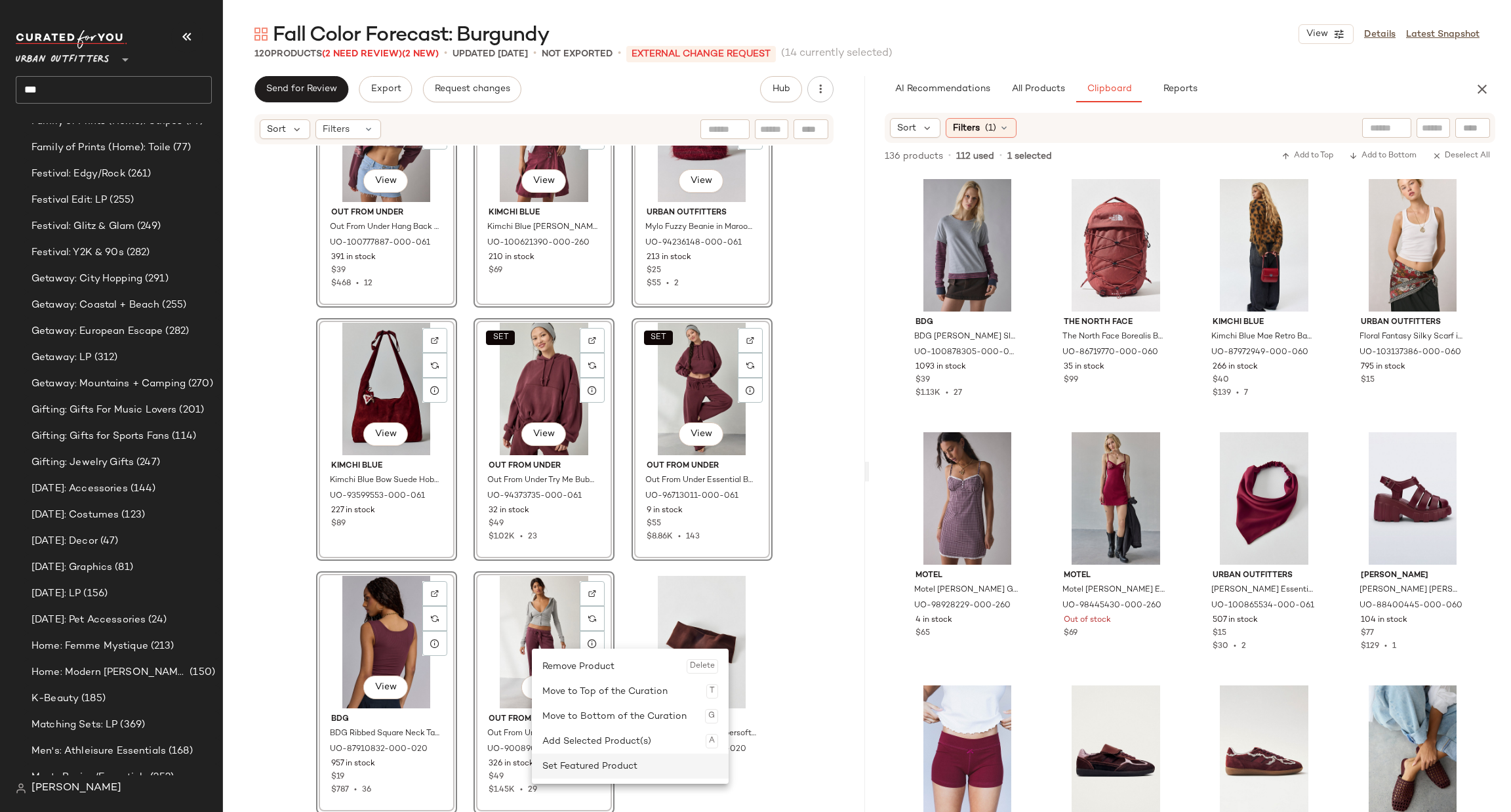
click at [628, 767] on div "Set Featured Product" at bounding box center [630, 765] width 175 height 25
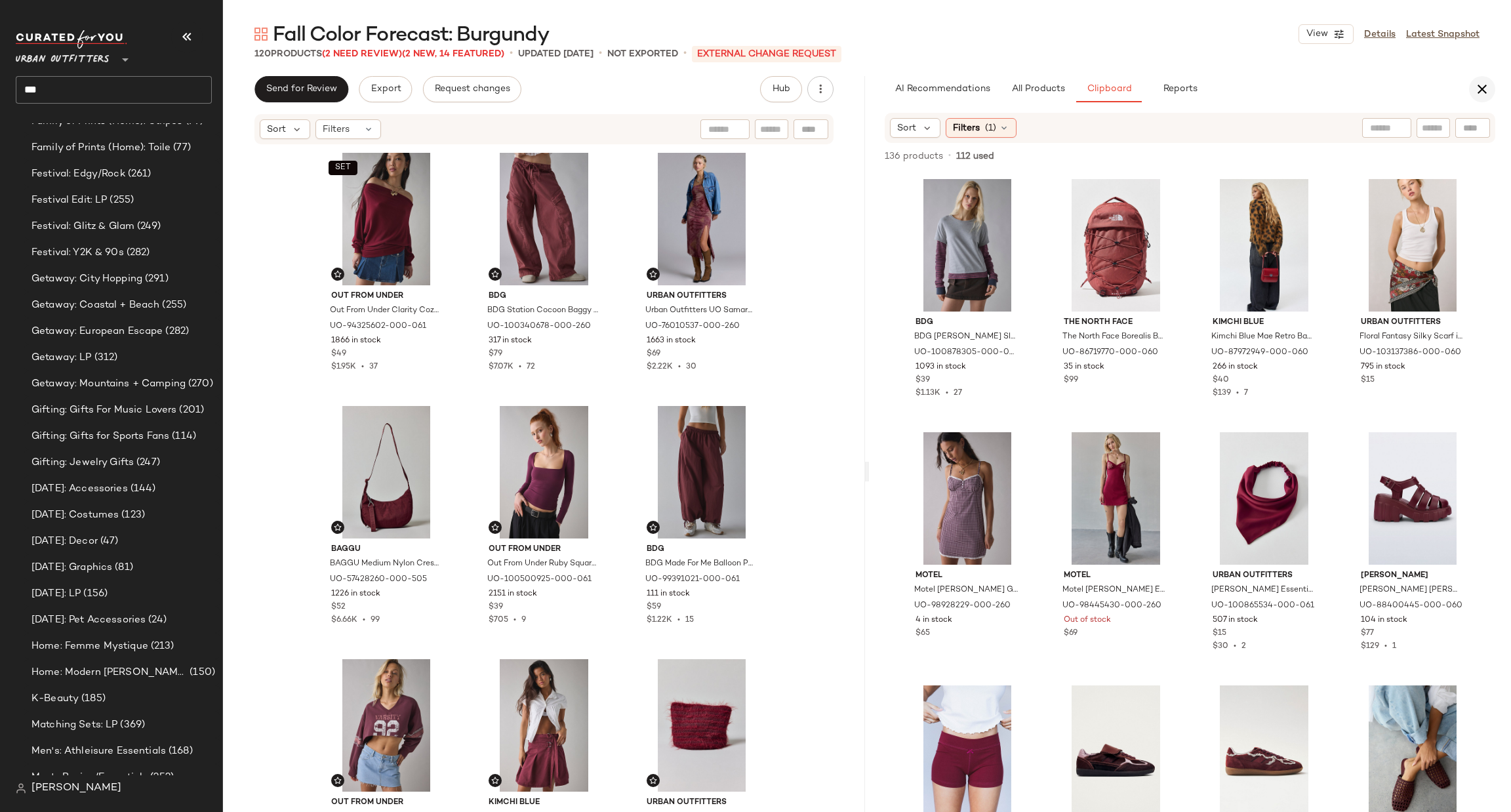
click at [1478, 82] on icon "button" at bounding box center [1482, 89] width 16 height 16
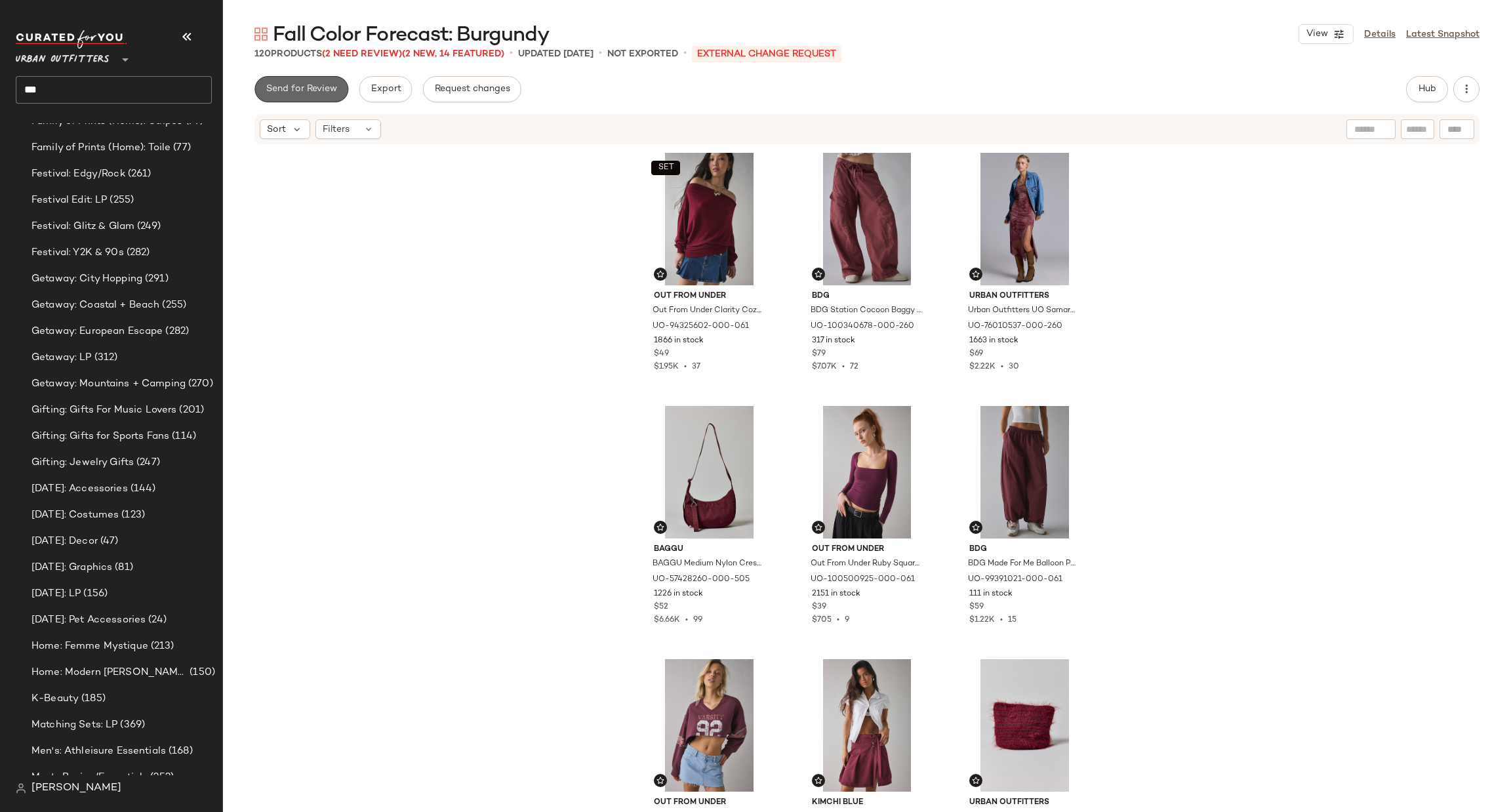
click at [327, 94] on span "Send for Review" at bounding box center [301, 89] width 71 height 10
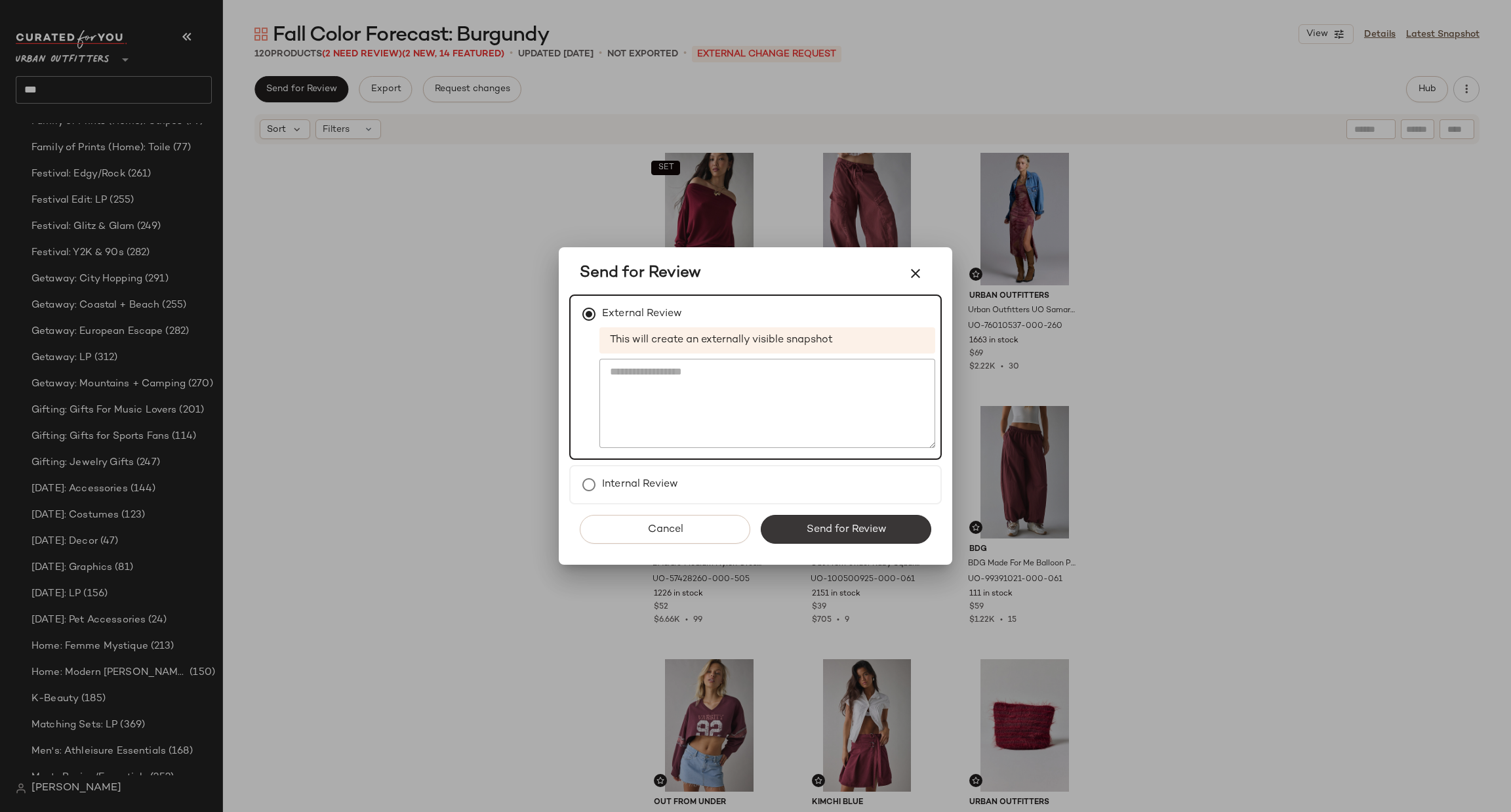
click at [813, 515] on button "Send for Review" at bounding box center [846, 530] width 171 height 29
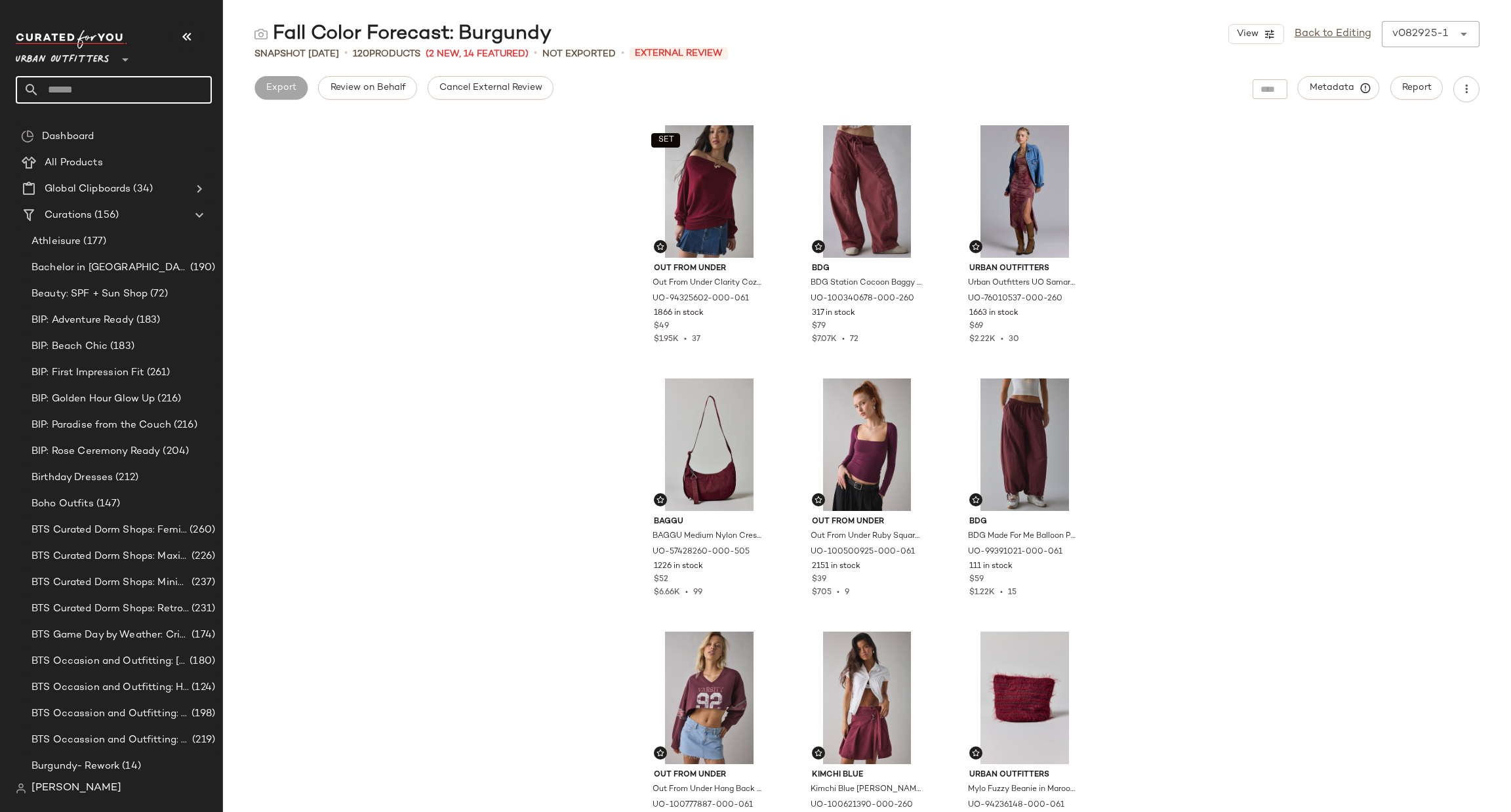
click at [134, 94] on input "text" at bounding box center [125, 90] width 173 height 27
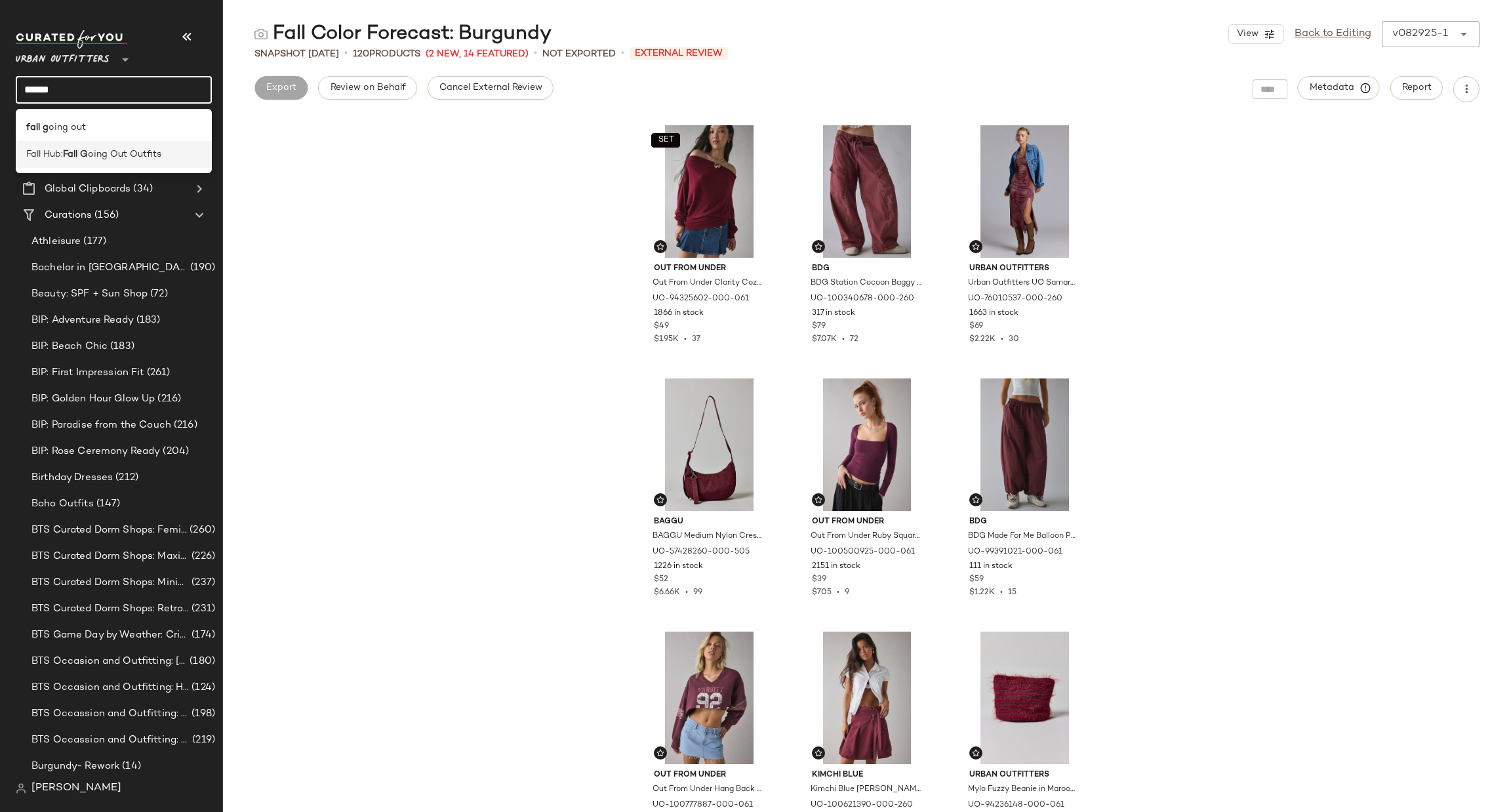
type input "******"
click at [110, 155] on span "oing Out Outfits" at bounding box center [124, 154] width 73 height 14
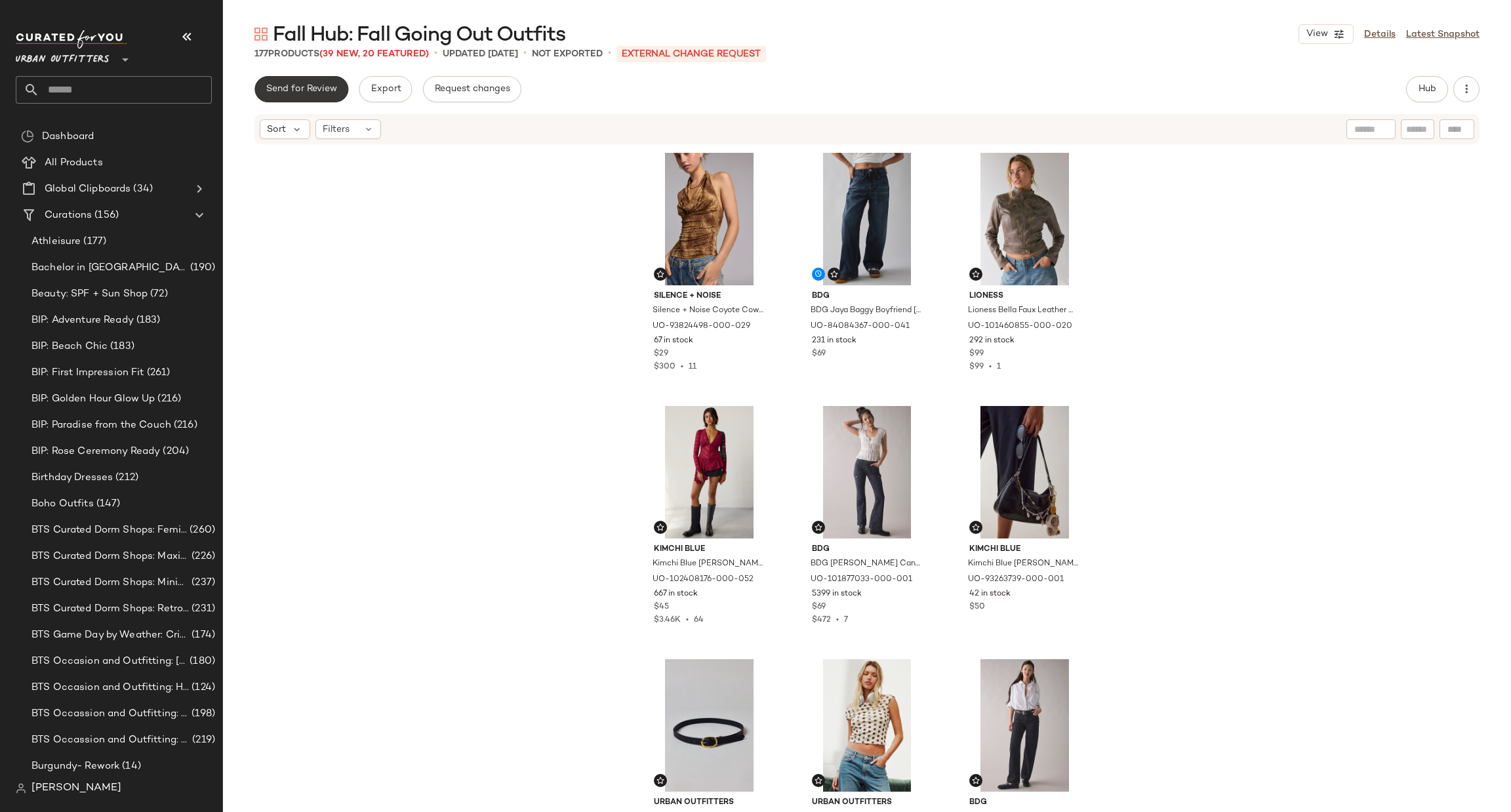
click at [324, 92] on span "Send for Review" at bounding box center [301, 89] width 71 height 10
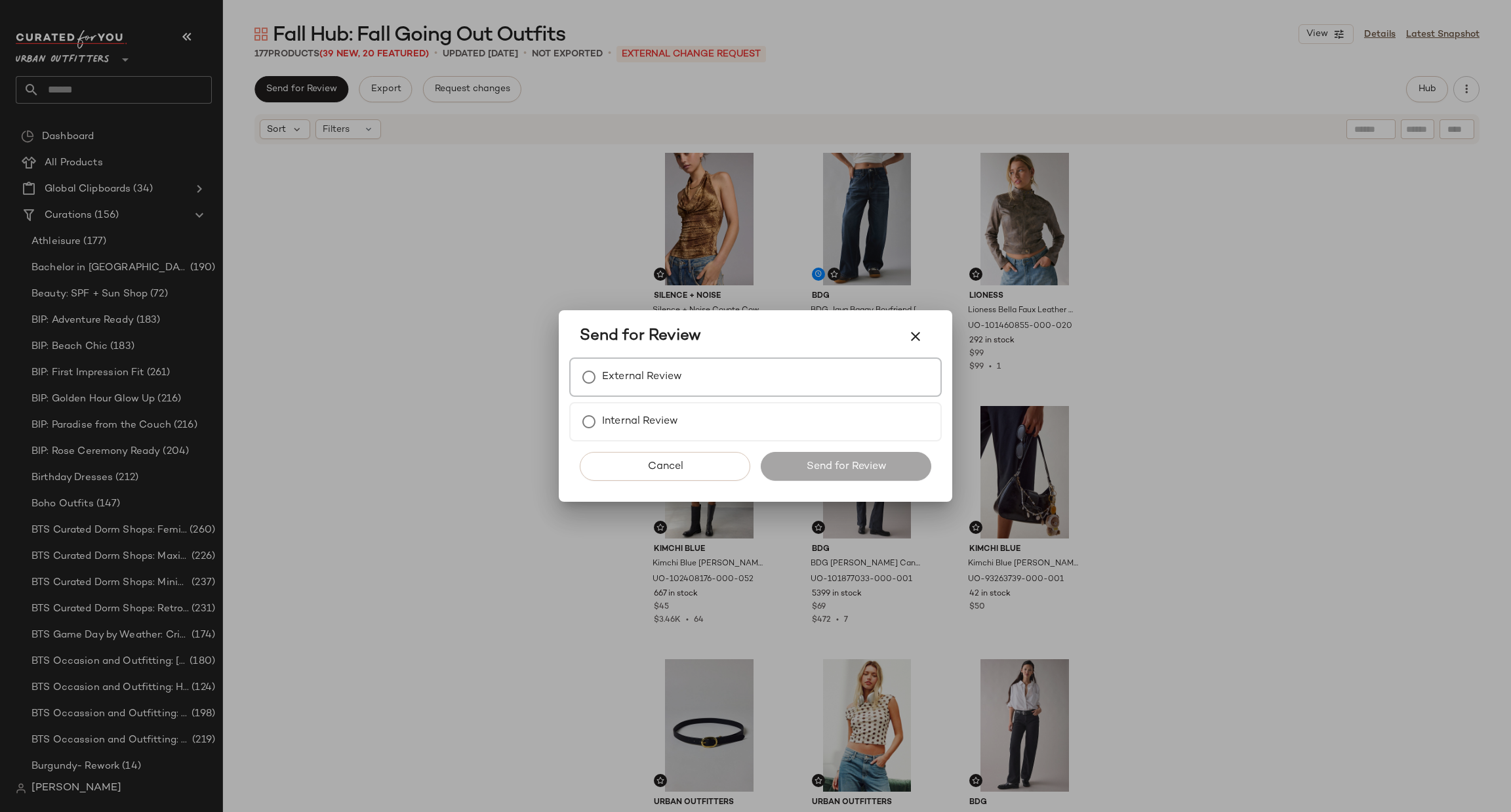
click at [723, 384] on div "External Review" at bounding box center [756, 376] width 373 height 39
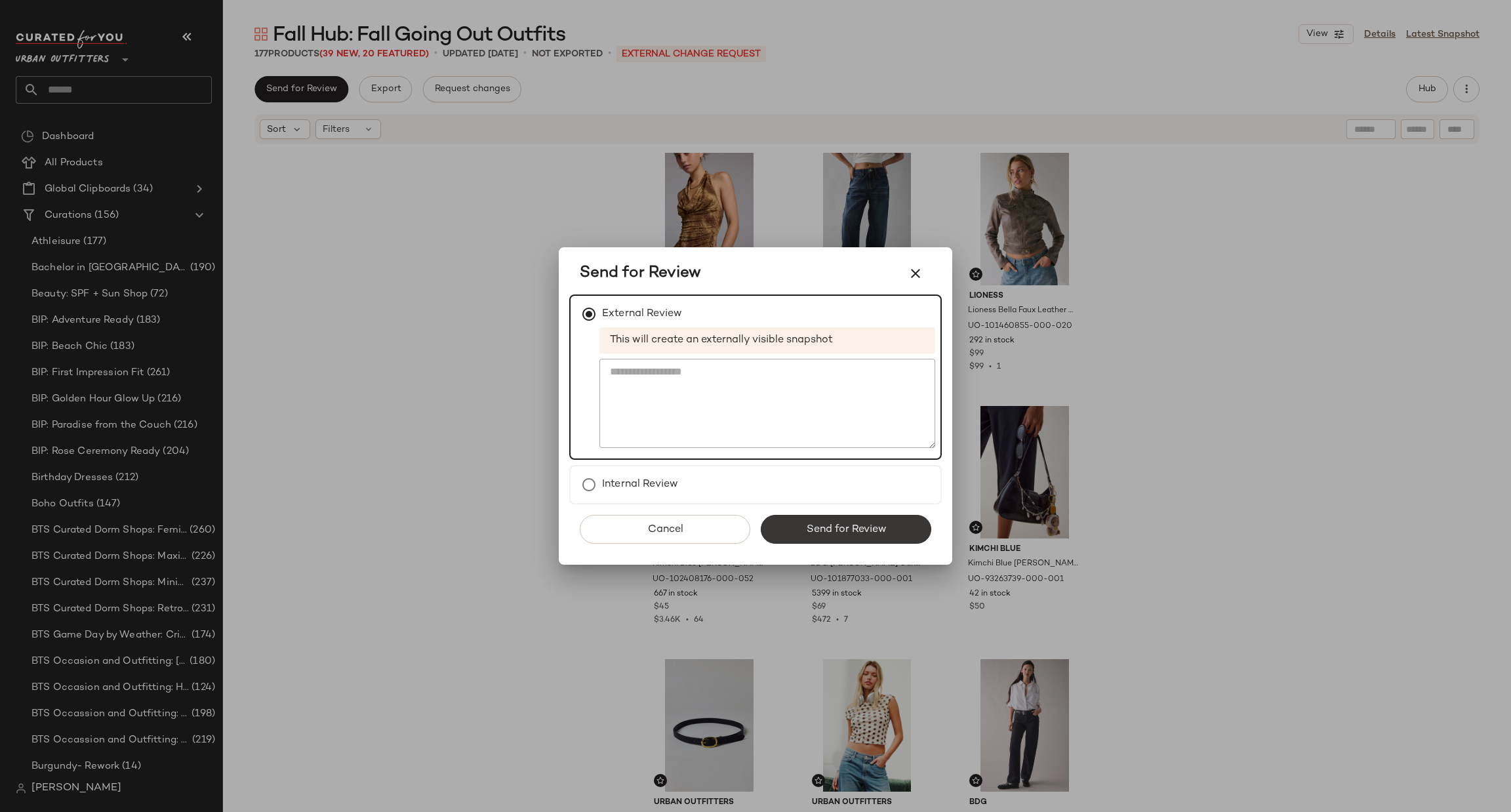
click at [845, 524] on span "Send for Review" at bounding box center [846, 530] width 80 height 13
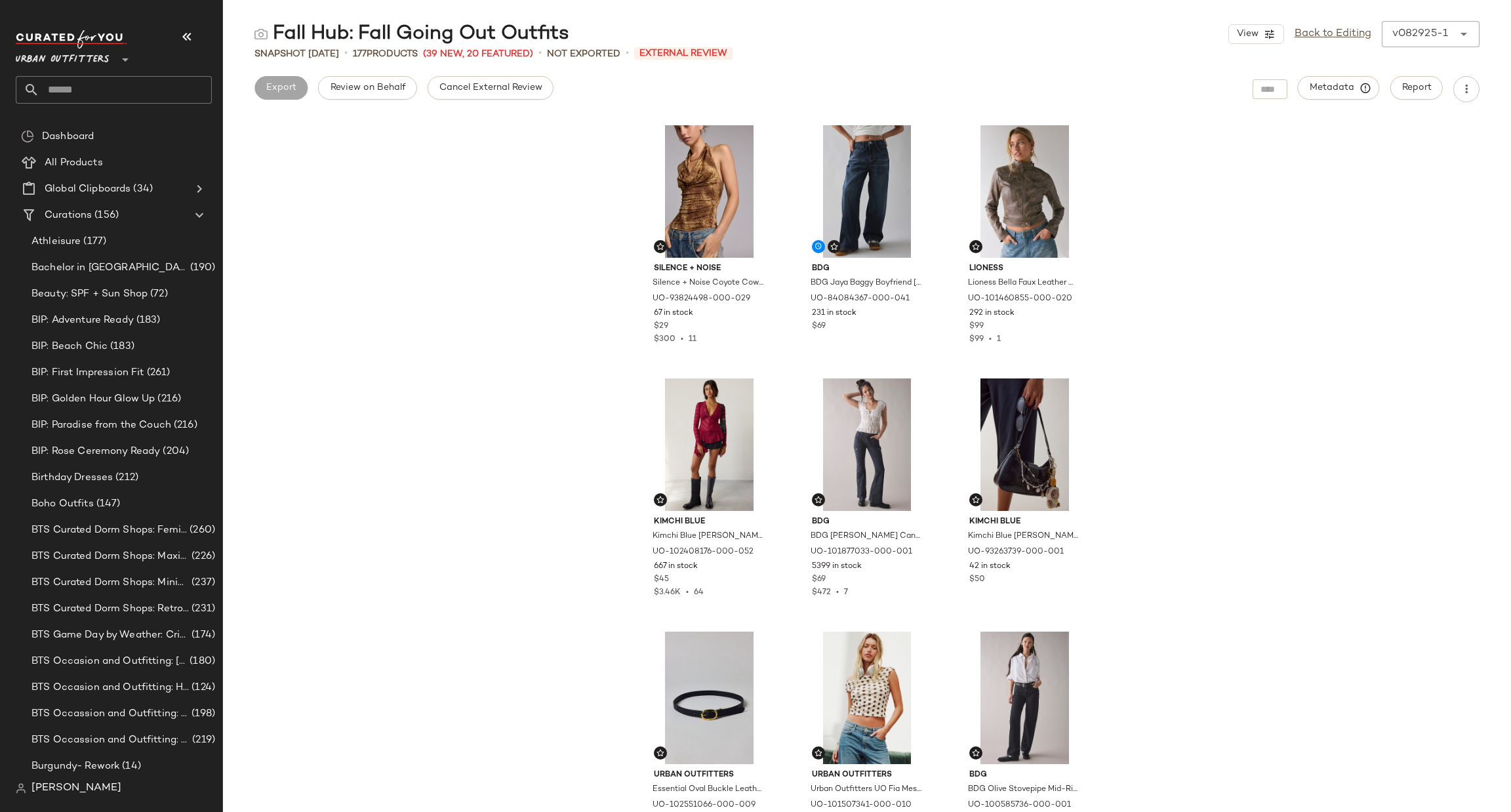
click at [95, 60] on span "Urban Outfitters" at bounding box center [62, 57] width 94 height 24
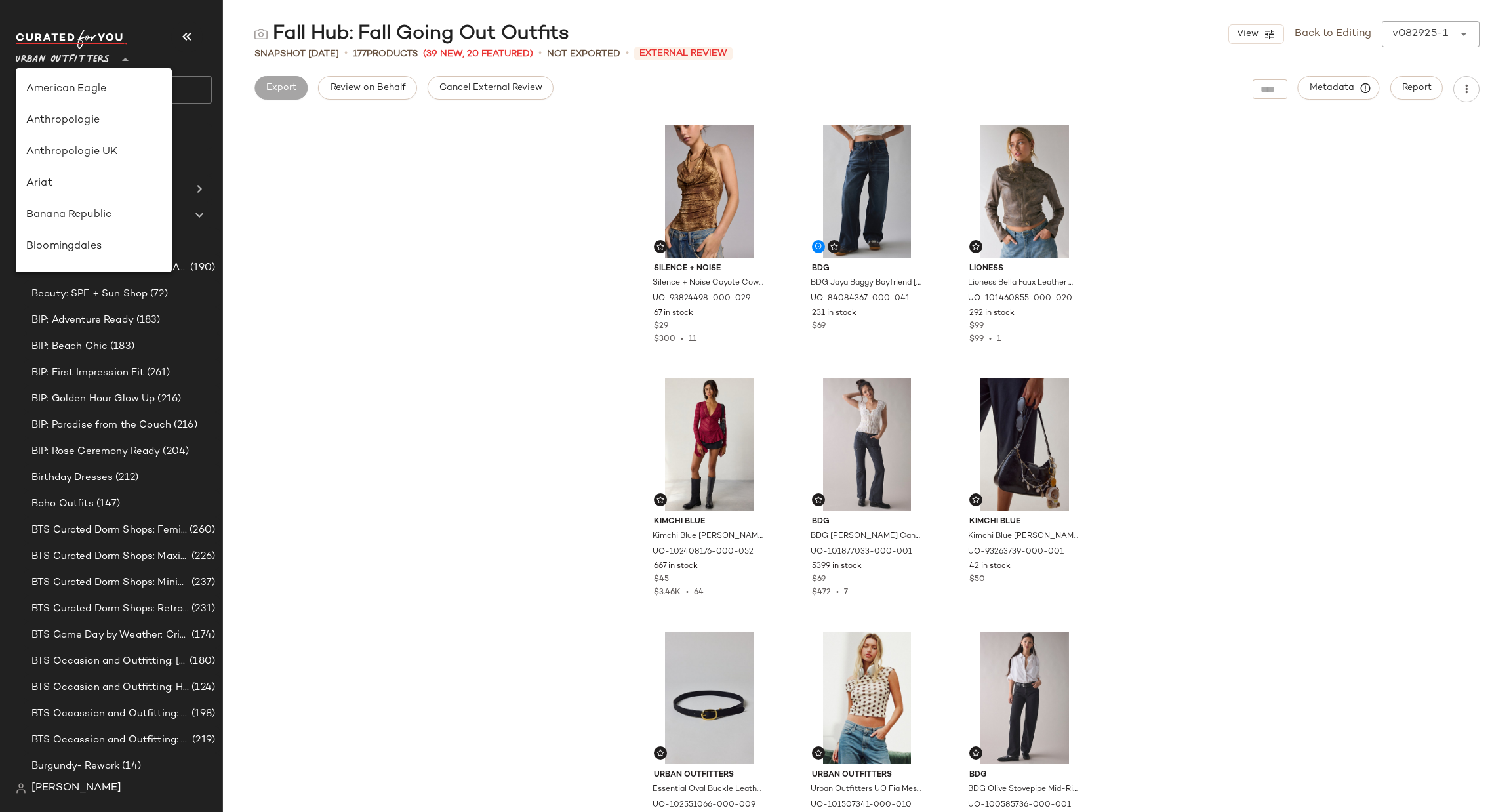
scroll to position [750, 0]
click at [120, 165] on div "Urban Outfitters UK" at bounding box center [93, 157] width 156 height 31
type input "**"
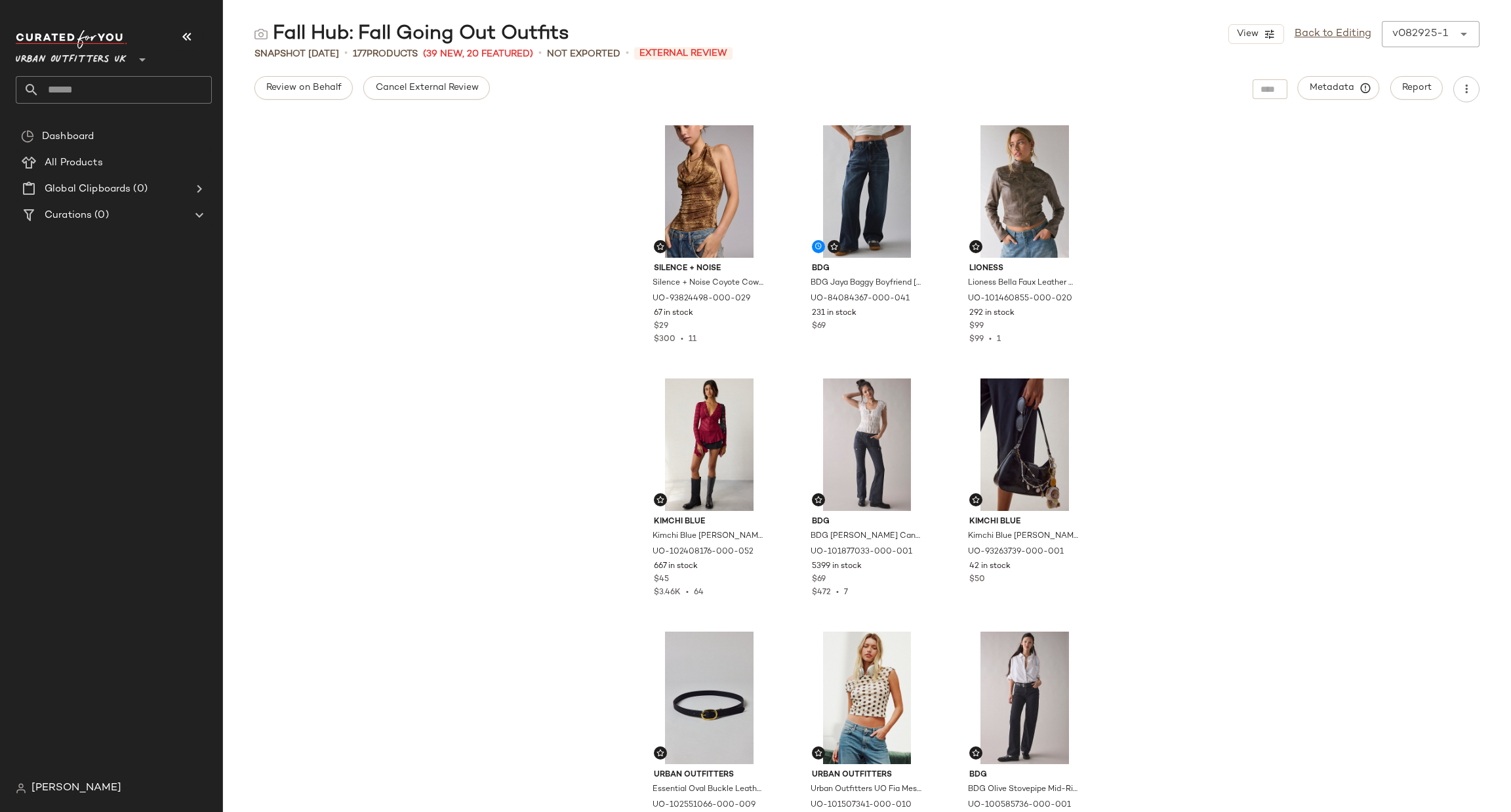
click at [167, 88] on input "text" at bounding box center [125, 90] width 173 height 27
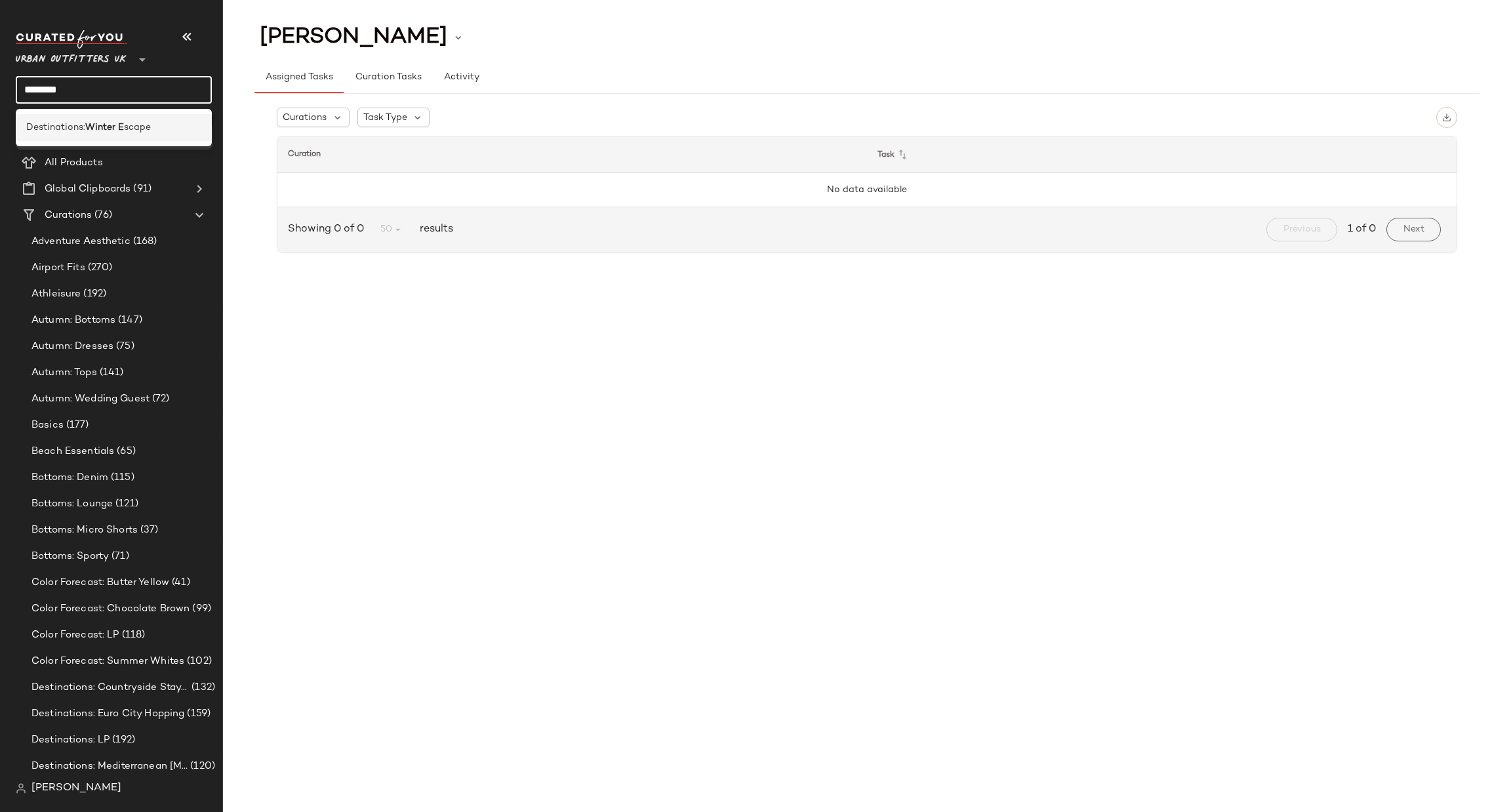
type input "********"
click at [80, 137] on div "Destinations: Winter E scape" at bounding box center [113, 127] width 196 height 26
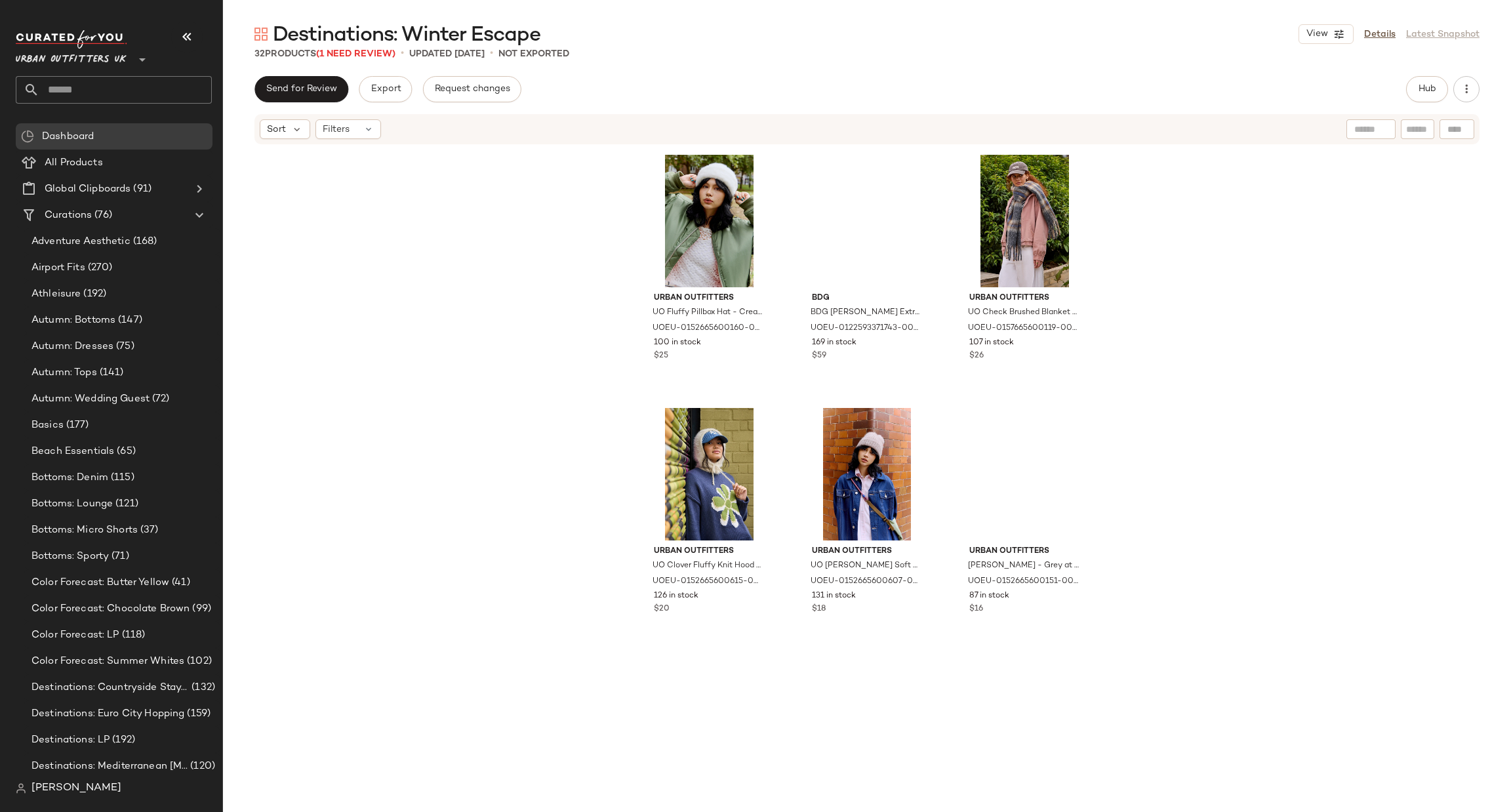
scroll to position [796, 0]
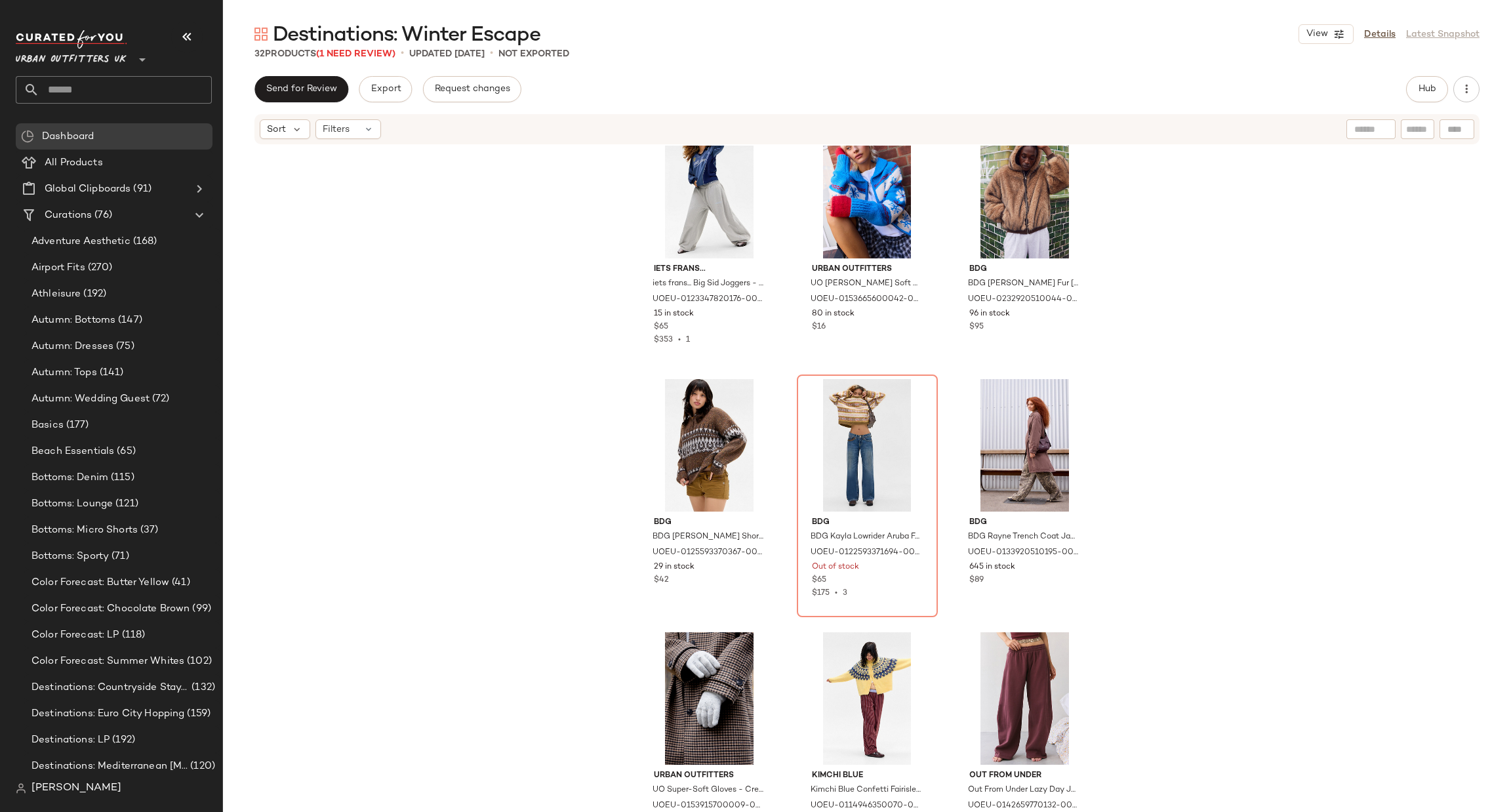
click at [89, 57] on span "Urban Outfitters UK" at bounding box center [70, 57] width 111 height 24
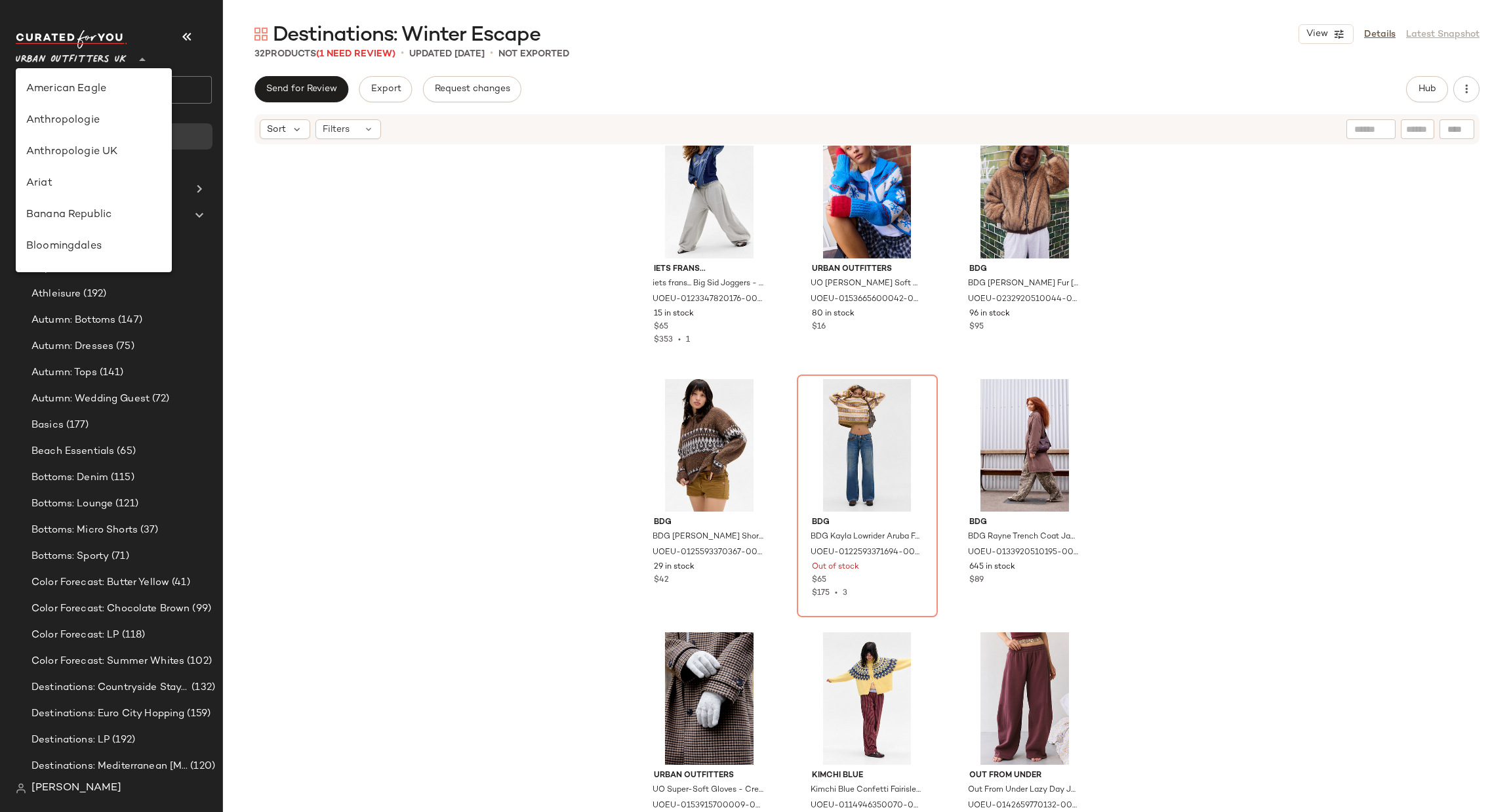
scroll to position [750, 0]
click at [112, 132] on div "Urban Outfitters" at bounding box center [94, 125] width 135 height 16
type input "**"
